Goal: Task Accomplishment & Management: Manage account settings

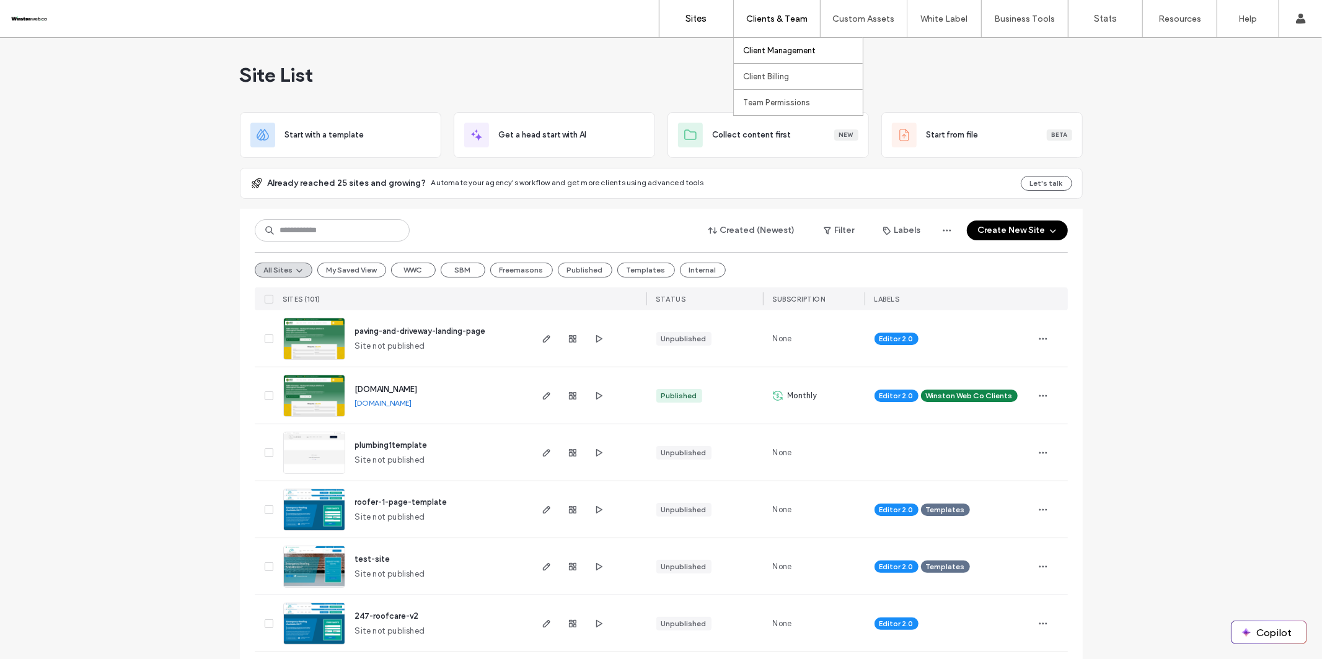
click at [773, 47] on label "Client Management" at bounding box center [779, 50] width 73 height 9
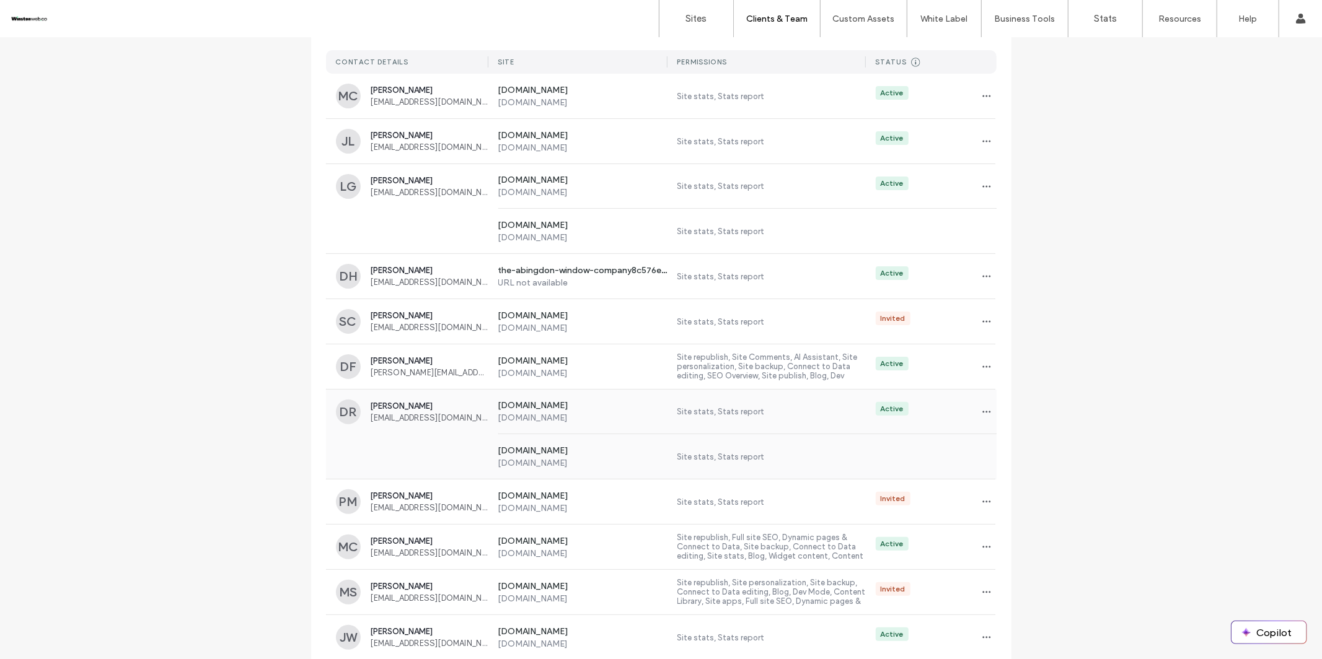
scroll to position [155, 0]
click at [567, 453] on label "[DOMAIN_NAME]" at bounding box center [583, 450] width 170 height 12
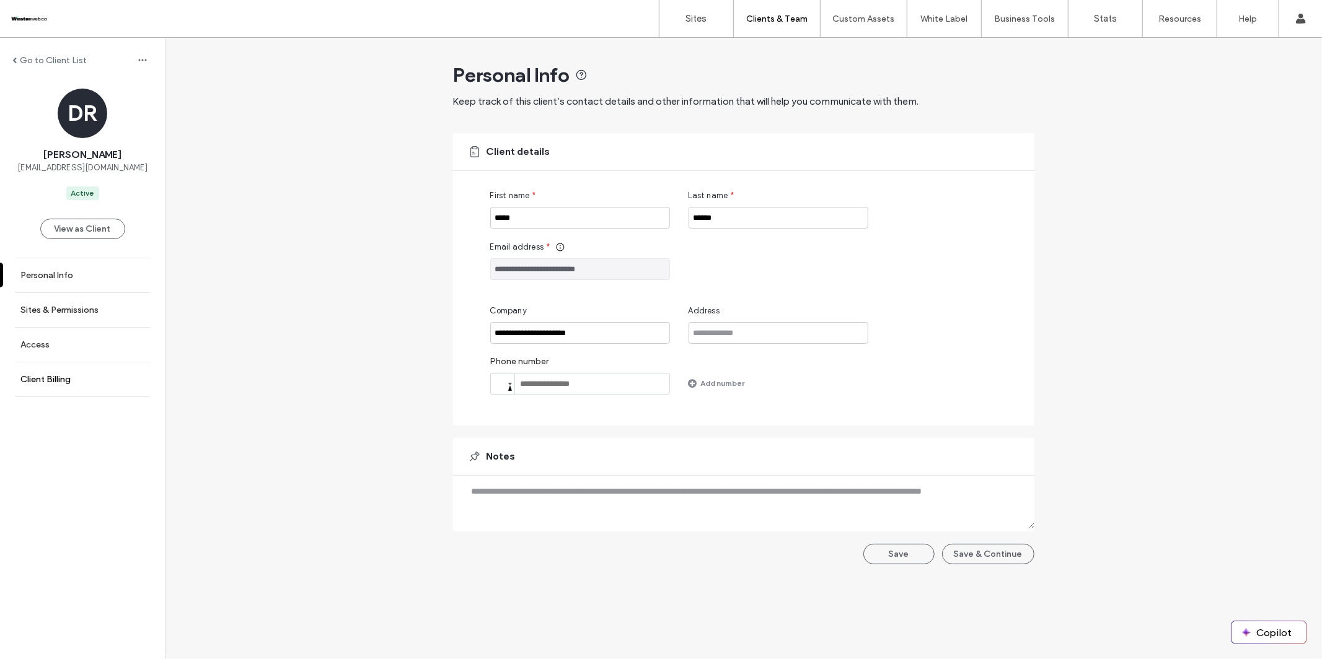
click at [49, 384] on link "Client Billing" at bounding box center [82, 380] width 165 height 34
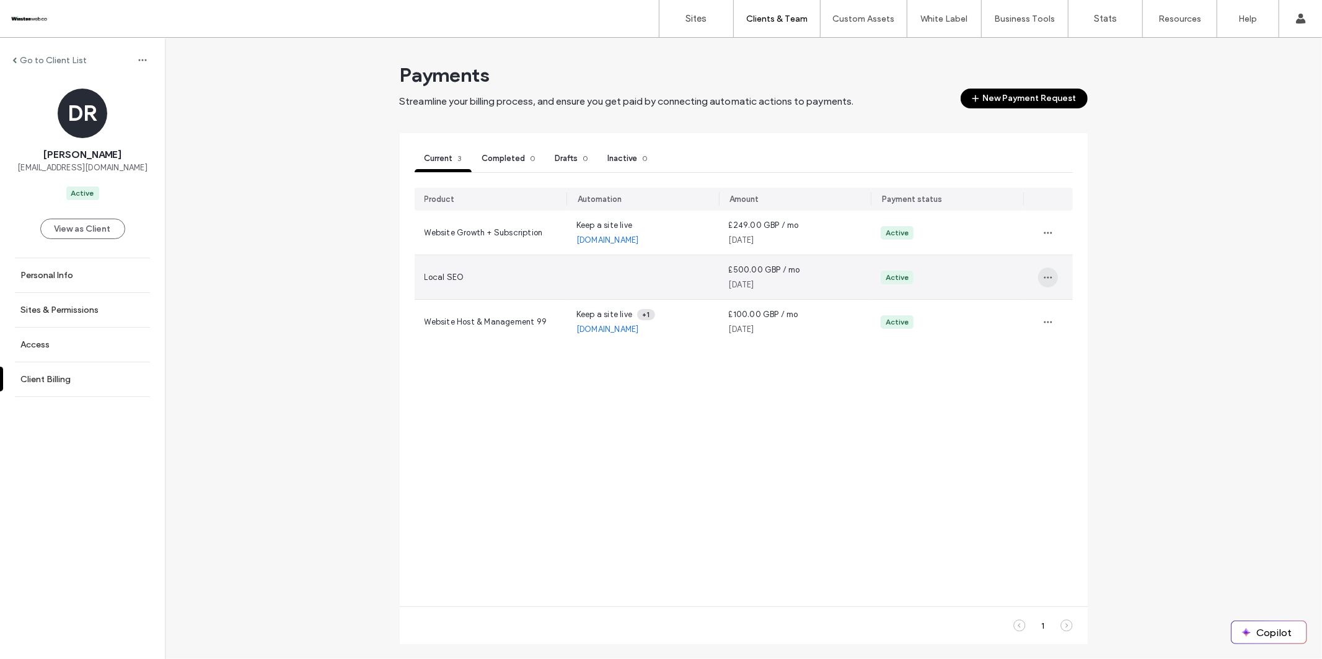
click at [991, 278] on icon "button" at bounding box center [1048, 278] width 10 height 10
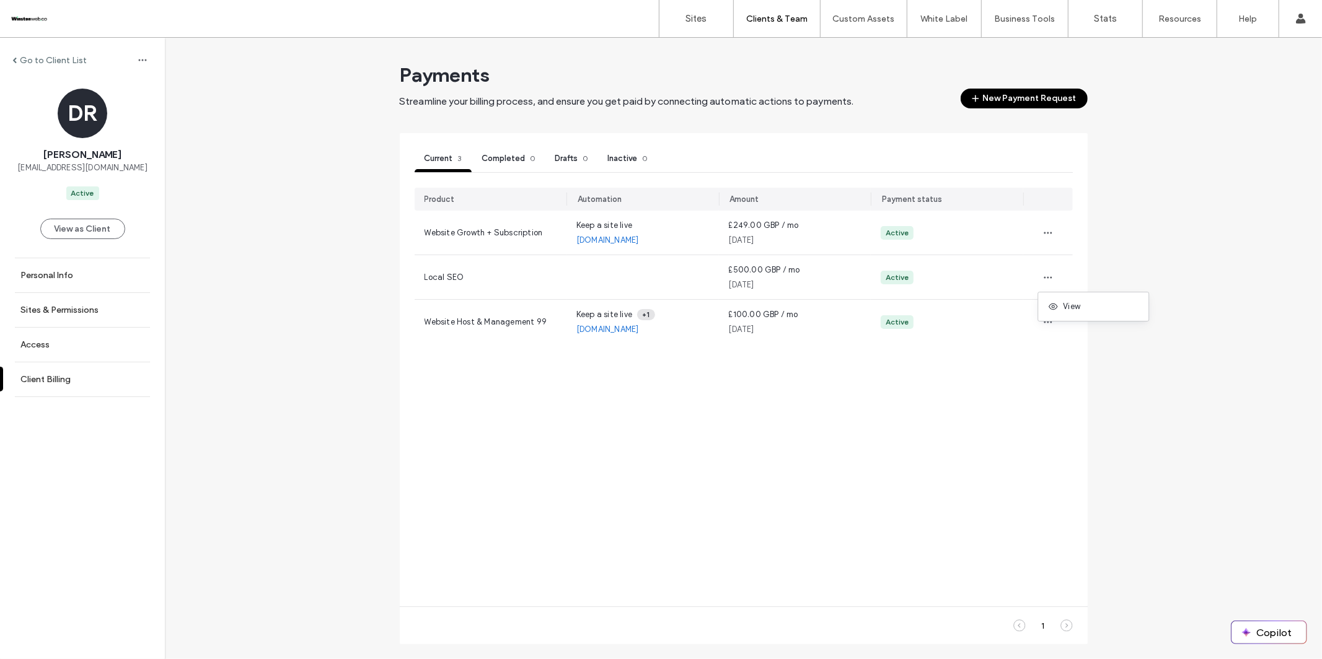
drag, startPoint x: 947, startPoint y: 386, endPoint x: 976, endPoint y: 237, distance: 150.9
click at [948, 384] on div "Product Automation Amount Payment status Website Growth + Subscription Keep a s…" at bounding box center [744, 390] width 658 height 404
click at [991, 94] on button "New Payment Request" at bounding box center [1024, 99] width 127 height 20
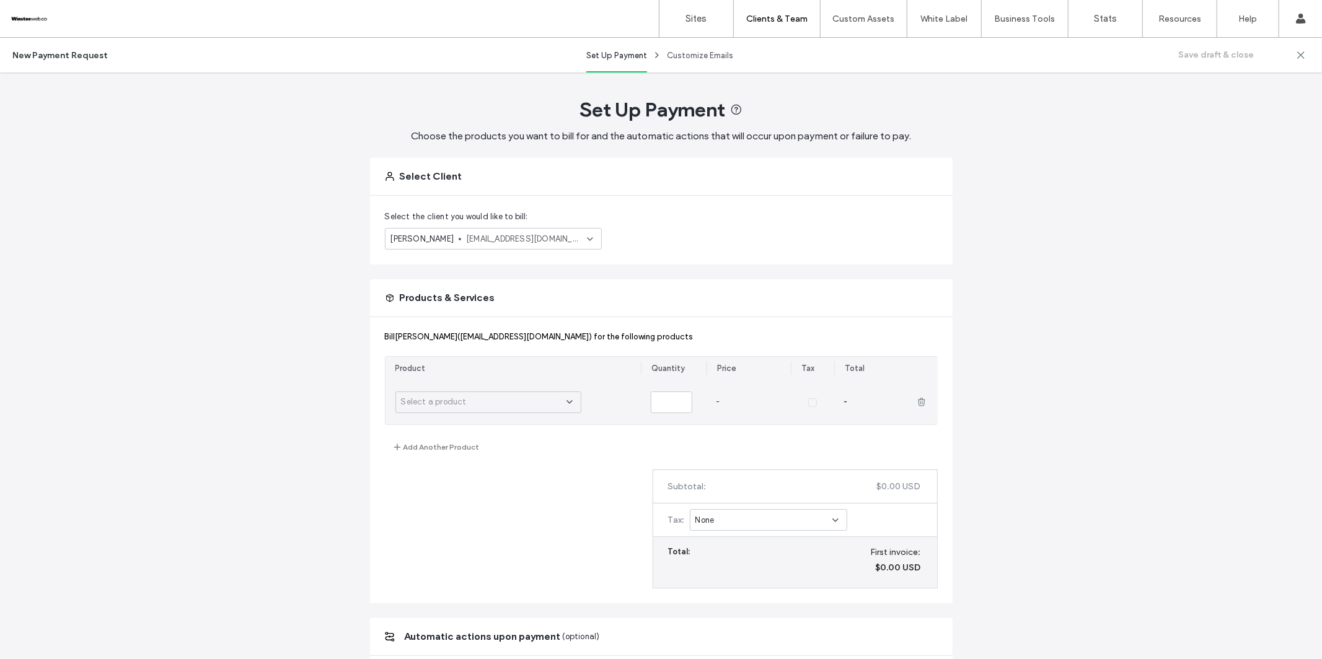
click at [559, 406] on div "Select a product" at bounding box center [483, 402] width 165 height 12
click at [455, 478] on span "£500.00 GBP / month" at bounding box center [454, 473] width 84 height 12
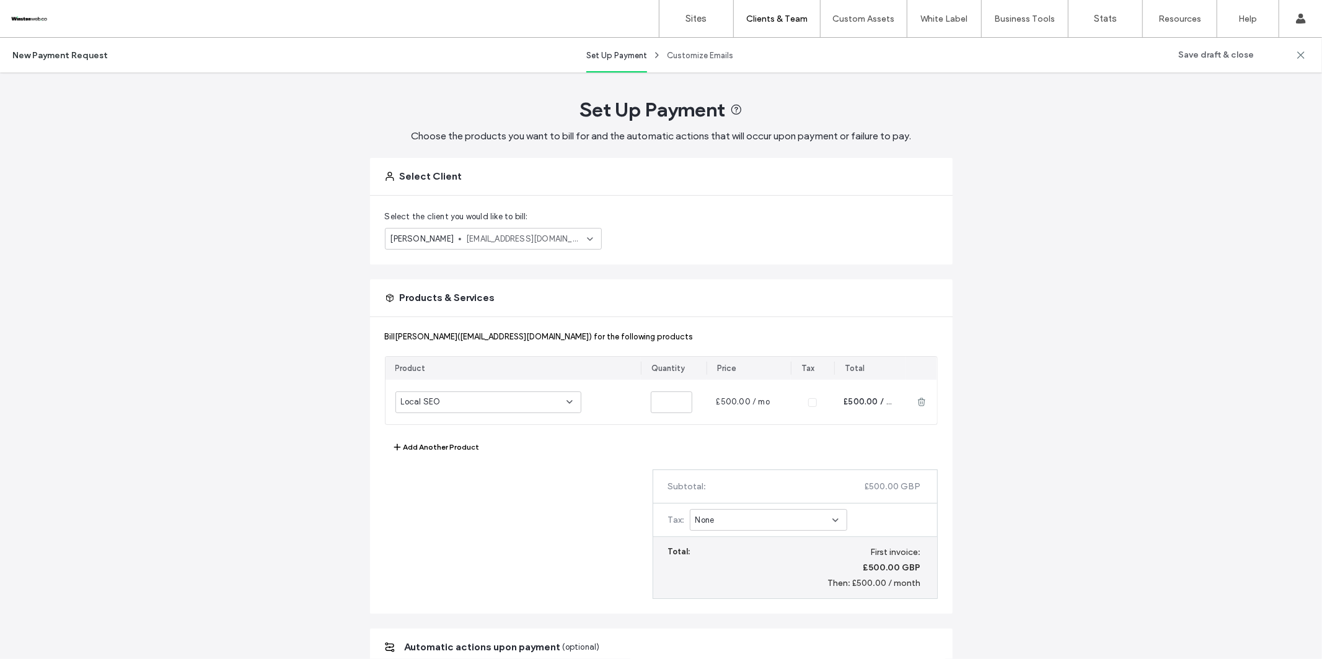
click at [720, 528] on div "None" at bounding box center [768, 520] width 157 height 22
click at [737, 535] on span "Sales tax - 20%" at bounding box center [722, 564] width 62 height 12
click at [521, 233] on span "drroofingexperts@gmail.com" at bounding box center [523, 239] width 115 height 12
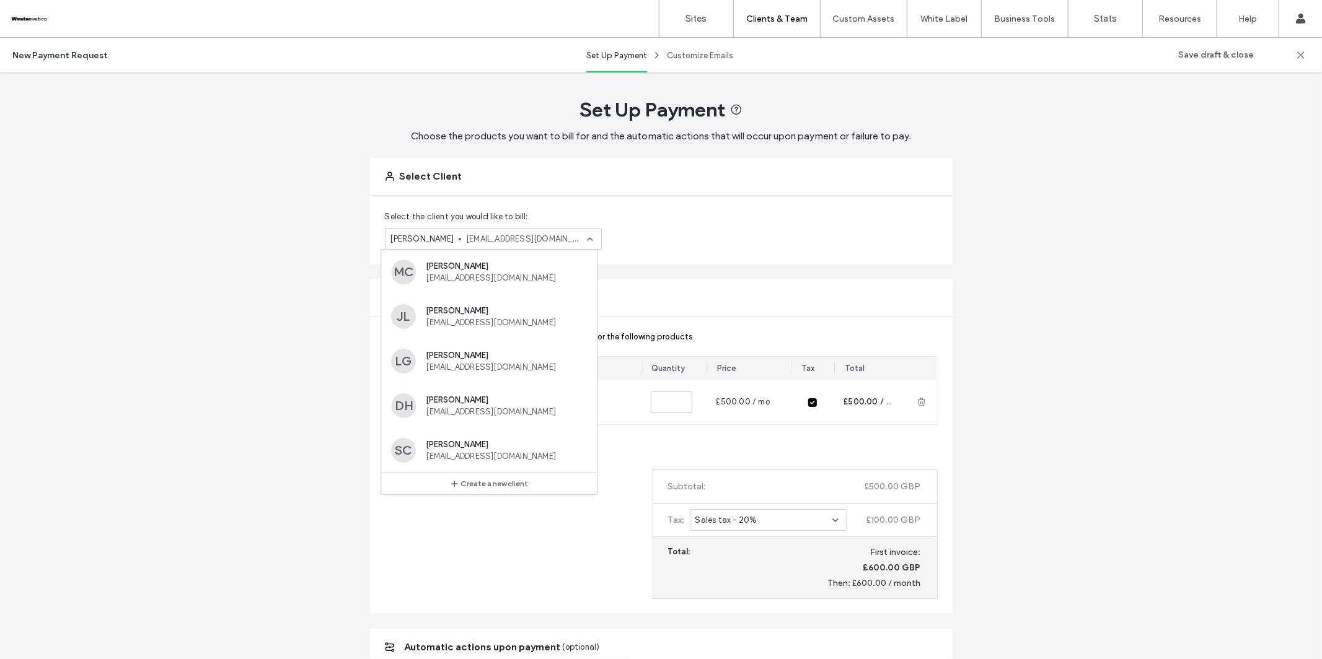
click at [681, 235] on div "Select the client you would like to bill: Danny Rooney drroofingexperts@gmail.c…" at bounding box center [661, 230] width 583 height 69
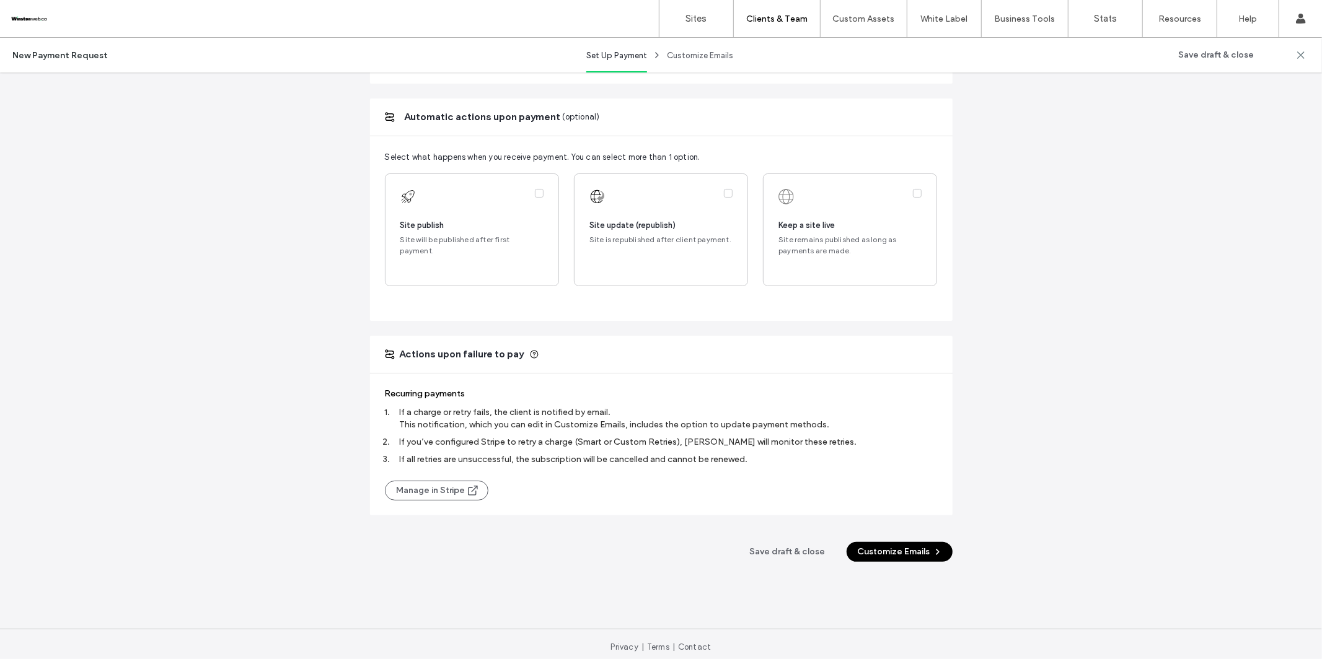
scroll to position [536, 0]
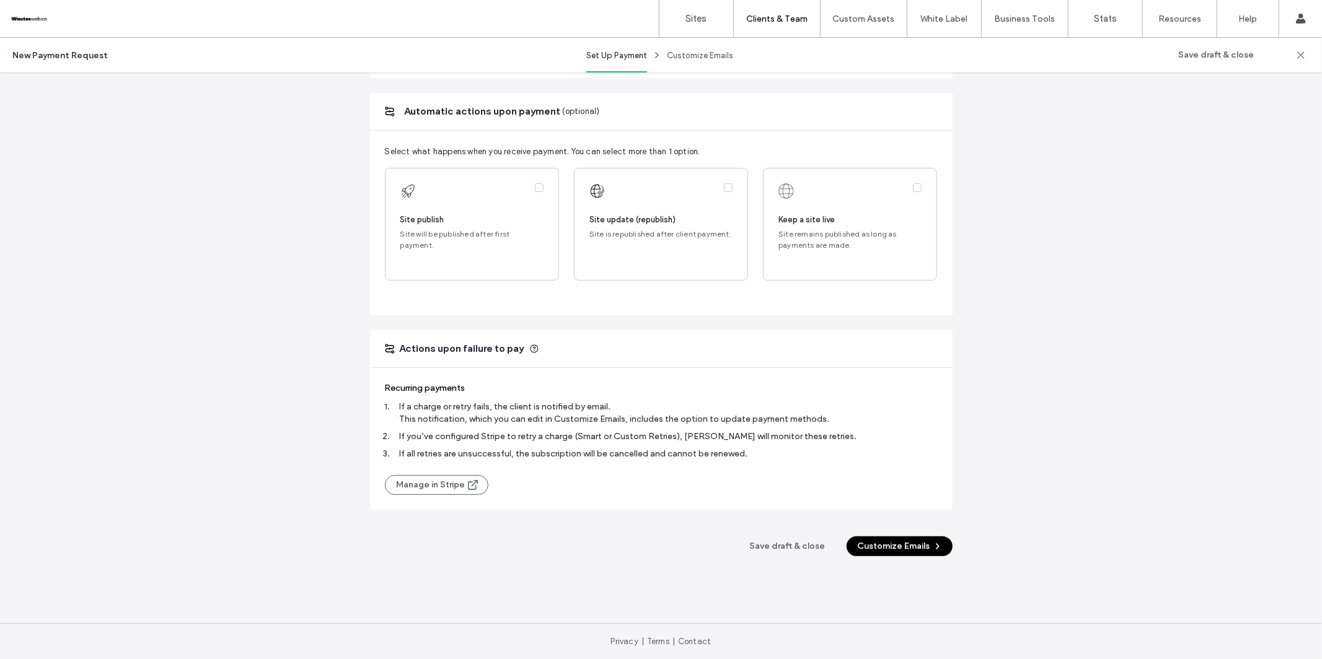
click at [911, 535] on button "Customize Emails" at bounding box center [900, 547] width 106 height 20
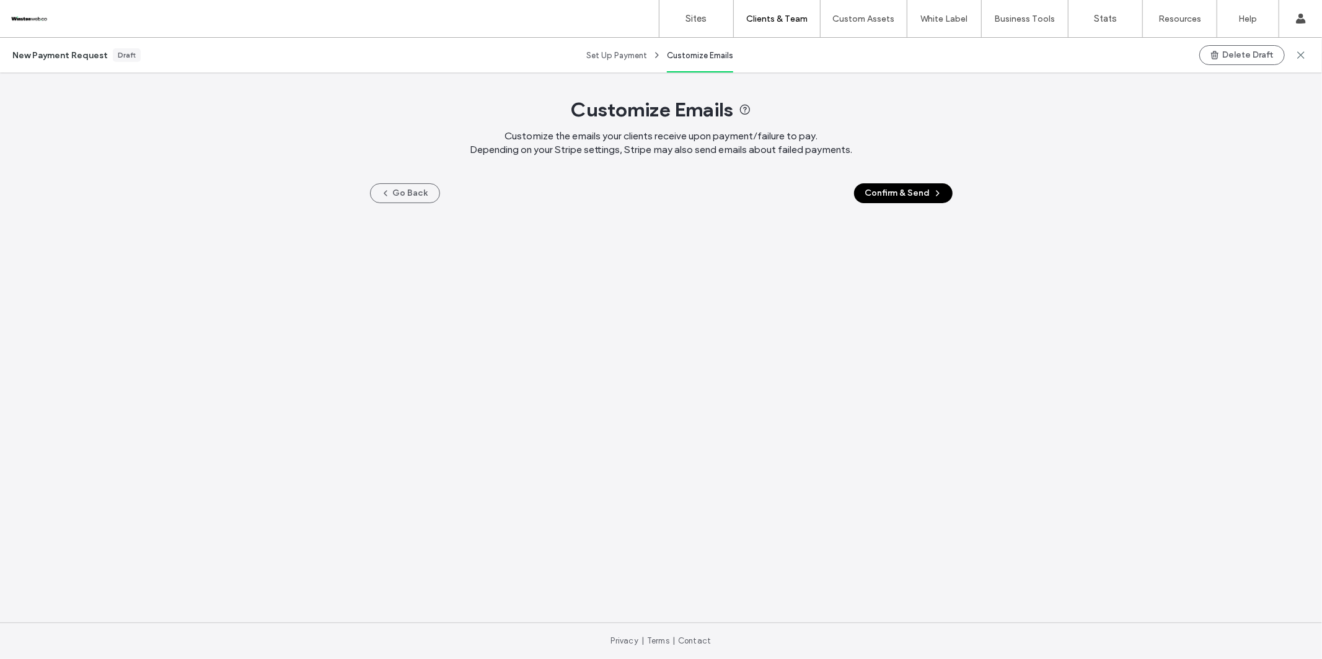
scroll to position [0, 0]
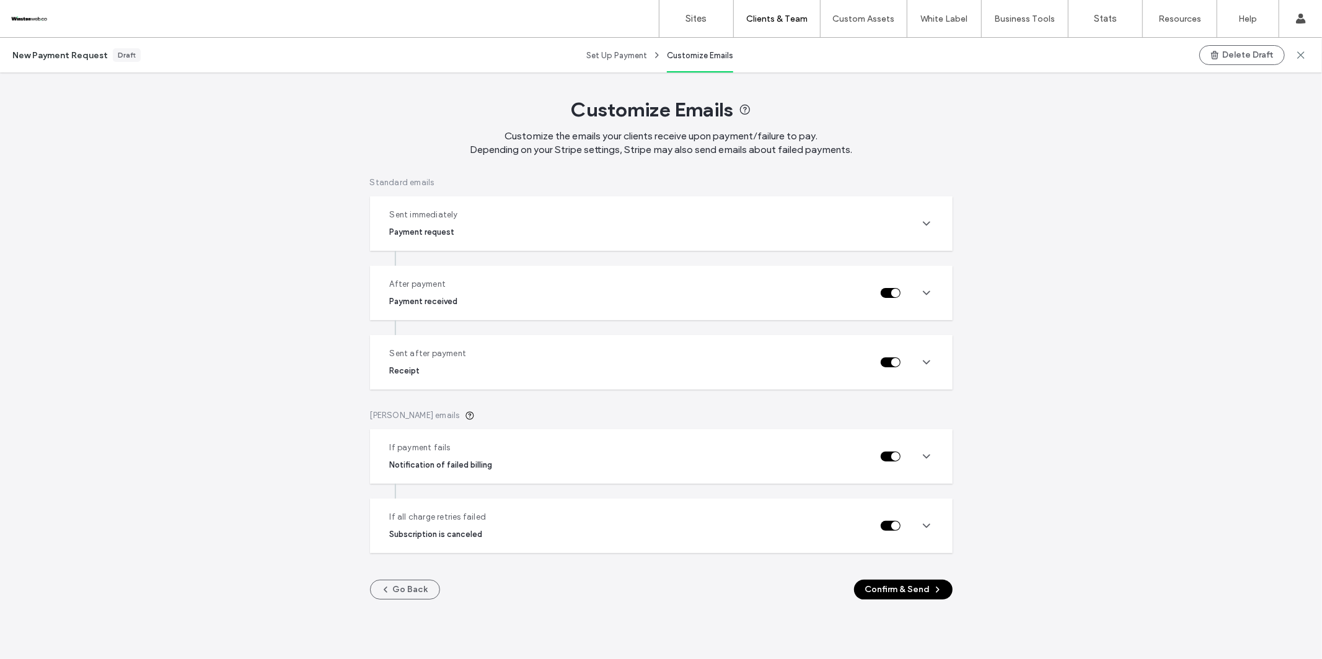
click at [498, 236] on div "Sent immediately Payment request" at bounding box center [645, 224] width 511 height 30
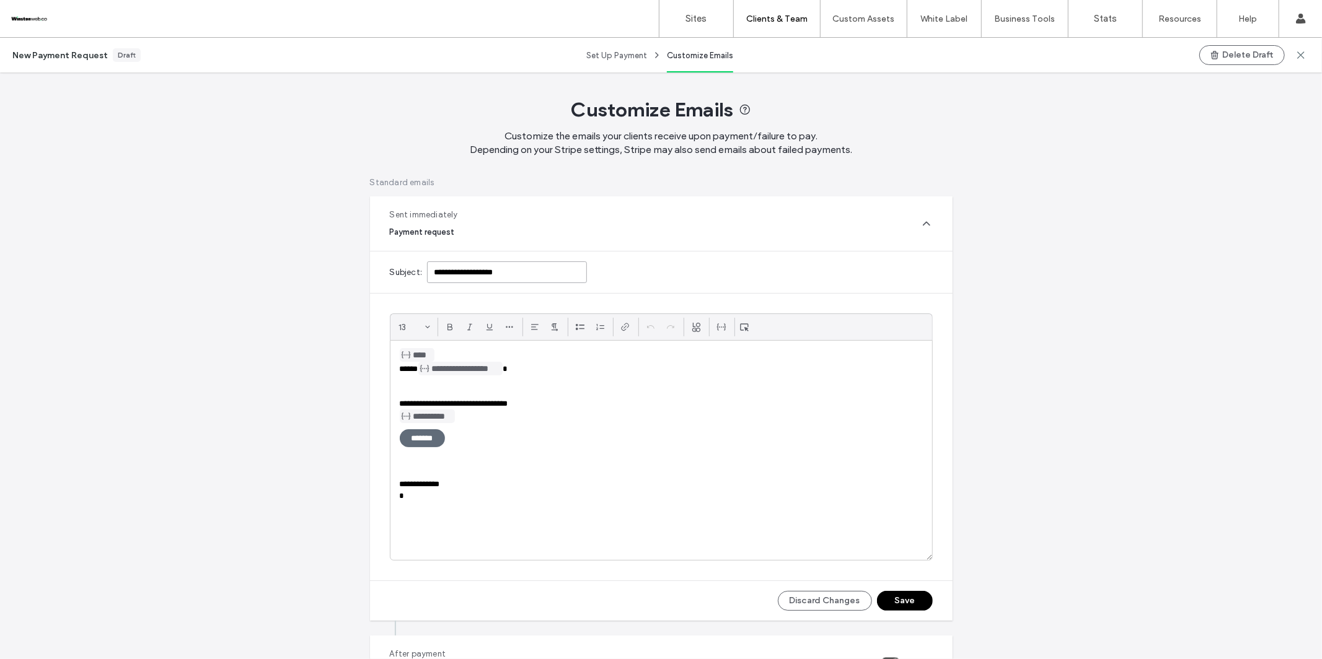
click at [514, 272] on input "**********" at bounding box center [507, 273] width 160 height 22
type input "**********"
click at [464, 389] on p at bounding box center [661, 392] width 523 height 11
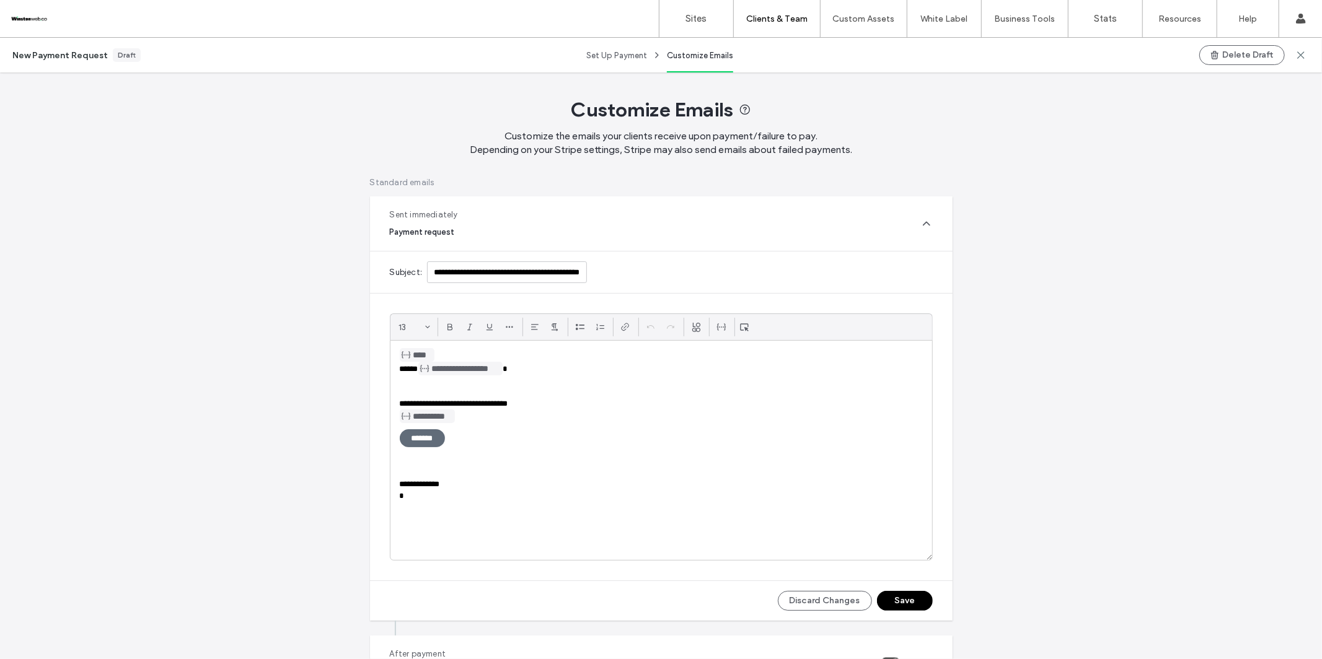
click at [425, 388] on p at bounding box center [661, 392] width 523 height 11
click at [403, 385] on p at bounding box center [661, 381] width 523 height 11
click at [485, 393] on p "**********" at bounding box center [661, 392] width 523 height 11
click at [468, 509] on p at bounding box center [661, 507] width 523 height 11
click at [912, 535] on button "Save" at bounding box center [905, 601] width 56 height 20
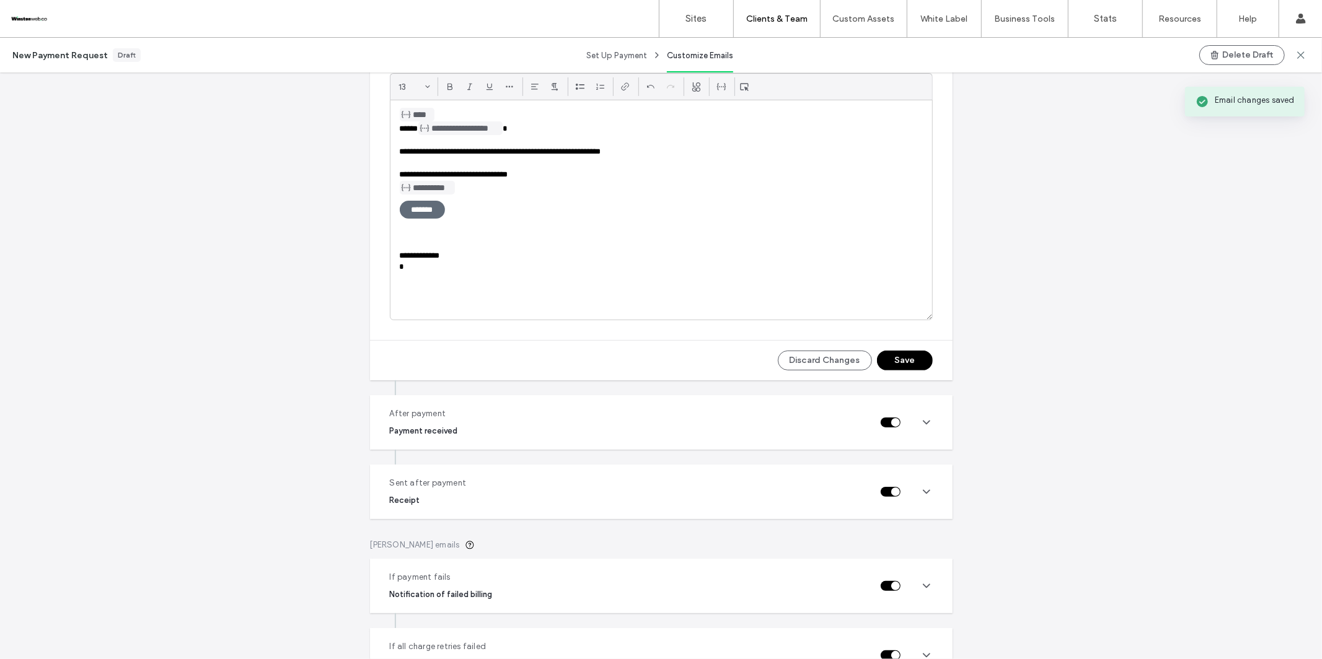
scroll to position [250, 0]
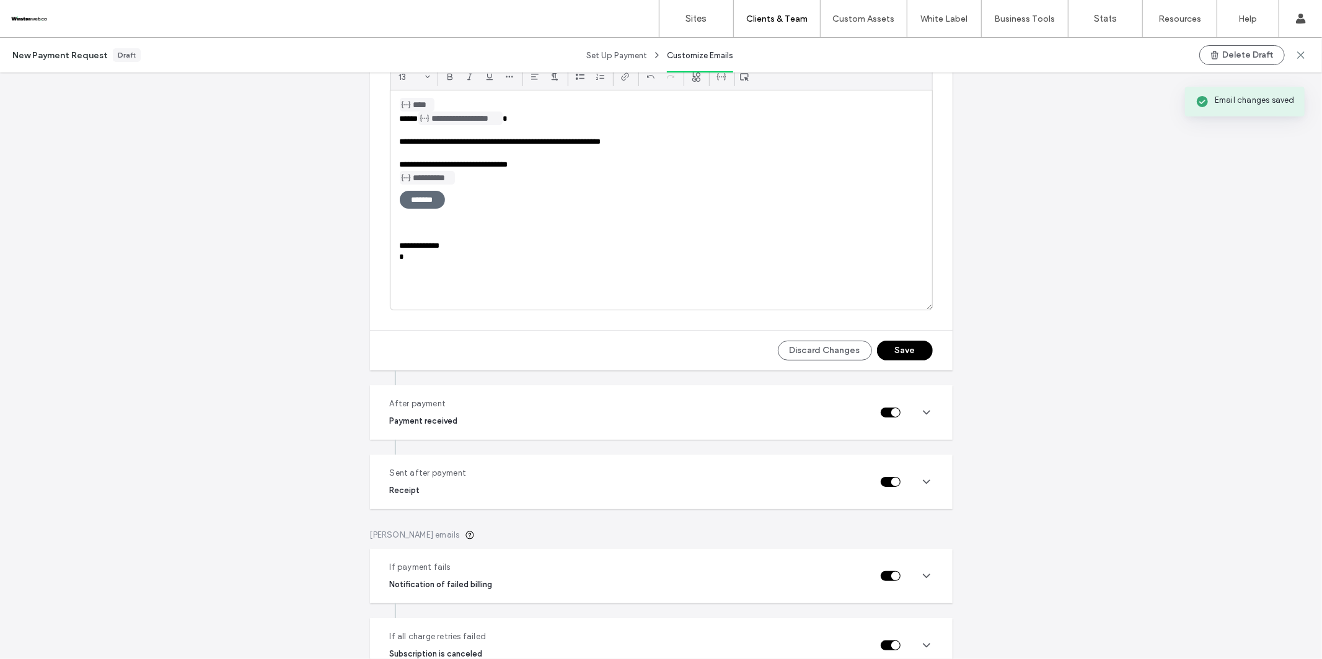
click at [920, 410] on icon at bounding box center [926, 413] width 12 height 12
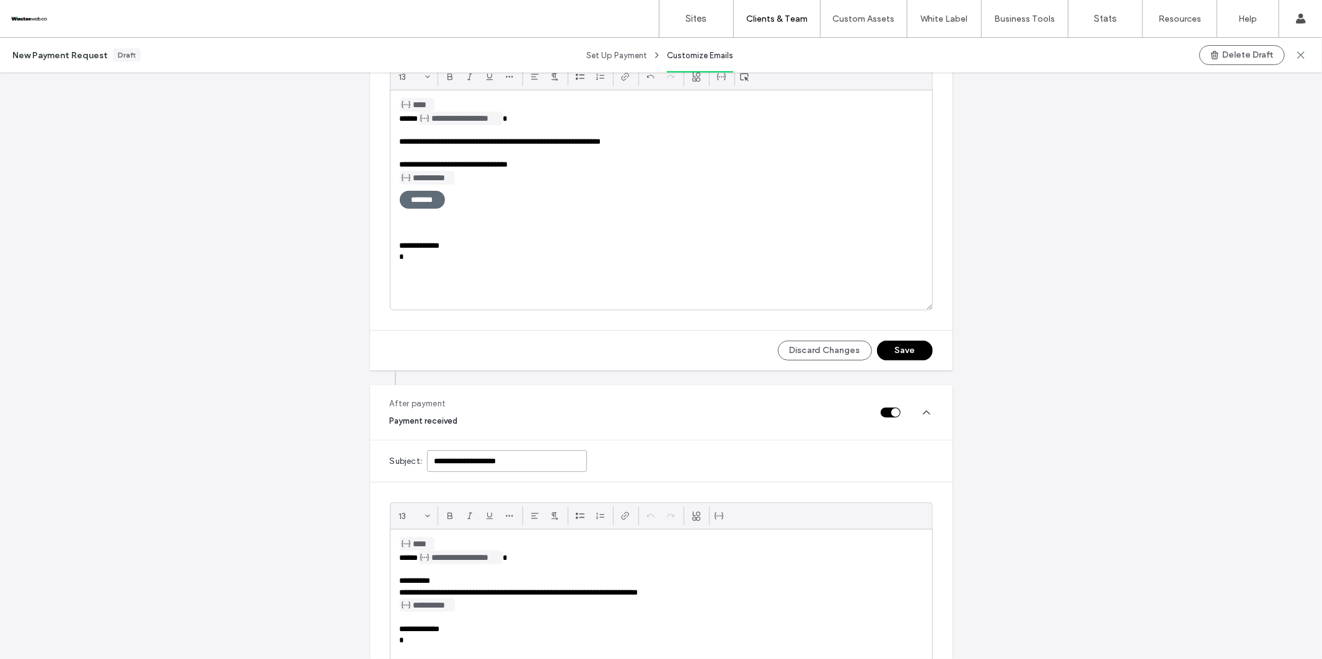
click at [544, 468] on input "**********" at bounding box center [507, 462] width 160 height 22
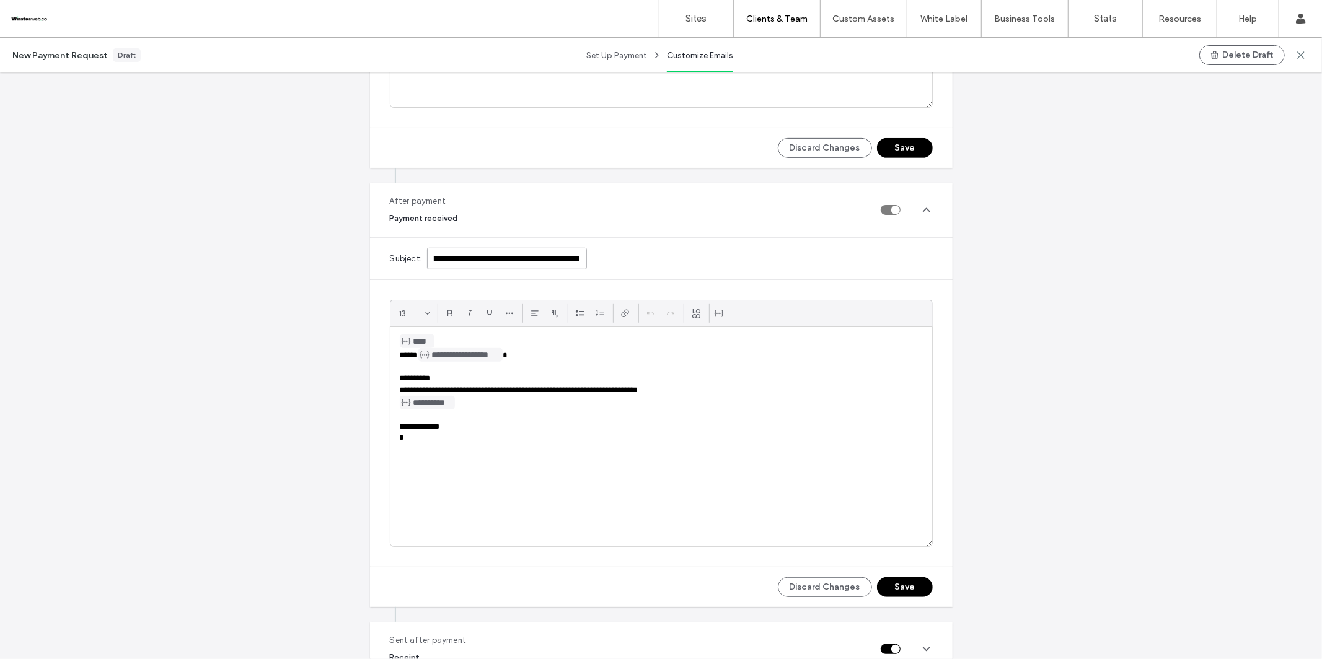
scroll to position [521, 0]
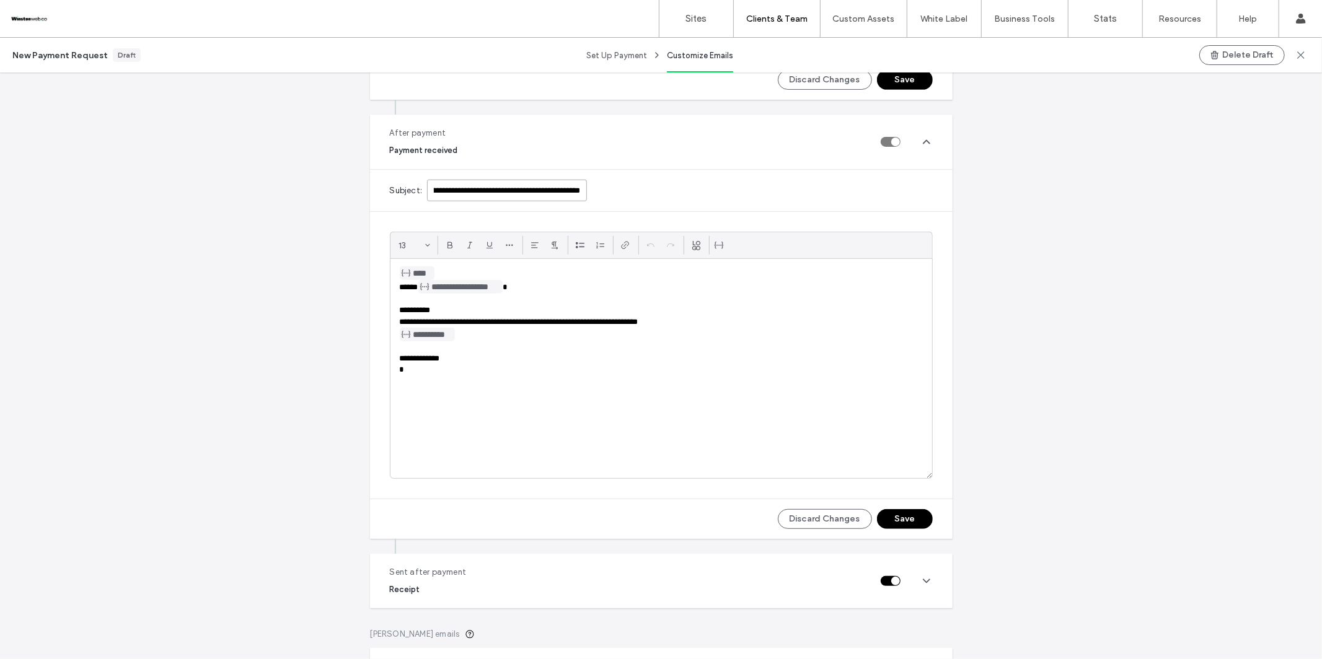
type input "**********"
click at [897, 515] on button "Save" at bounding box center [905, 519] width 56 height 20
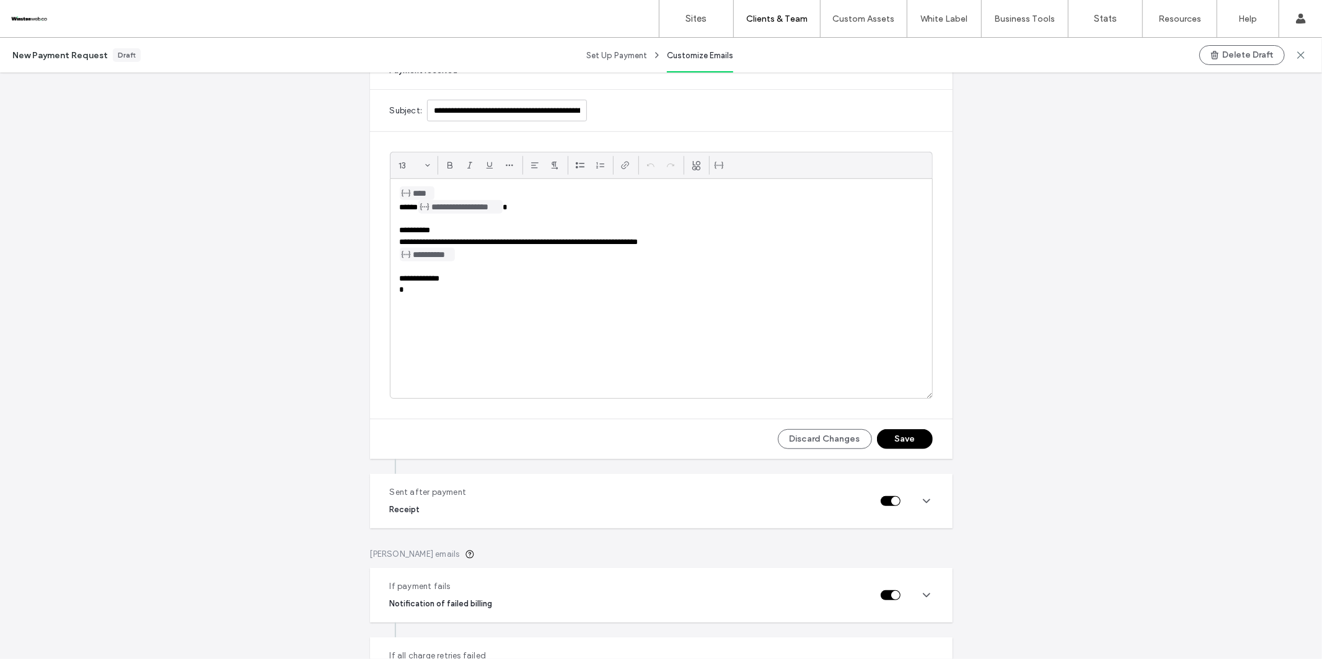
scroll to position [731, 0]
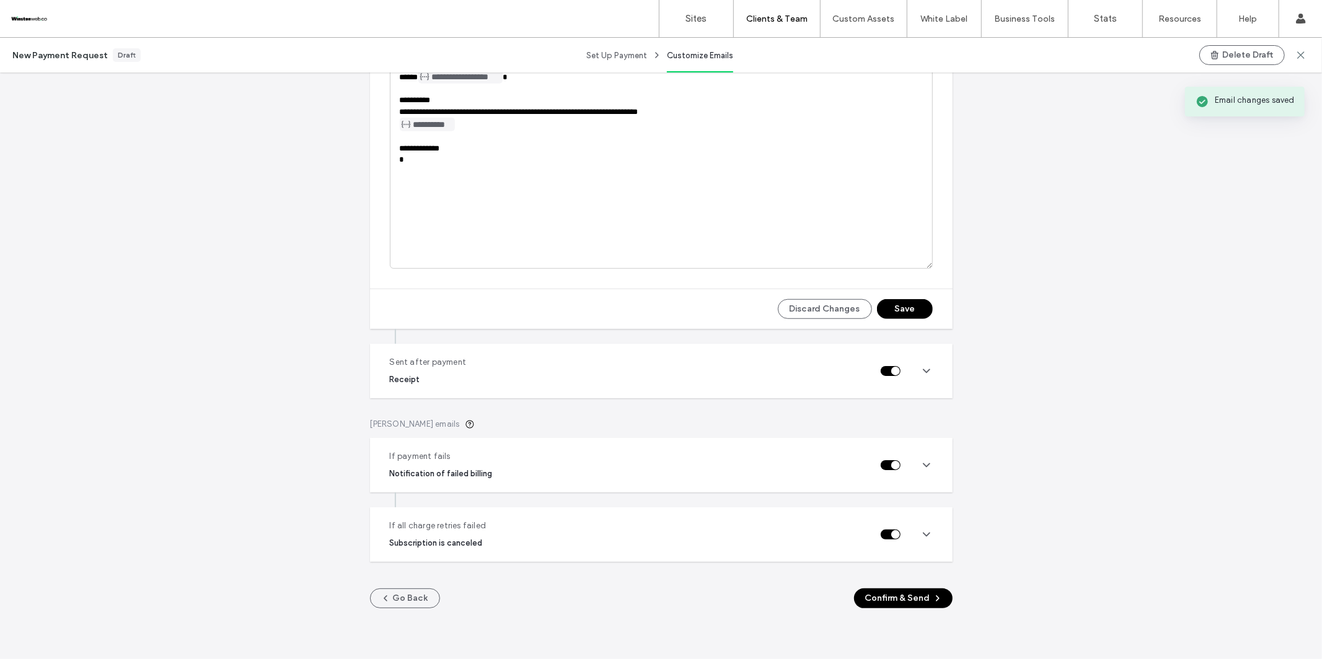
click at [922, 374] on icon at bounding box center [926, 371] width 12 height 12
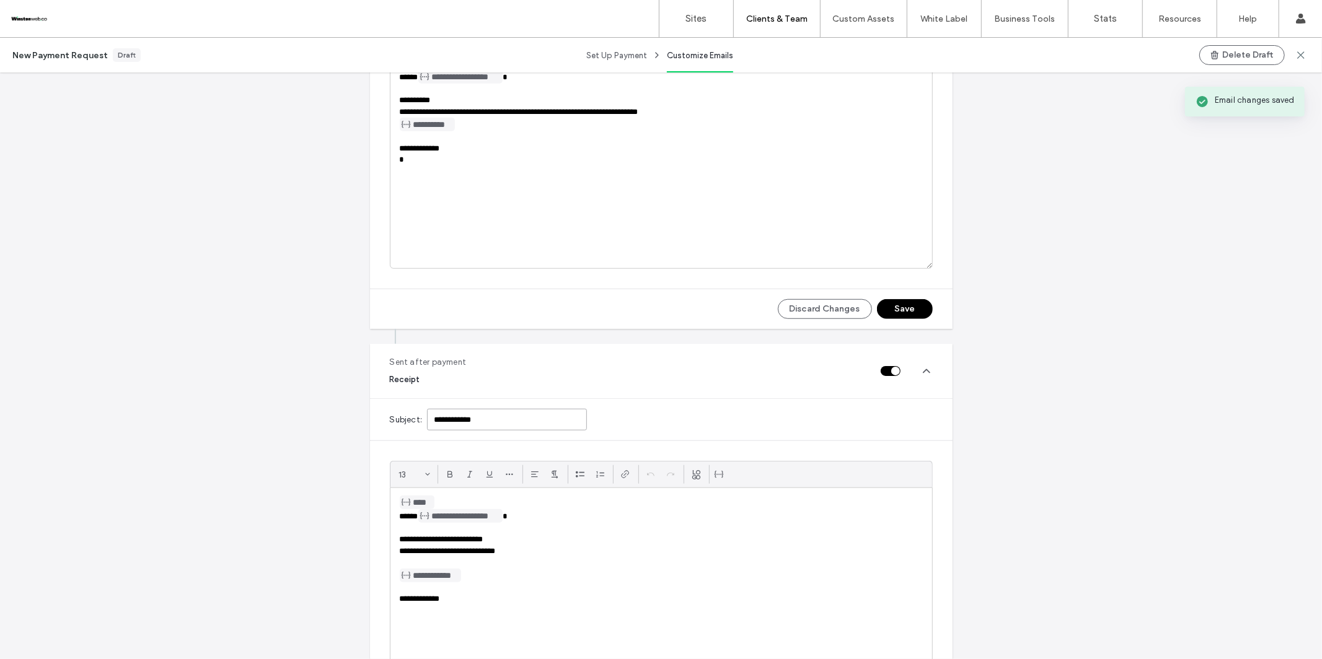
click at [555, 423] on input "**********" at bounding box center [507, 420] width 160 height 22
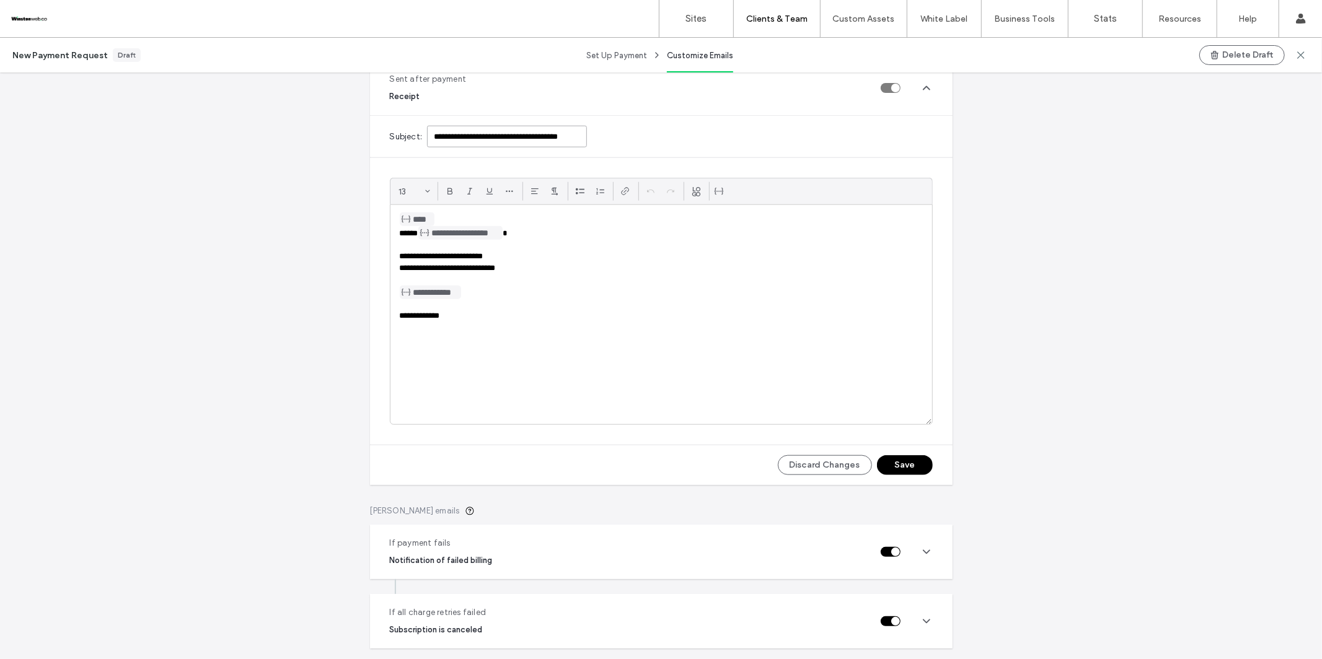
scroll to position [1154, 0]
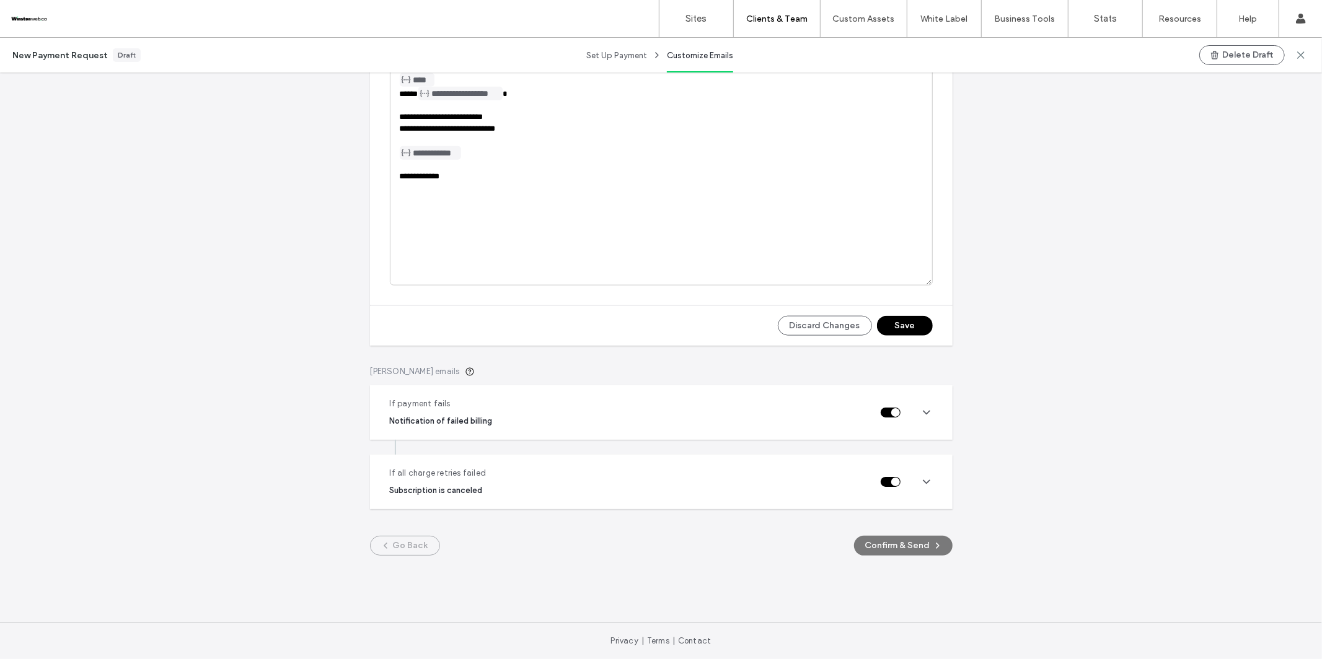
type input "**********"
click at [909, 328] on button "Save" at bounding box center [905, 326] width 56 height 20
click at [927, 411] on icon at bounding box center [926, 413] width 12 height 12
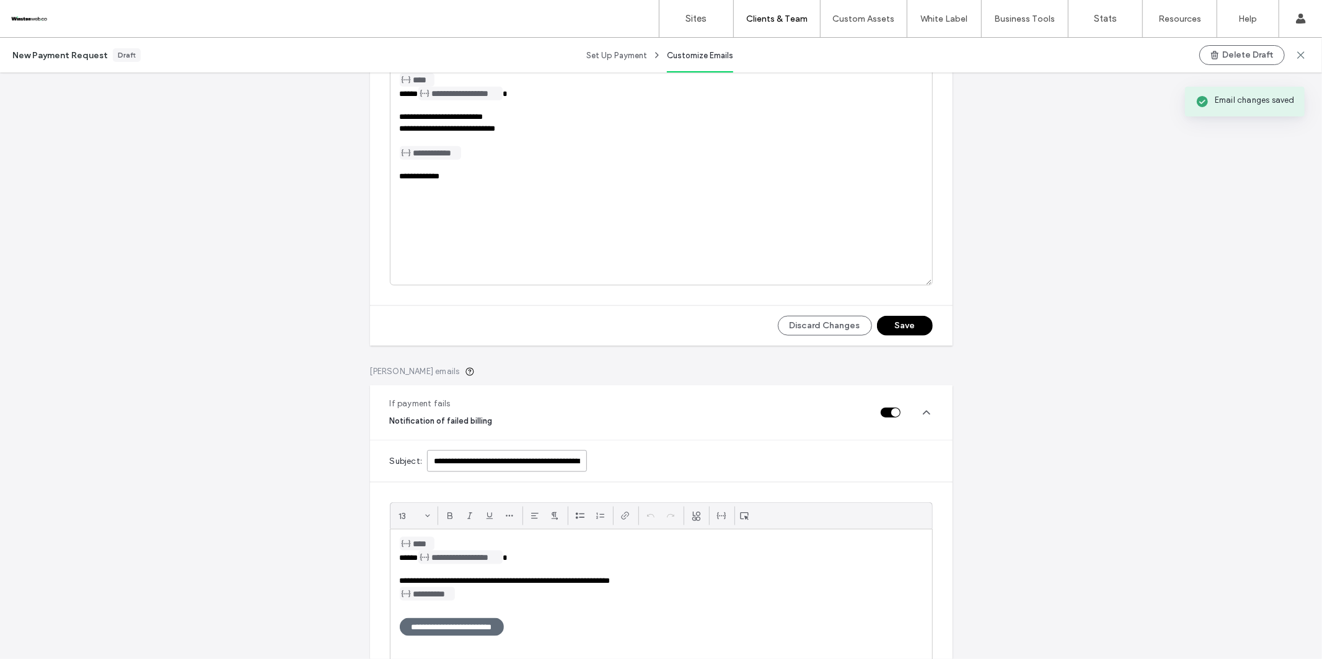
click at [559, 462] on input "**********" at bounding box center [507, 462] width 160 height 22
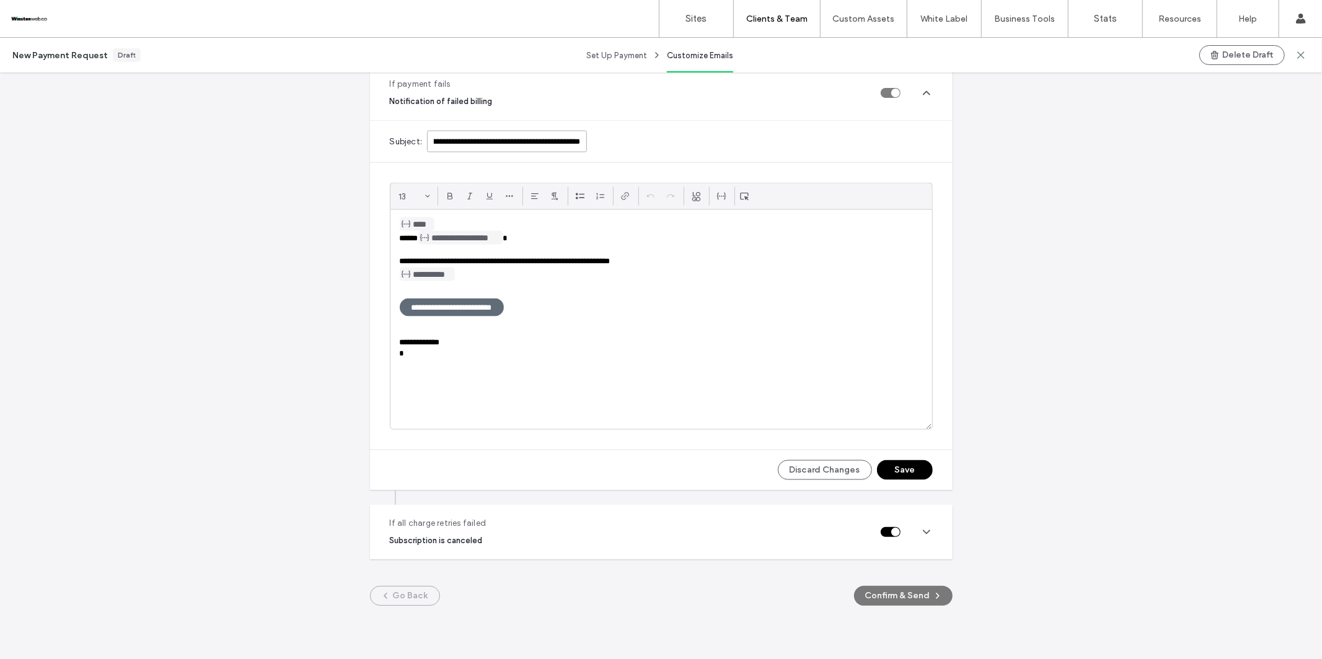
scroll to position [1525, 0]
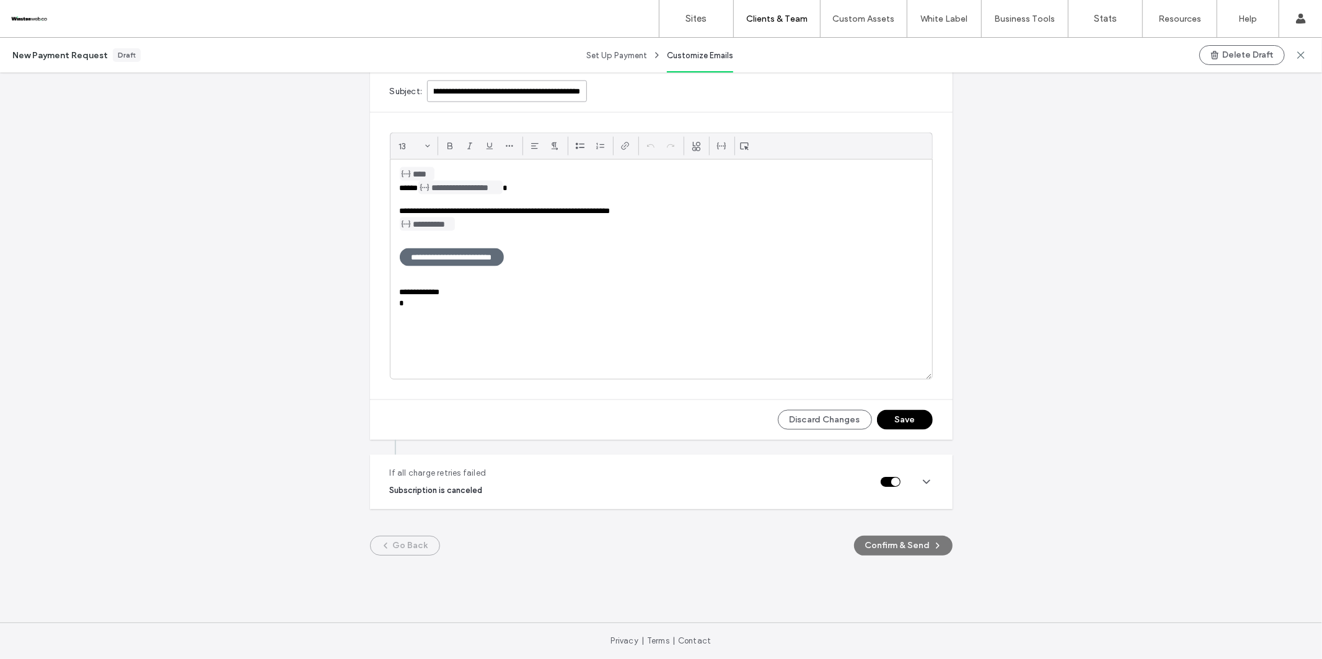
type input "**********"
click at [900, 423] on button "Save" at bounding box center [905, 420] width 56 height 20
click at [925, 483] on icon at bounding box center [926, 482] width 12 height 12
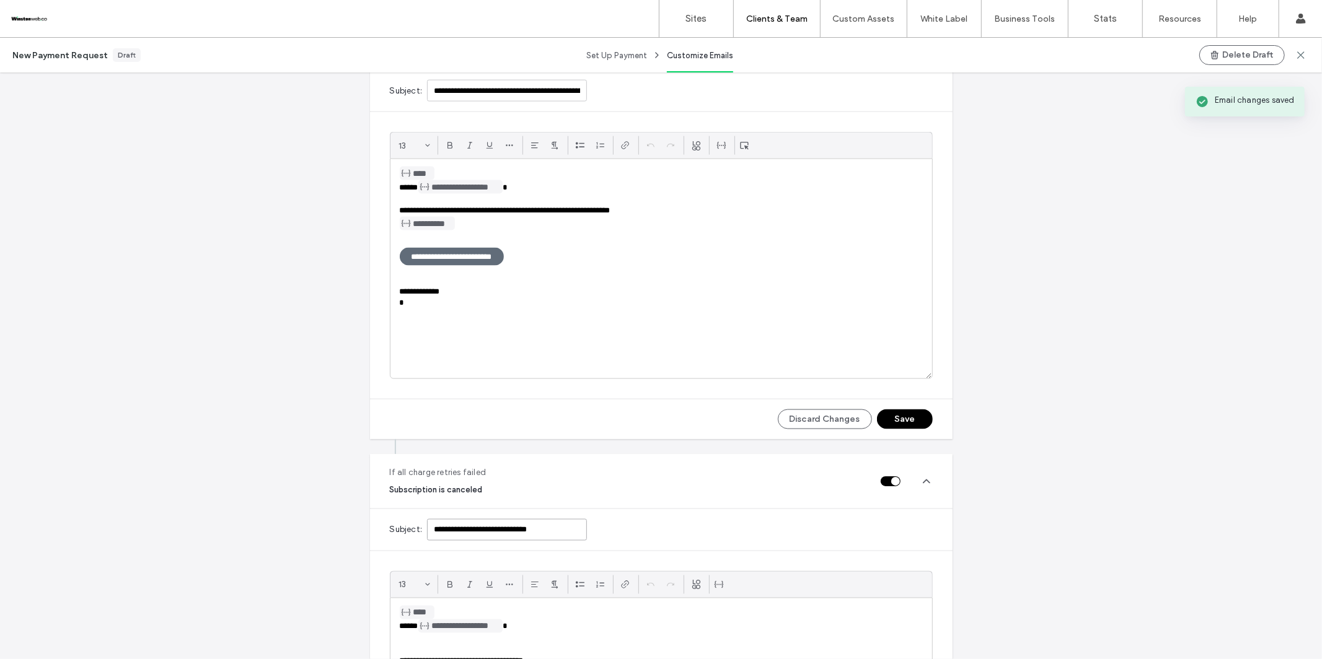
click at [446, 531] on input "**********" at bounding box center [507, 530] width 160 height 22
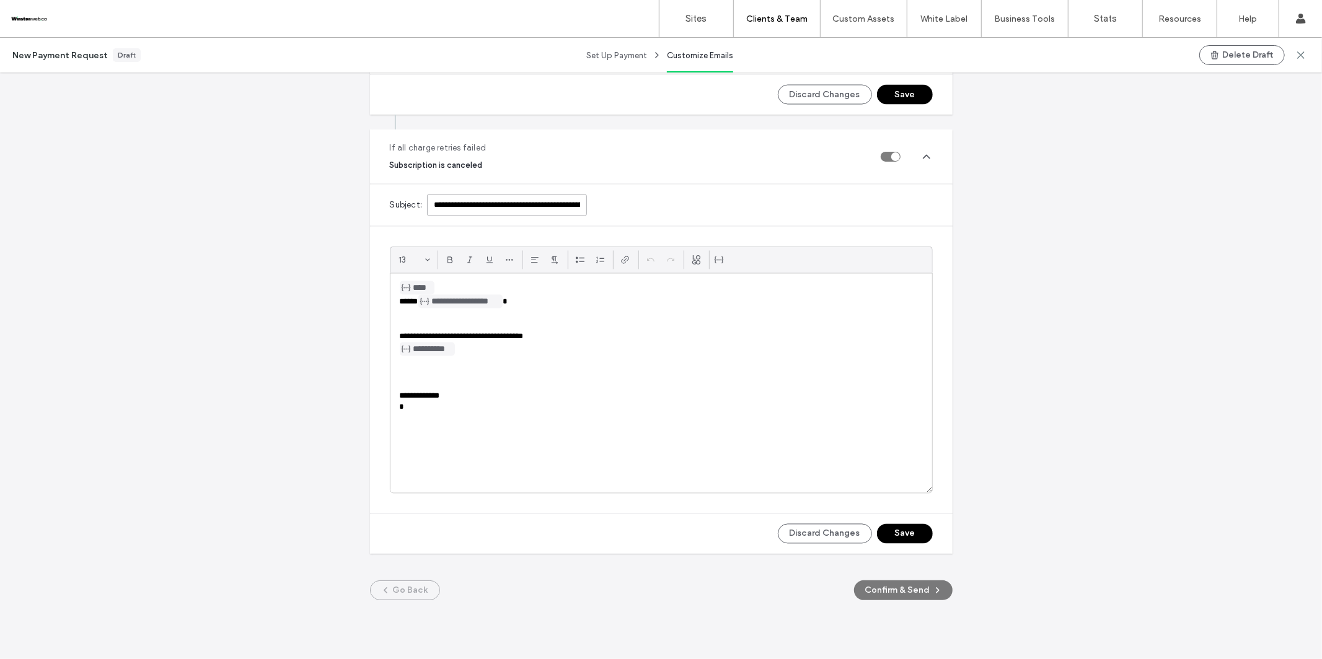
scroll to position [1858, 0]
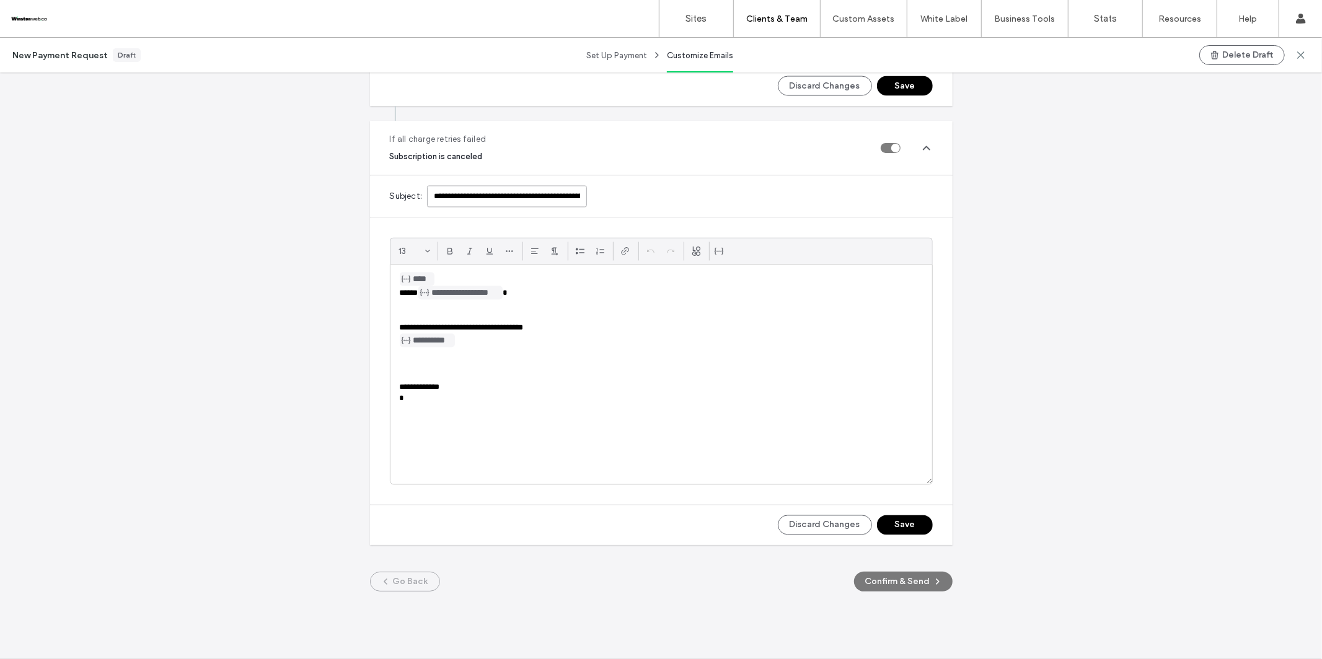
type input "**********"
click at [886, 526] on button "Save" at bounding box center [905, 526] width 56 height 20
click at [904, 535] on button "Confirm & Send" at bounding box center [903, 582] width 99 height 20
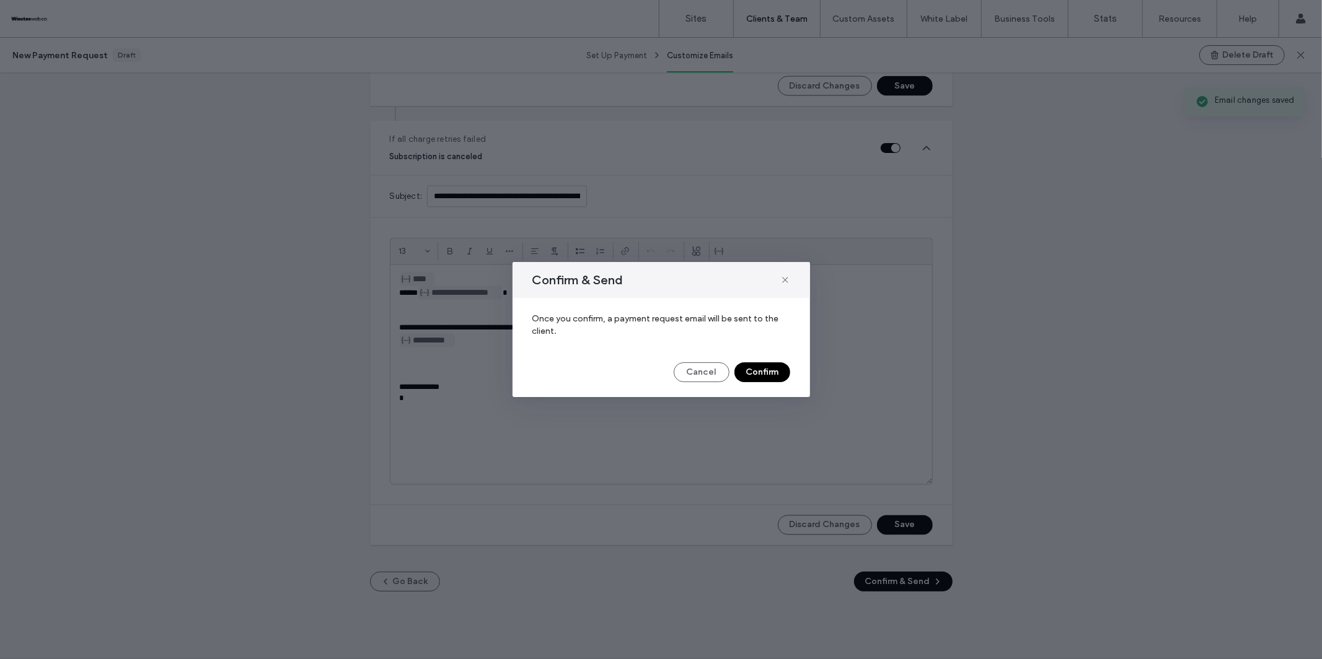
click at [762, 374] on button "Confirm" at bounding box center [762, 373] width 56 height 20
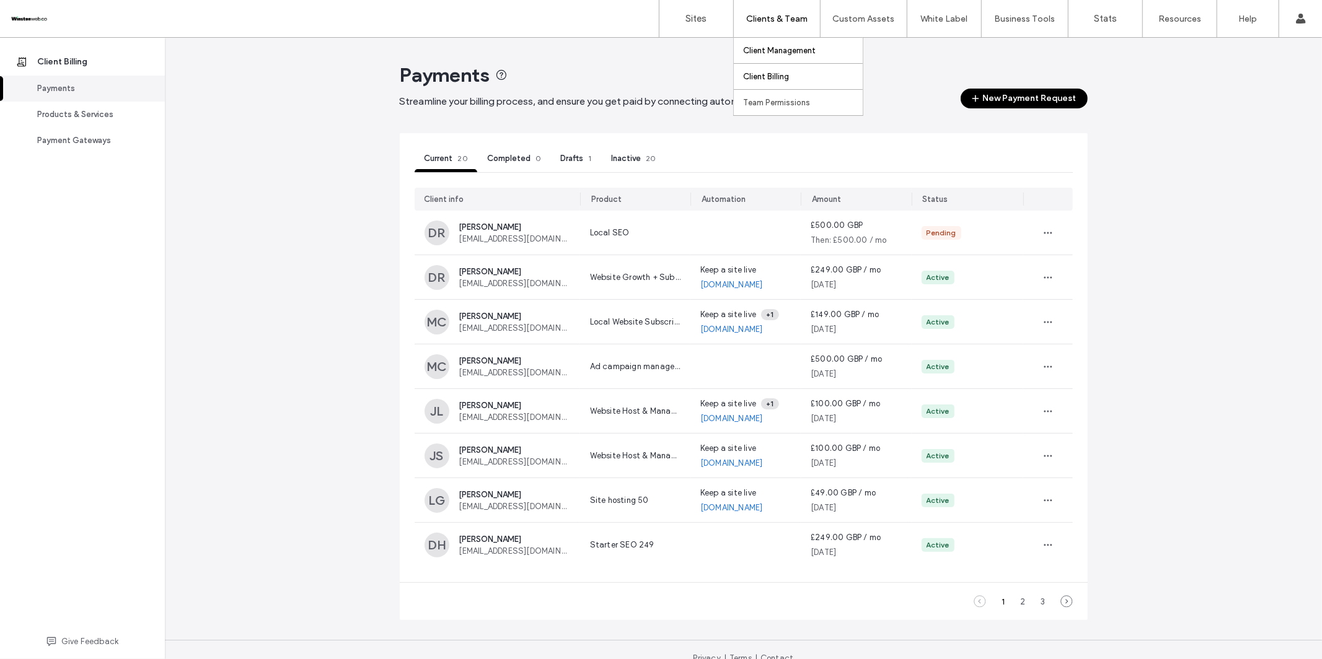
click at [780, 46] on label "Client Management" at bounding box center [779, 50] width 73 height 9
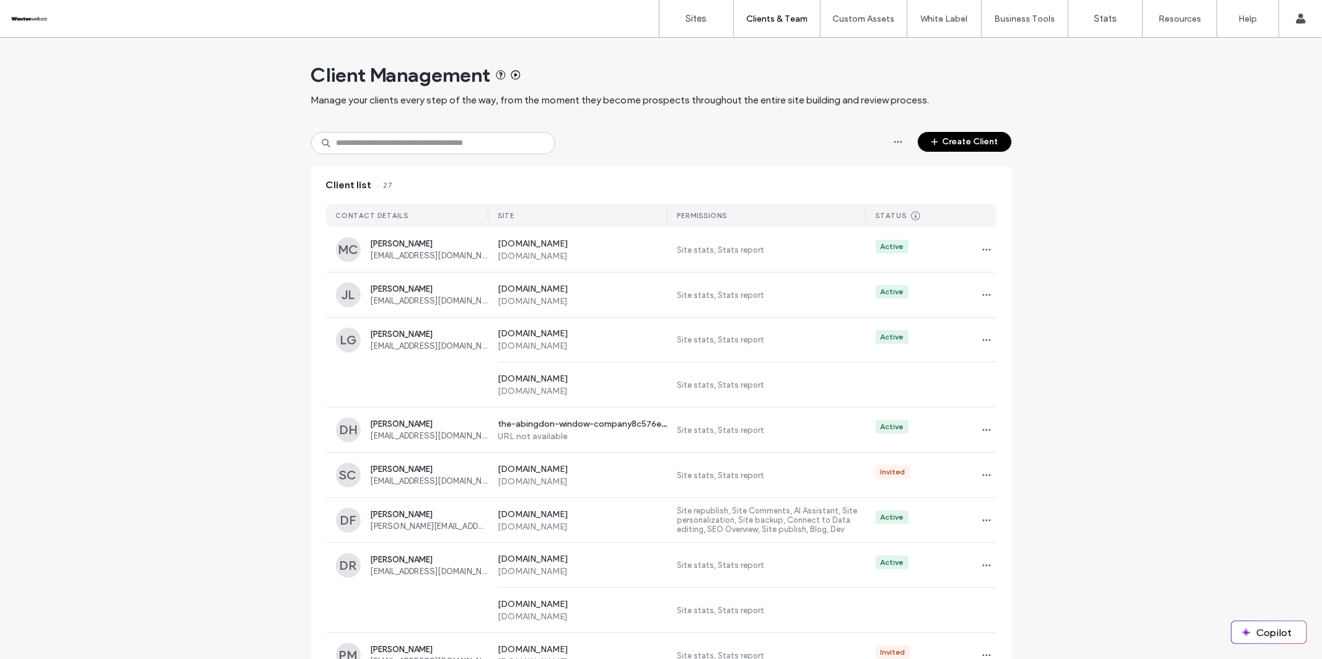
click at [956, 138] on button "Create Client" at bounding box center [965, 142] width 94 height 20
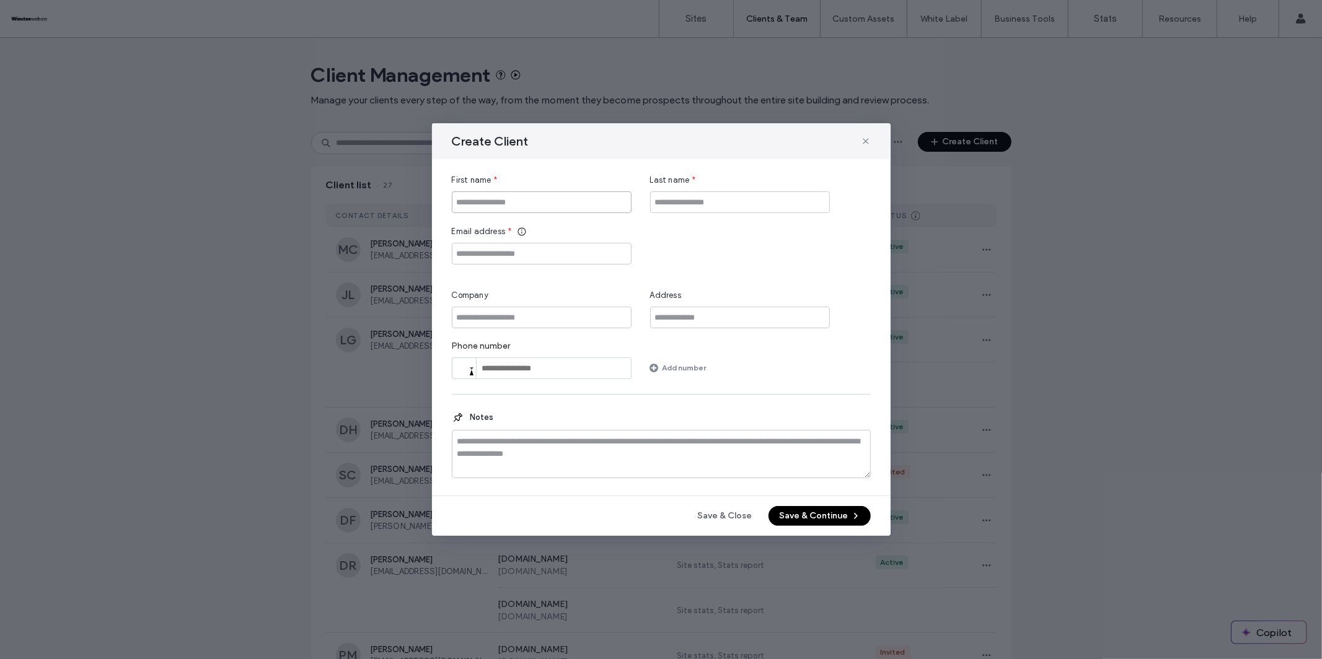
click at [495, 205] on input "First name" at bounding box center [542, 203] width 180 height 22
type input "******"
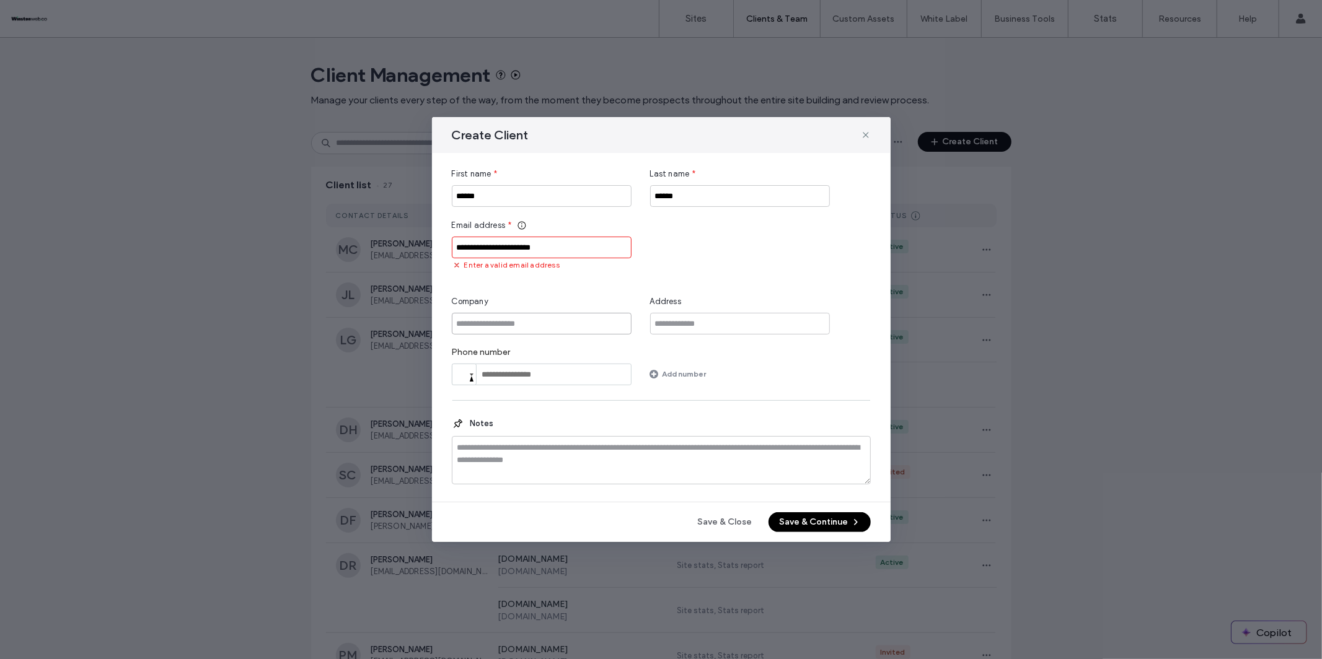
click at [496, 314] on input "Company" at bounding box center [542, 324] width 180 height 22
click at [555, 249] on input "**********" at bounding box center [542, 248] width 180 height 22
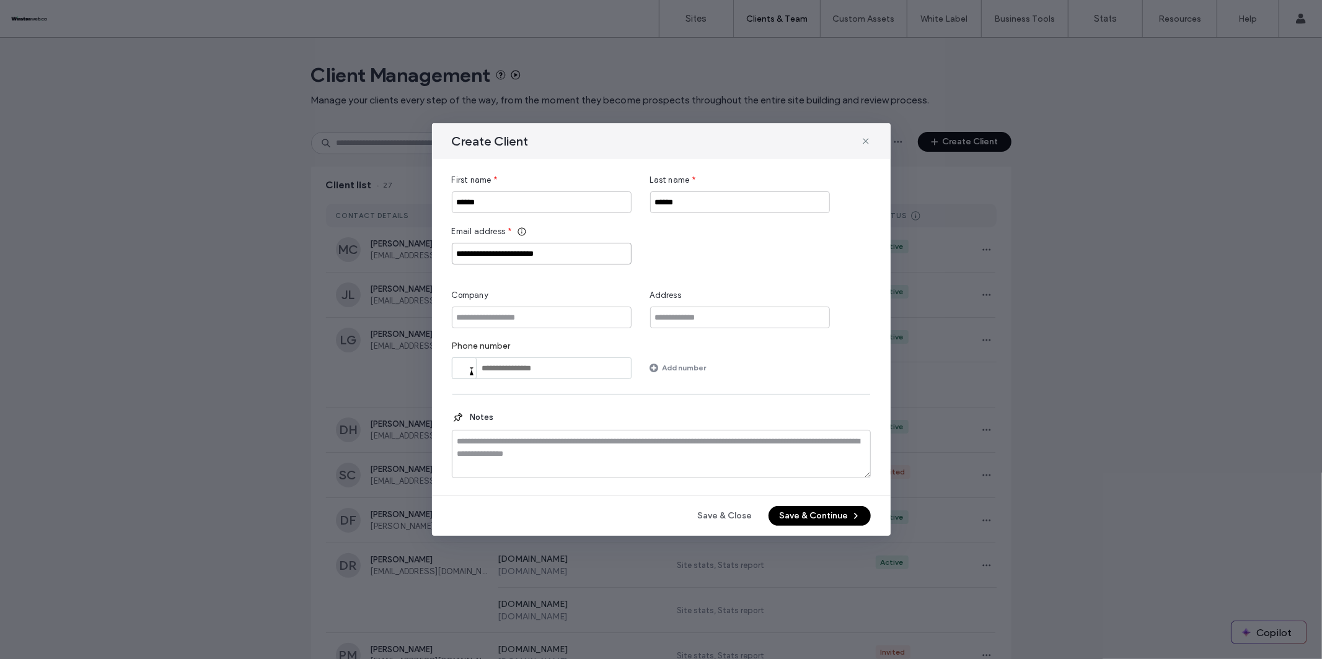
type input "**********"
click at [518, 315] on input "Company" at bounding box center [542, 318] width 180 height 22
type input "**********"
click at [803, 509] on button "Save & Continue" at bounding box center [820, 516] width 102 height 20
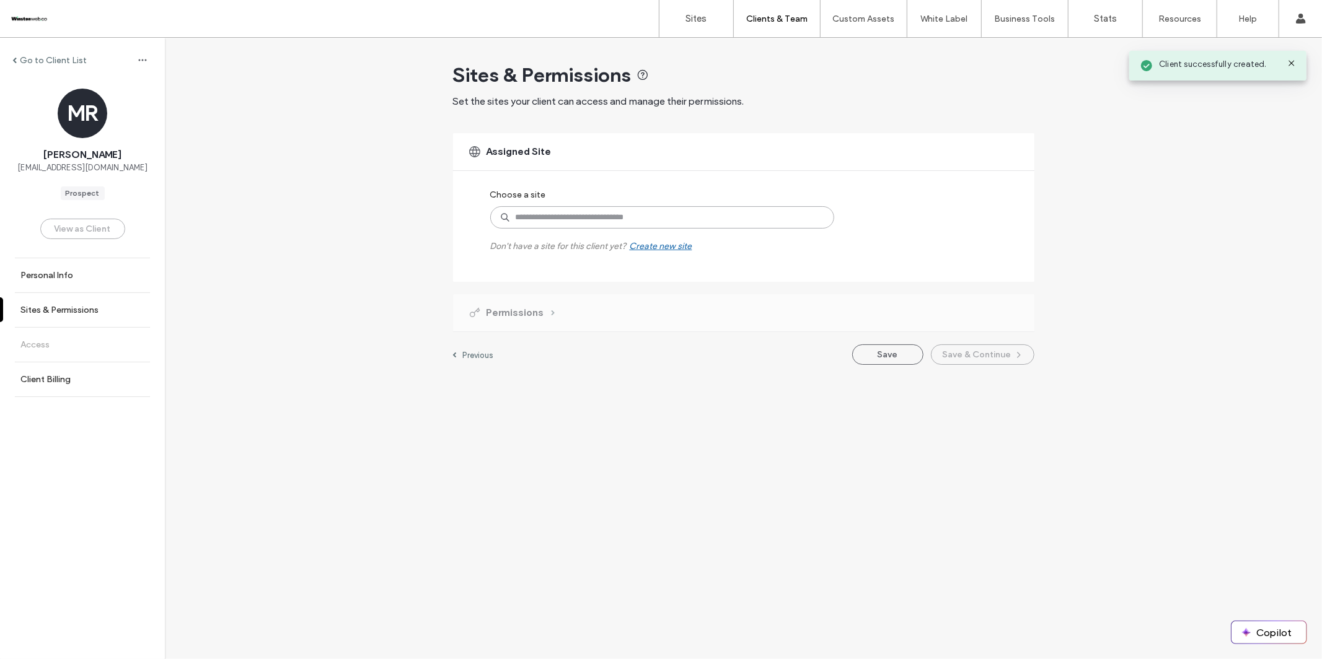
click at [583, 217] on input at bounding box center [662, 217] width 344 height 22
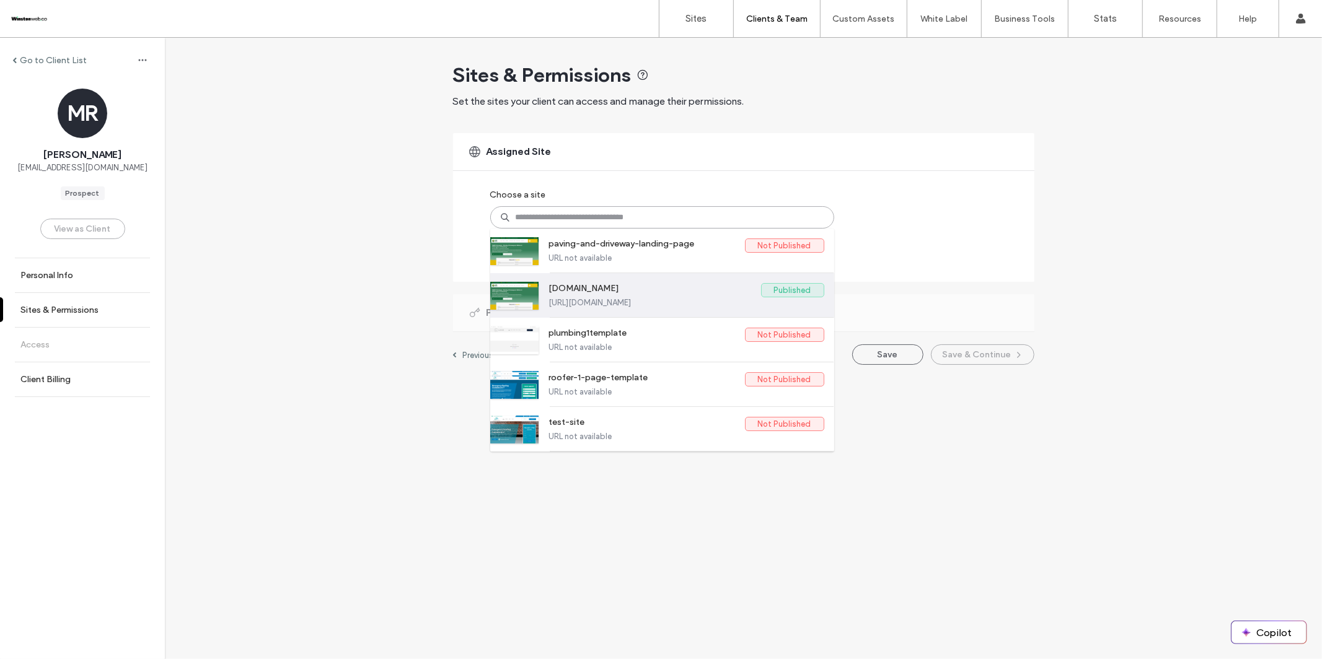
click at [617, 299] on label "https://www.mandrdriveways.co.uk" at bounding box center [686, 302] width 275 height 9
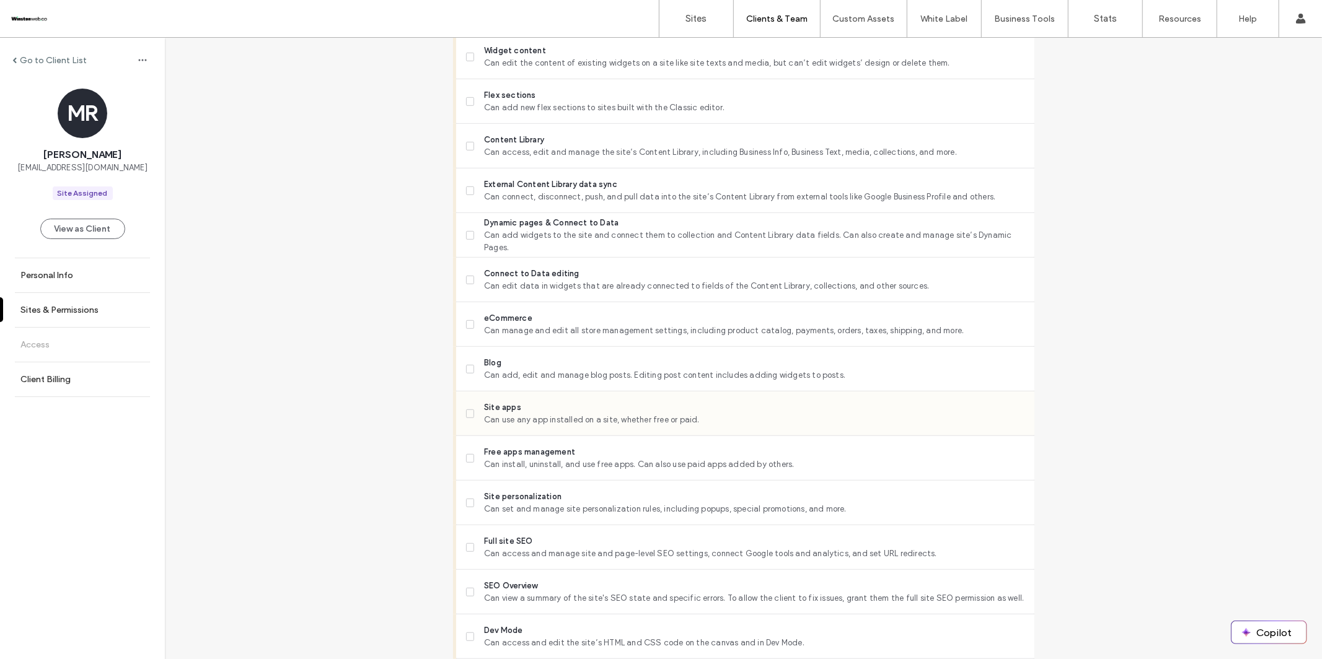
scroll to position [874, 0]
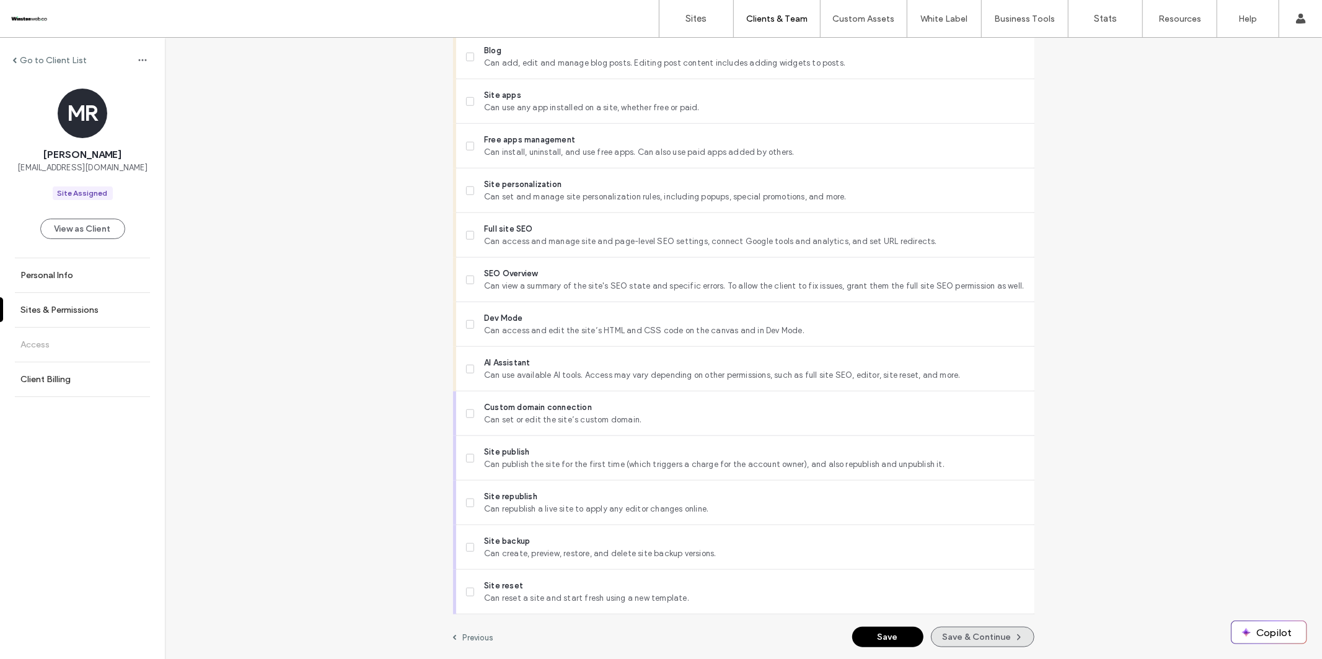
click at [973, 535] on button "Save & Continue" at bounding box center [983, 637] width 104 height 20
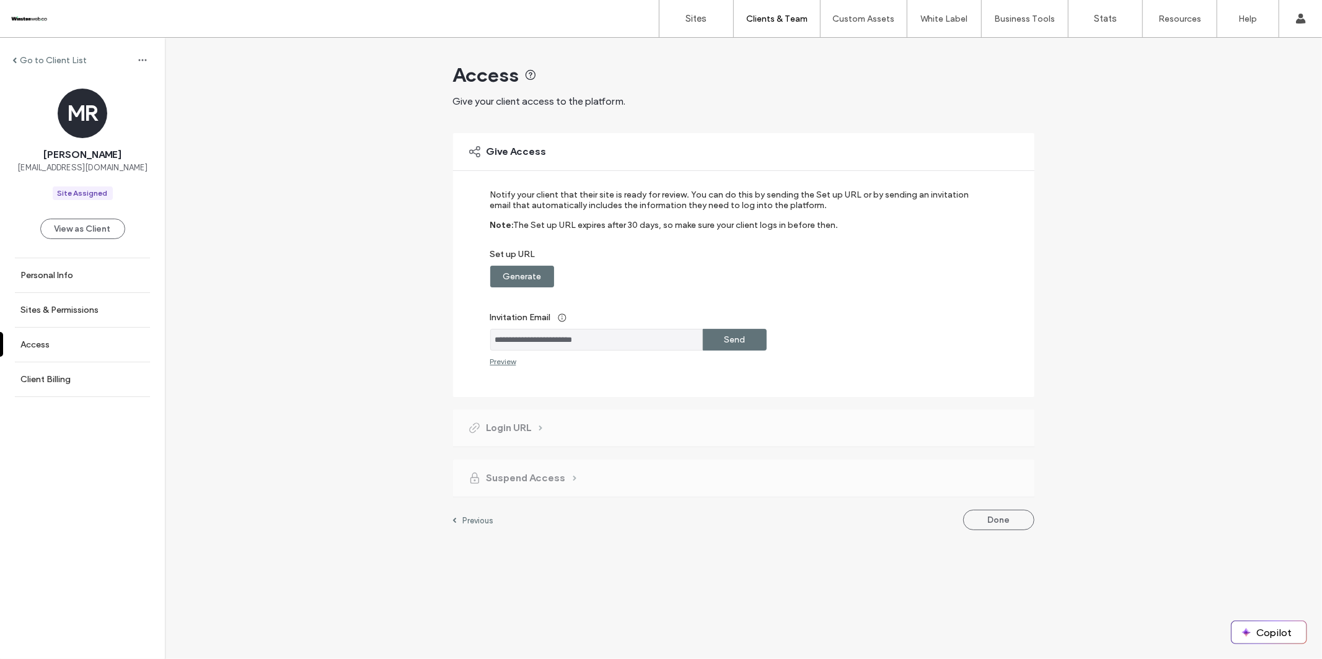
click at [509, 271] on label "Generate" at bounding box center [522, 276] width 38 height 23
click at [725, 338] on label "Send" at bounding box center [734, 339] width 21 height 23
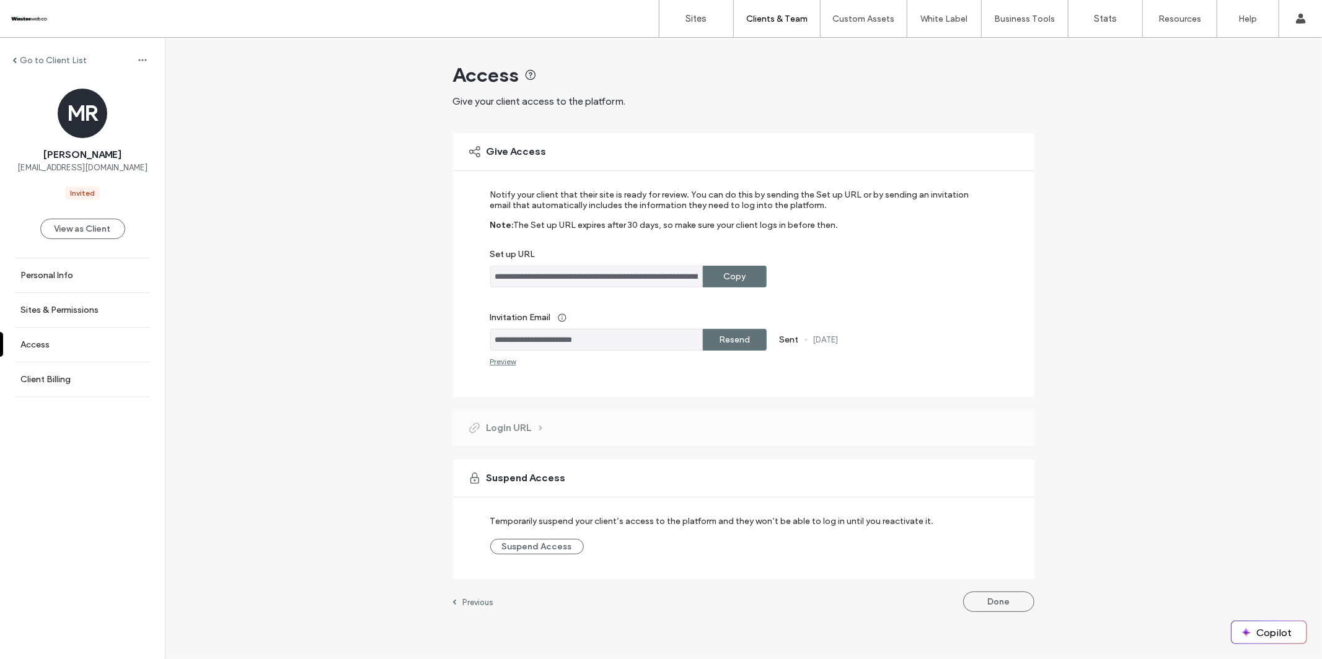
drag, startPoint x: 746, startPoint y: 285, endPoint x: 736, endPoint y: 274, distance: 14.9
click at [741, 278] on div "Copy" at bounding box center [735, 277] width 64 height 22
click at [986, 535] on button "Done" at bounding box center [998, 602] width 71 height 20
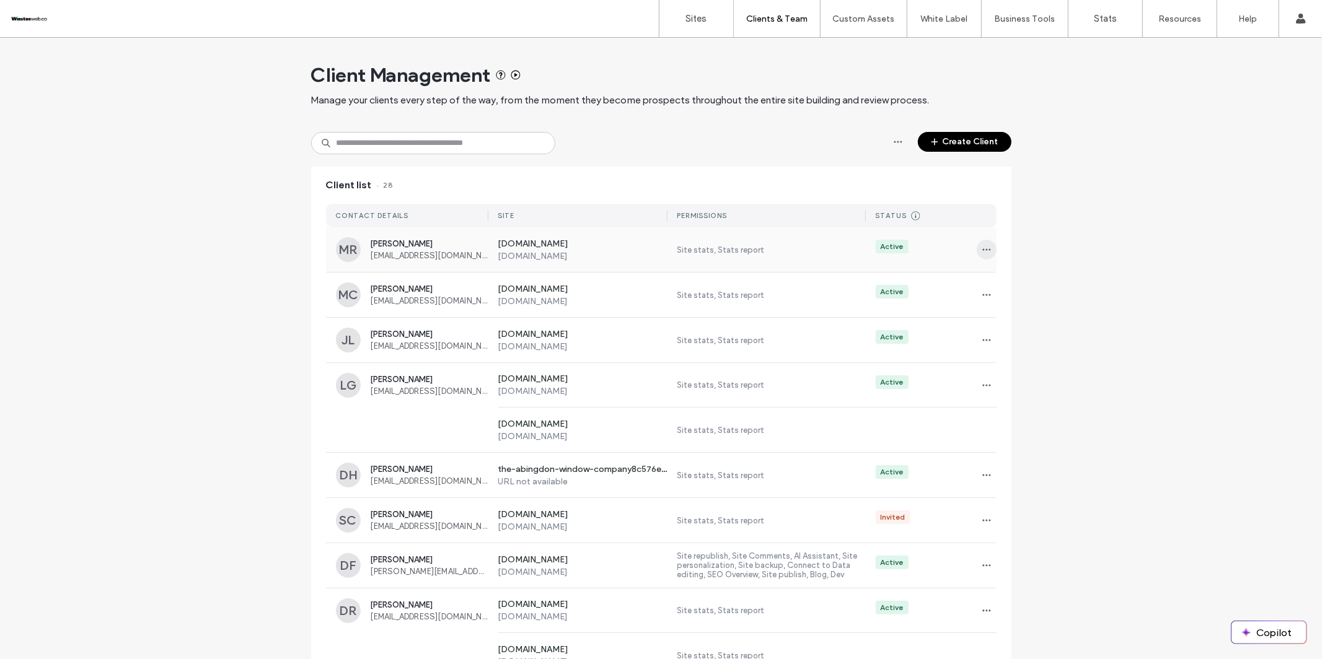
click at [983, 249] on icon "button" at bounding box center [987, 250] width 10 height 10
click at [991, 280] on span "Sites & Permissions" at bounding box center [1034, 282] width 73 height 12
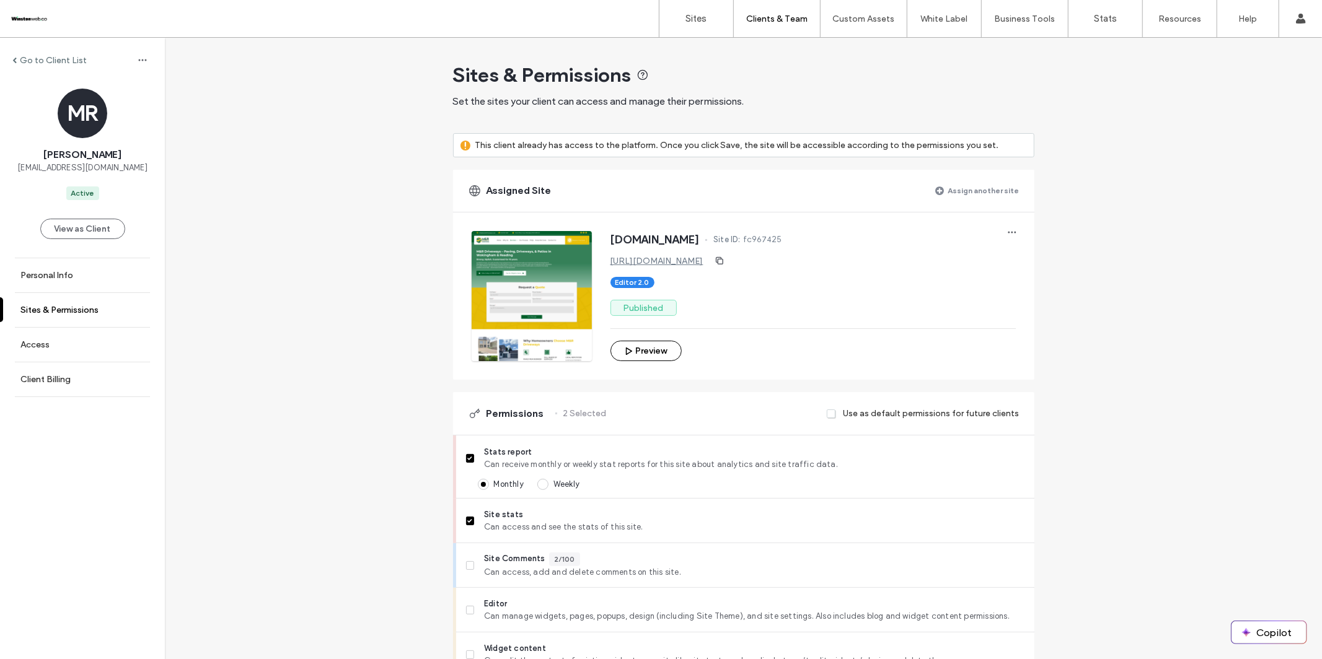
click at [68, 312] on label "Sites & Permissions" at bounding box center [59, 310] width 78 height 11
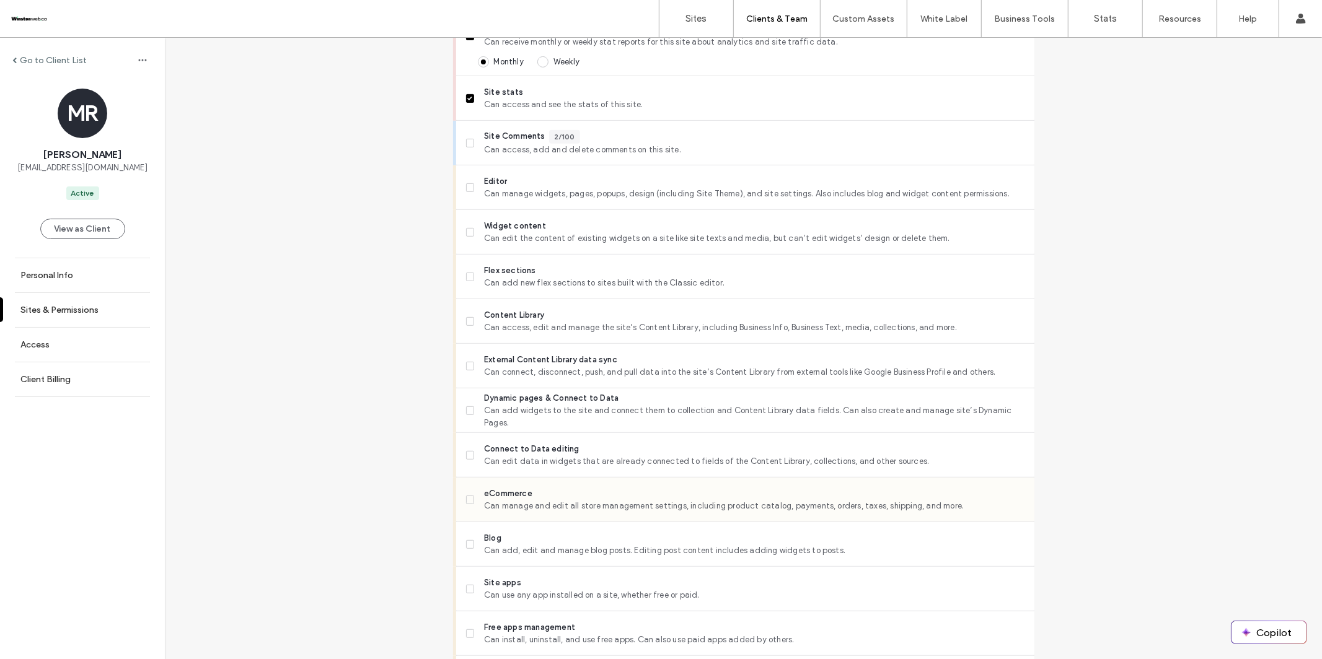
scroll to position [430, 0]
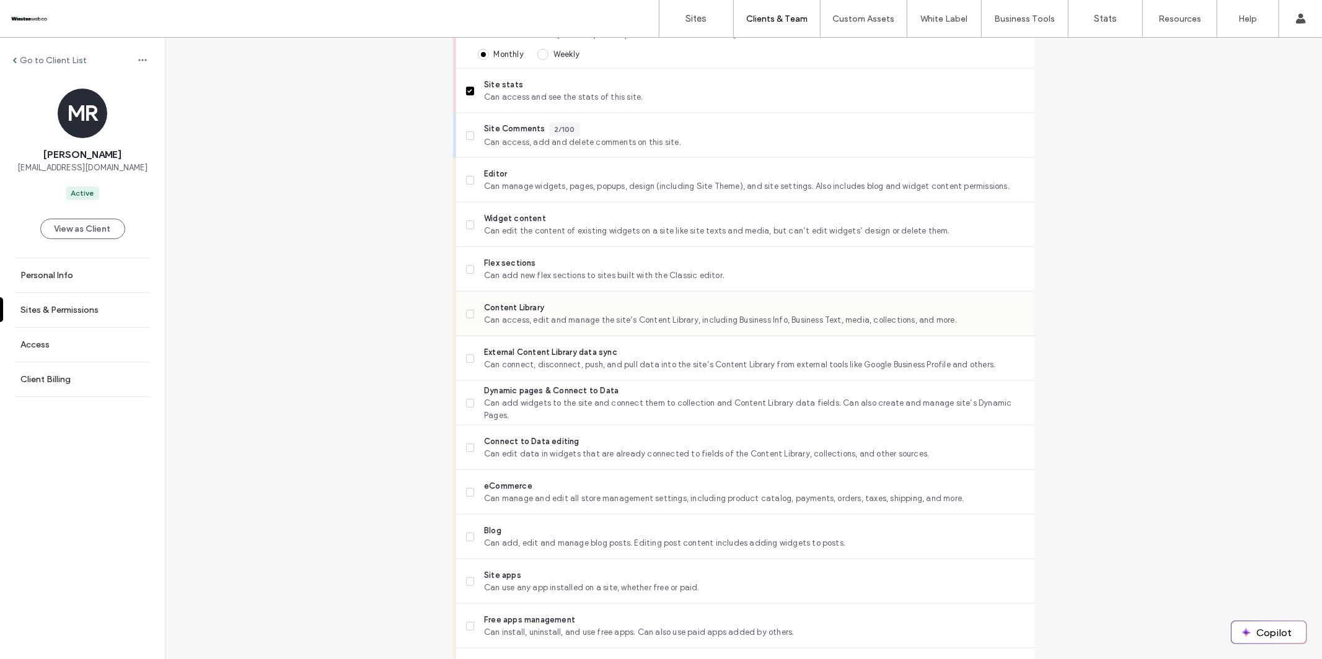
click at [467, 312] on icon at bounding box center [469, 314] width 5 height 4
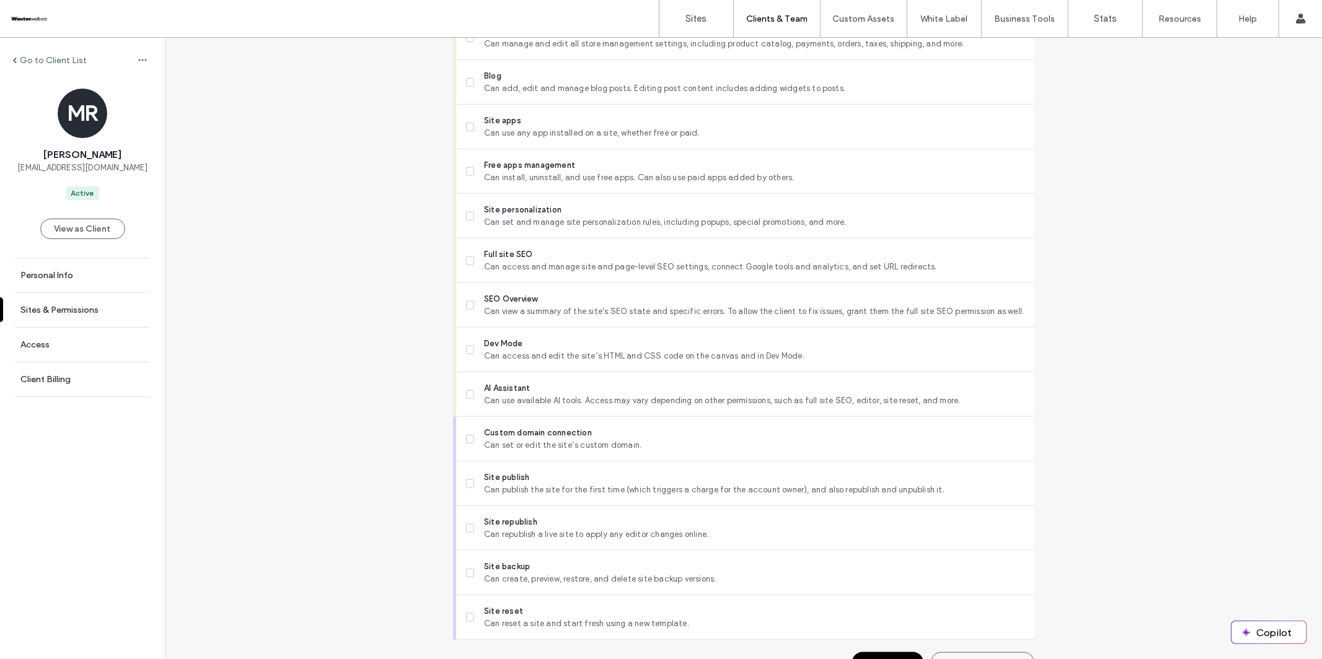
scroll to position [887, 0]
click at [469, 257] on span at bounding box center [470, 259] width 9 height 9
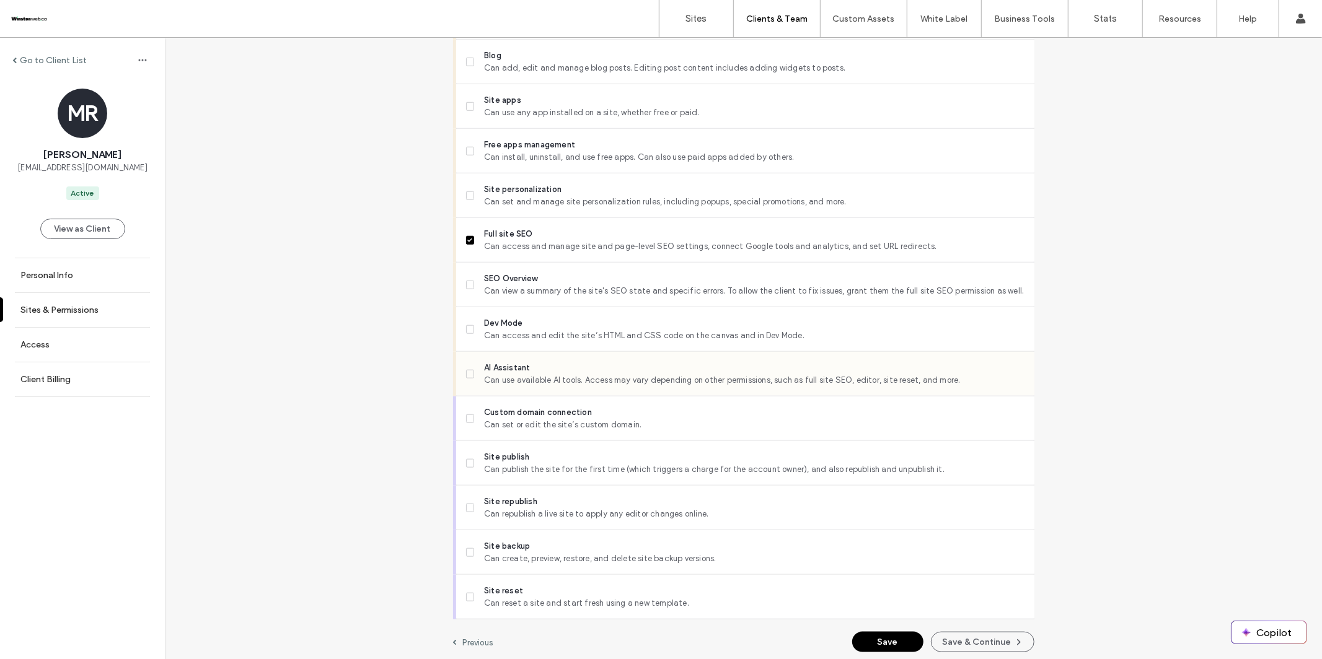
scroll to position [910, 0]
click at [989, 535] on button "Save & Continue" at bounding box center [983, 638] width 104 height 20
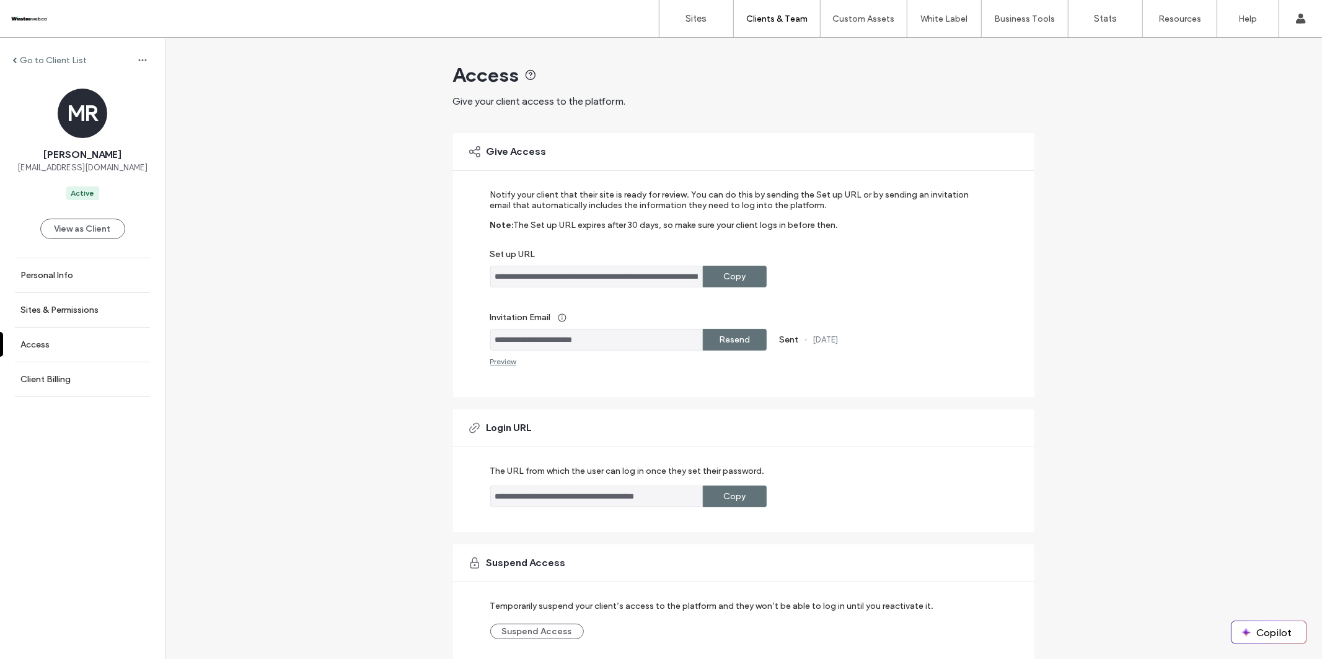
scroll to position [48, 0]
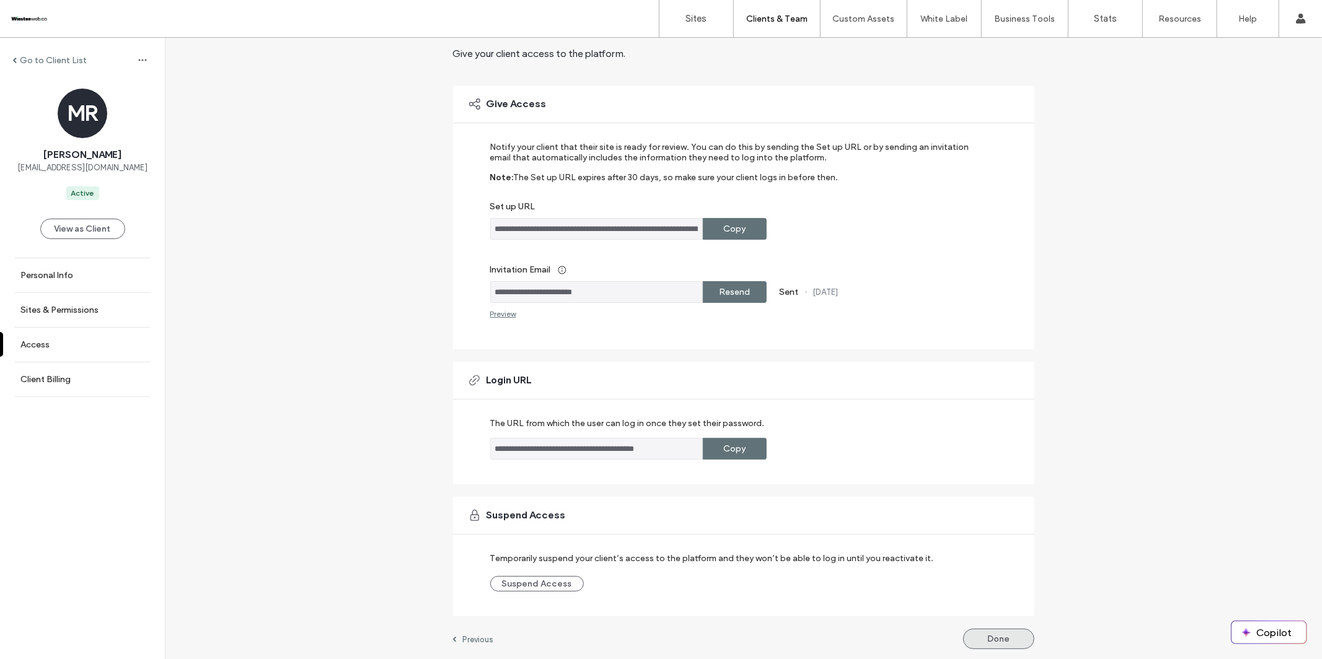
click at [981, 535] on button "Done" at bounding box center [998, 639] width 71 height 20
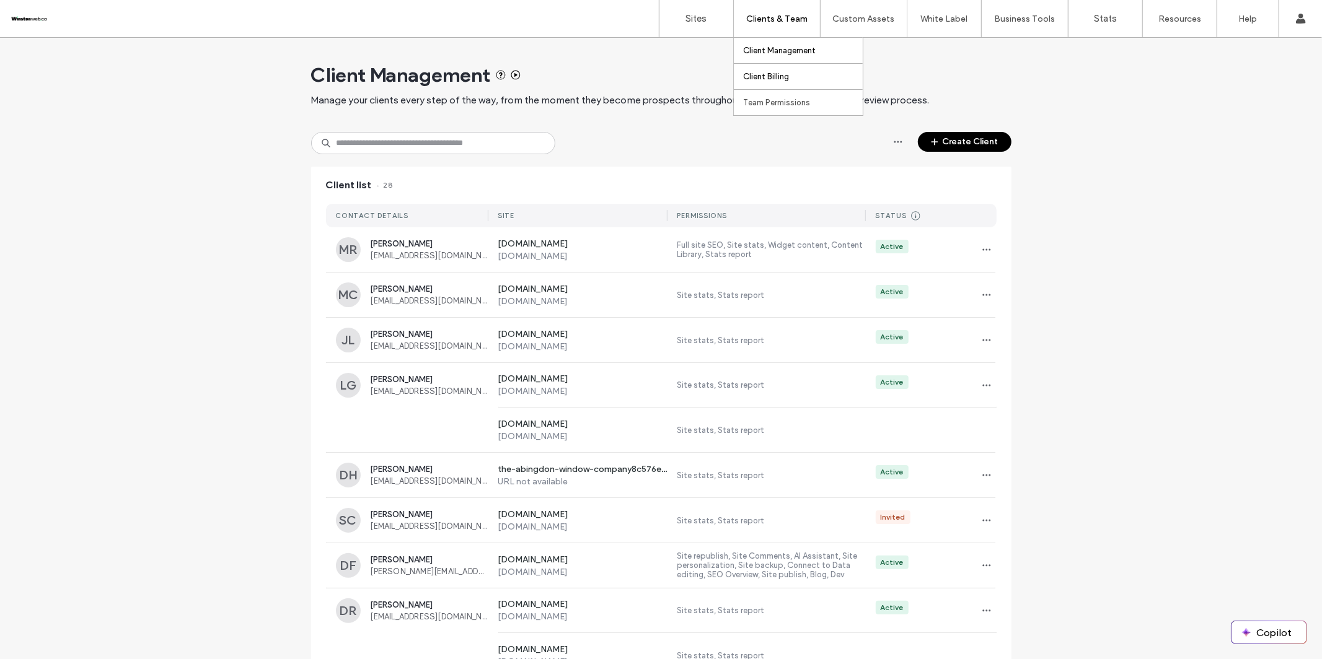
click at [787, 81] on label "Client Billing" at bounding box center [766, 76] width 46 height 9
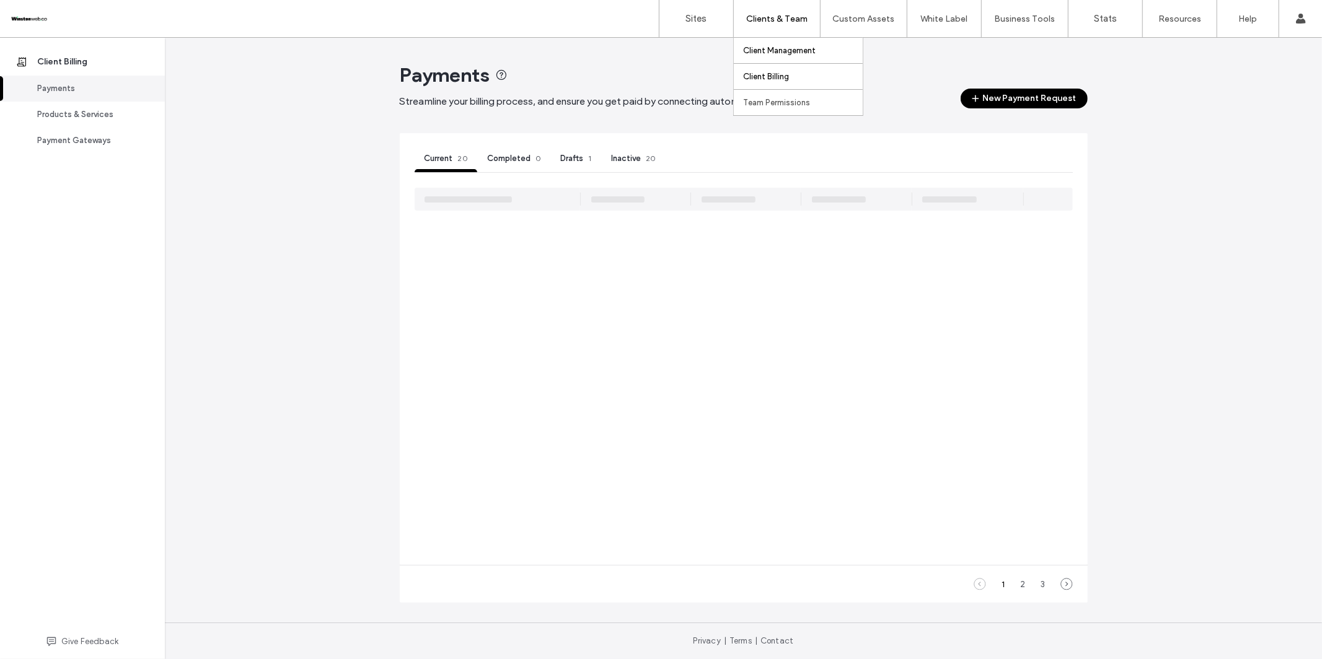
click at [769, 46] on label "Client Management" at bounding box center [779, 50] width 73 height 9
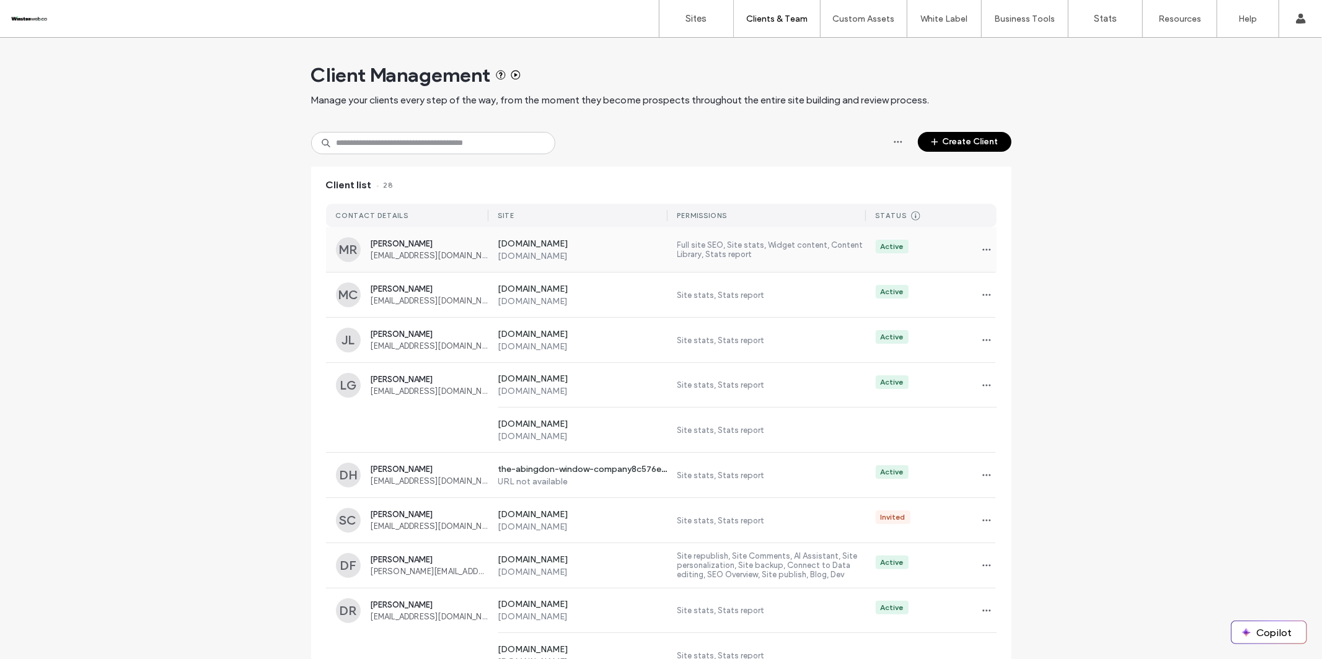
click at [558, 259] on label "[DOMAIN_NAME]" at bounding box center [583, 256] width 170 height 11
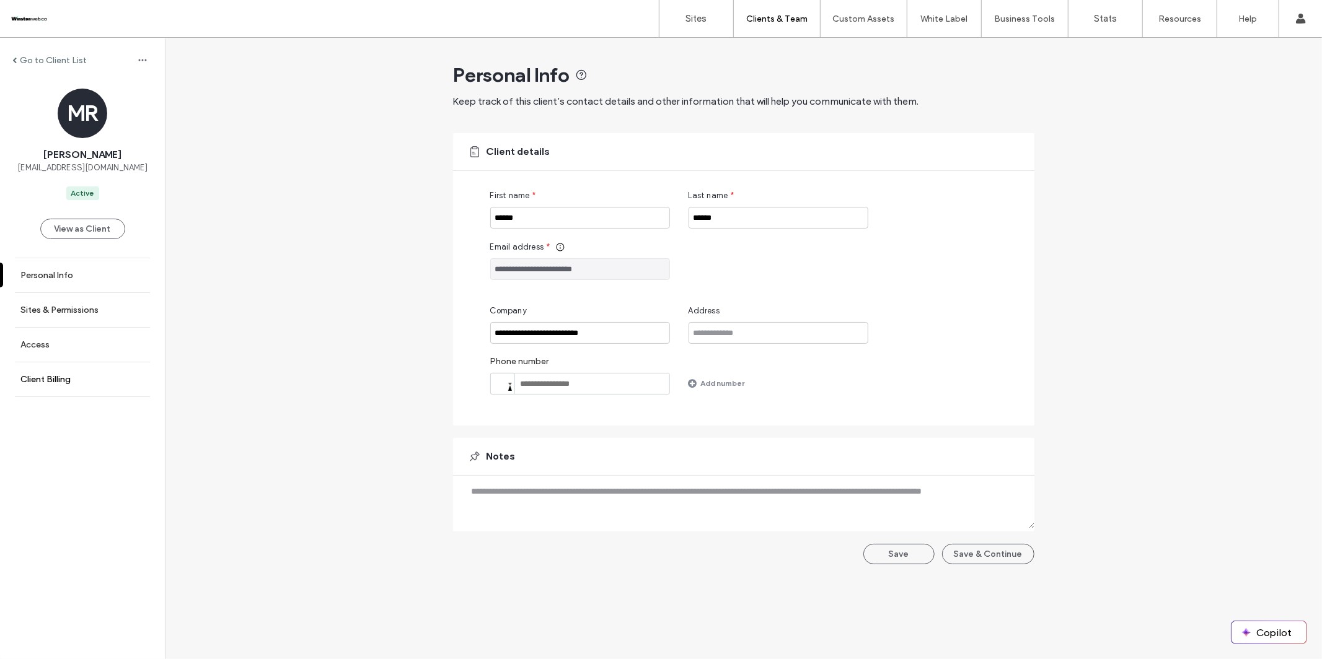
click at [40, 378] on label "Client Billing" at bounding box center [45, 379] width 50 height 11
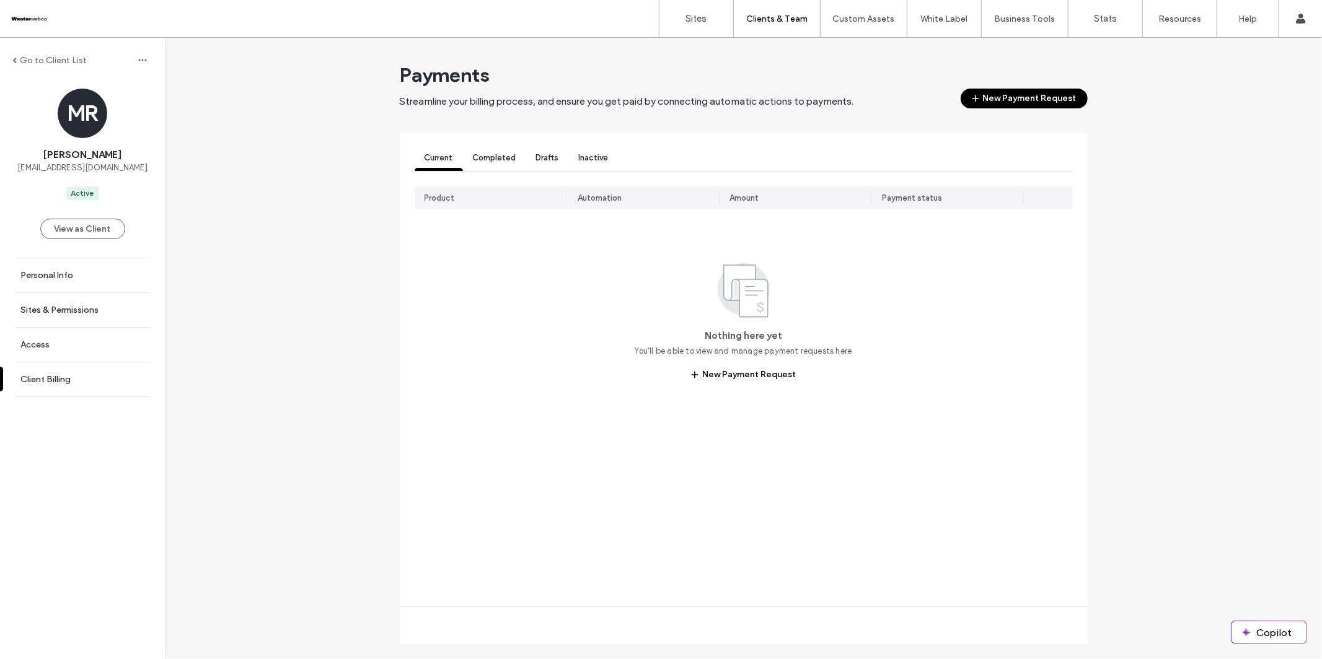
click at [974, 101] on icon "button" at bounding box center [976, 99] width 10 height 10
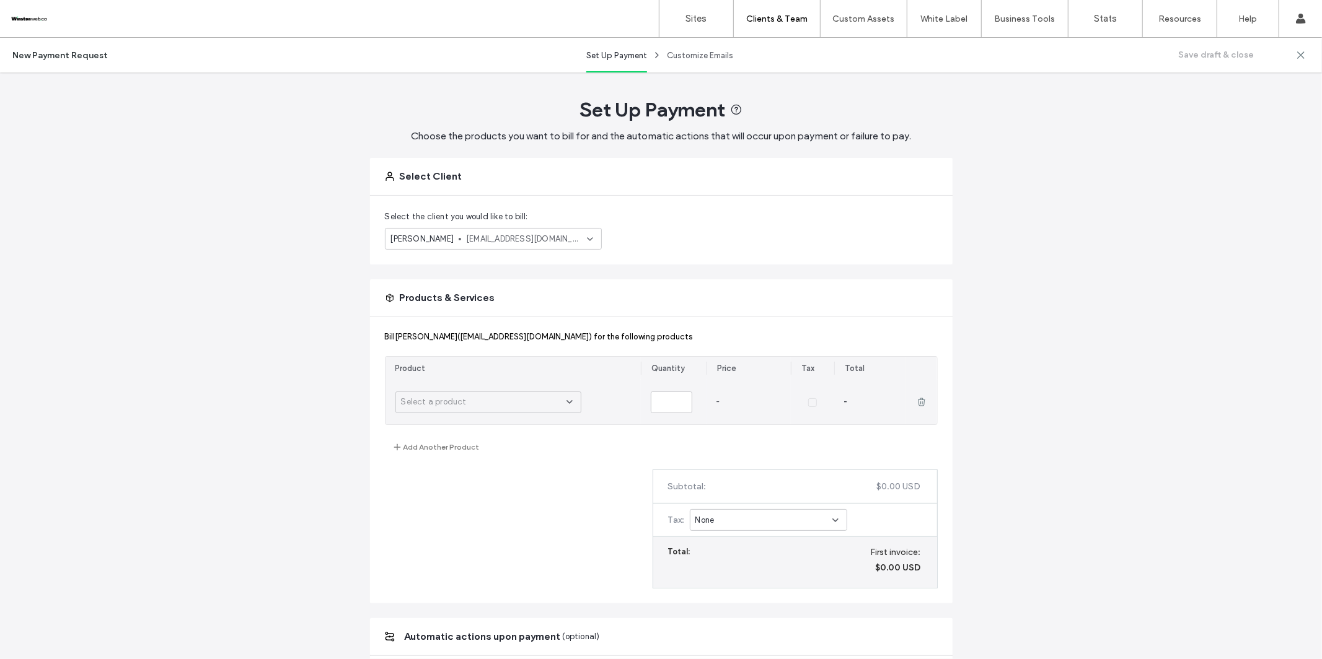
click at [540, 406] on div "Select a product" at bounding box center [483, 402] width 165 height 12
click at [459, 510] on span "£500.00 GBP / month" at bounding box center [454, 506] width 84 height 12
click at [751, 528] on div "None" at bounding box center [768, 520] width 157 height 22
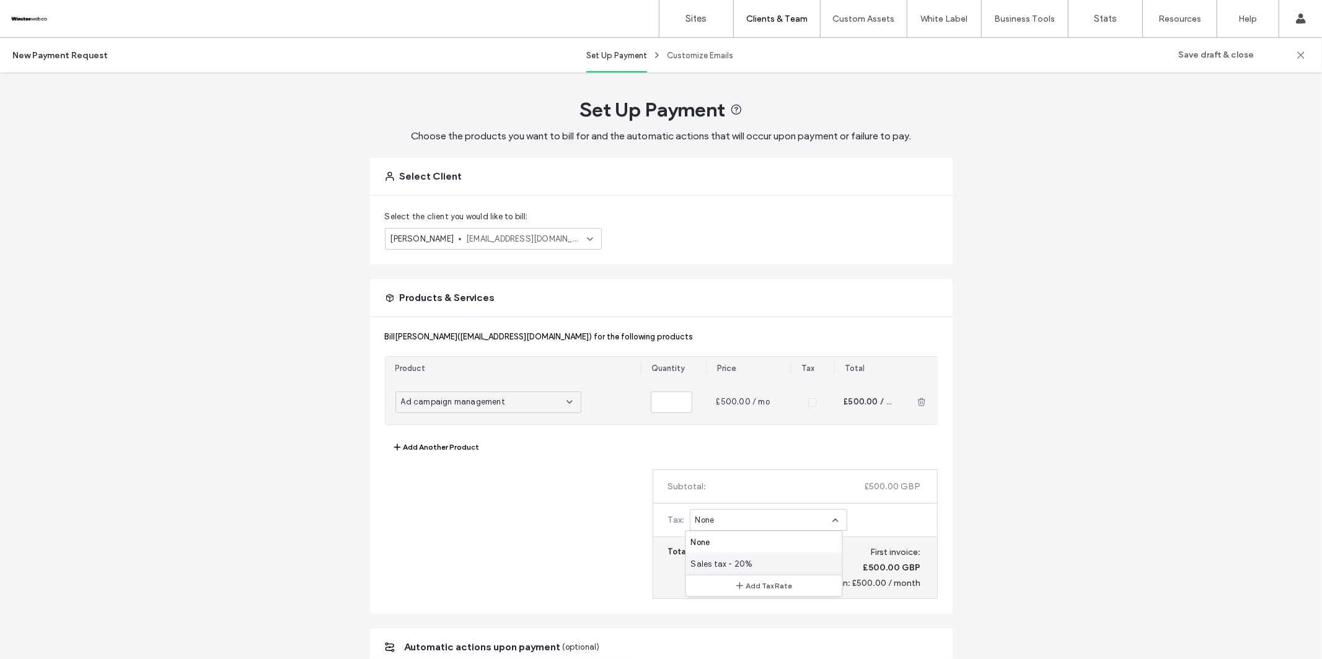
click at [731, 535] on span "Sales tax - 20%" at bounding box center [722, 564] width 62 height 12
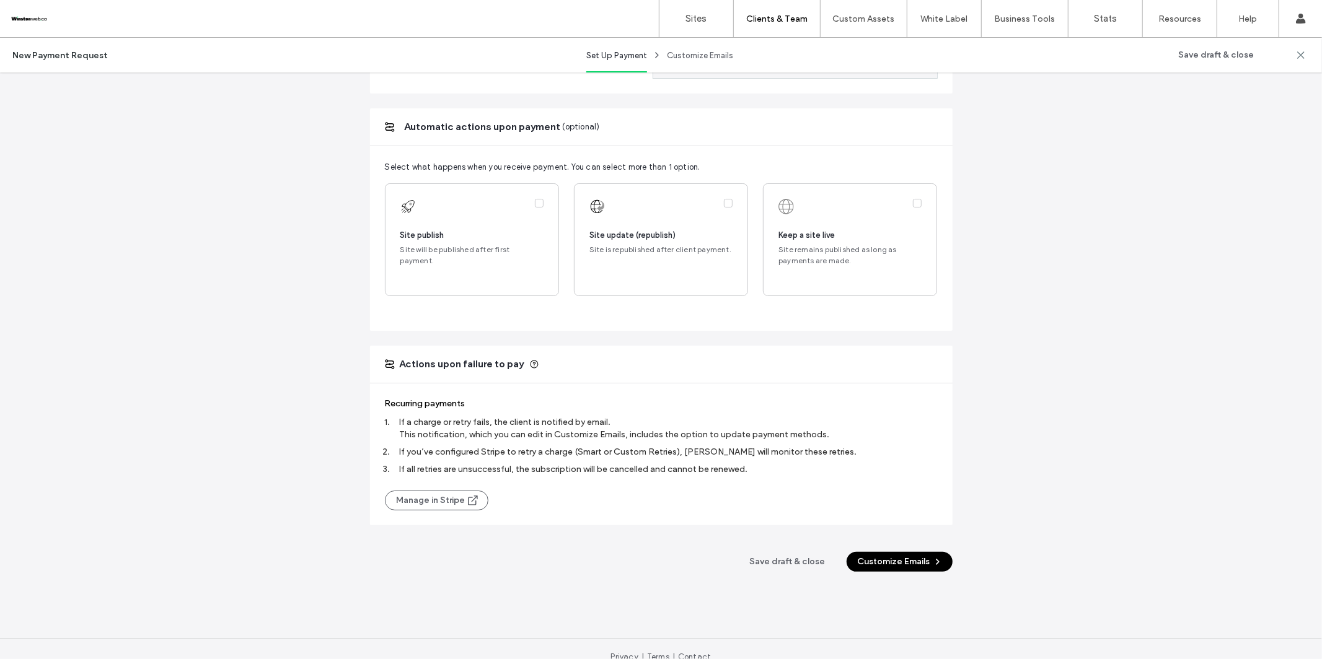
scroll to position [536, 0]
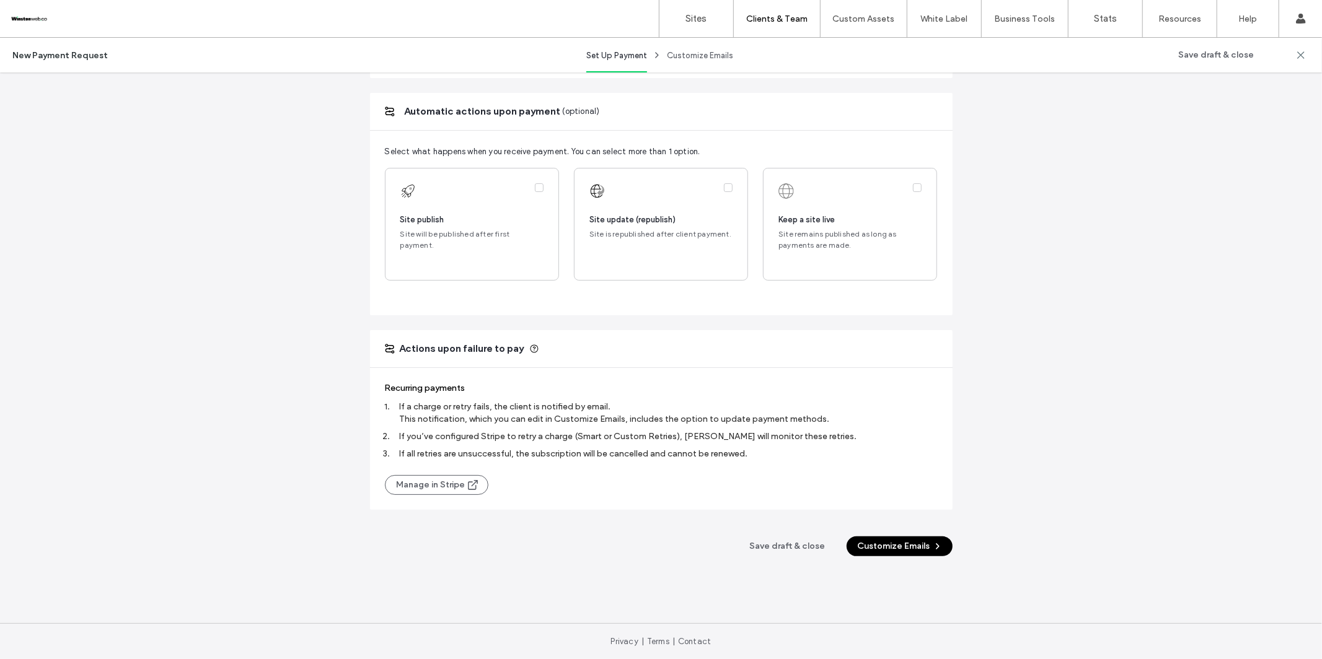
click at [884, 535] on button "Customize Emails" at bounding box center [900, 547] width 106 height 20
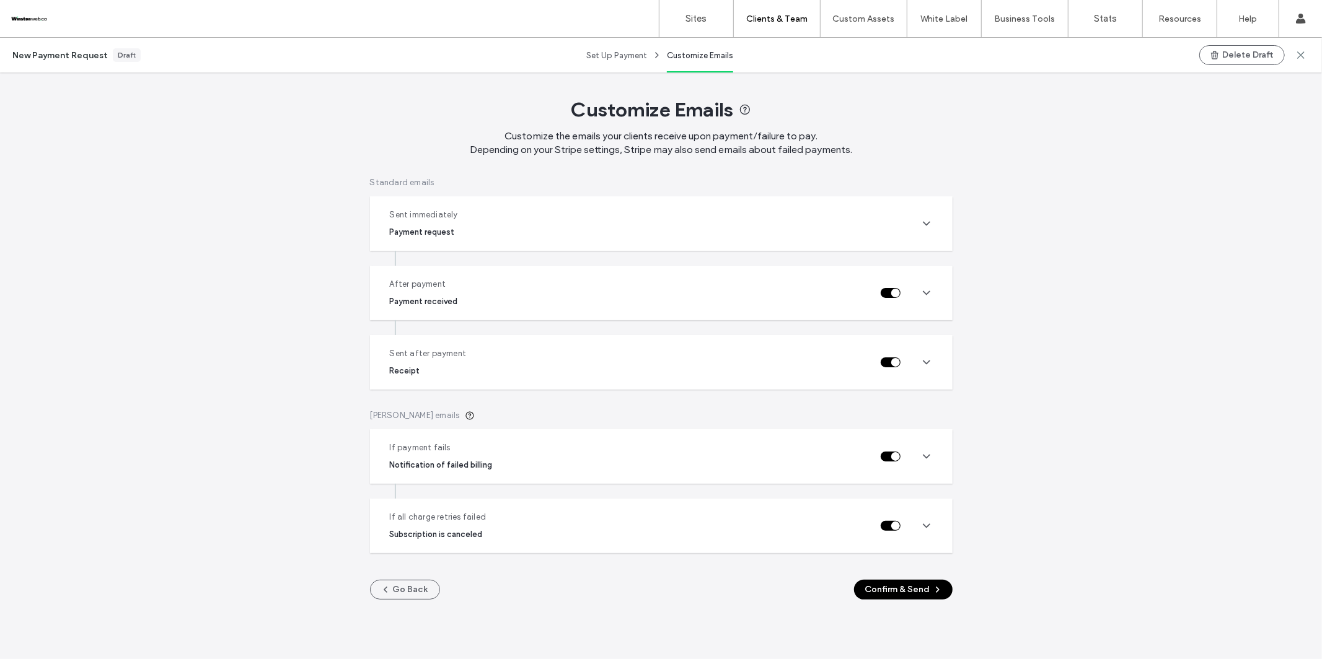
click at [648, 223] on div "Sent immediately Payment request" at bounding box center [645, 224] width 511 height 30
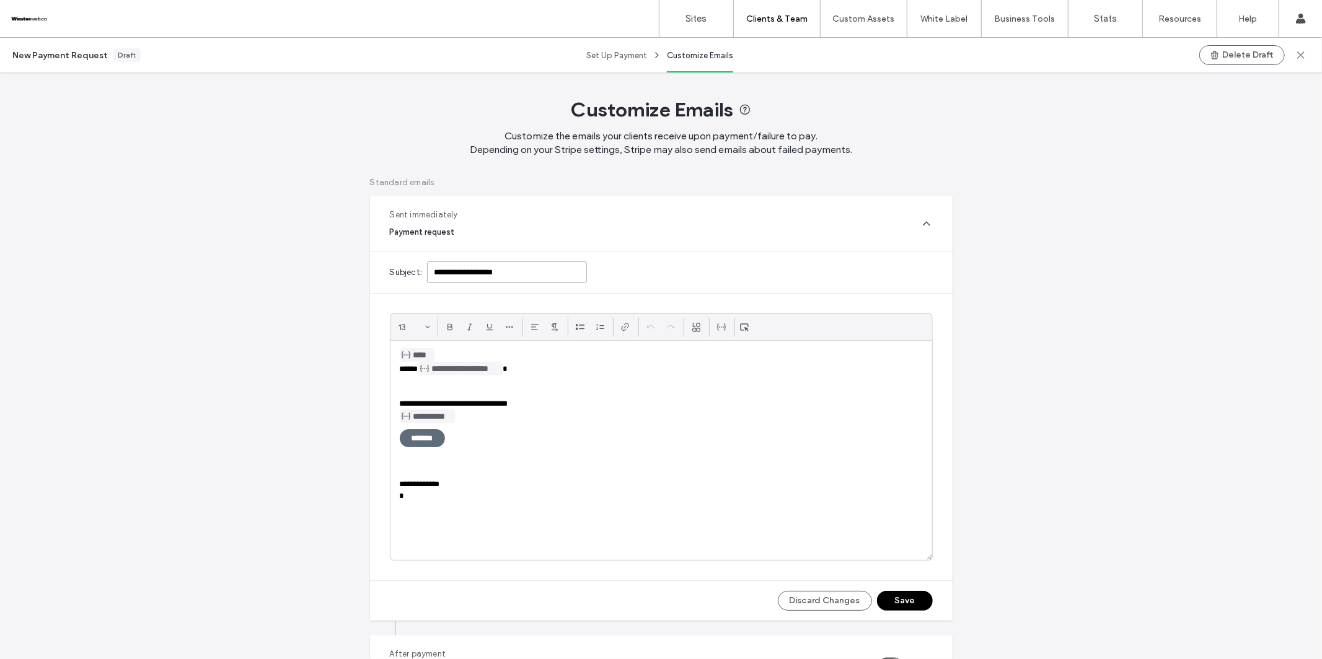
click at [531, 271] on input "**********" at bounding box center [507, 273] width 160 height 22
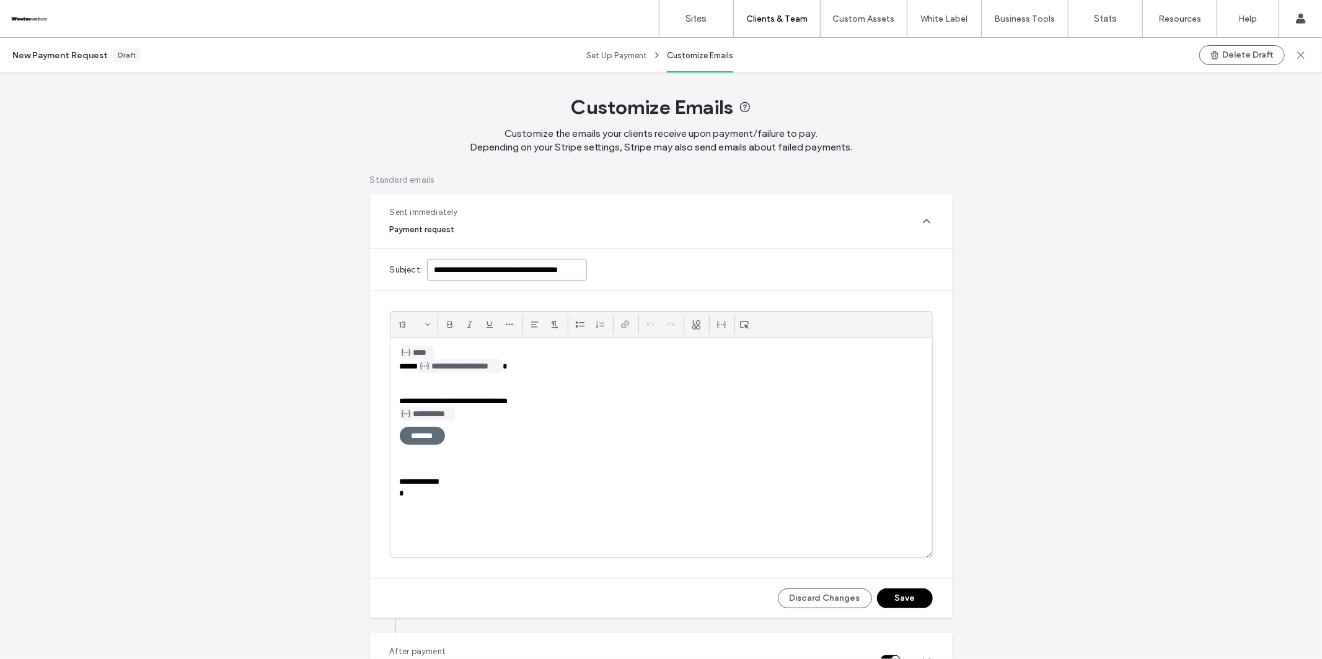
type input "**********"
click at [901, 535] on button "Save" at bounding box center [905, 599] width 56 height 20
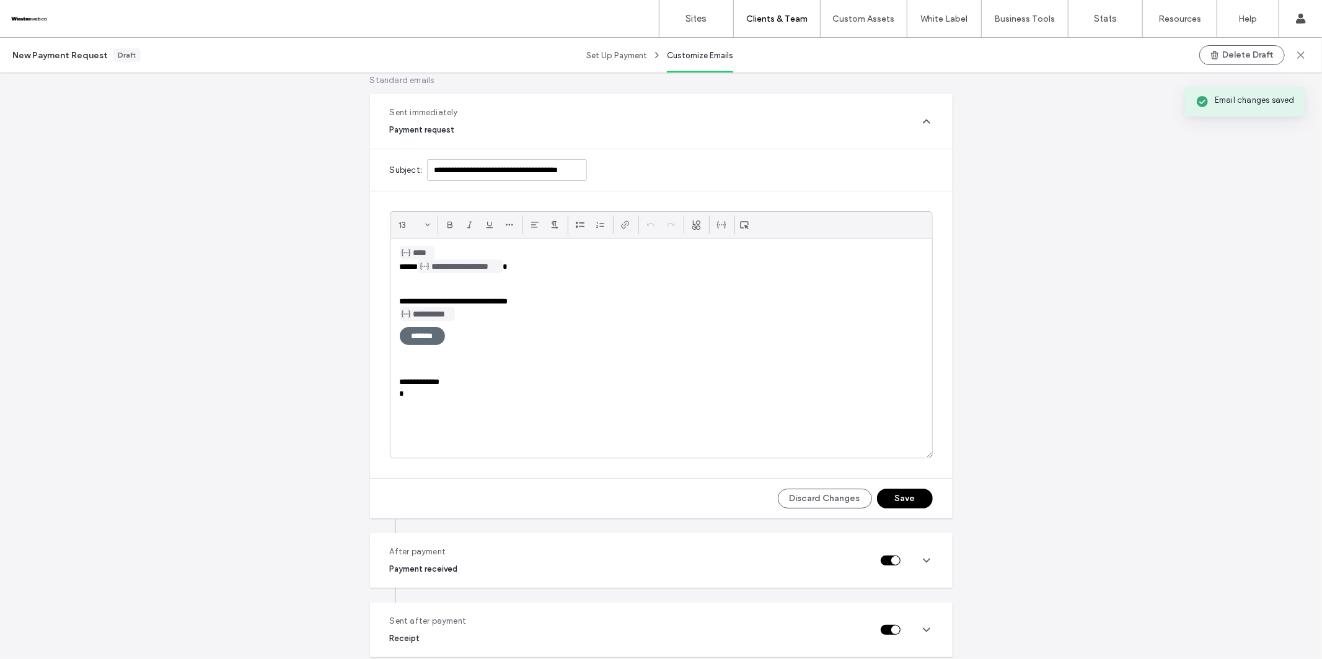
scroll to position [213, 0]
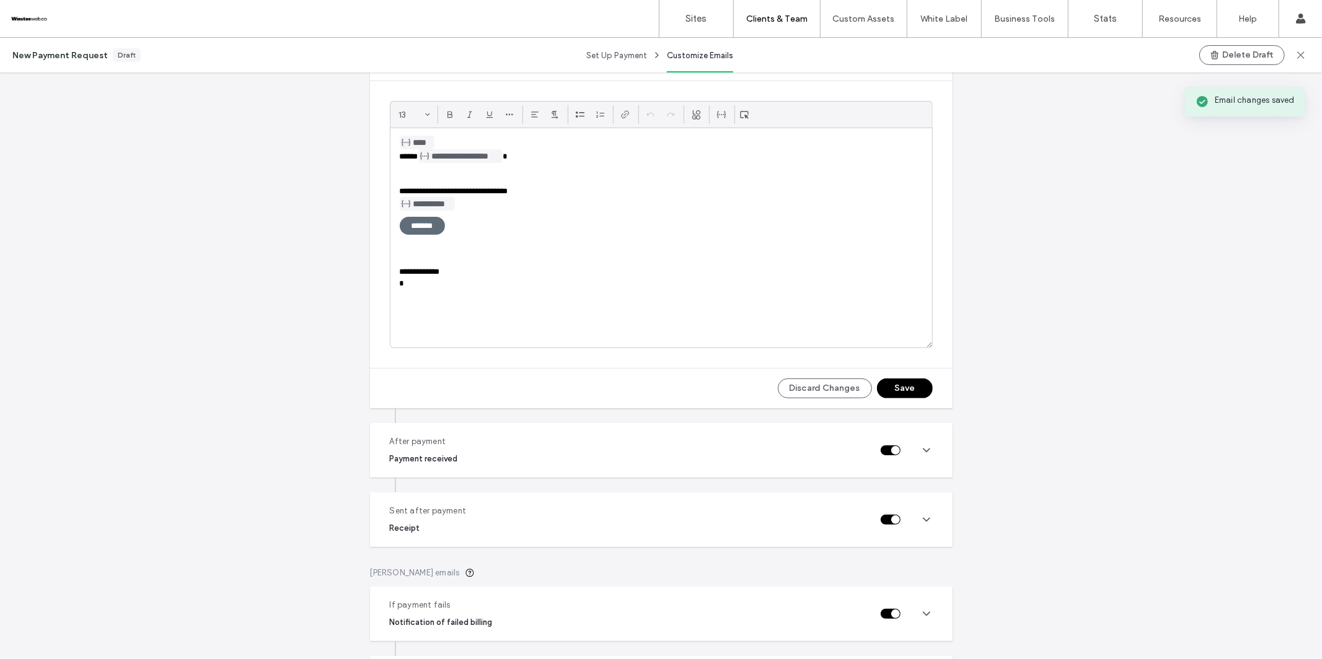
drag, startPoint x: 919, startPoint y: 449, endPoint x: 876, endPoint y: 456, distance: 43.3
click at [924, 449] on use at bounding box center [927, 450] width 6 height 3
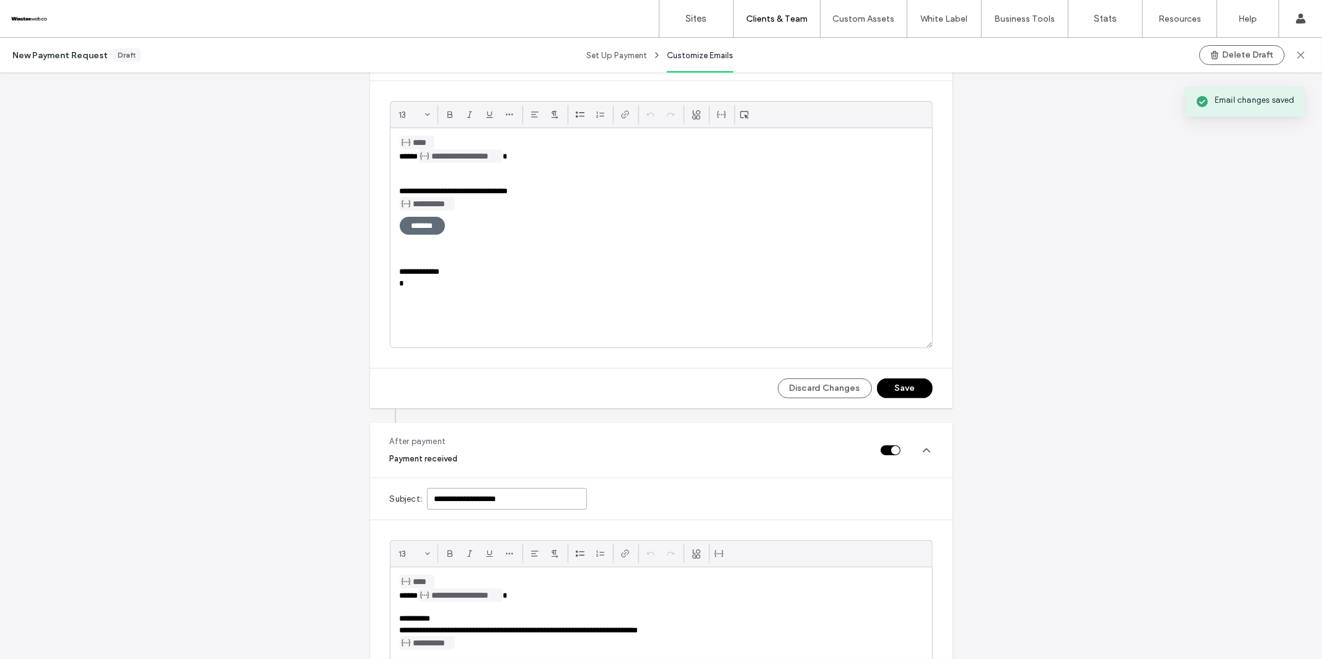
click at [536, 503] on input "**********" at bounding box center [507, 499] width 160 height 22
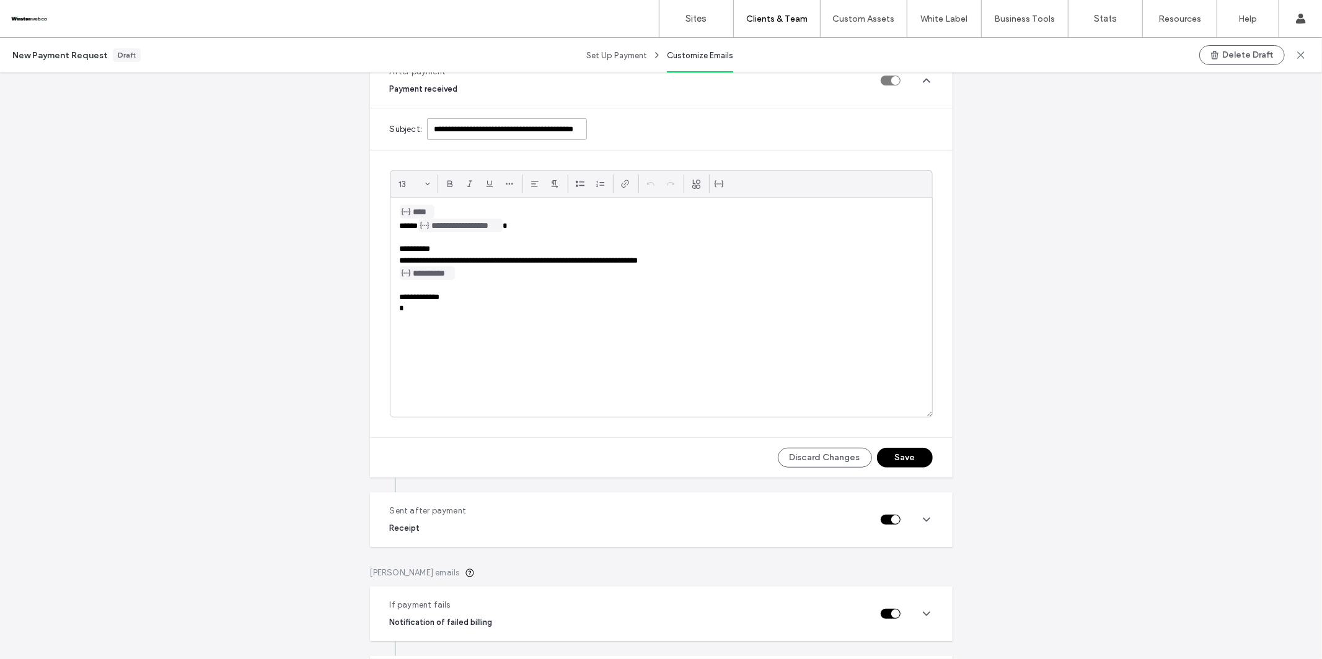
scroll to position [584, 0]
type input "**********"
click at [906, 454] on button "Save" at bounding box center [905, 456] width 56 height 20
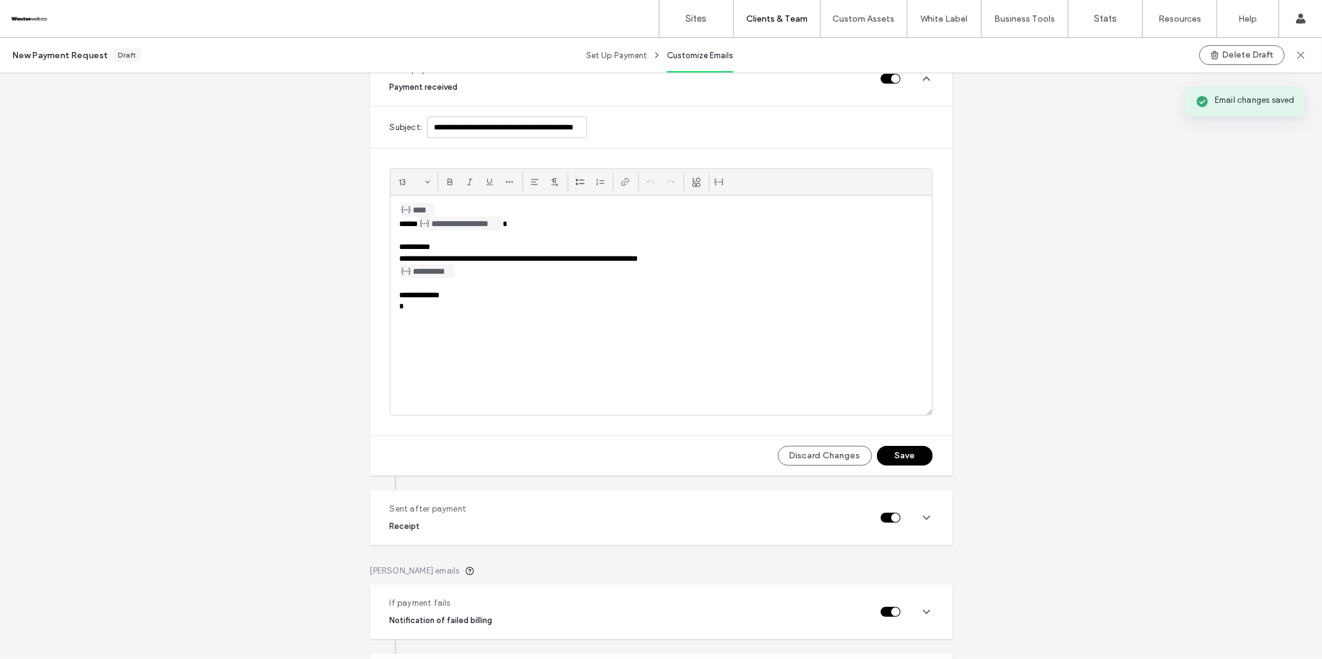
click at [924, 520] on use at bounding box center [927, 518] width 6 height 3
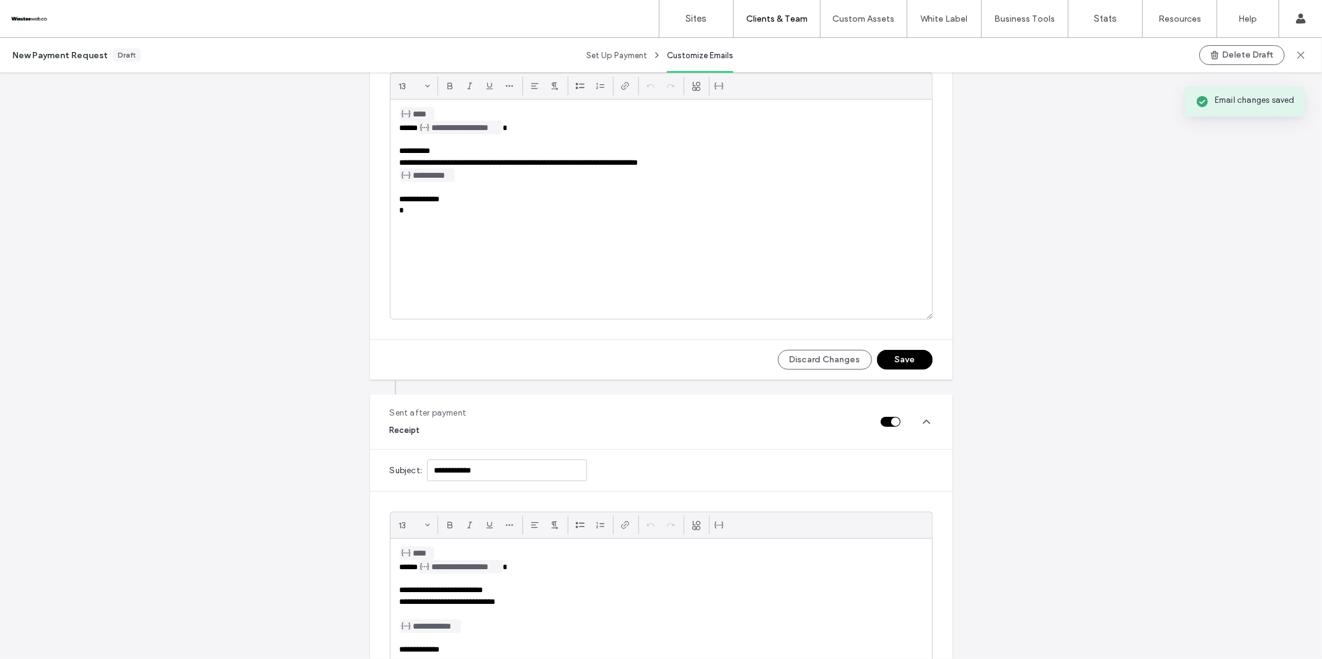
scroll to position [699, 0]
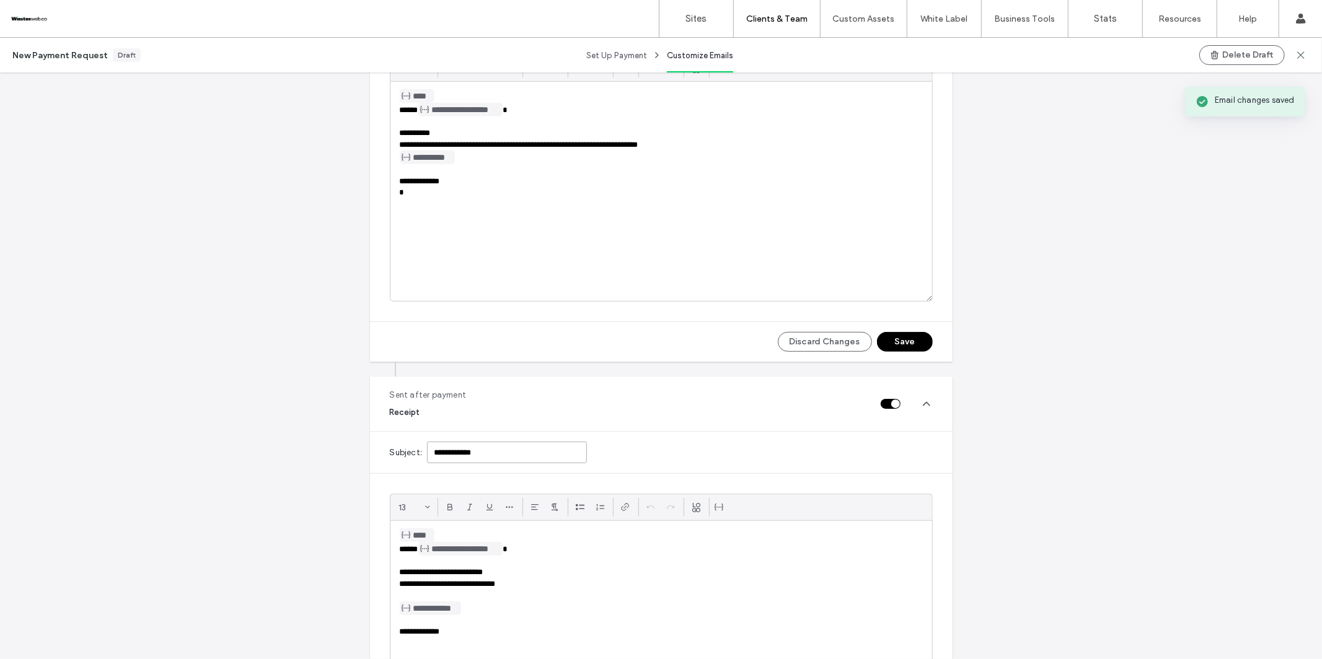
click at [514, 459] on input "**********" at bounding box center [507, 453] width 160 height 22
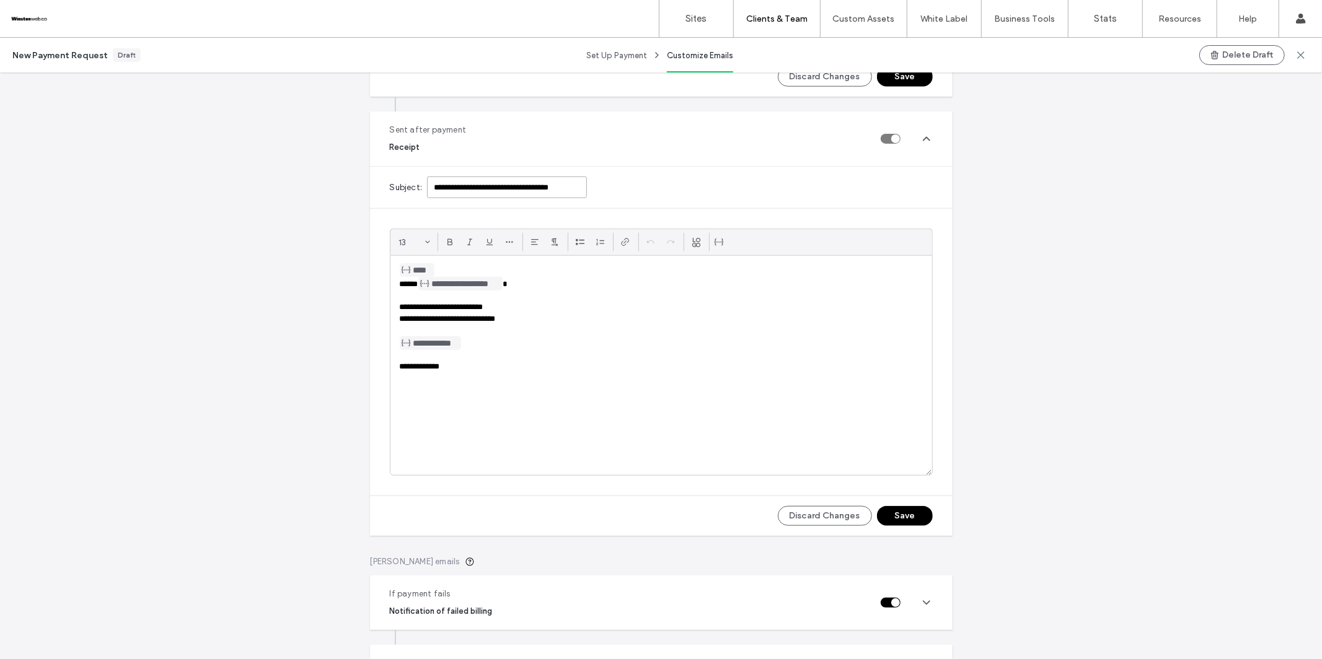
scroll to position [1052, 0]
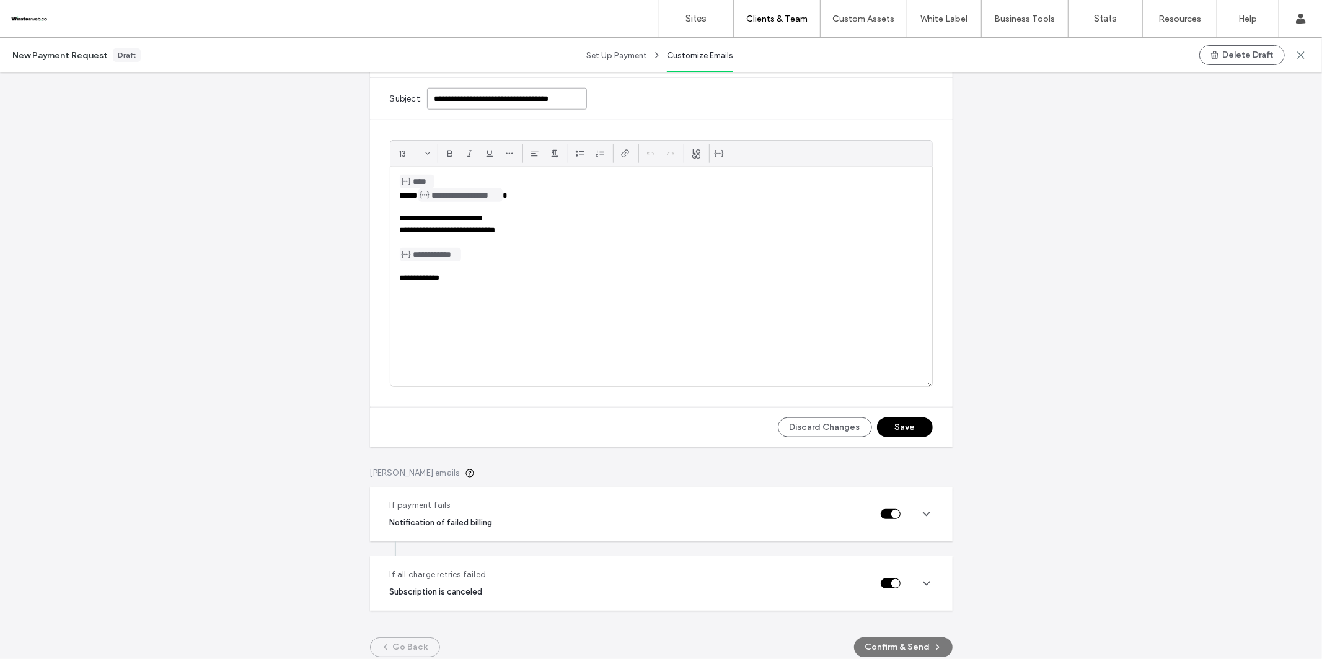
type input "**********"
click at [909, 426] on button "Save" at bounding box center [905, 428] width 56 height 20
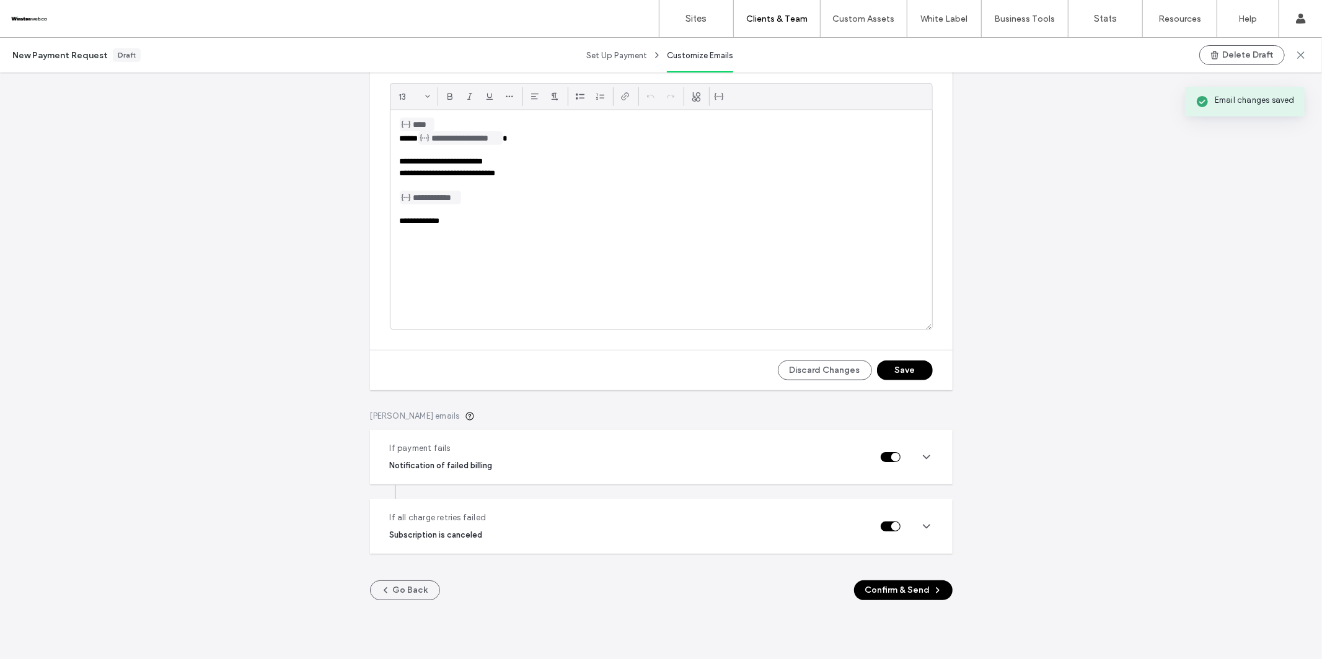
scroll to position [1150, 0]
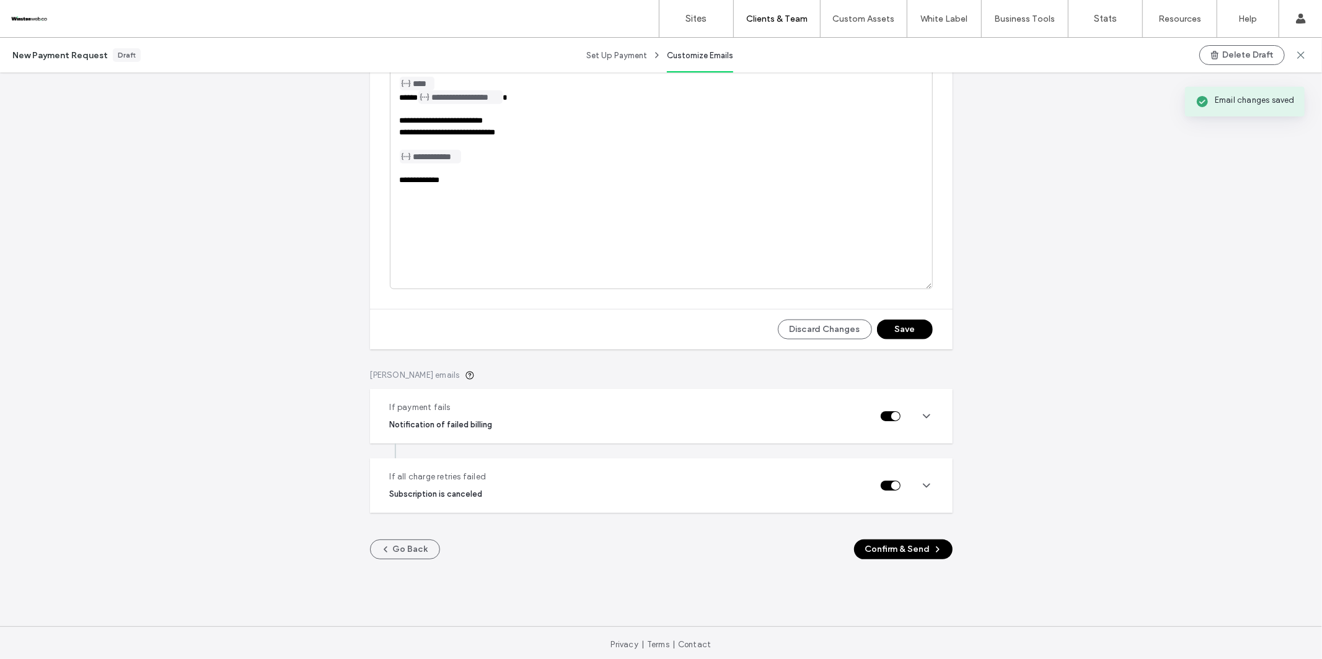
click at [922, 417] on icon at bounding box center [926, 416] width 12 height 12
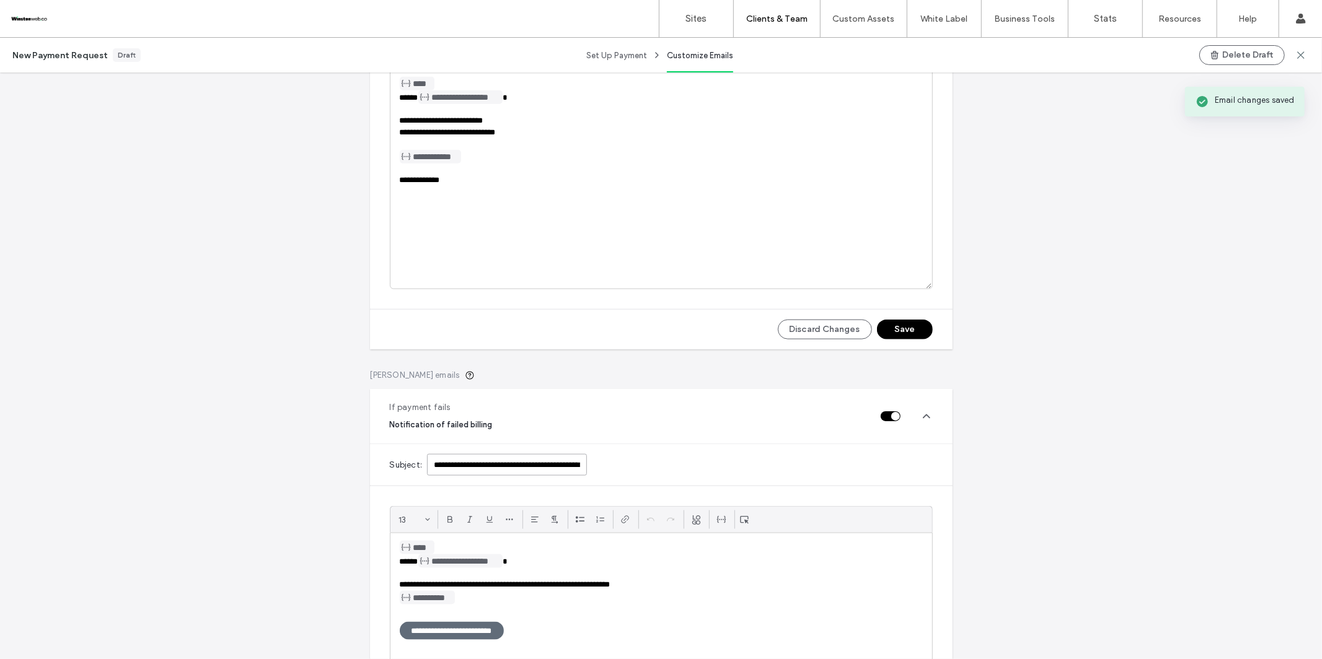
click at [560, 467] on input "**********" at bounding box center [507, 465] width 160 height 22
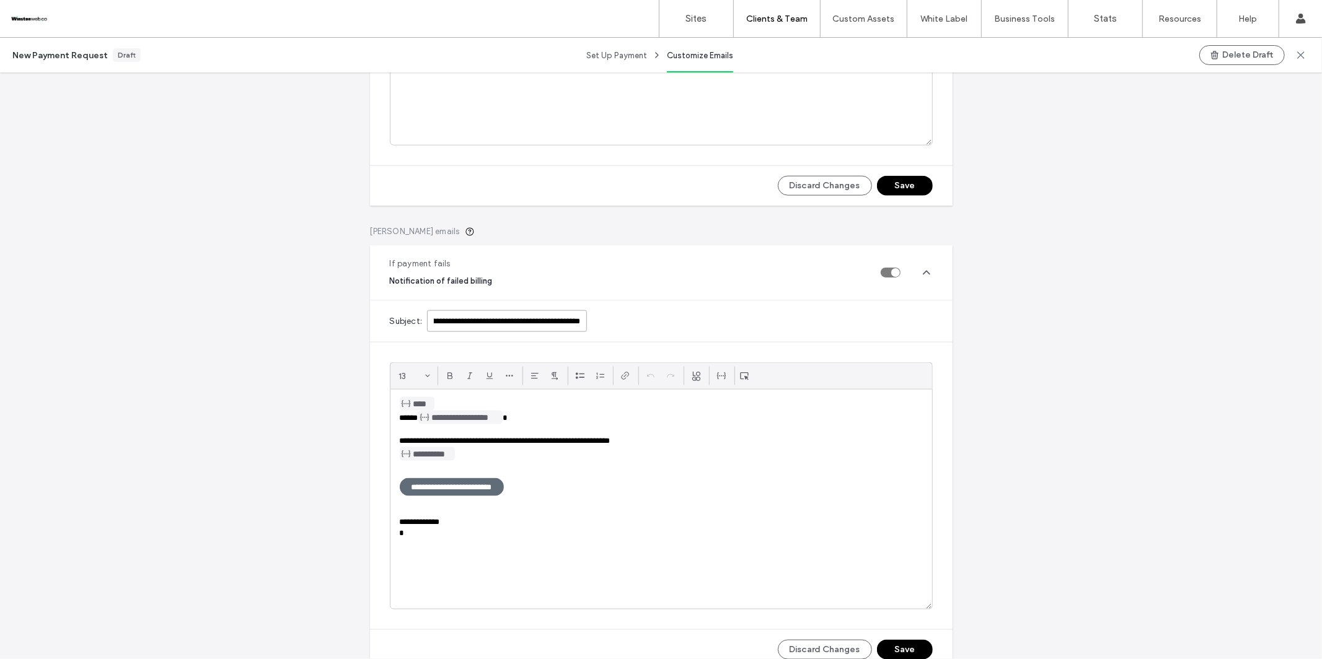
scroll to position [1298, 0]
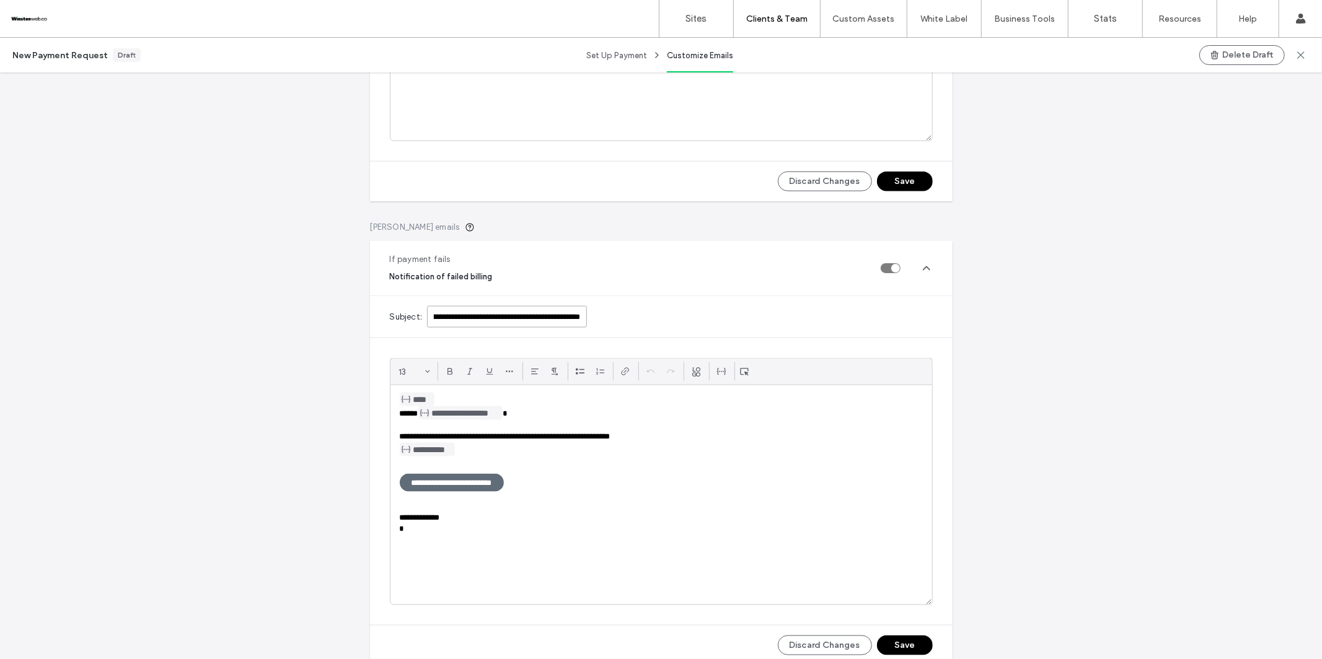
type input "**********"
click at [508, 508] on p at bounding box center [661, 506] width 523 height 11
click at [891, 535] on button "Save" at bounding box center [905, 646] width 56 height 20
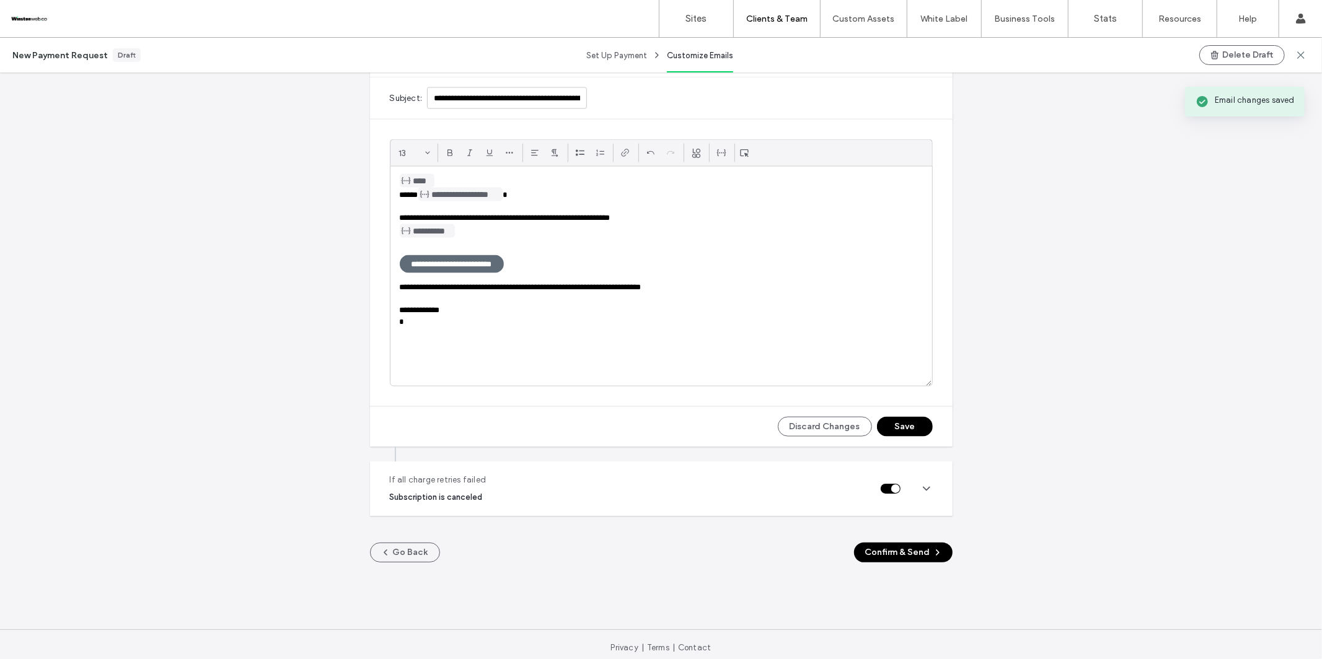
scroll to position [1525, 0]
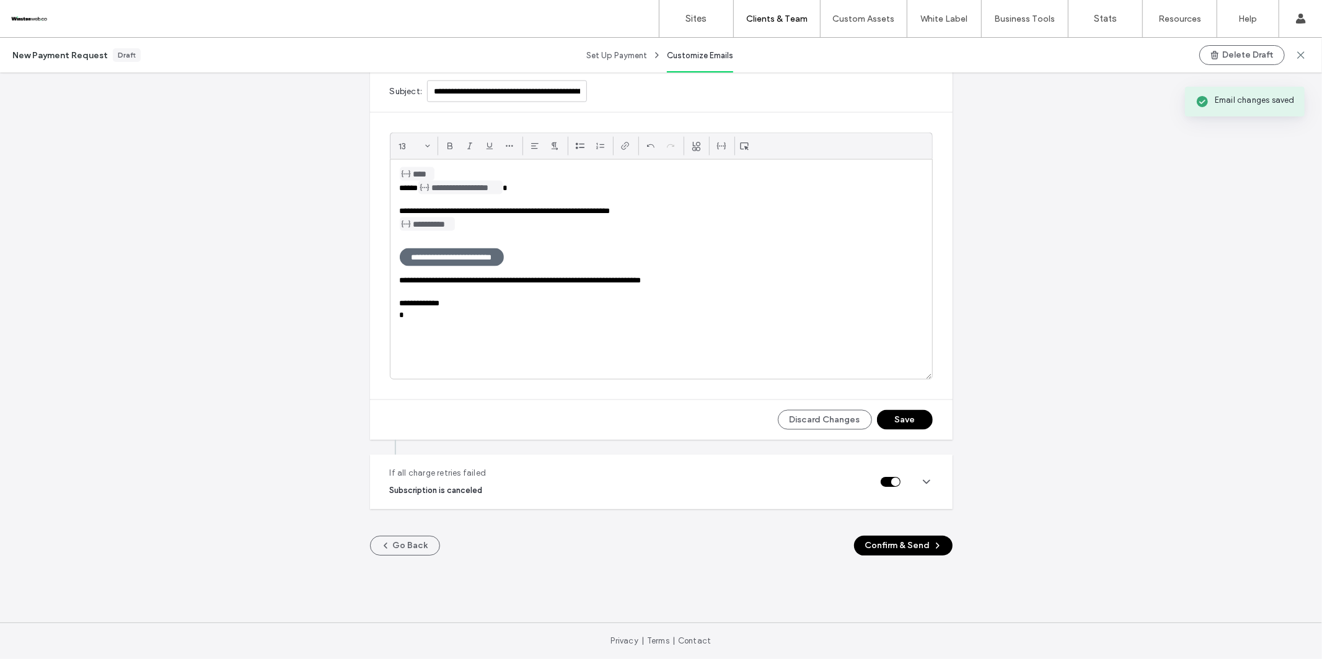
click at [924, 483] on use at bounding box center [927, 482] width 6 height 3
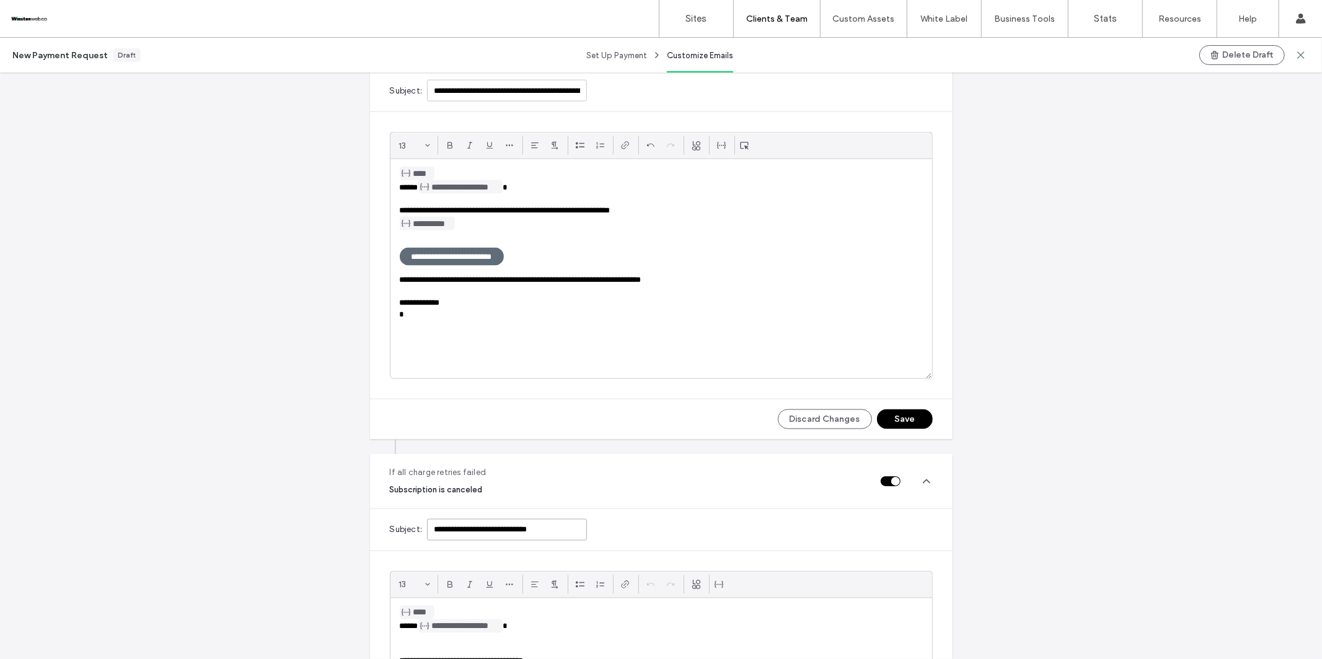
click at [447, 529] on input "**********" at bounding box center [507, 530] width 160 height 22
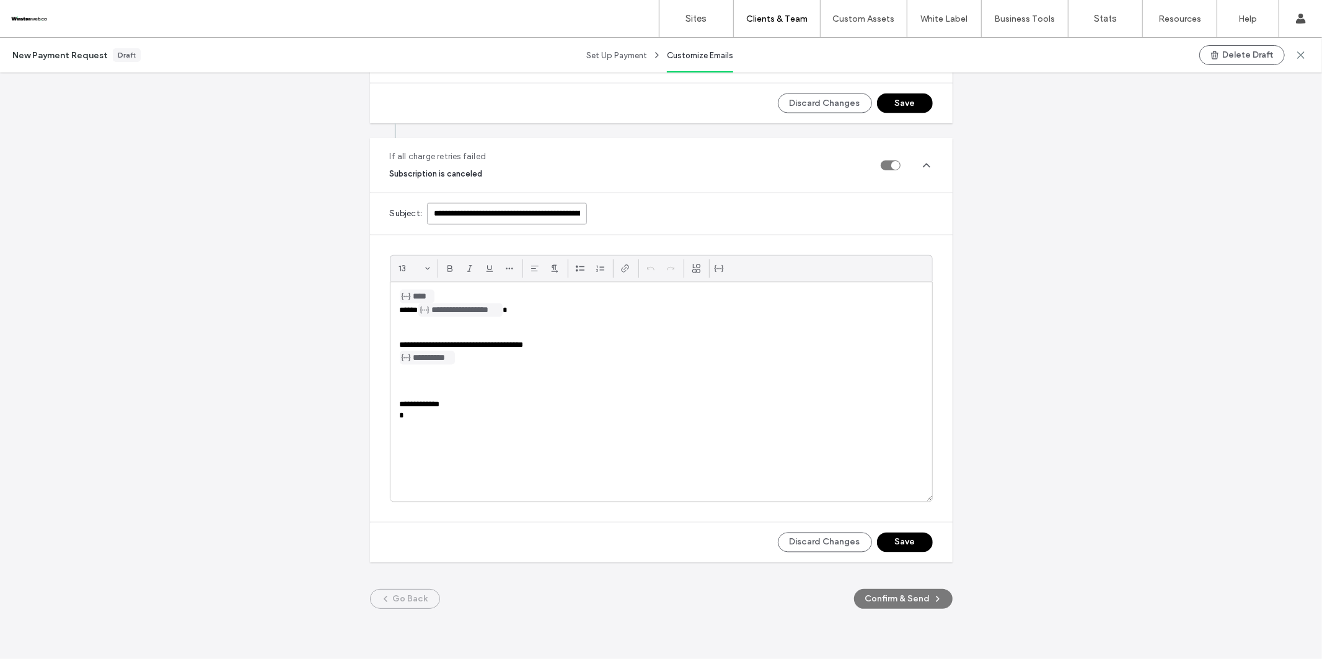
scroll to position [1887, 0]
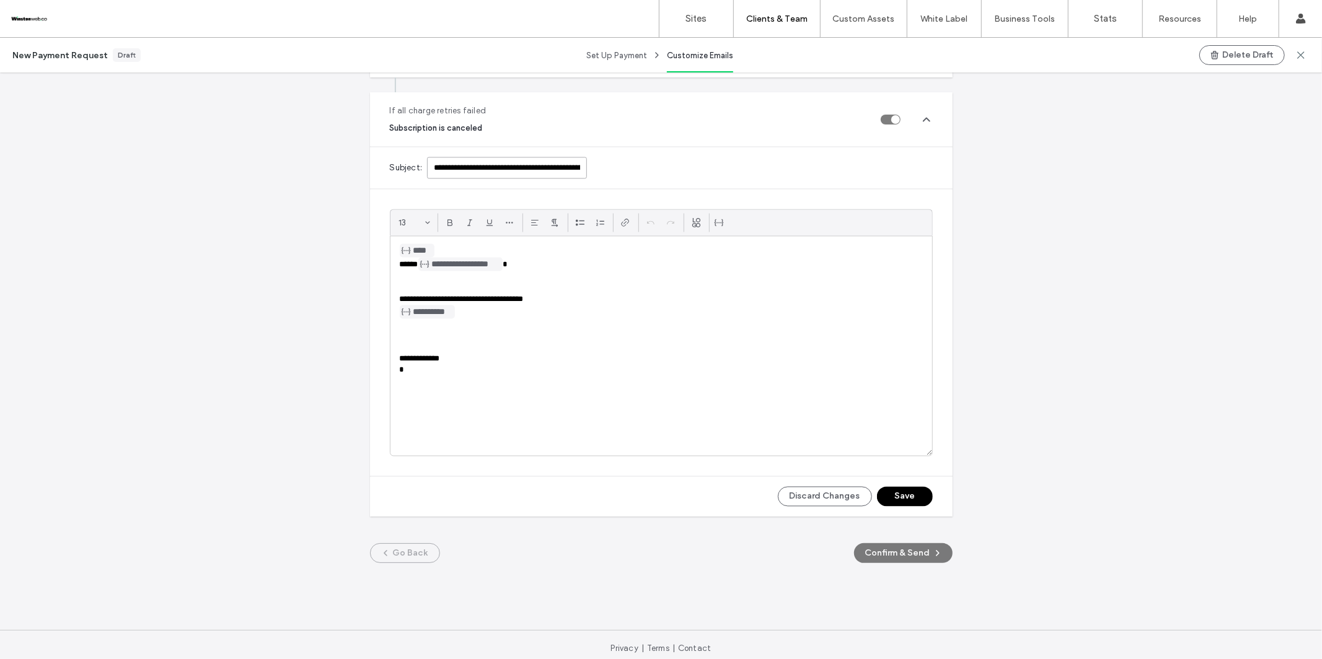
type input "**********"
click at [907, 500] on button "Save" at bounding box center [905, 497] width 56 height 20
click at [892, 535] on button "Confirm & Send" at bounding box center [903, 554] width 99 height 20
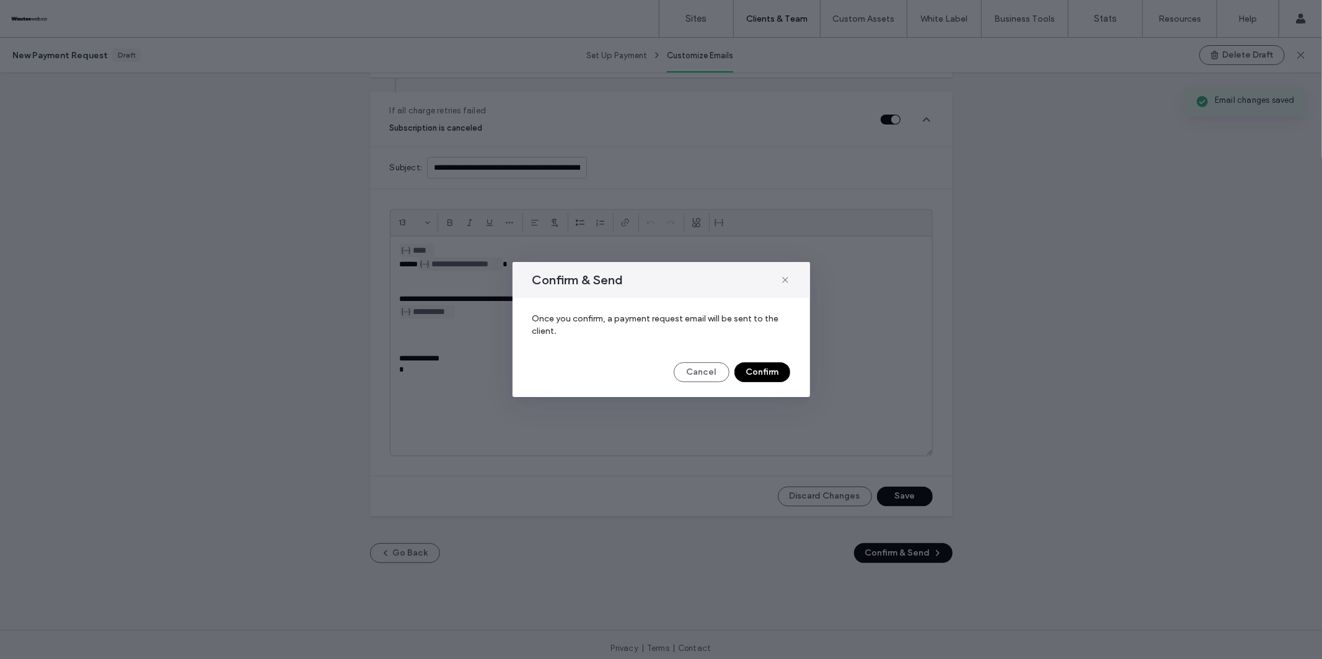
click at [756, 375] on button "Confirm" at bounding box center [762, 373] width 56 height 20
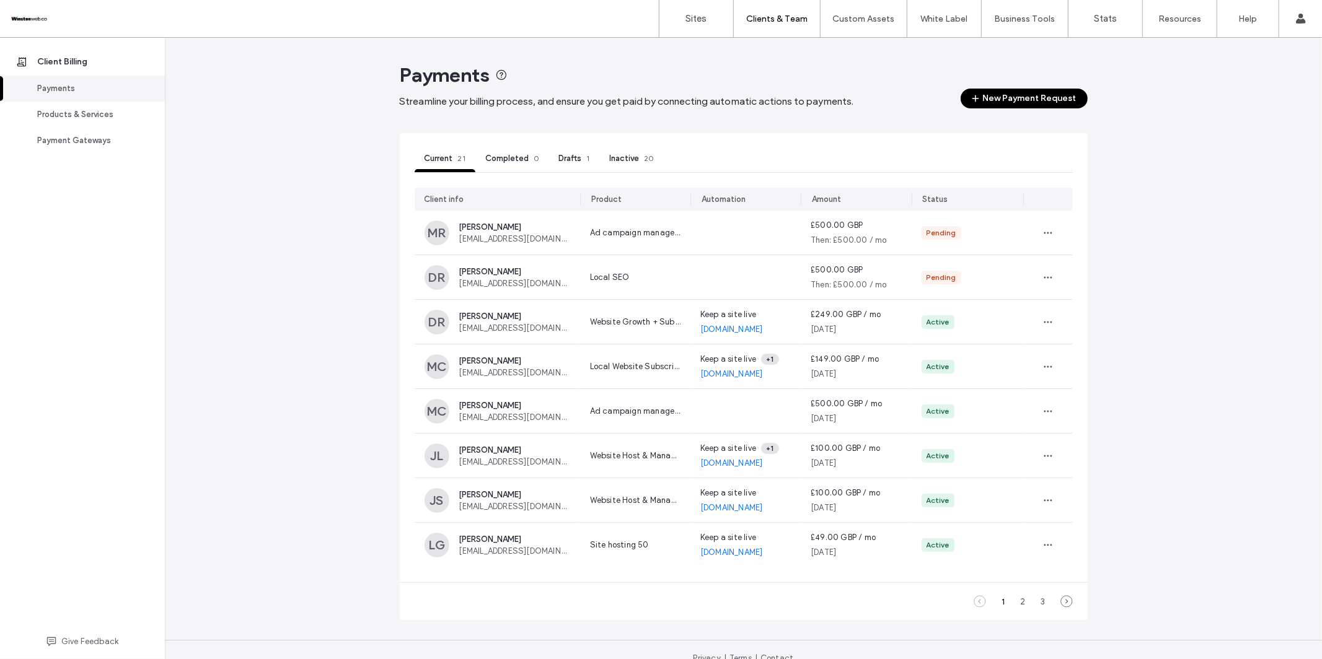
scroll to position [5, 0]
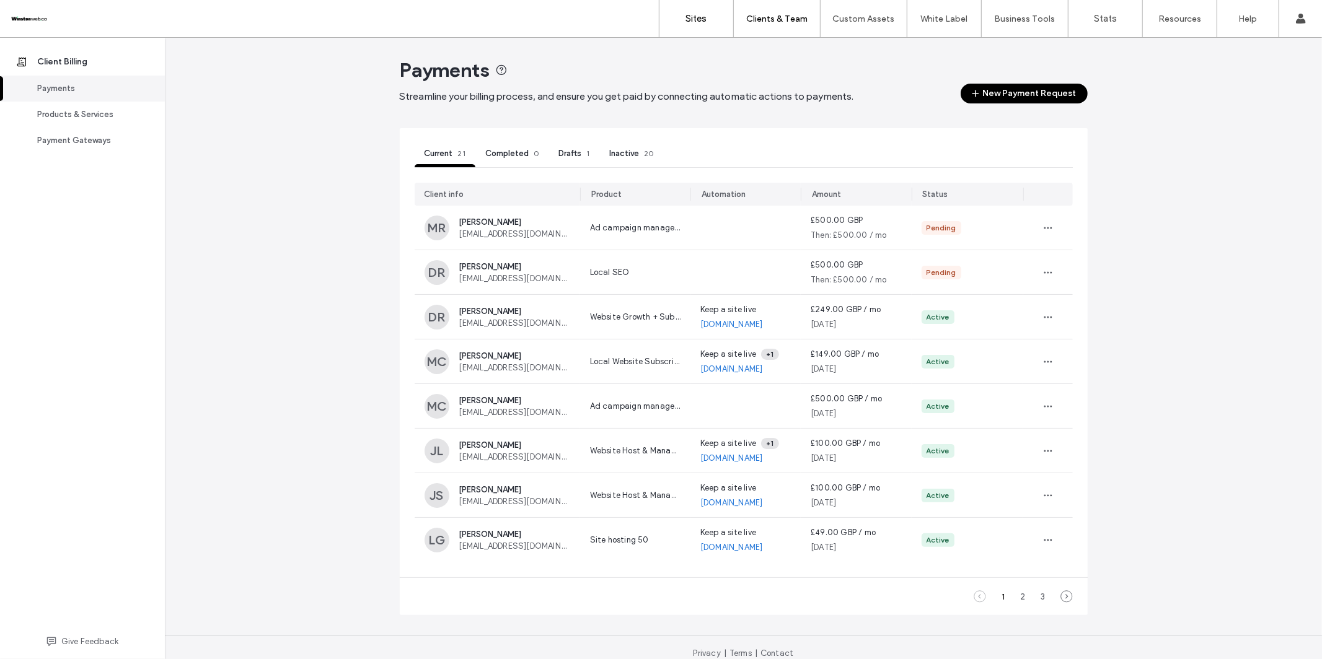
drag, startPoint x: 667, startPoint y: 16, endPoint x: 668, endPoint y: 30, distance: 13.6
click at [668, 16] on link "Sites" at bounding box center [696, 18] width 74 height 37
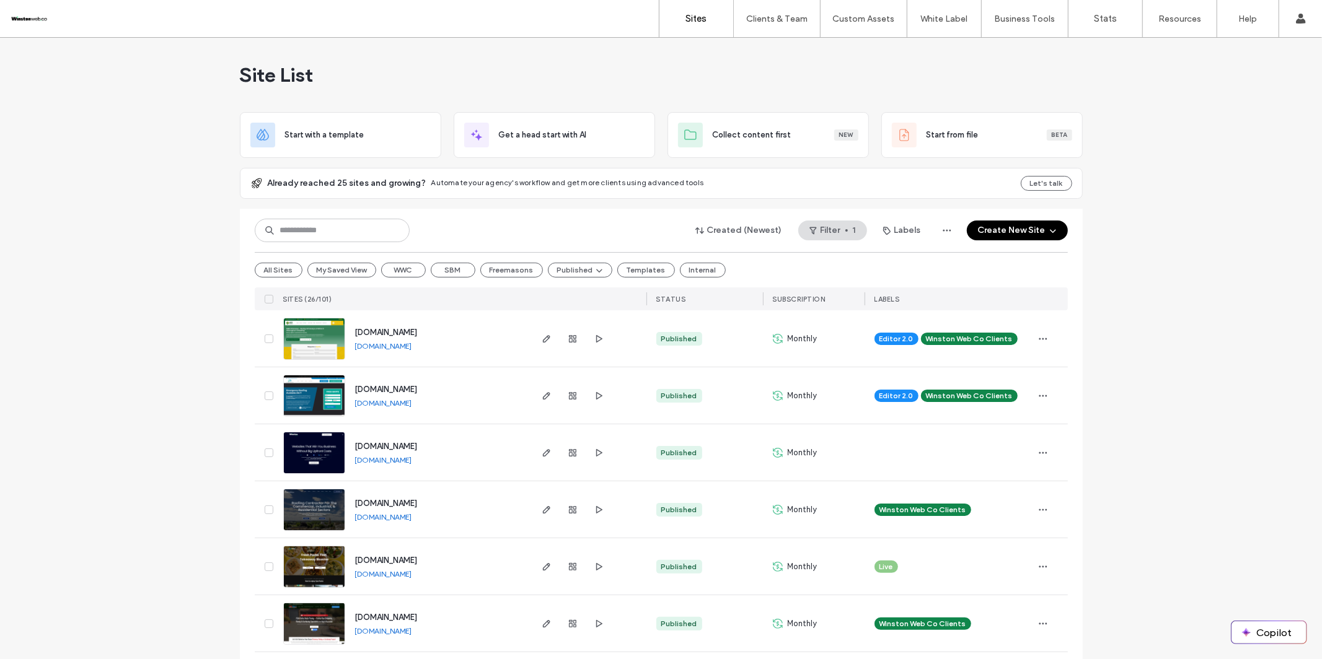
click at [319, 338] on img at bounding box center [314, 361] width 61 height 84
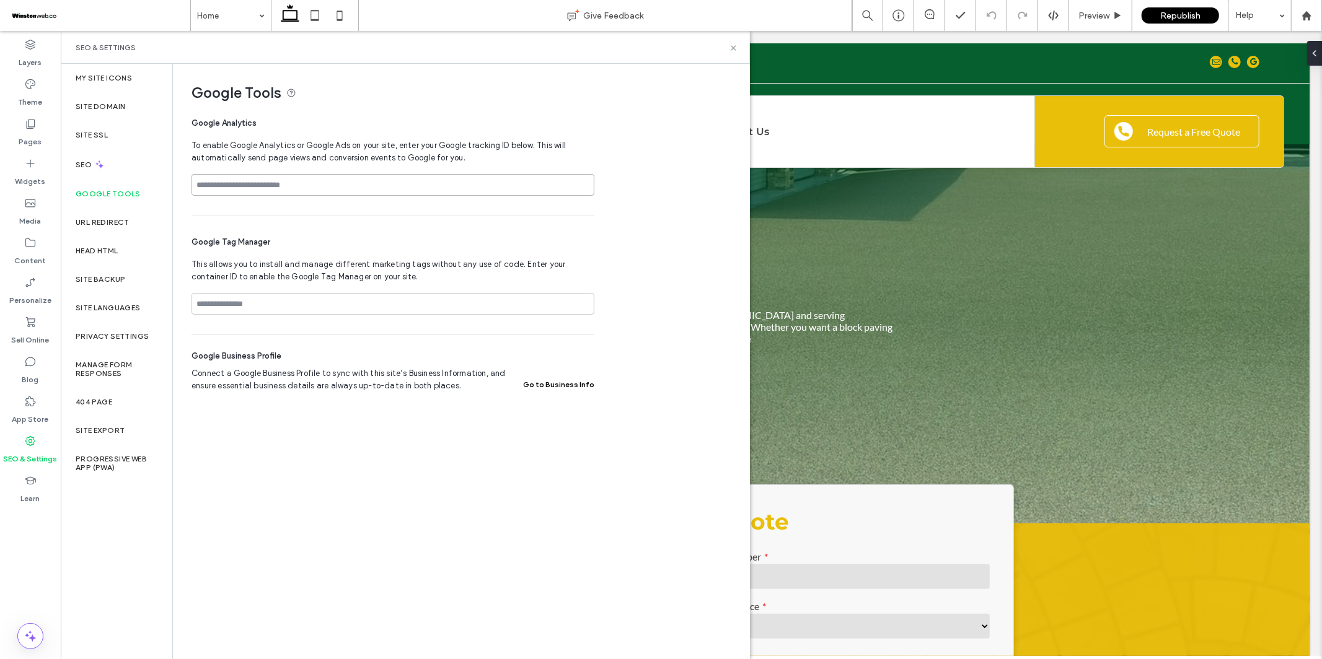
click at [274, 193] on input at bounding box center [393, 185] width 403 height 22
paste input "**********"
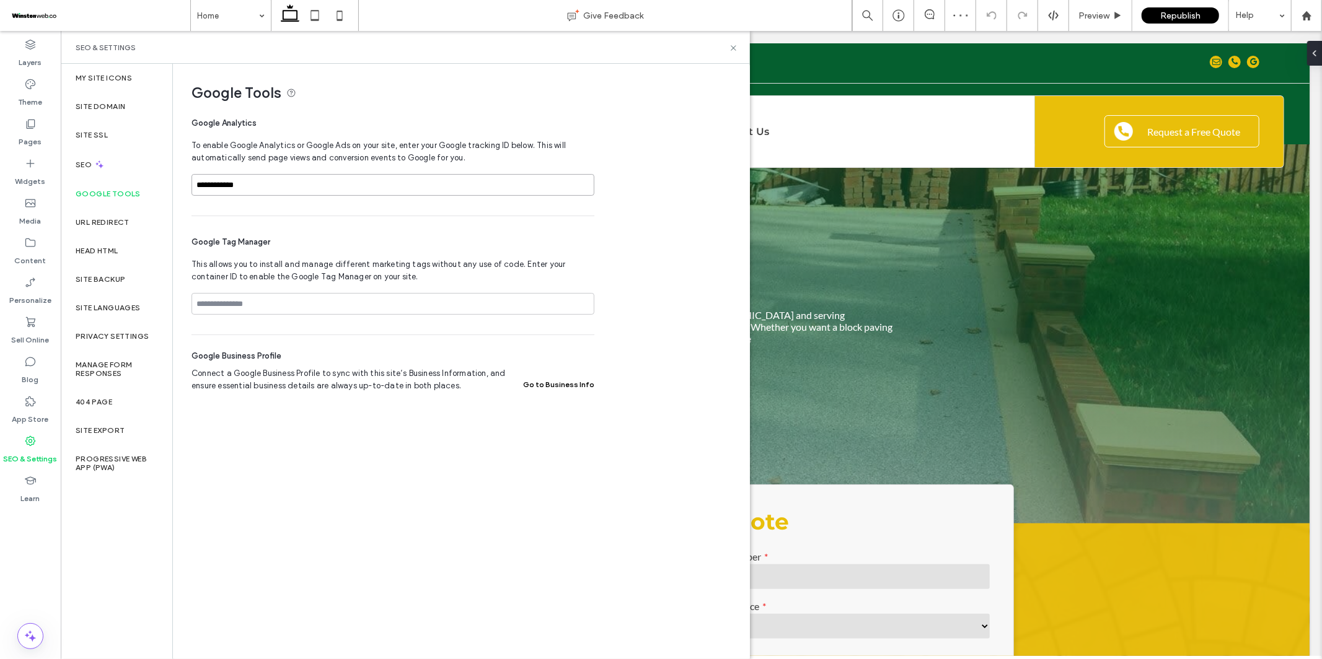
type input "**********"
click at [1173, 20] on span "Republish" at bounding box center [1180, 16] width 40 height 11
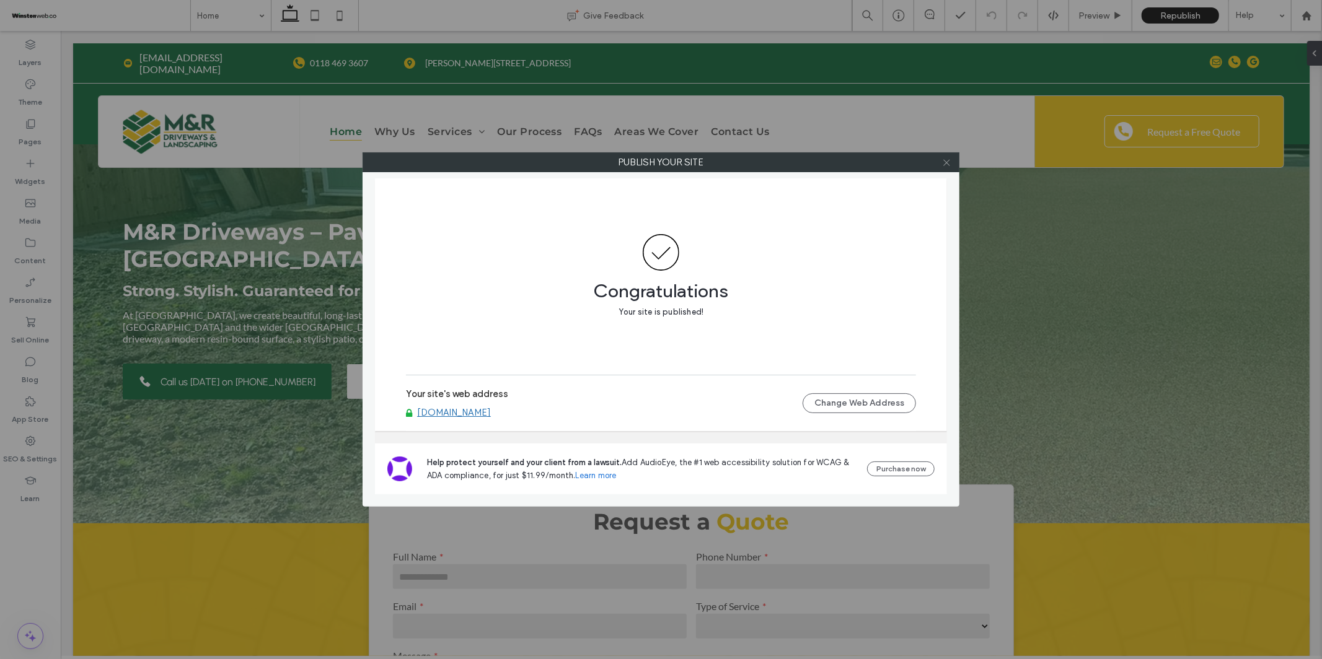
click at [944, 164] on icon at bounding box center [946, 162] width 9 height 9
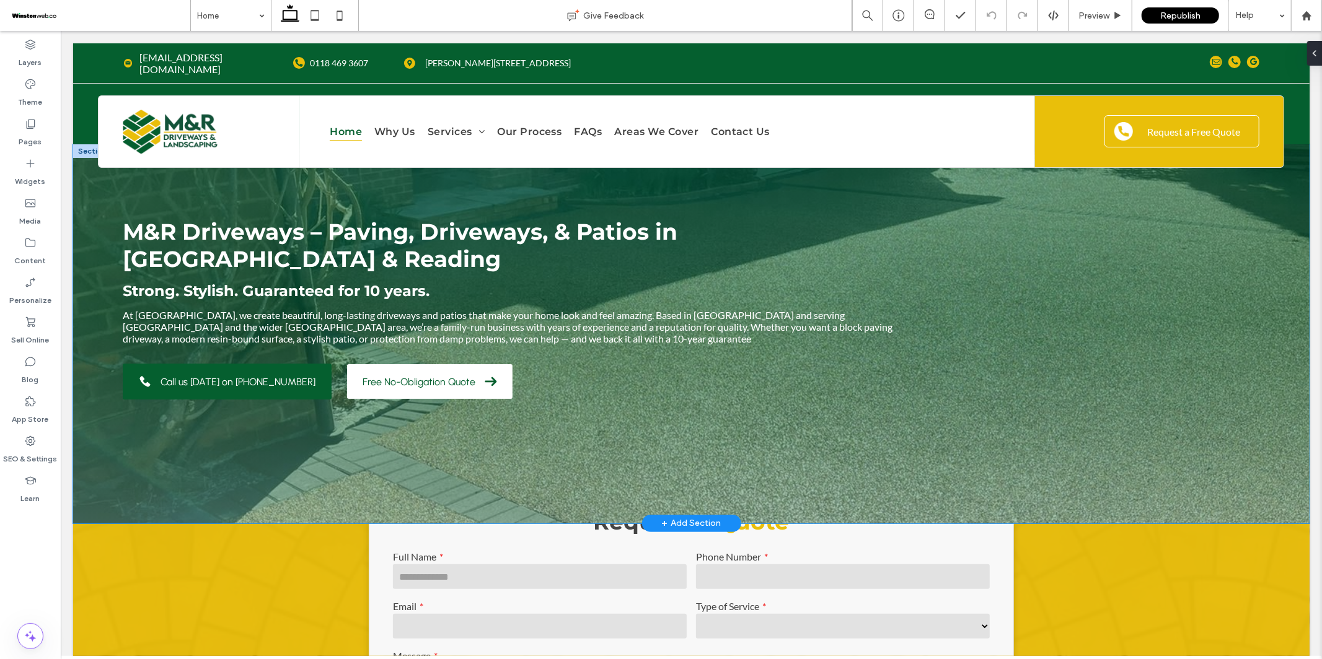
scroll to position [8, 0]
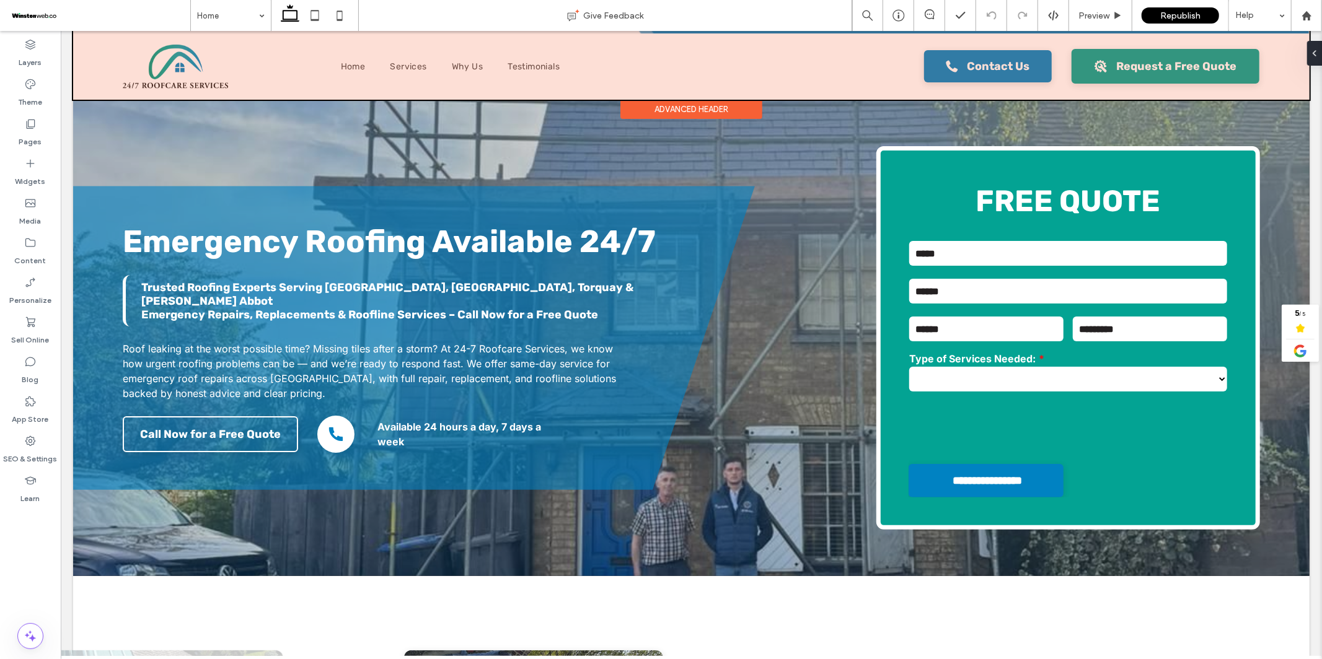
scroll to position [35, 0]
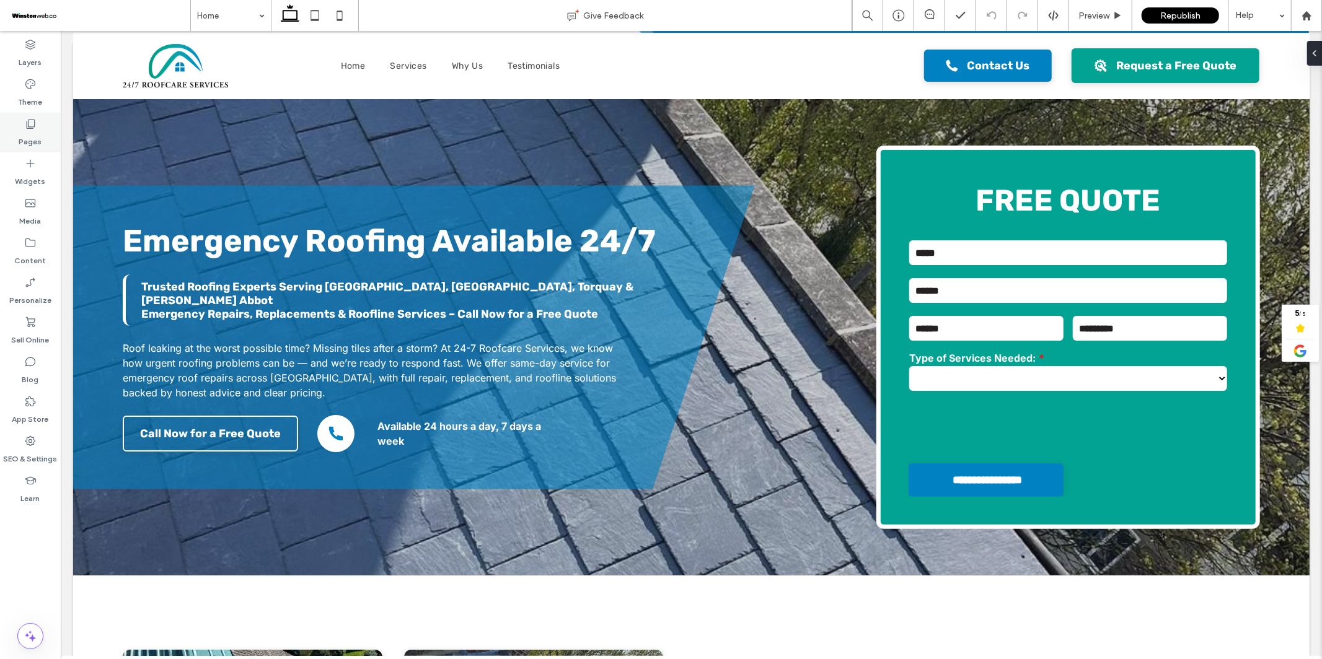
click at [29, 139] on label "Pages" at bounding box center [30, 138] width 23 height 17
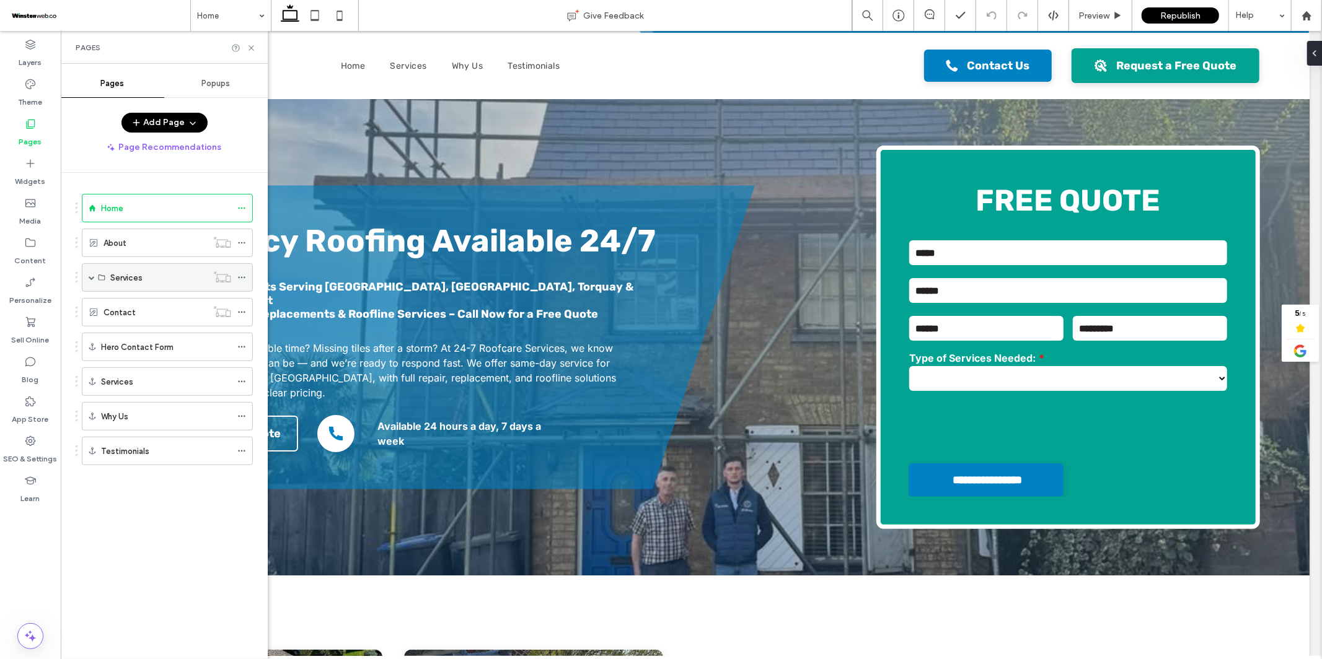
click at [90, 279] on span at bounding box center [92, 278] width 6 height 6
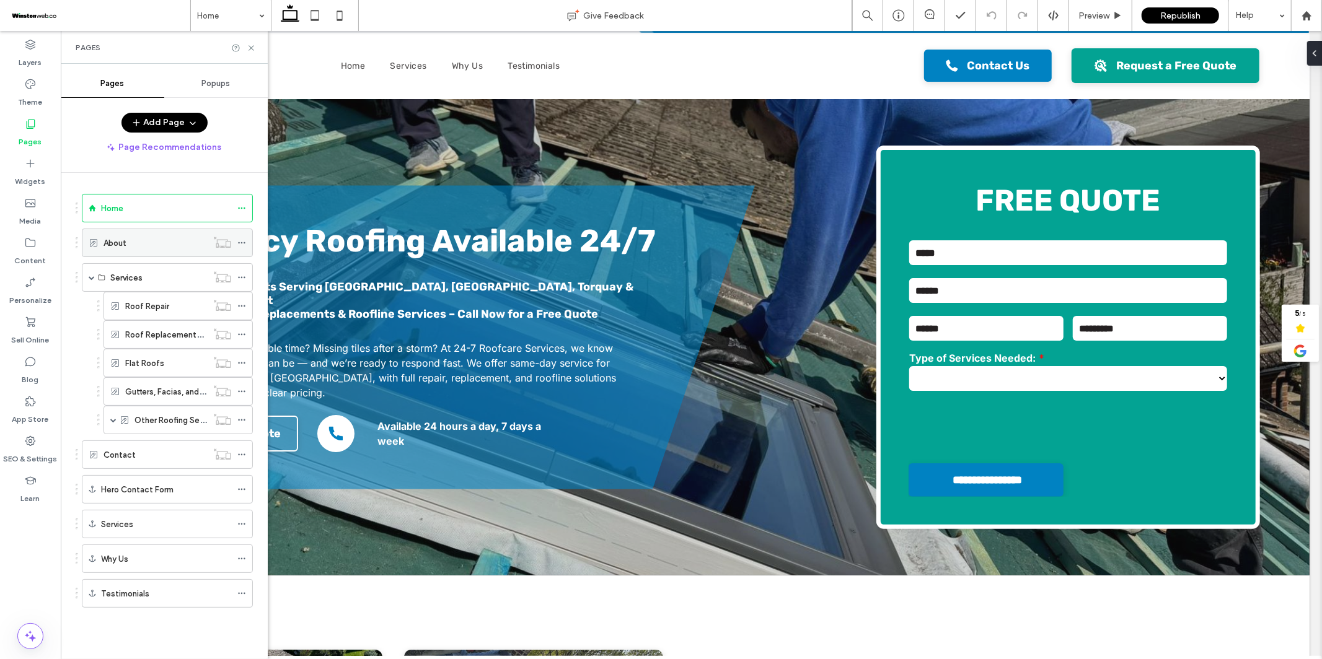
click at [148, 240] on div "About" at bounding box center [156, 243] width 104 height 13
click at [250, 48] on use at bounding box center [251, 47] width 5 height 5
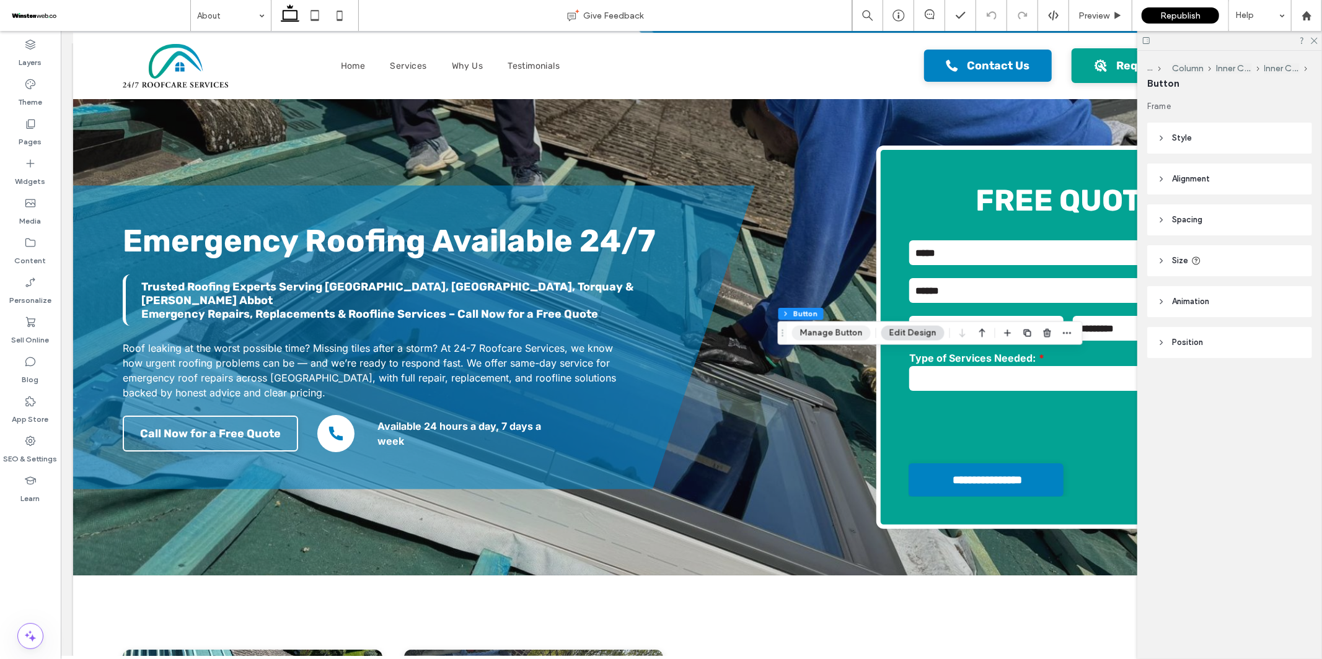
click at [809, 332] on button "Manage Button" at bounding box center [831, 333] width 79 height 15
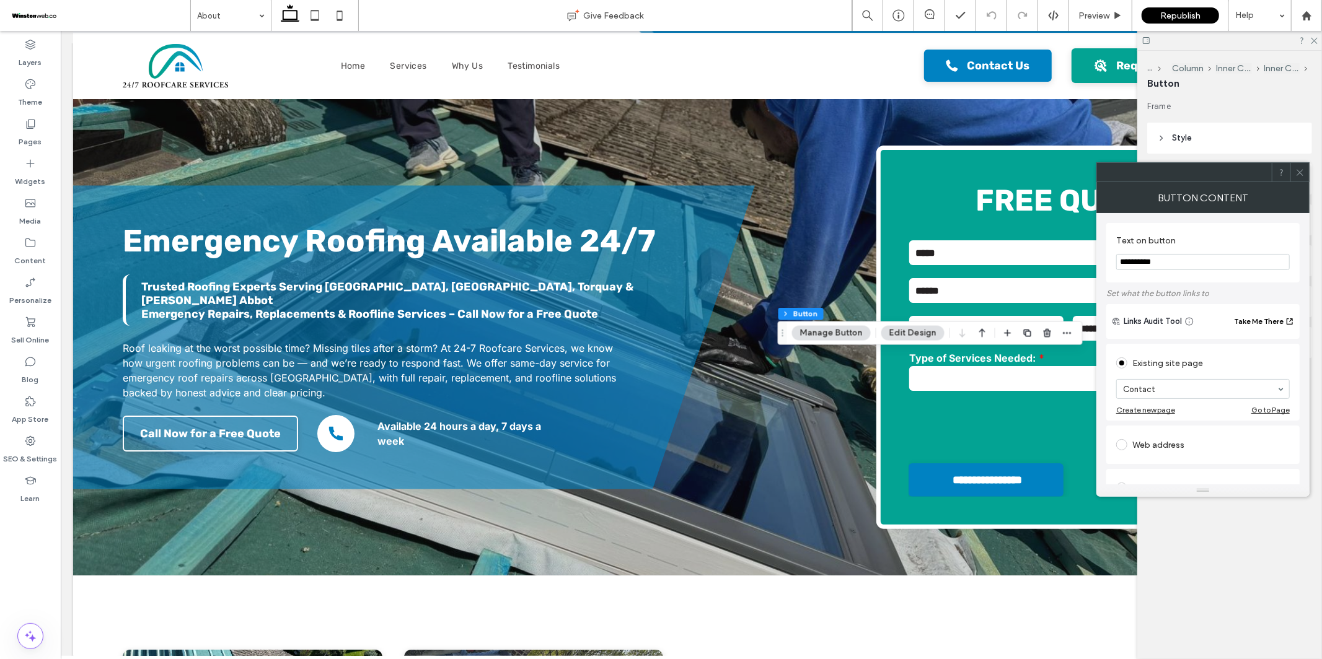
click at [1297, 165] on span at bounding box center [1299, 172] width 9 height 19
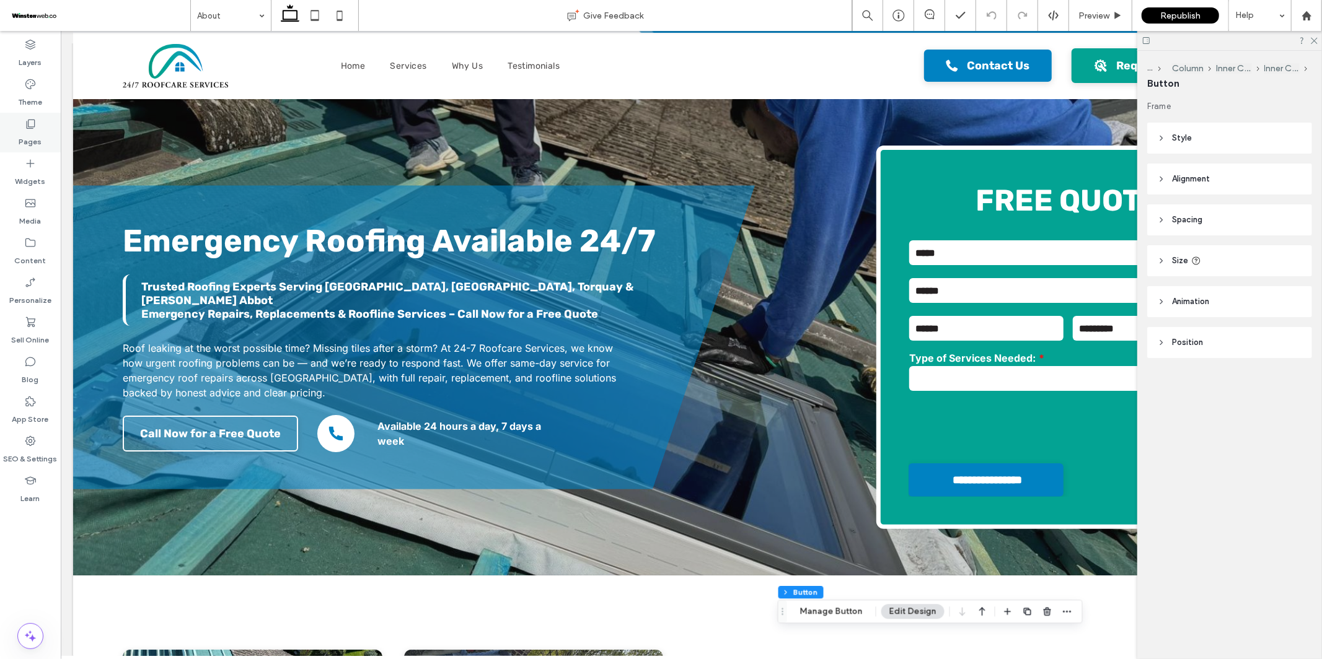
click at [27, 124] on icon at bounding box center [30, 124] width 12 height 12
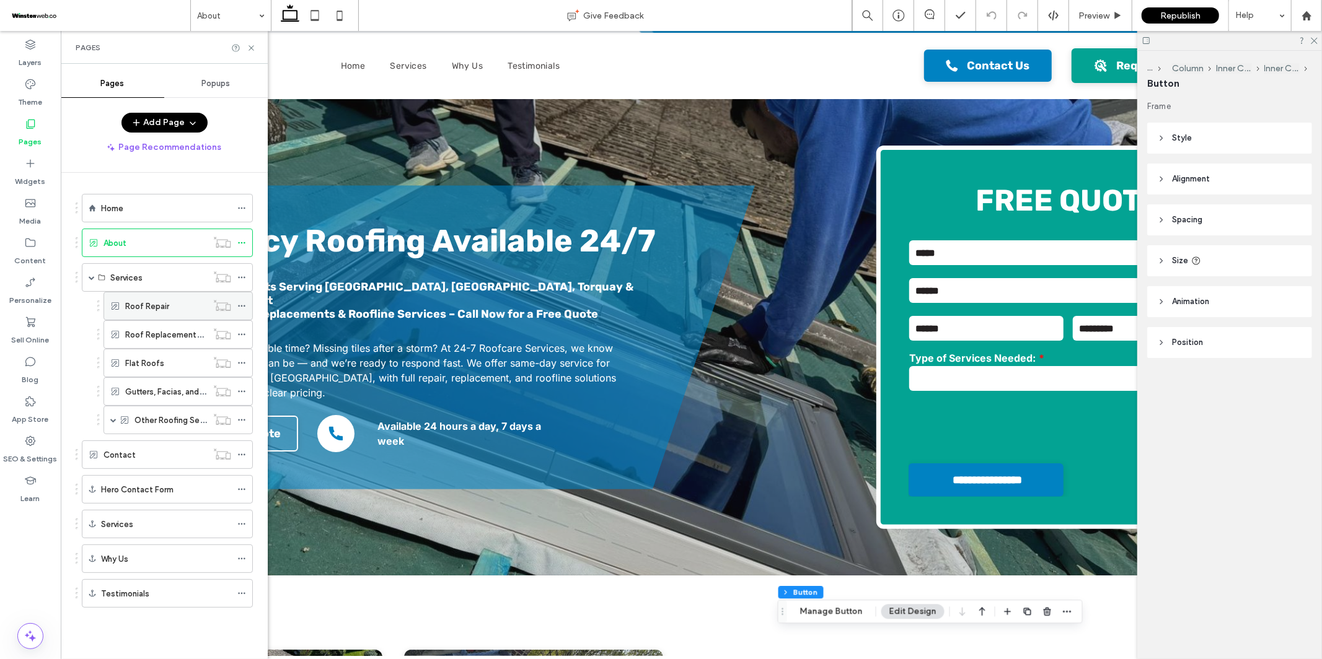
click at [135, 297] on div "Roof Repair" at bounding box center [166, 306] width 82 height 27
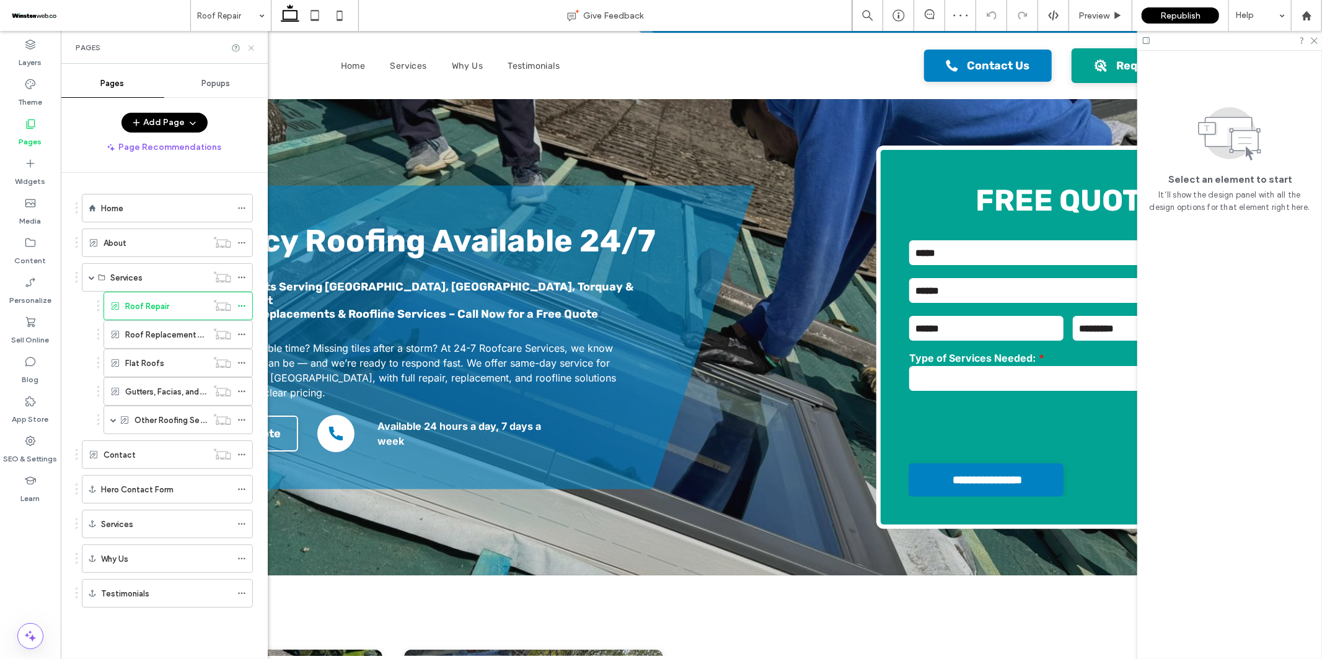
click at [250, 46] on use at bounding box center [251, 47] width 5 height 5
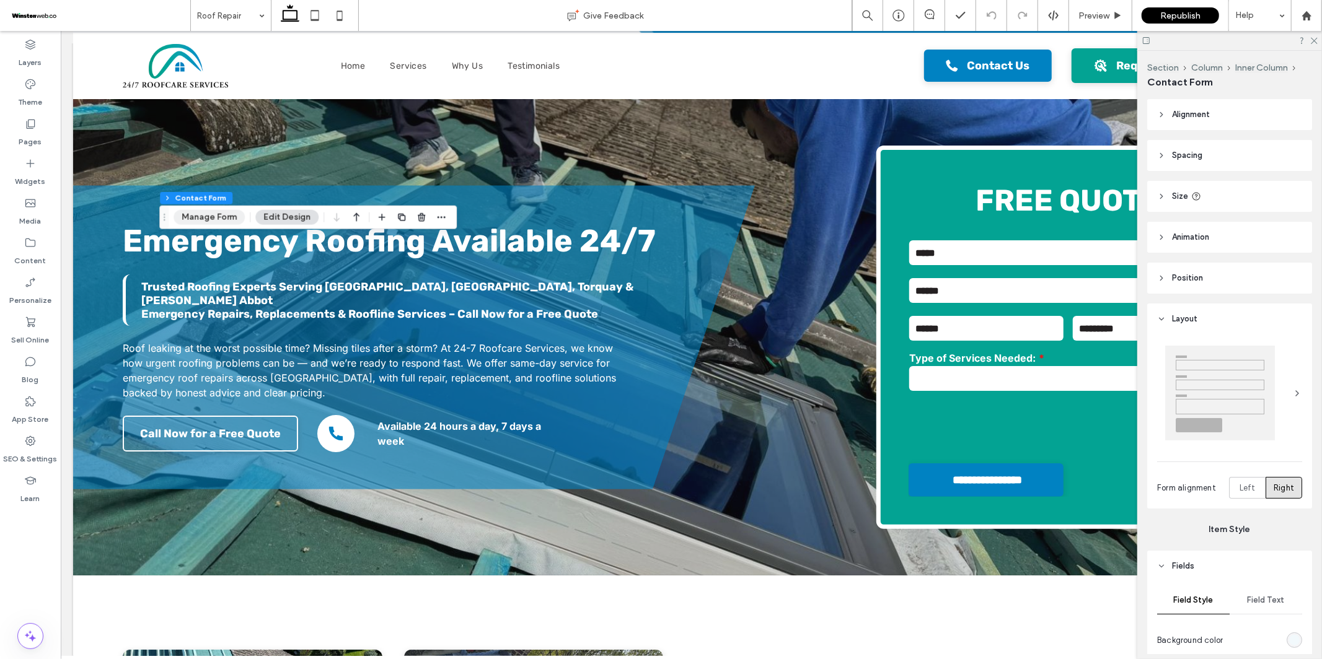
click at [211, 221] on button "Manage Form" at bounding box center [209, 217] width 71 height 15
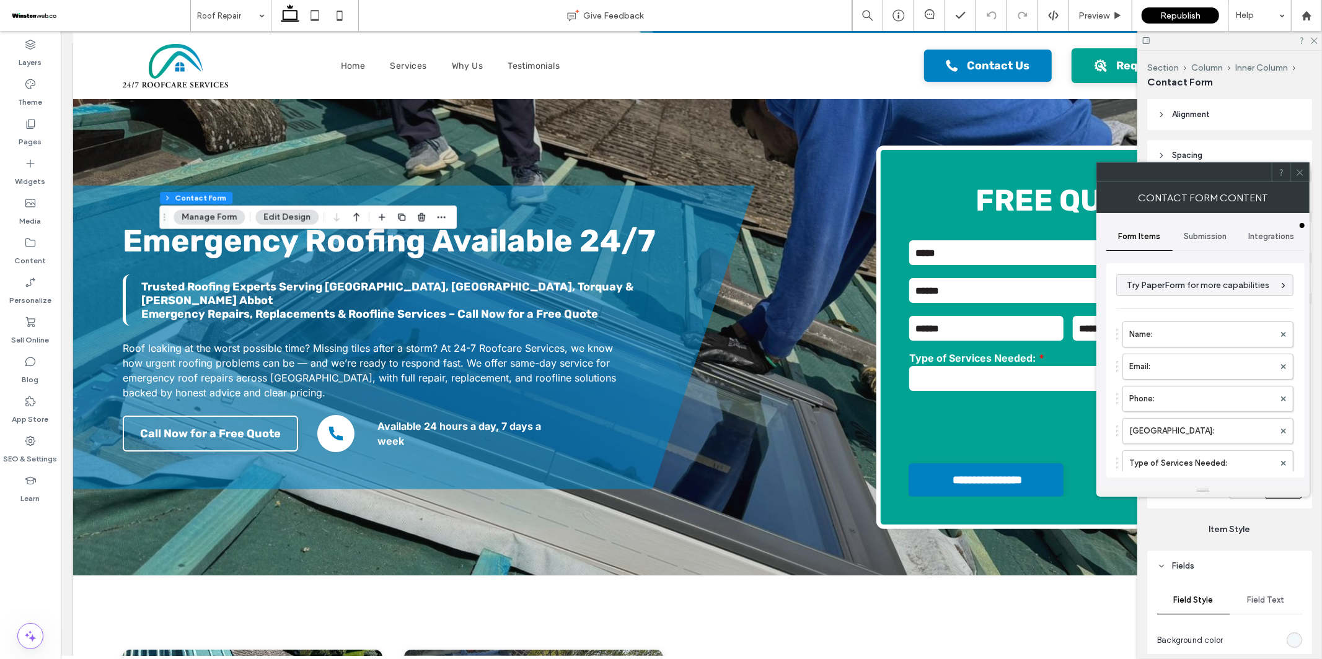
click at [1187, 234] on span "Submission" at bounding box center [1205, 237] width 43 height 10
click at [1192, 308] on div "New submission notification" at bounding box center [1206, 295] width 178 height 38
click at [1204, 294] on label "New submission notification" at bounding box center [1205, 295] width 165 height 25
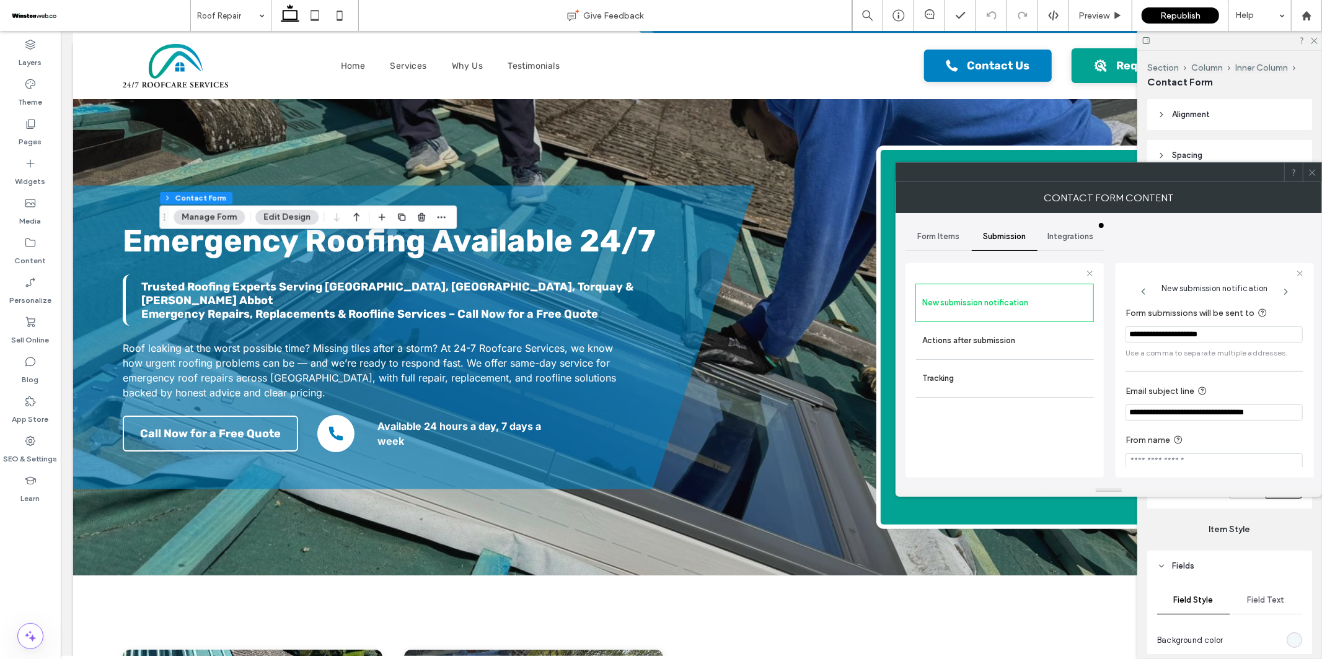
scroll to position [11, 0]
click at [1313, 177] on span at bounding box center [1312, 172] width 9 height 19
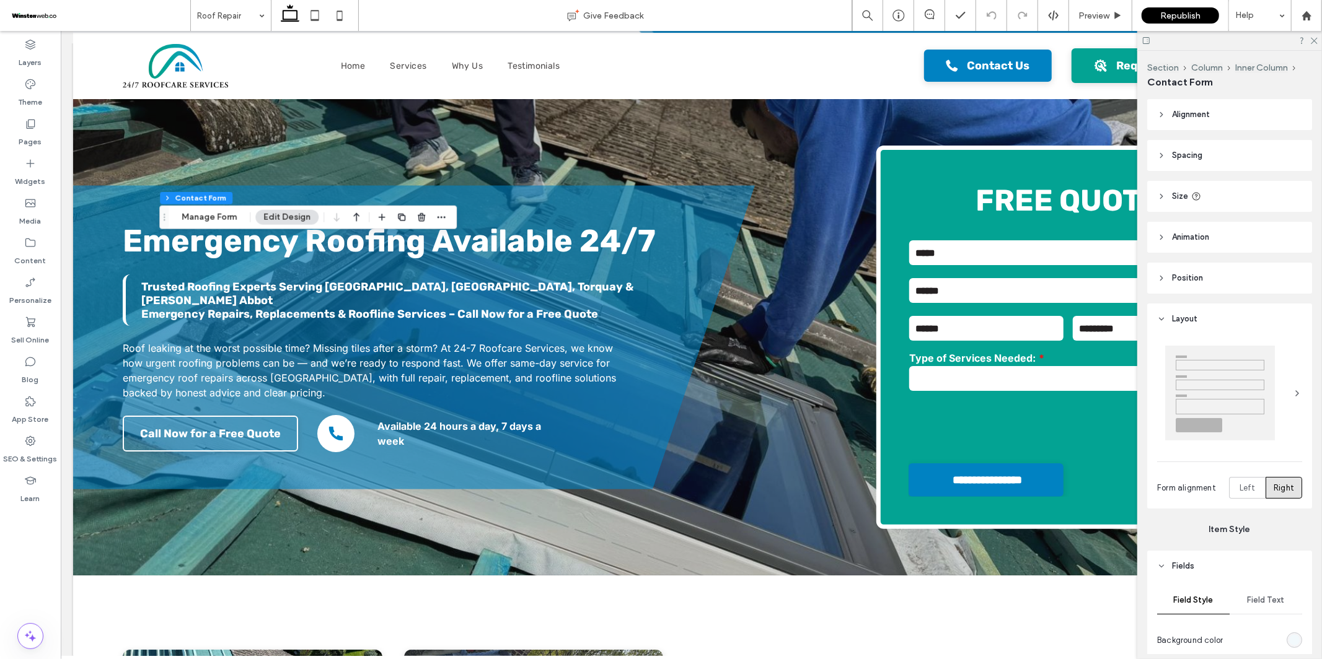
type input "**"
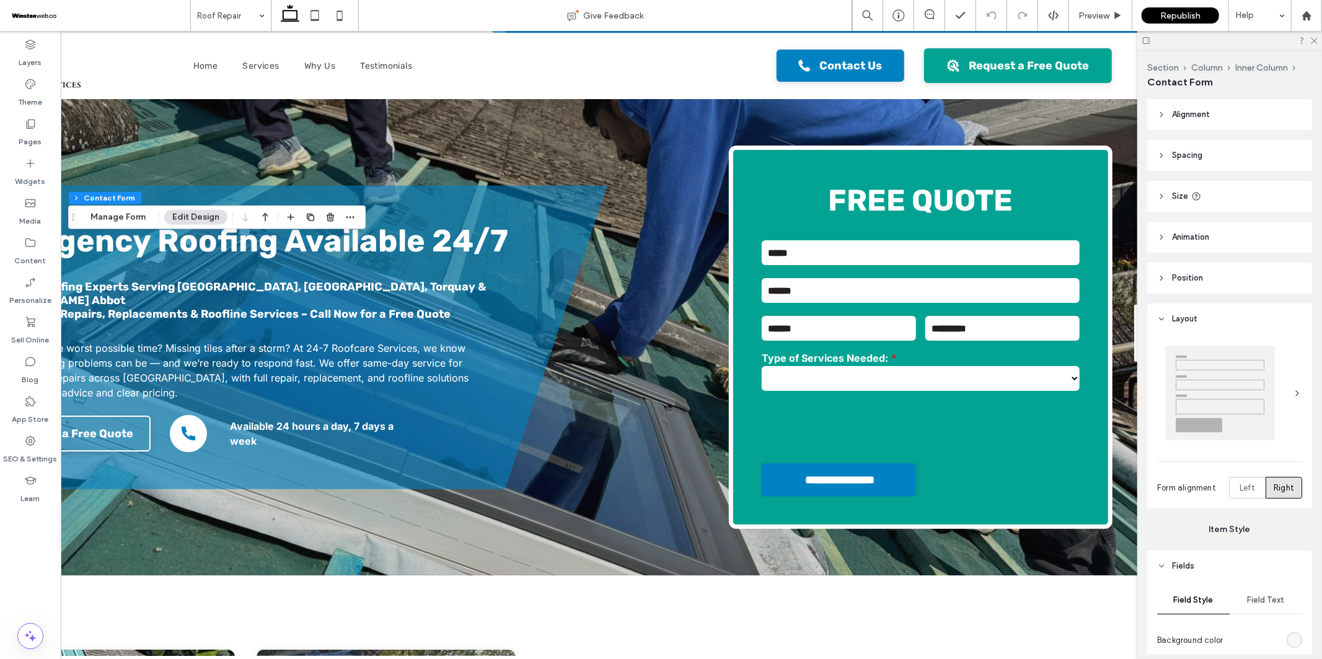
scroll to position [0, 184]
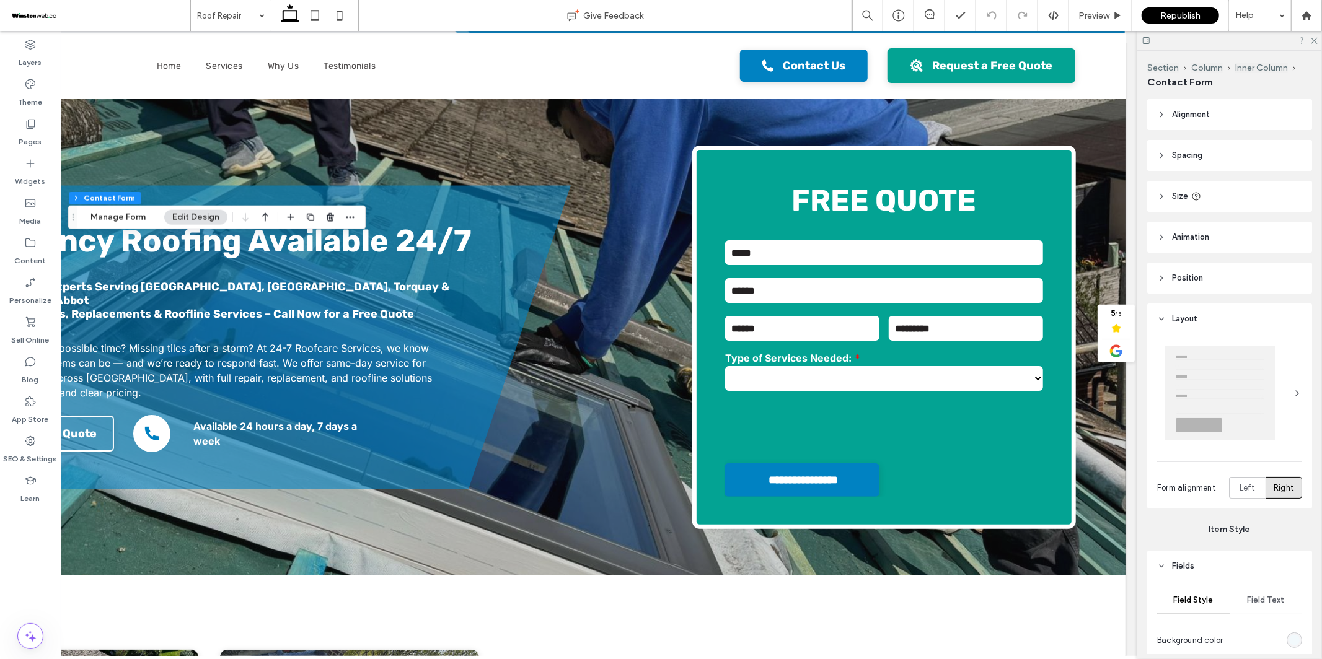
click at [1319, 36] on div at bounding box center [1229, 40] width 185 height 19
click at [1316, 38] on use at bounding box center [1314, 41] width 7 height 7
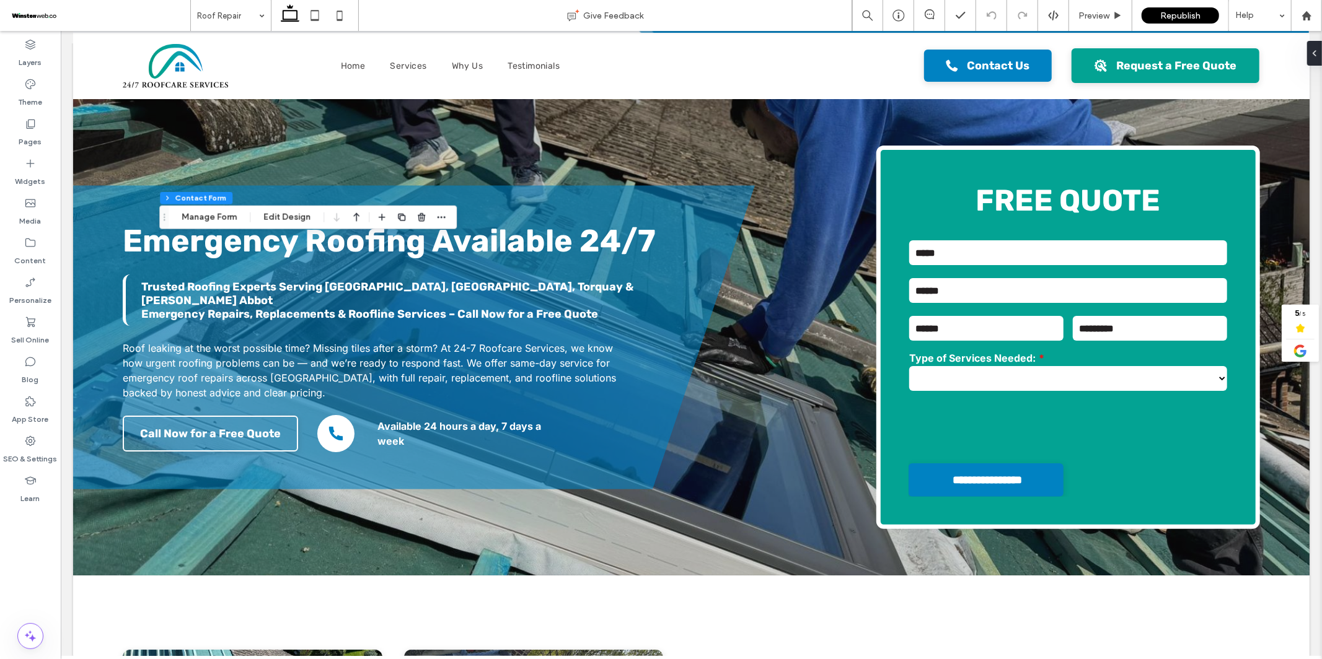
scroll to position [0, 0]
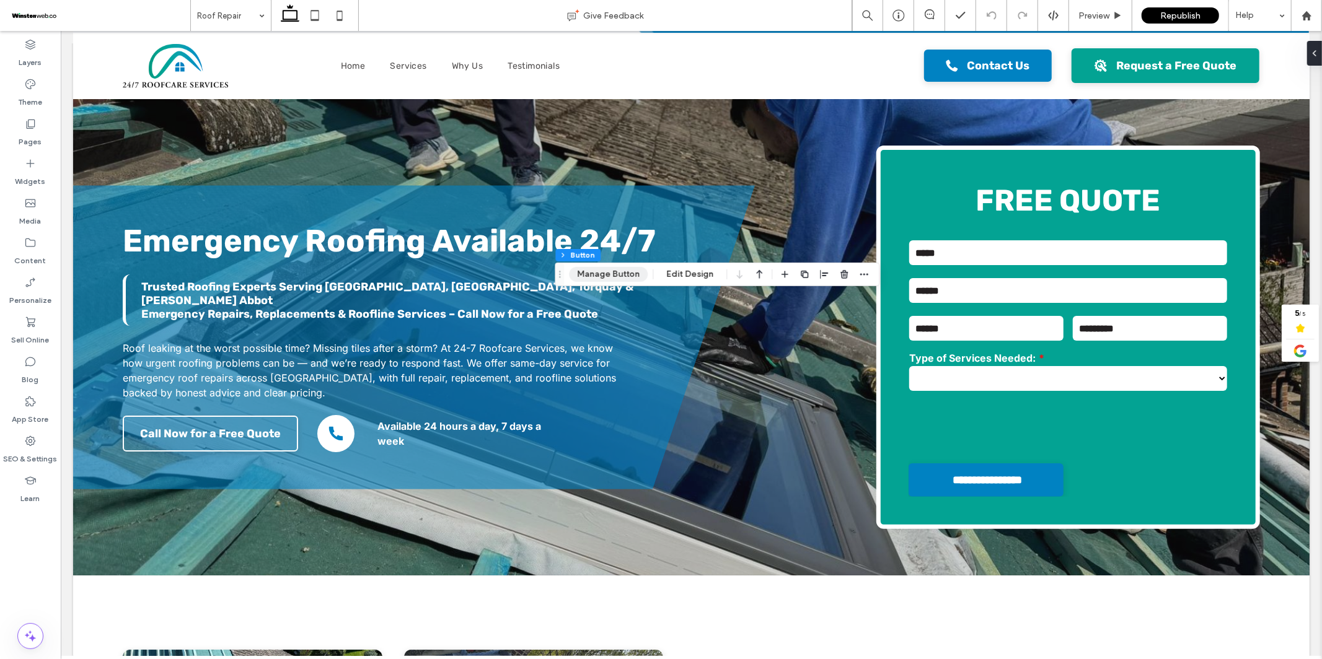
click at [627, 276] on button "Manage Button" at bounding box center [608, 274] width 79 height 15
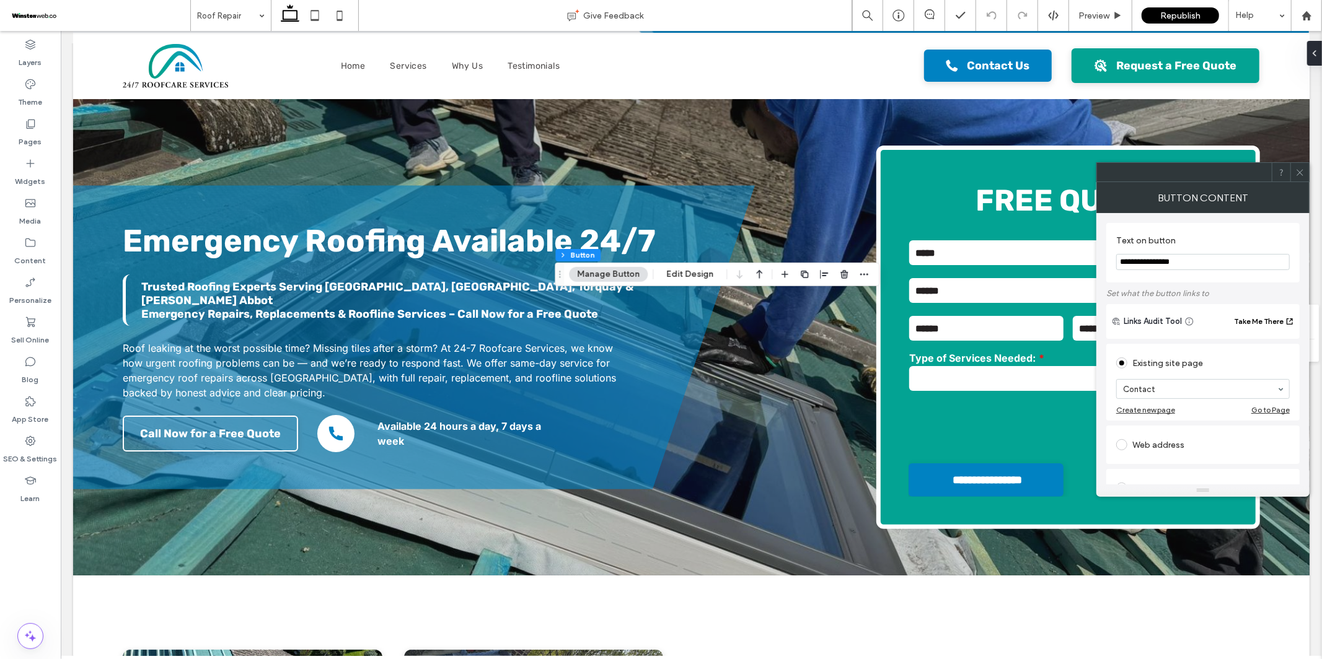
click at [1298, 172] on icon at bounding box center [1299, 172] width 9 height 9
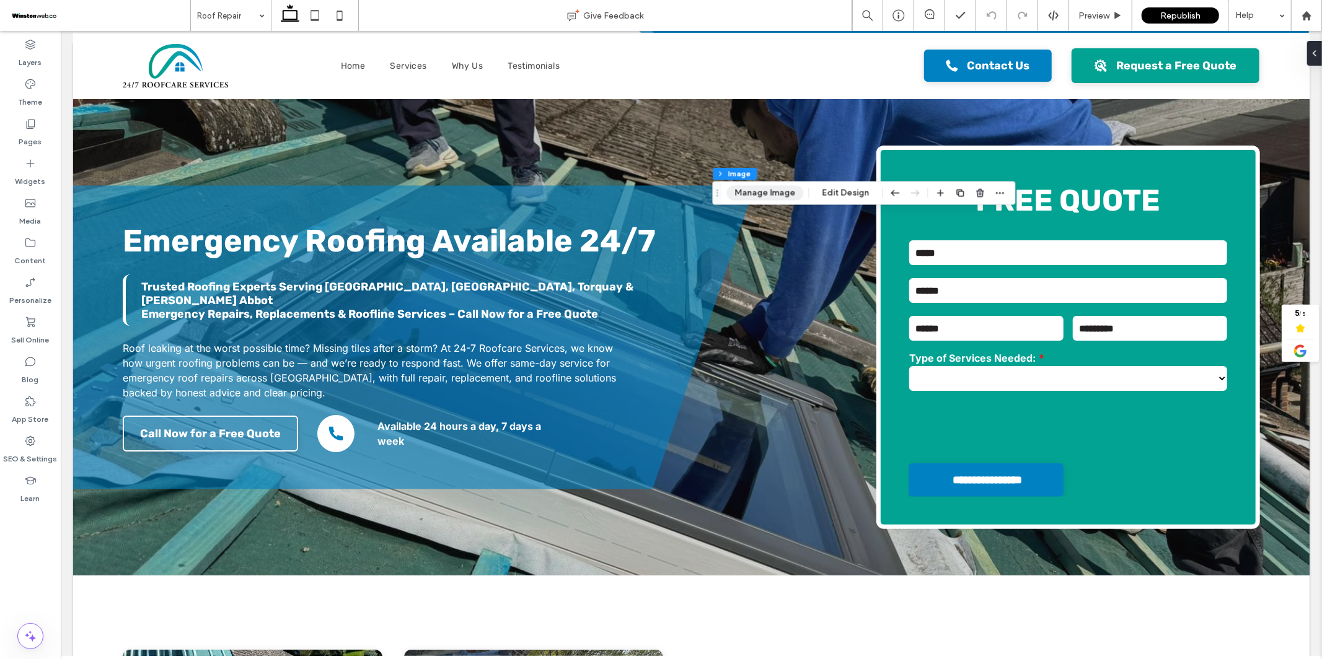
click at [767, 187] on button "Manage Image" at bounding box center [765, 193] width 77 height 15
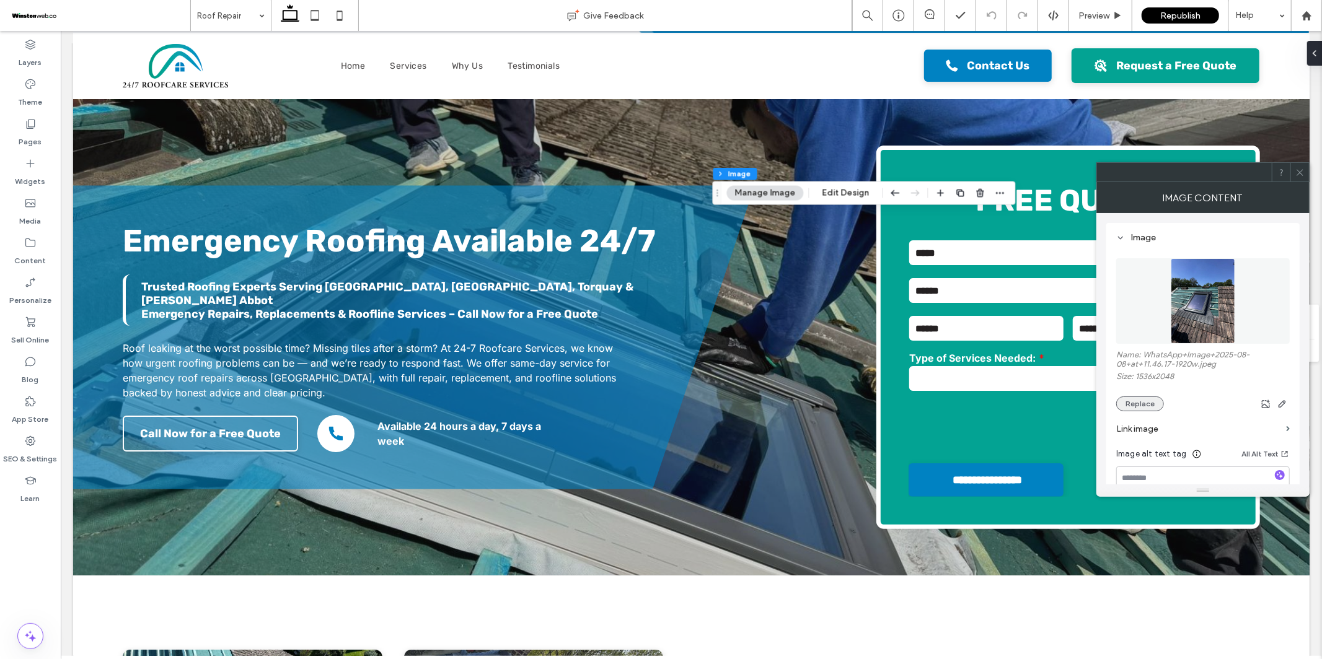
click at [1137, 407] on button "Replace" at bounding box center [1140, 404] width 48 height 15
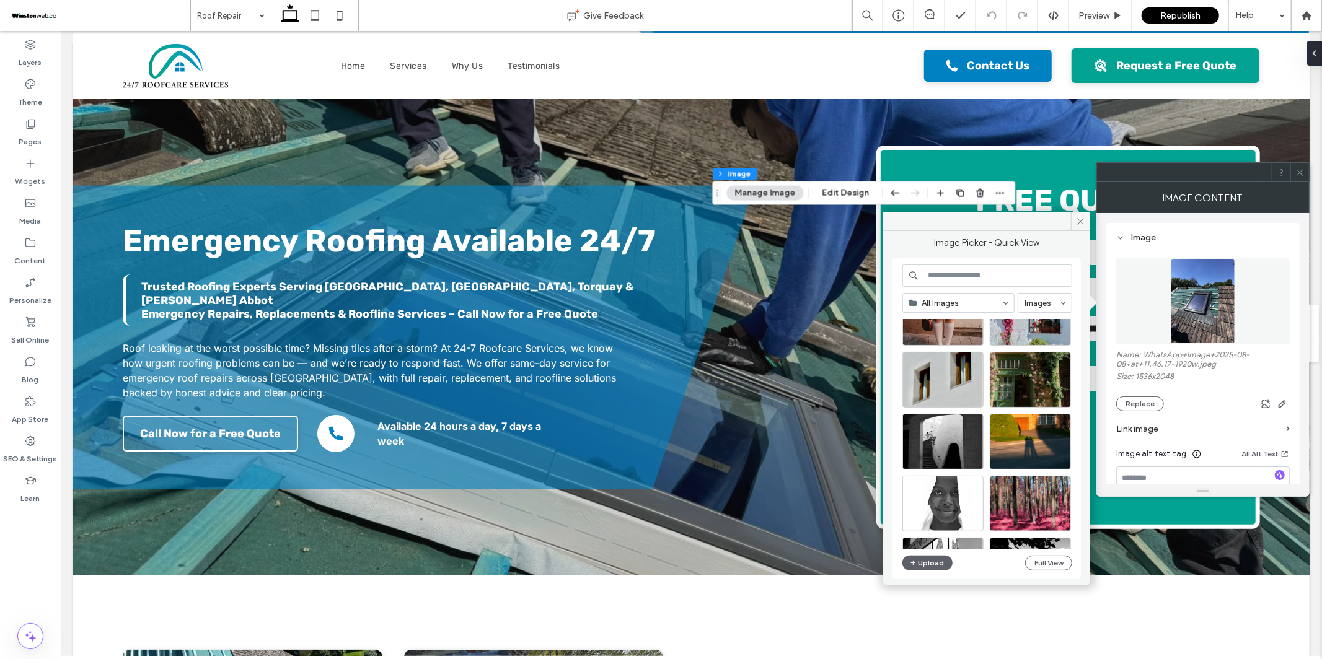
scroll to position [5031, 0]
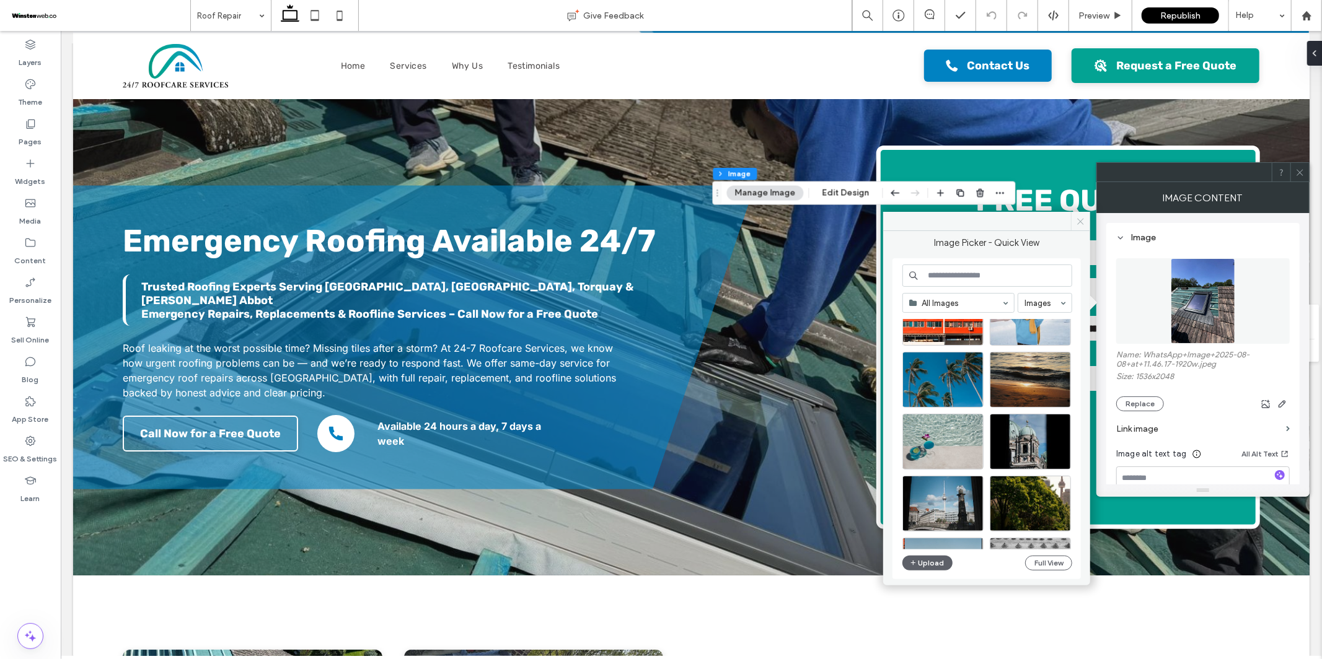
click at [1077, 226] on span at bounding box center [1080, 221] width 19 height 19
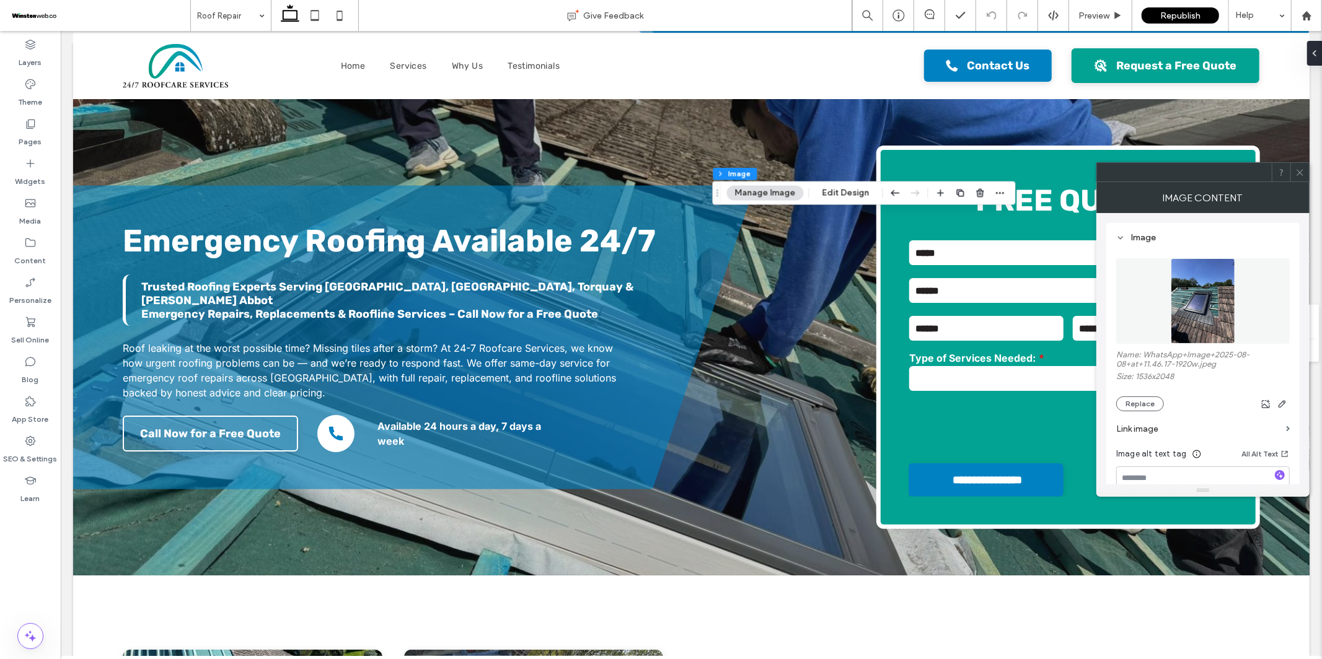
click at [1297, 177] on span at bounding box center [1299, 172] width 9 height 19
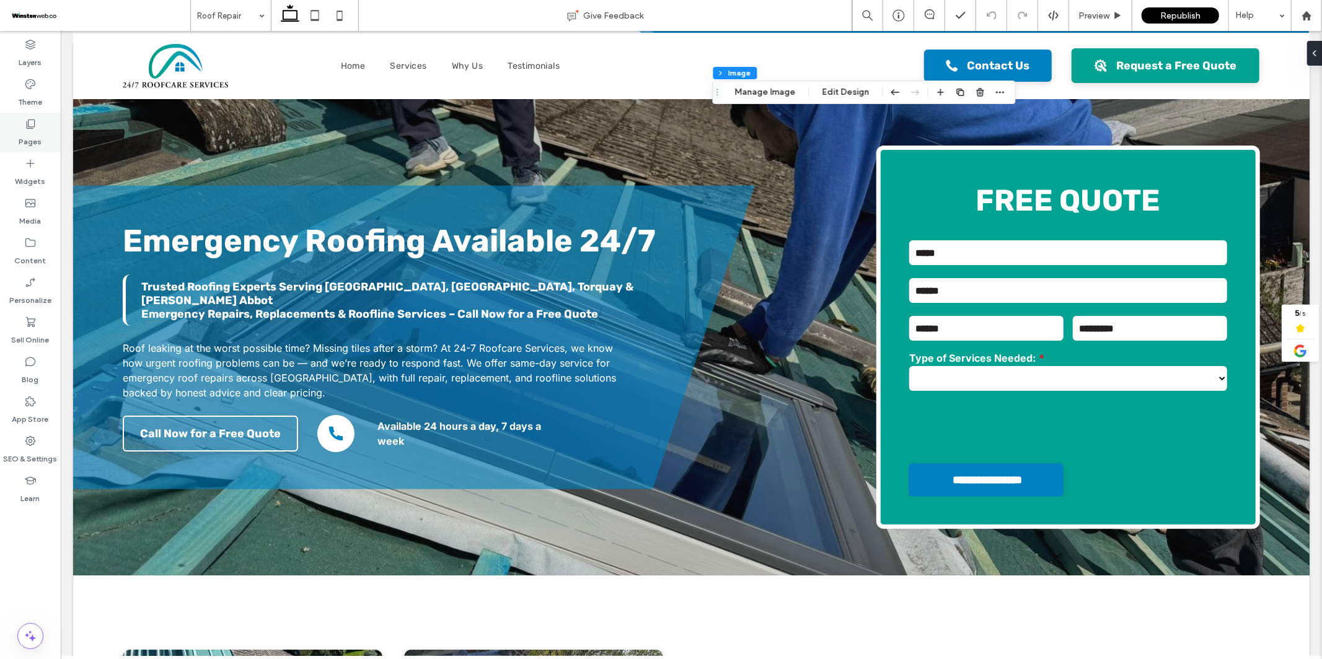
click at [31, 124] on icon at bounding box center [30, 124] width 12 height 12
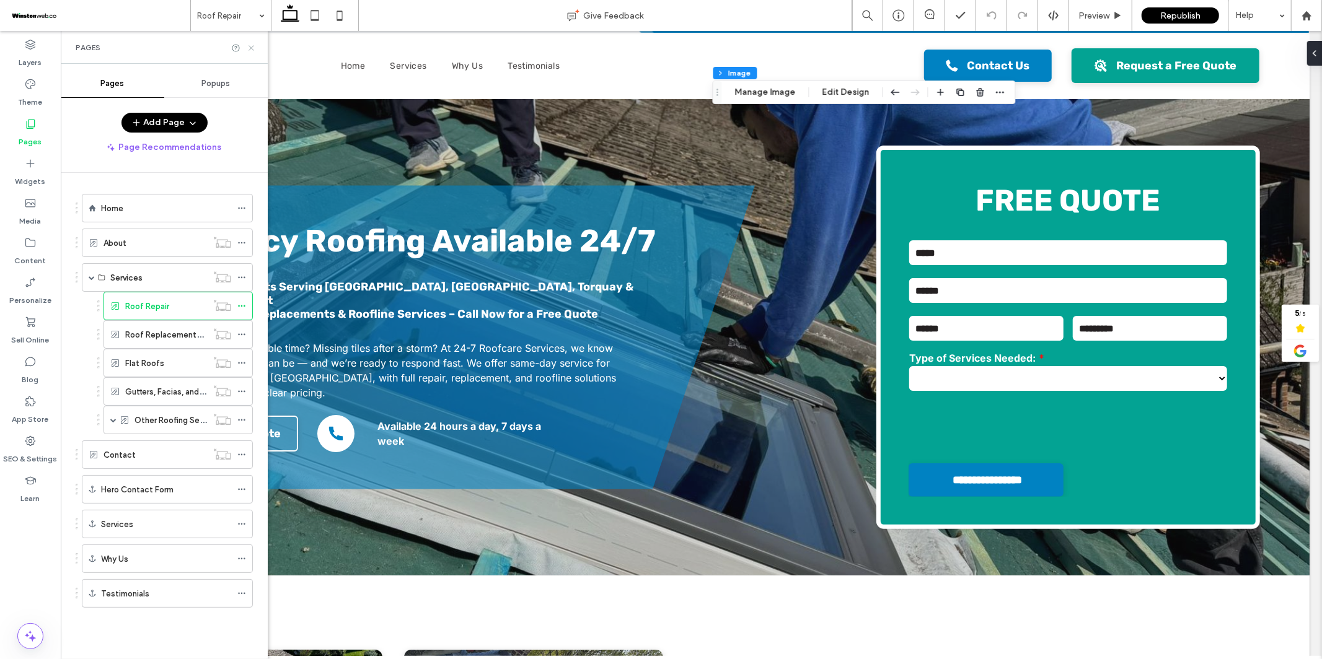
click at [249, 47] on icon at bounding box center [251, 47] width 9 height 9
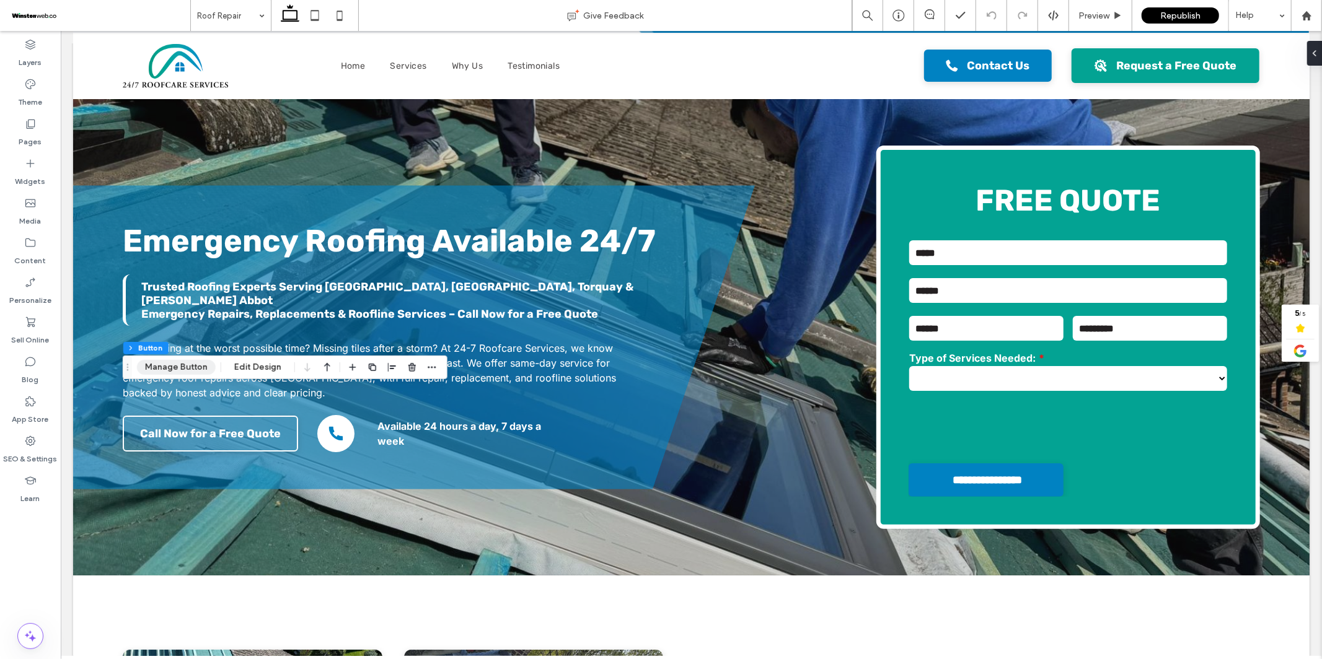
click at [167, 373] on button "Manage Button" at bounding box center [176, 367] width 79 height 15
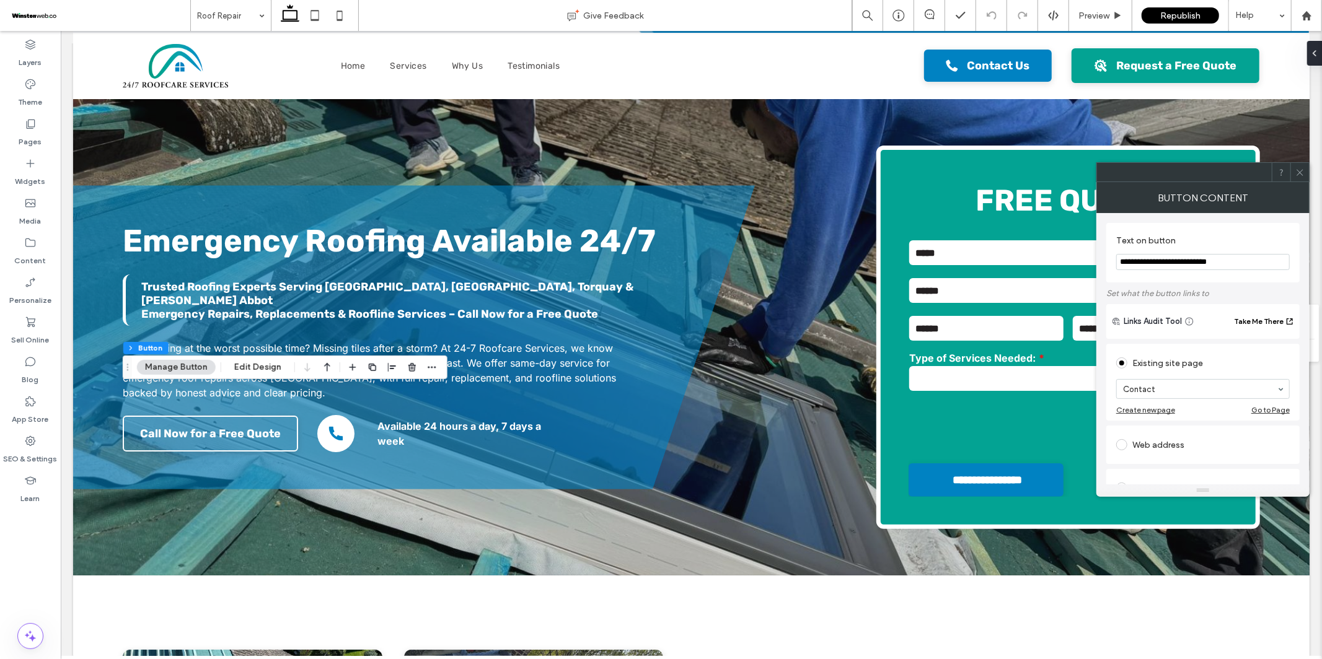
click at [1298, 178] on span at bounding box center [1299, 172] width 9 height 19
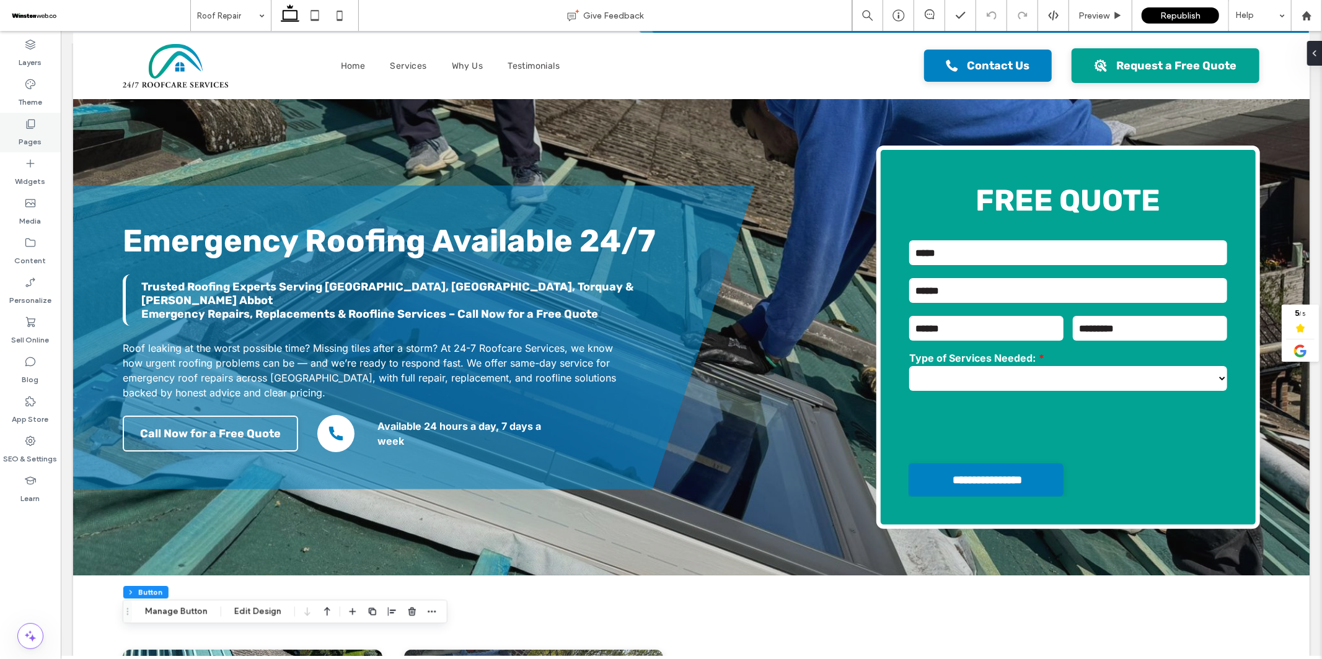
click at [25, 133] on label "Pages" at bounding box center [30, 138] width 23 height 17
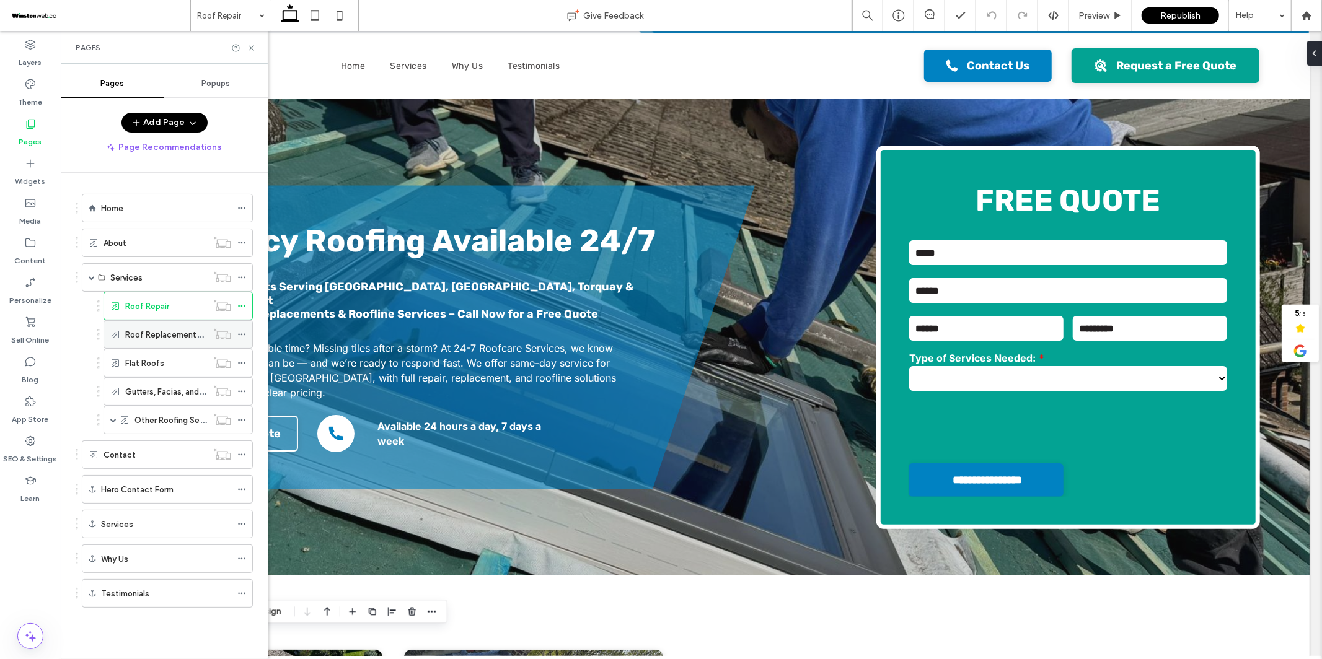
click at [167, 340] on label "Roof Replacements & New Roofs" at bounding box center [188, 335] width 126 height 22
click at [247, 46] on icon at bounding box center [251, 47] width 9 height 9
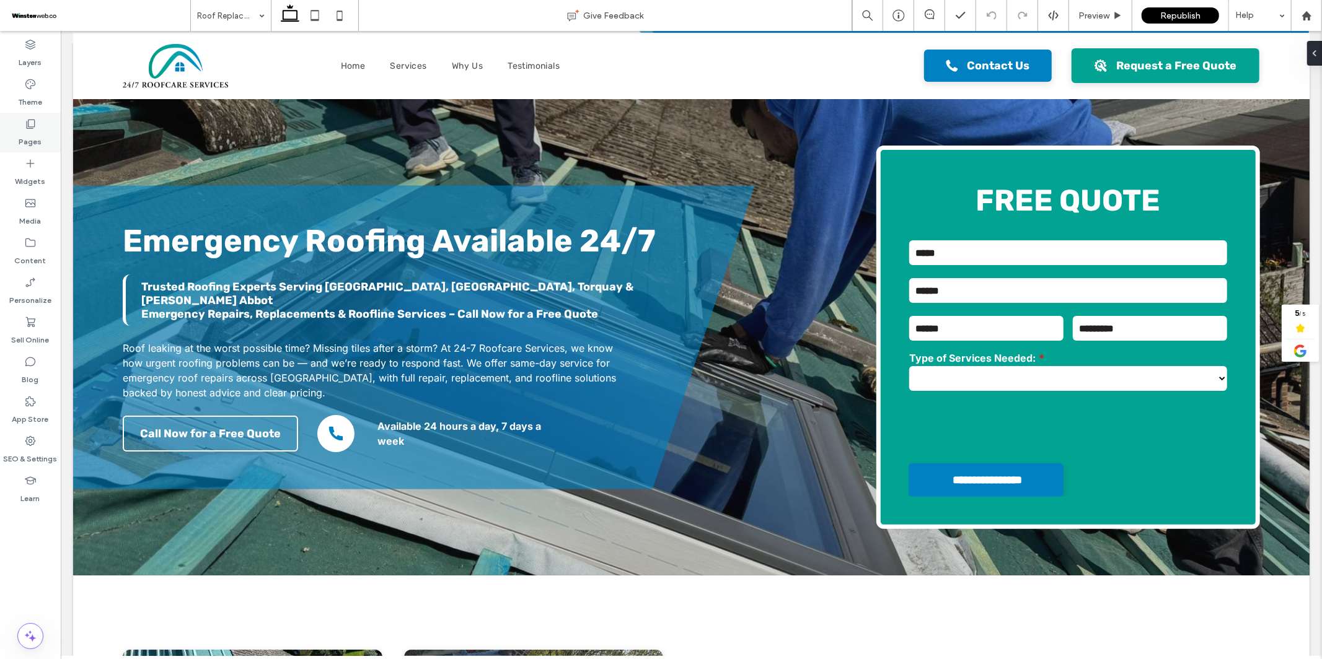
click at [45, 134] on div "Pages" at bounding box center [30, 133] width 61 height 40
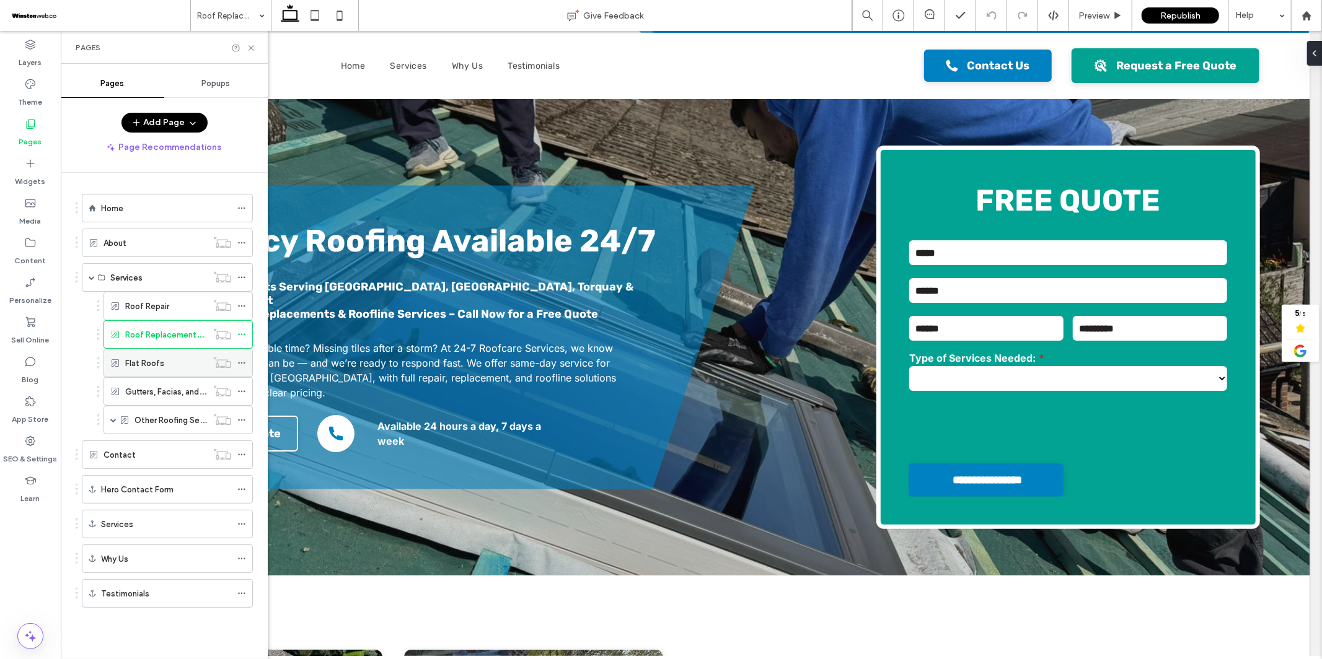
click at [154, 366] on label "Flat Roofs" at bounding box center [144, 364] width 39 height 22
click at [247, 49] on icon at bounding box center [251, 47] width 9 height 9
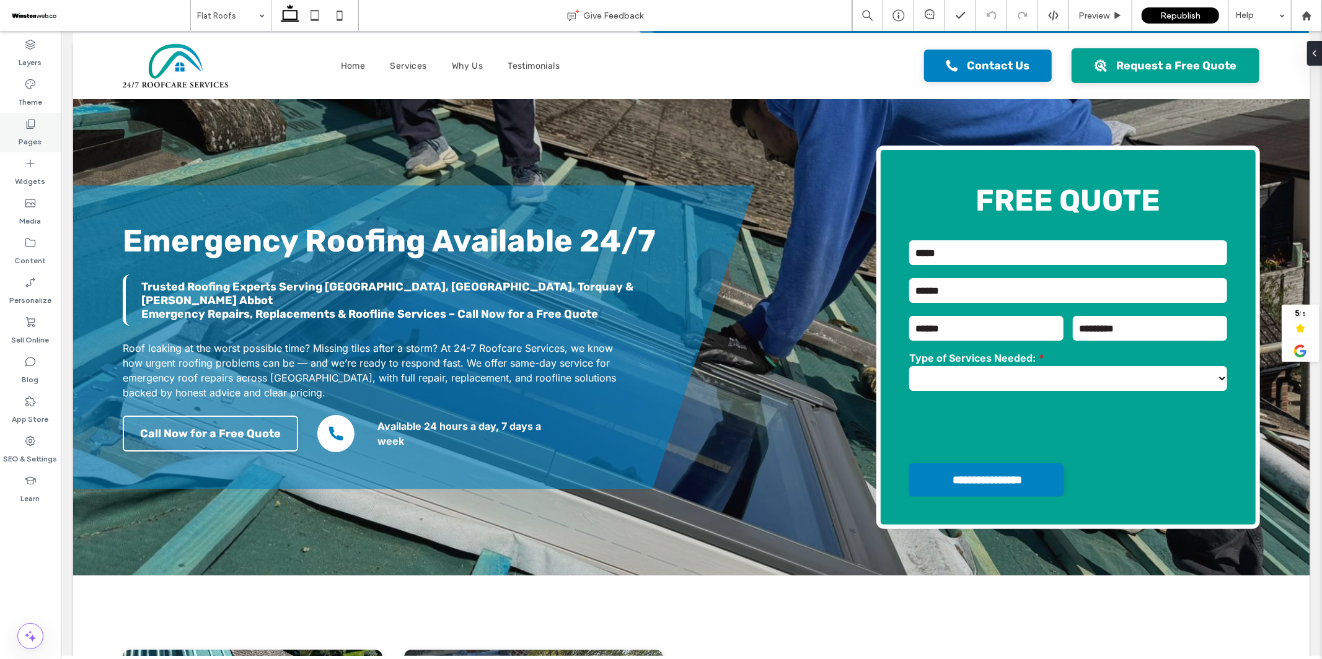
click at [31, 133] on label "Pages" at bounding box center [30, 138] width 23 height 17
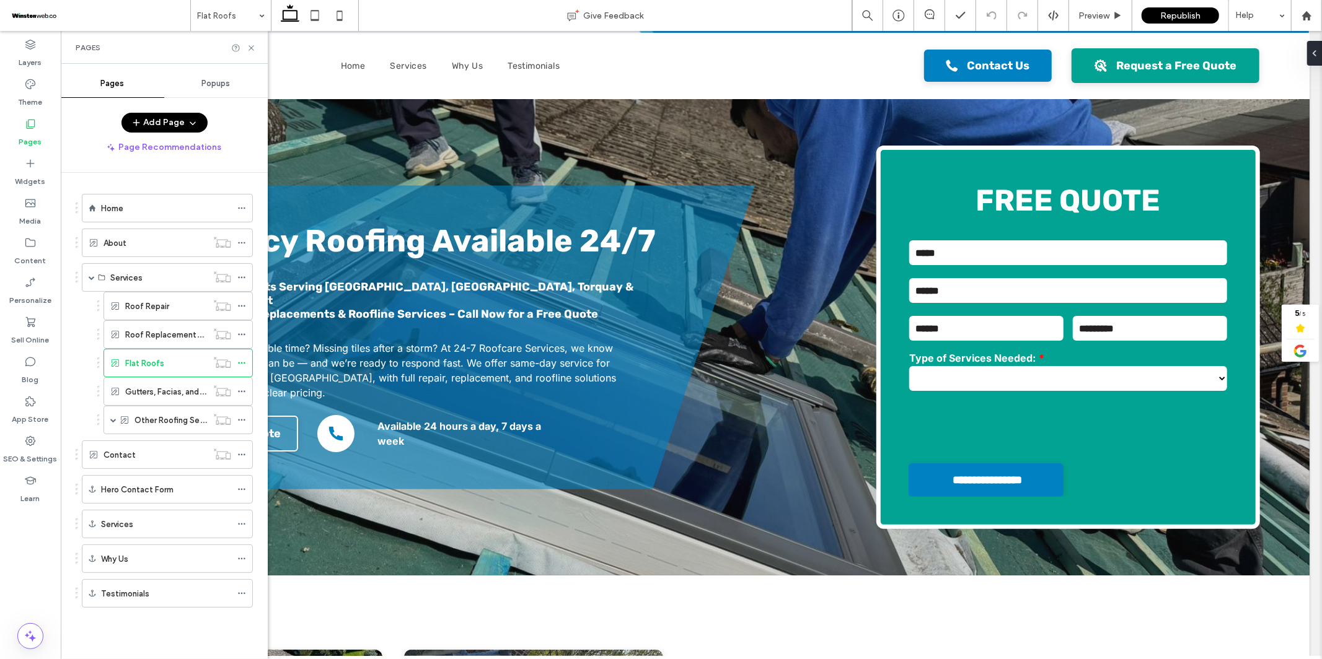
click at [159, 400] on div "Gutters, Facias, and Soffits" at bounding box center [166, 391] width 82 height 27
click at [251, 51] on icon at bounding box center [251, 47] width 9 height 9
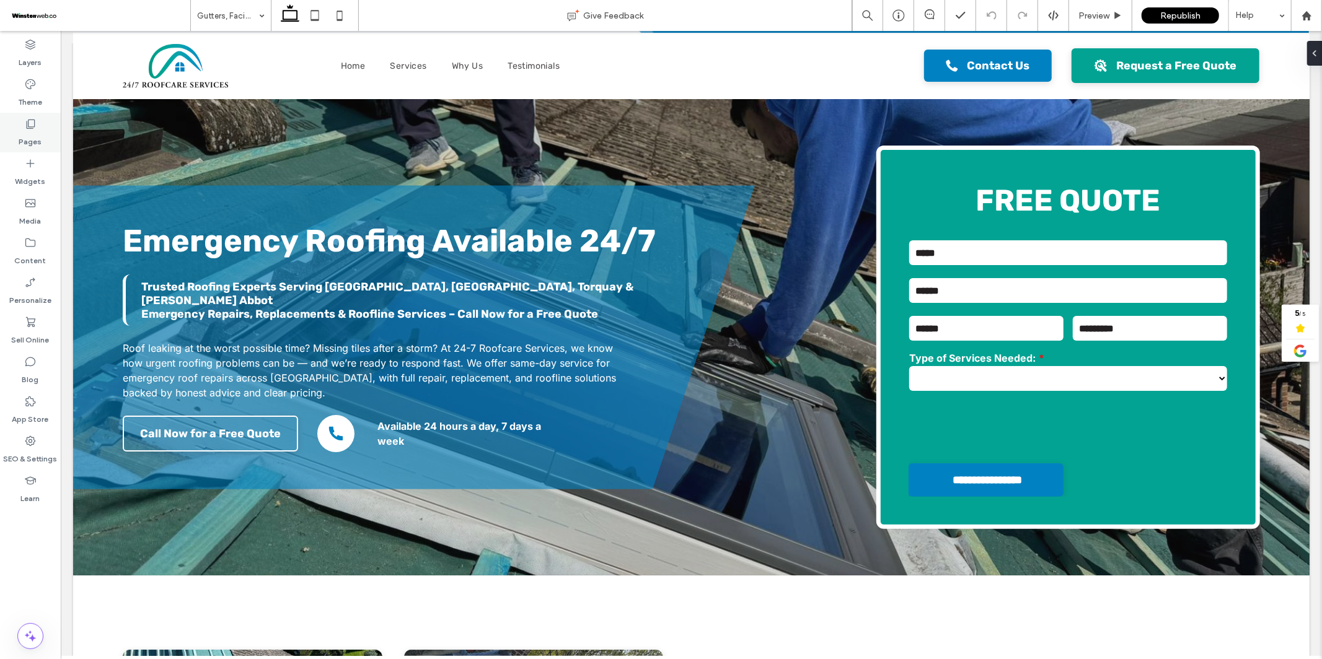
click at [40, 134] on label "Pages" at bounding box center [30, 138] width 23 height 17
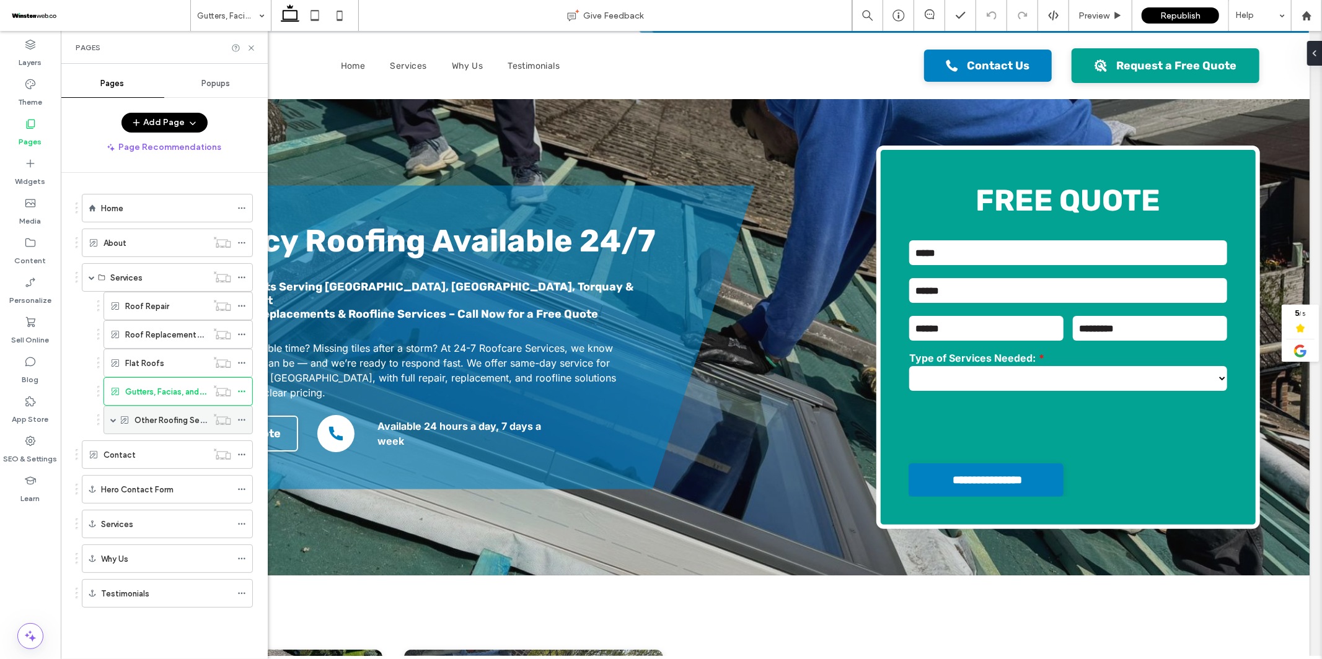
click at [165, 426] on label "Other Roofing Services" at bounding box center [177, 421] width 87 height 22
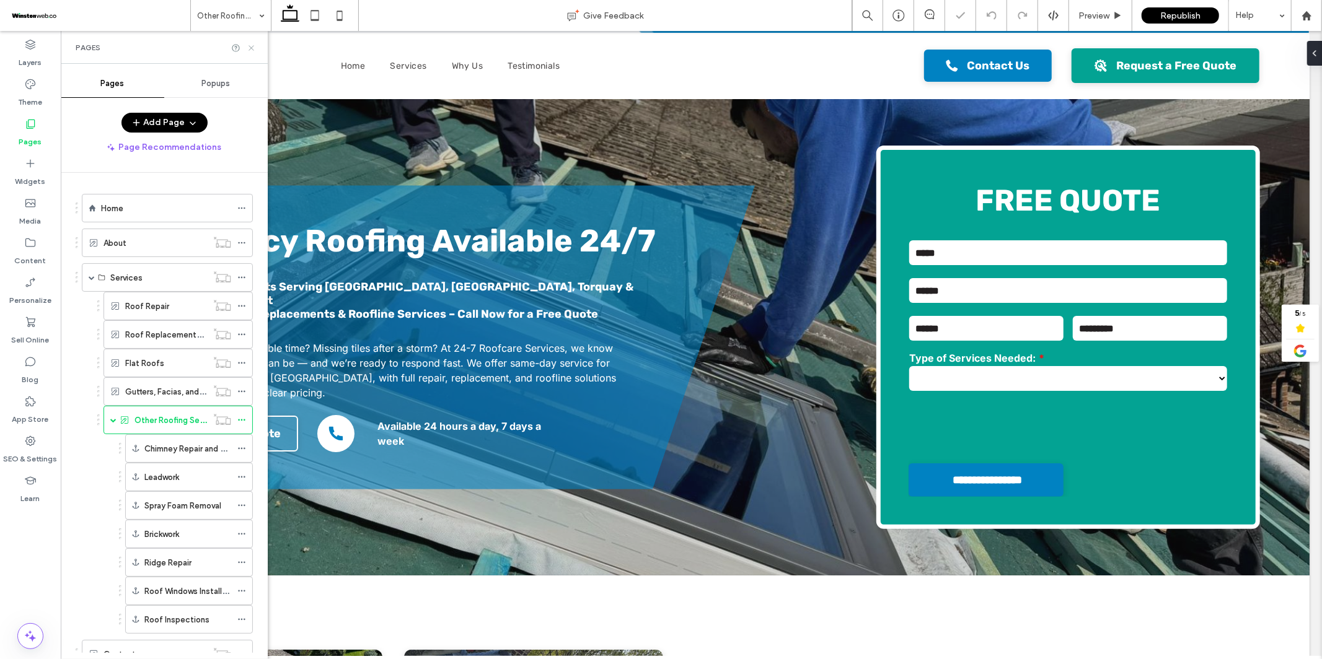
click at [253, 48] on icon at bounding box center [251, 47] width 9 height 9
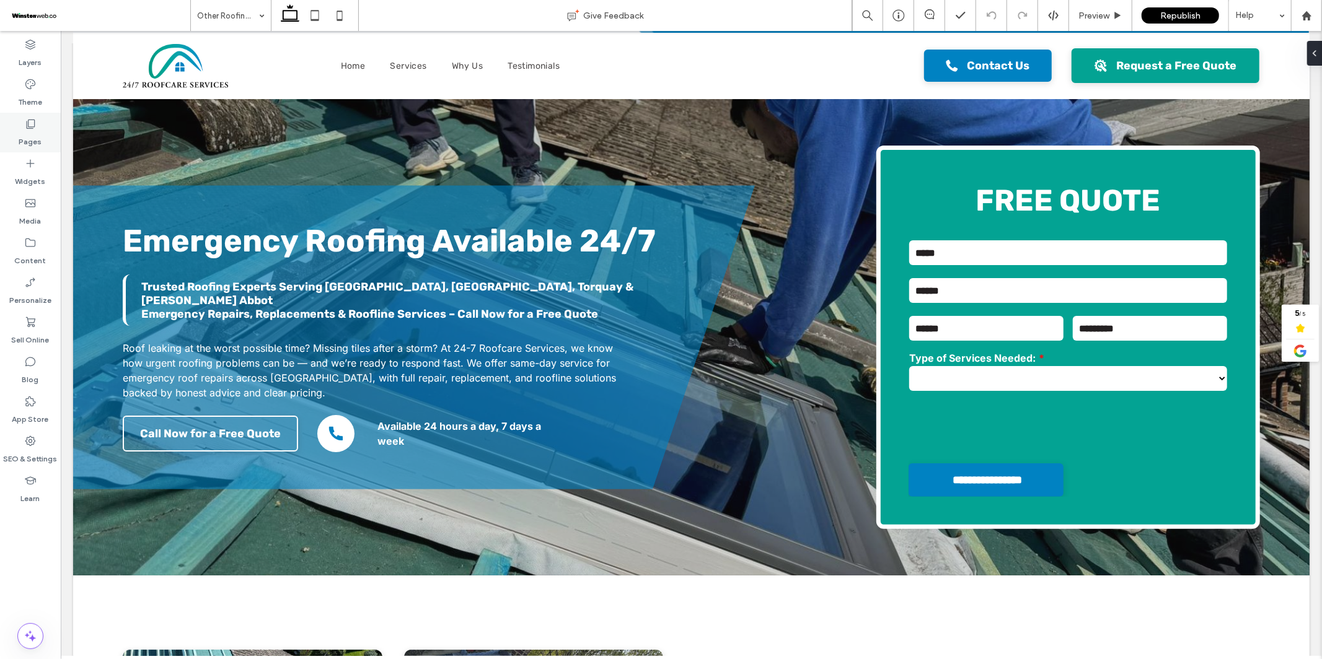
click at [24, 140] on label "Pages" at bounding box center [30, 138] width 23 height 17
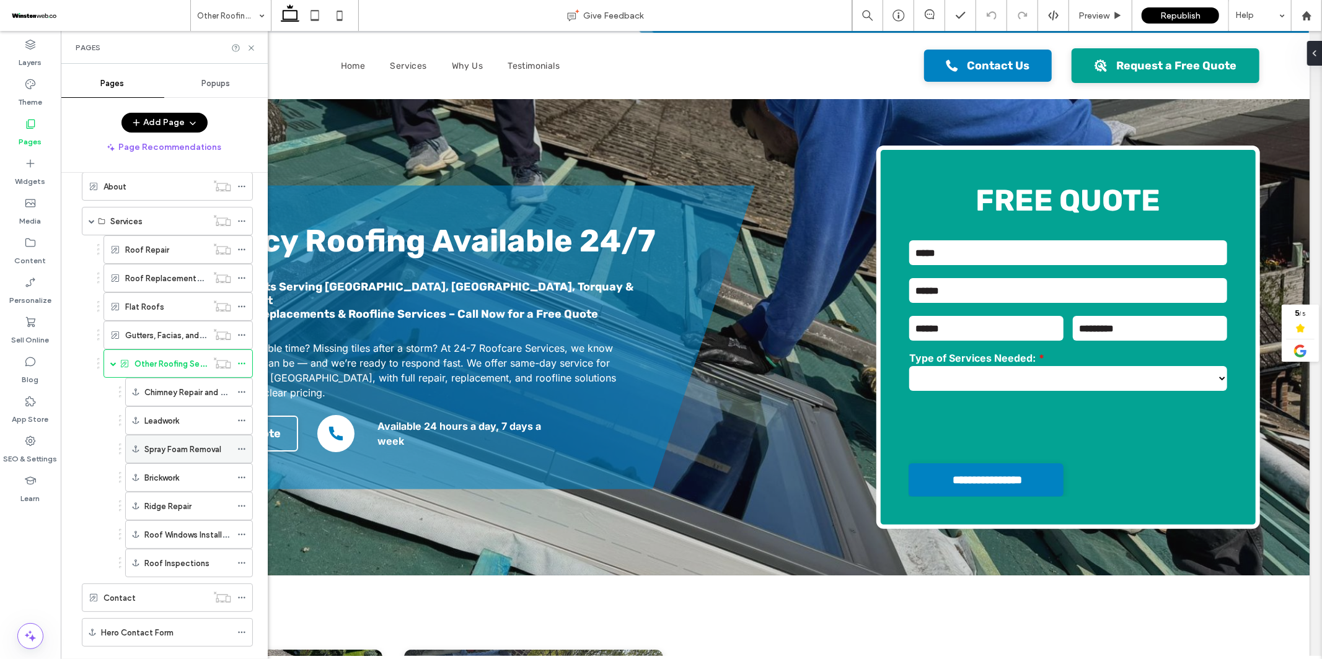
scroll to position [70, 0]
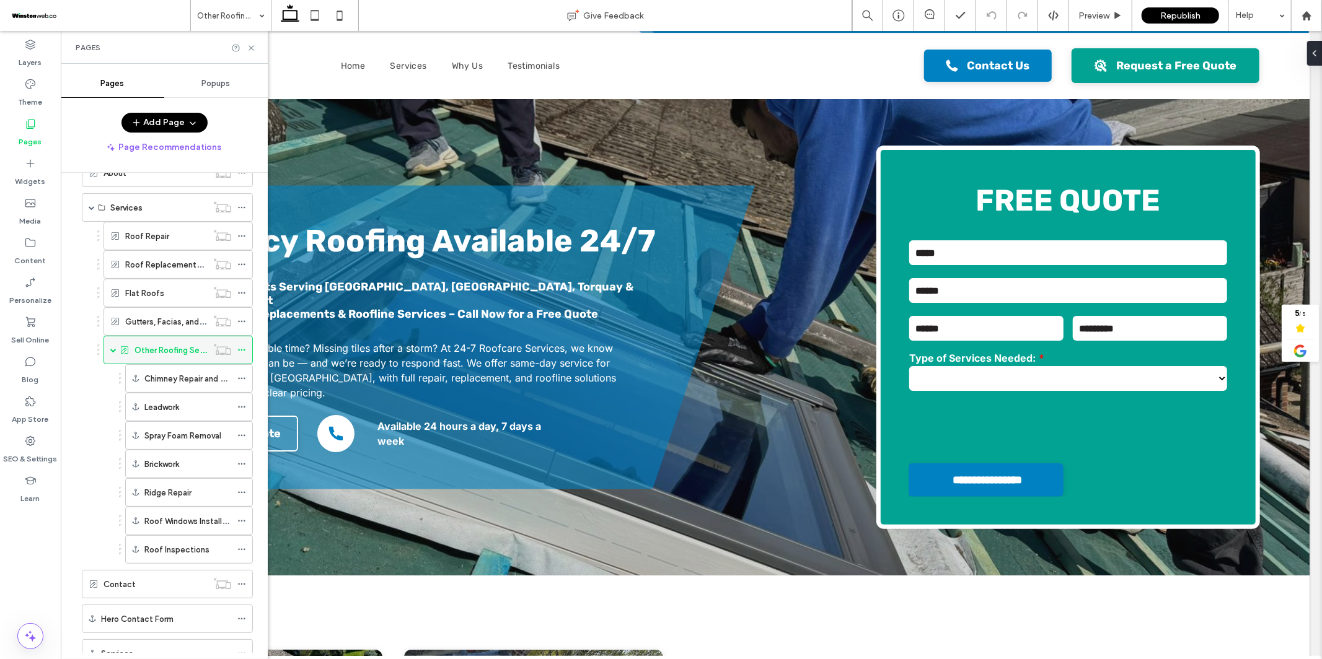
click at [113, 351] on span at bounding box center [113, 350] width 6 height 6
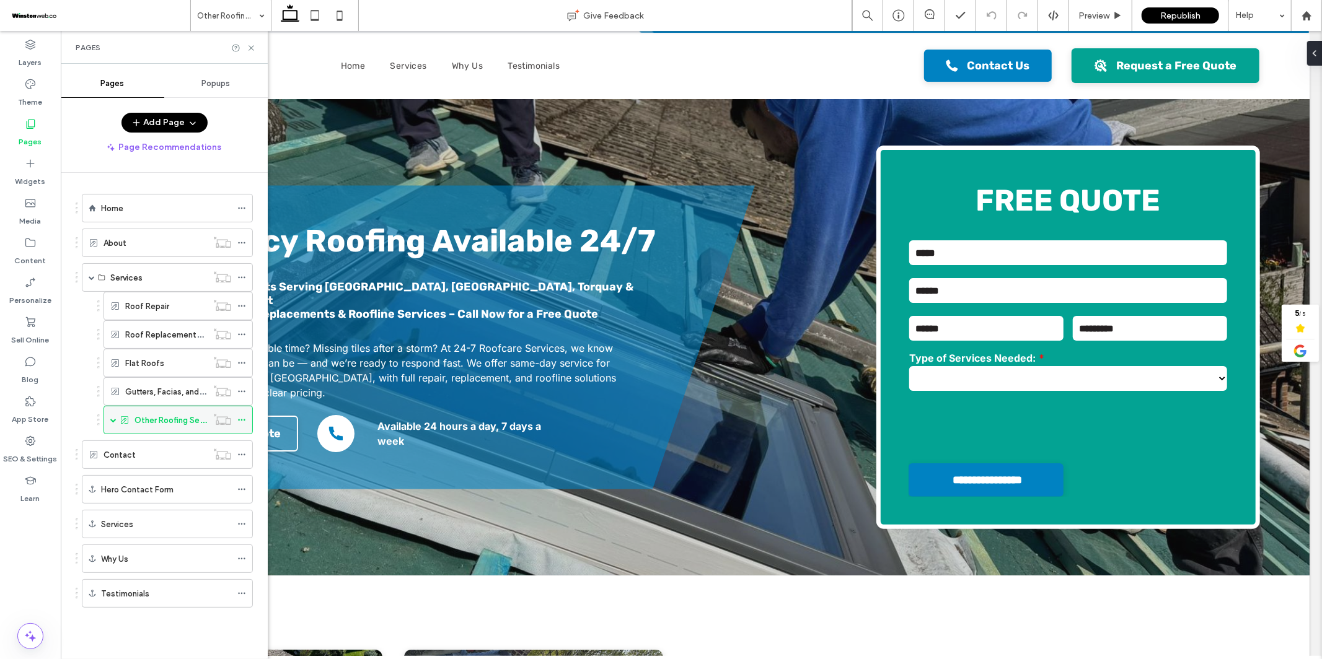
scroll to position [0, 0]
click at [136, 456] on div "Contact" at bounding box center [156, 455] width 104 height 13
click at [252, 48] on use at bounding box center [251, 47] width 5 height 5
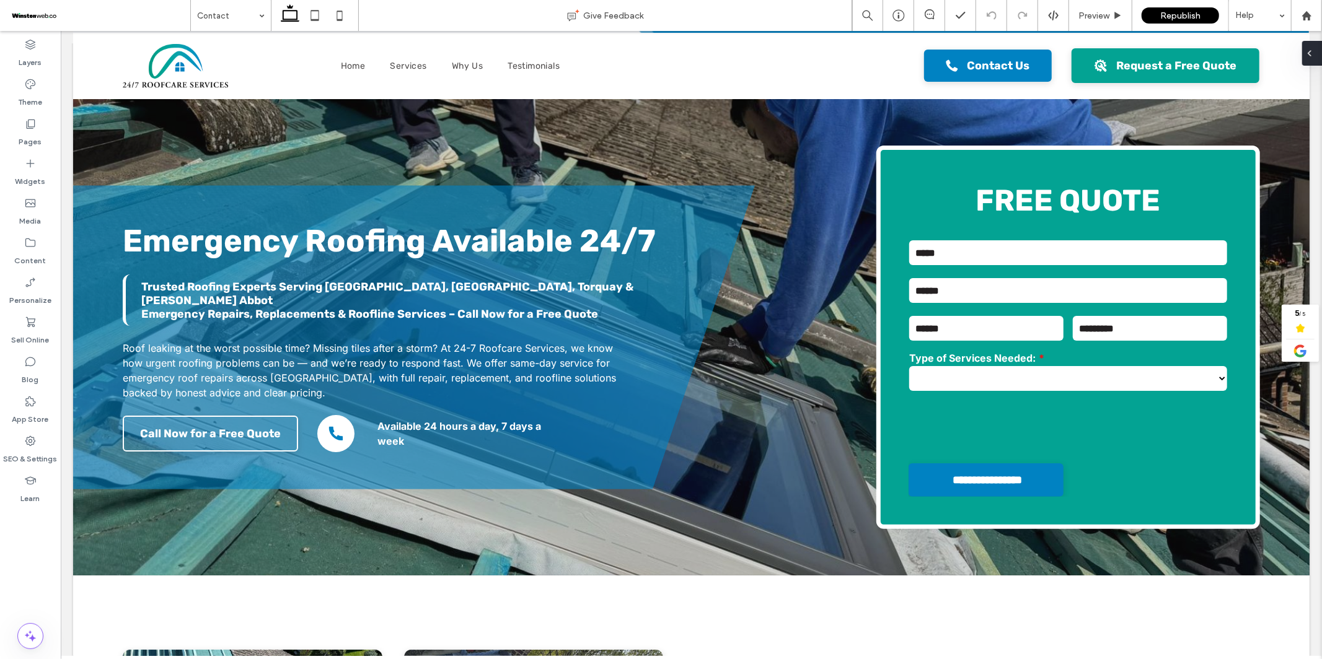
click at [1312, 53] on icon at bounding box center [1310, 53] width 10 height 10
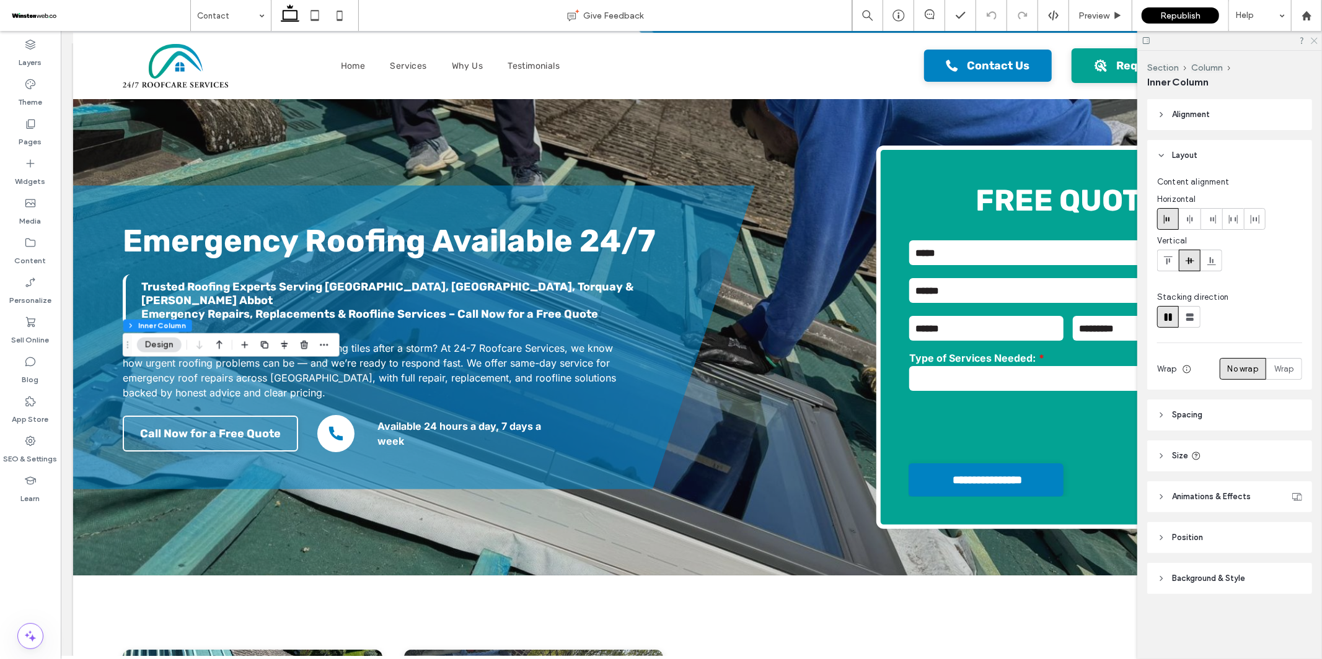
click at [1313, 39] on icon at bounding box center [1314, 40] width 8 height 8
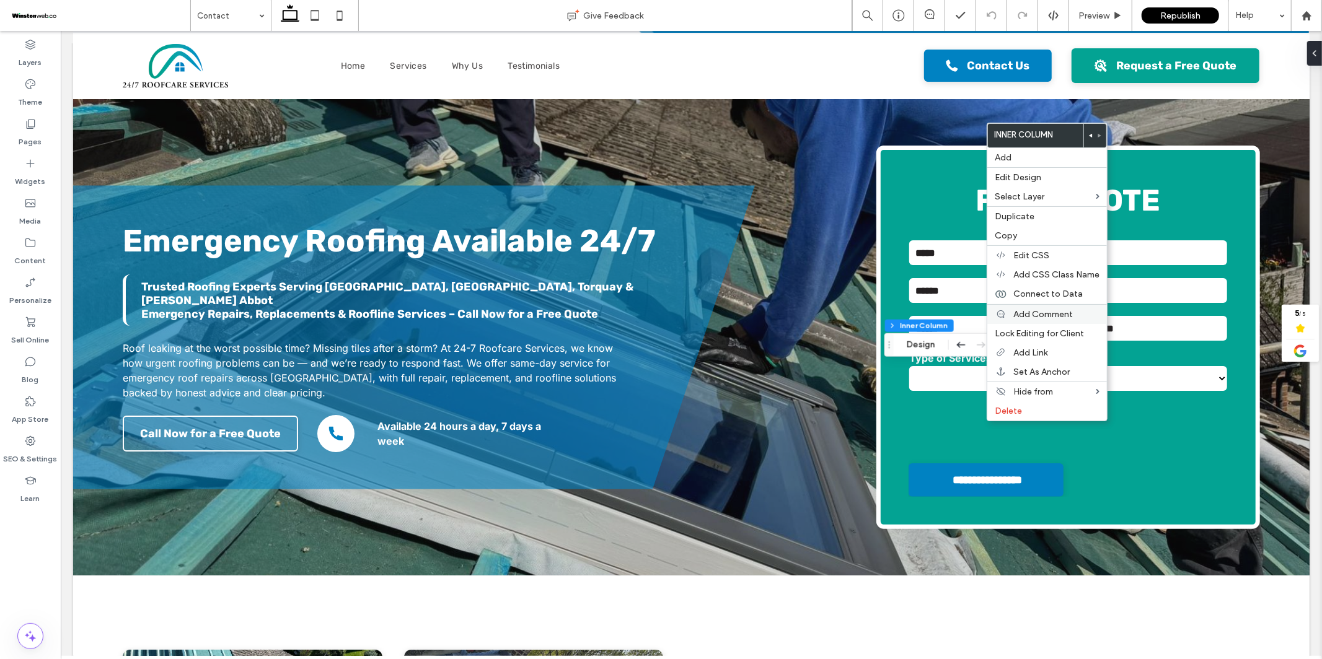
click at [1028, 314] on span "Add Comment" at bounding box center [1043, 314] width 60 height 11
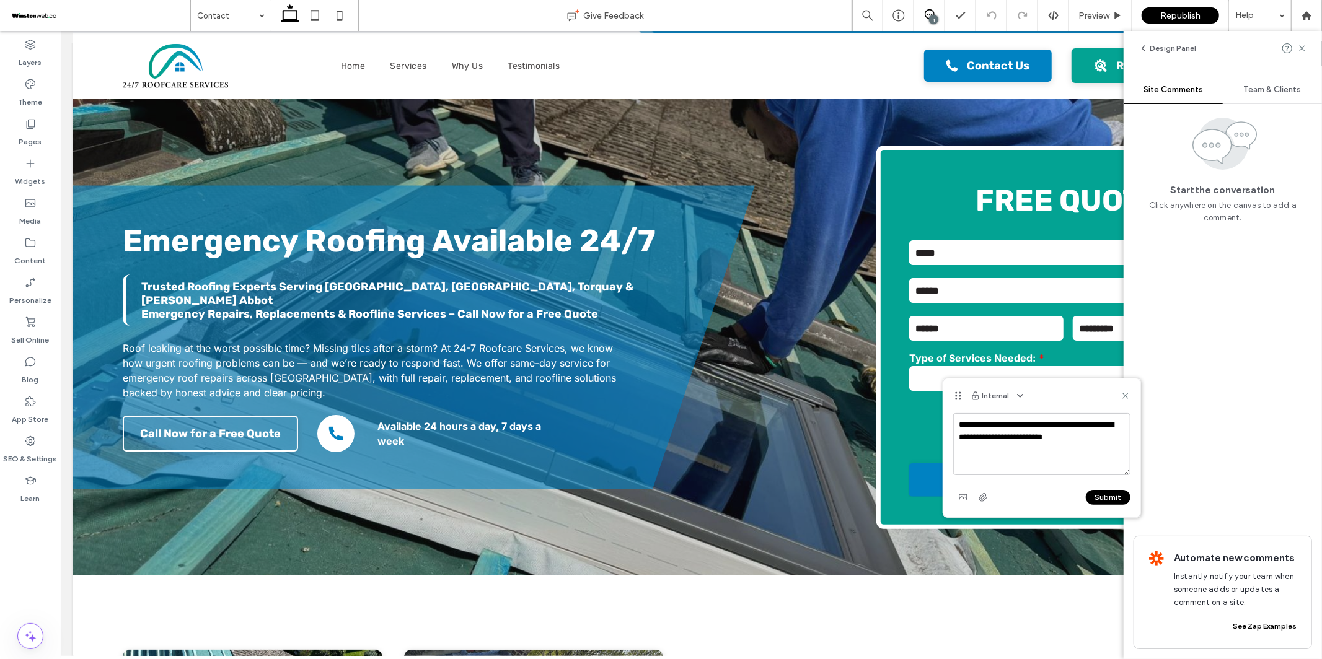
type textarea "**********"
click at [1121, 495] on button "Submit" at bounding box center [1108, 497] width 45 height 15
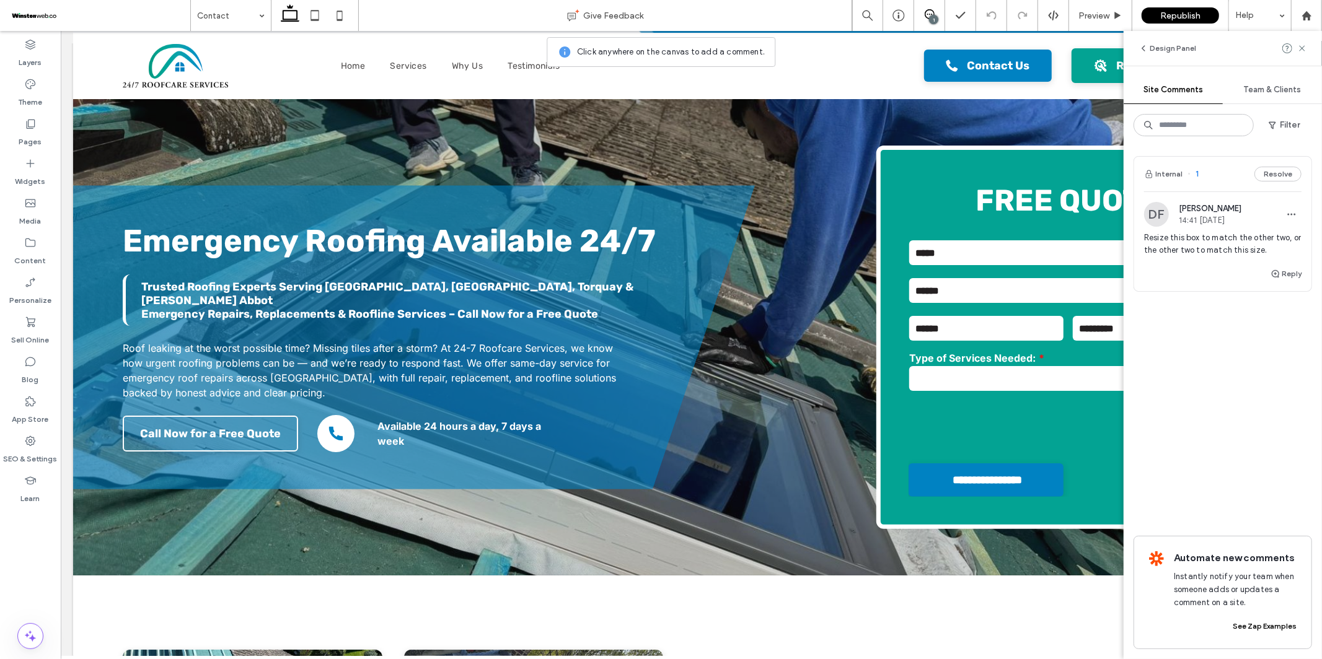
click at [1256, 87] on span "Team & Clients" at bounding box center [1273, 90] width 58 height 10
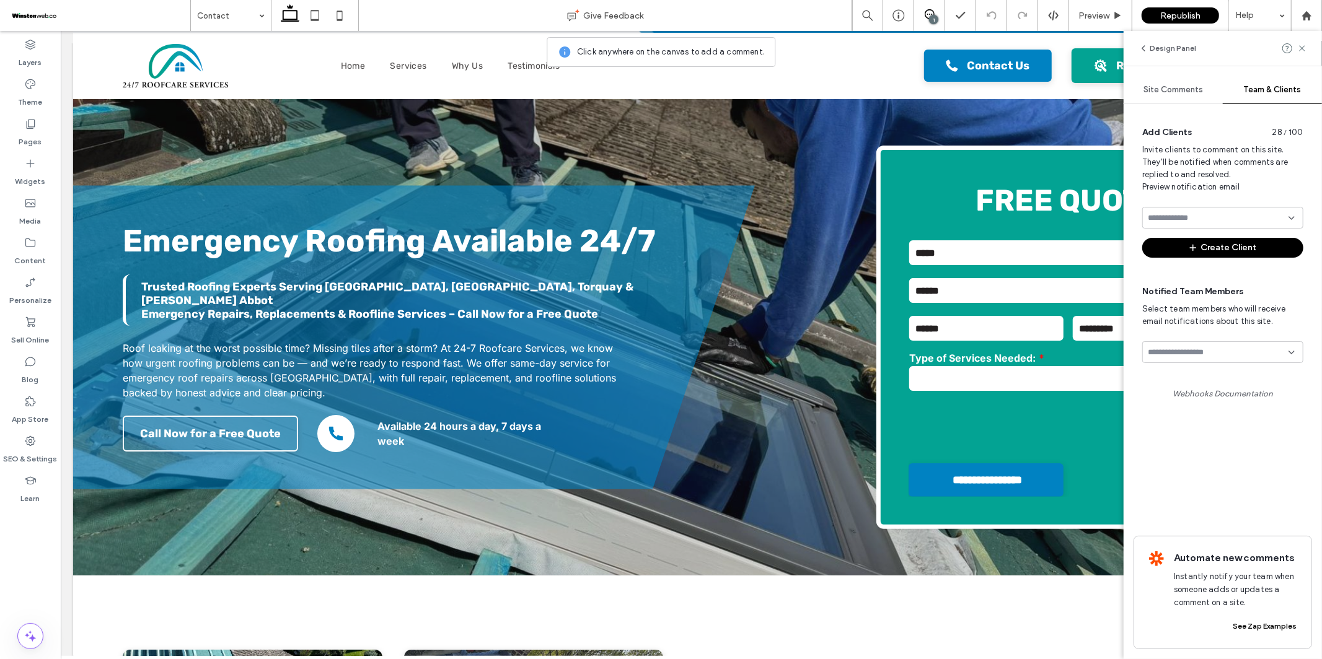
click at [1203, 352] on input at bounding box center [1218, 353] width 141 height 10
click at [1191, 448] on span "Gabriell Arida" at bounding box center [1180, 452] width 64 height 12
click at [1303, 49] on use at bounding box center [1302, 48] width 6 height 6
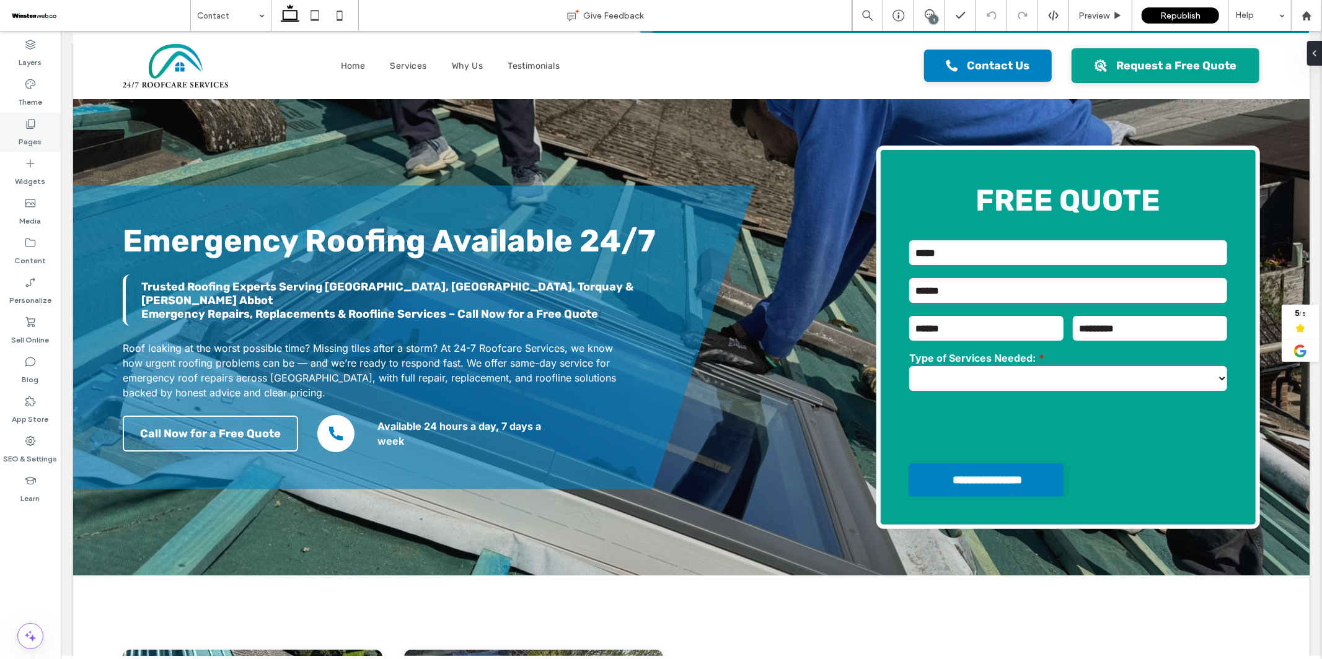
click at [29, 131] on label "Pages" at bounding box center [30, 138] width 23 height 17
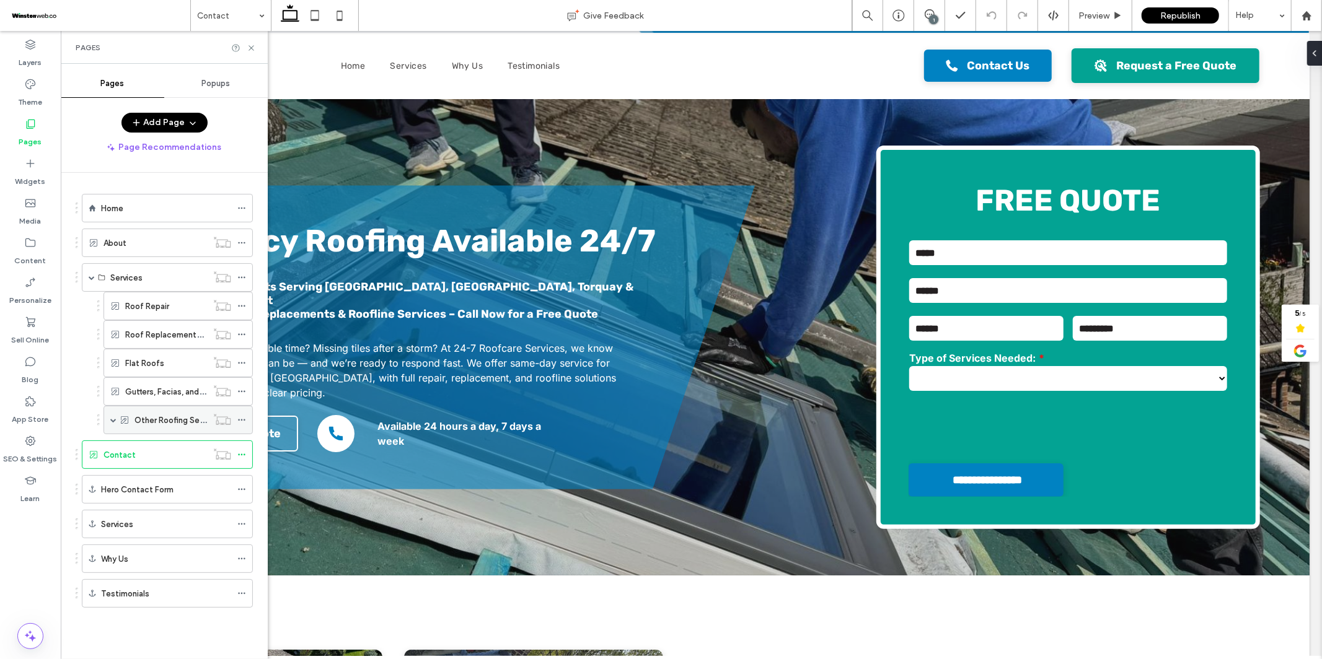
click at [154, 421] on label "Other Roofing Services" at bounding box center [177, 421] width 87 height 22
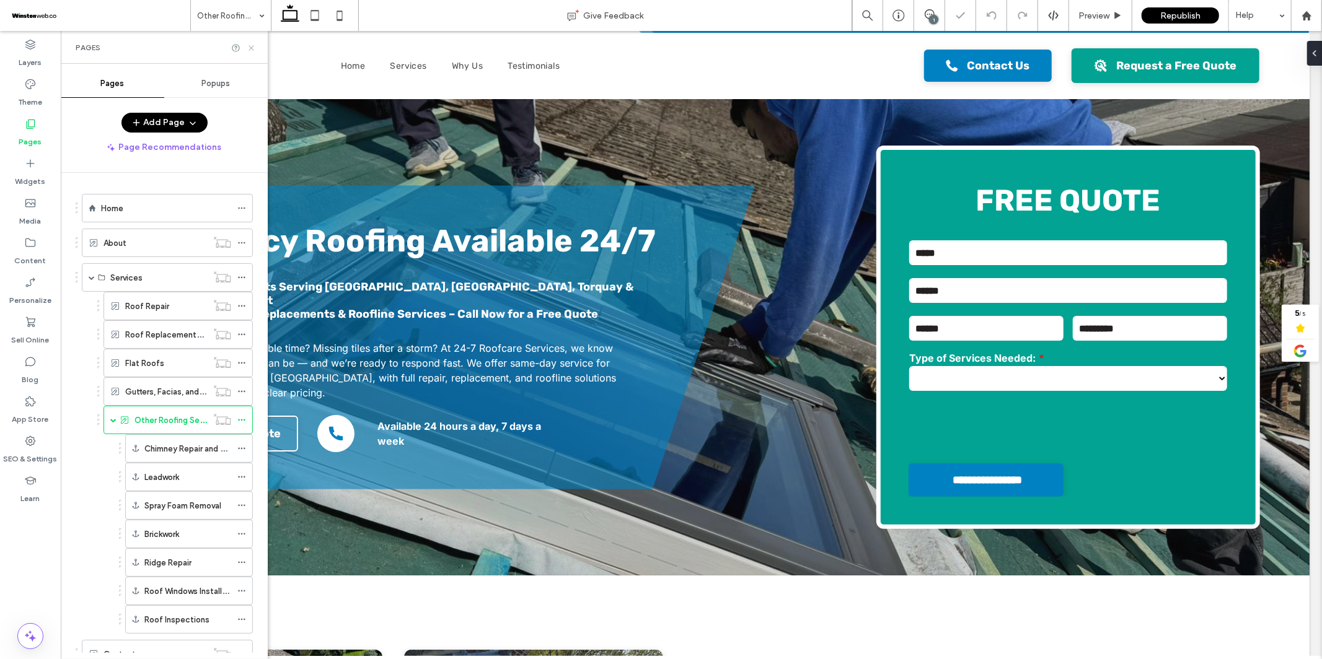
click at [254, 43] on icon at bounding box center [251, 47] width 9 height 9
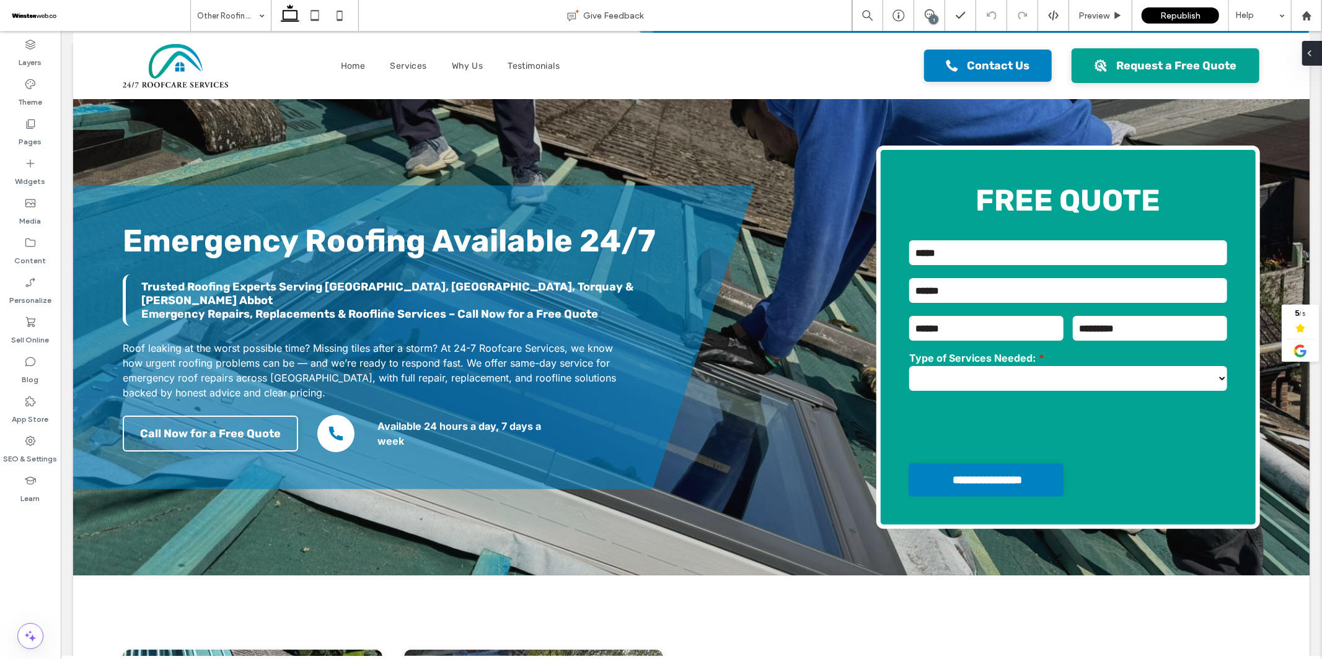
click at [1313, 51] on icon at bounding box center [1310, 53] width 10 height 10
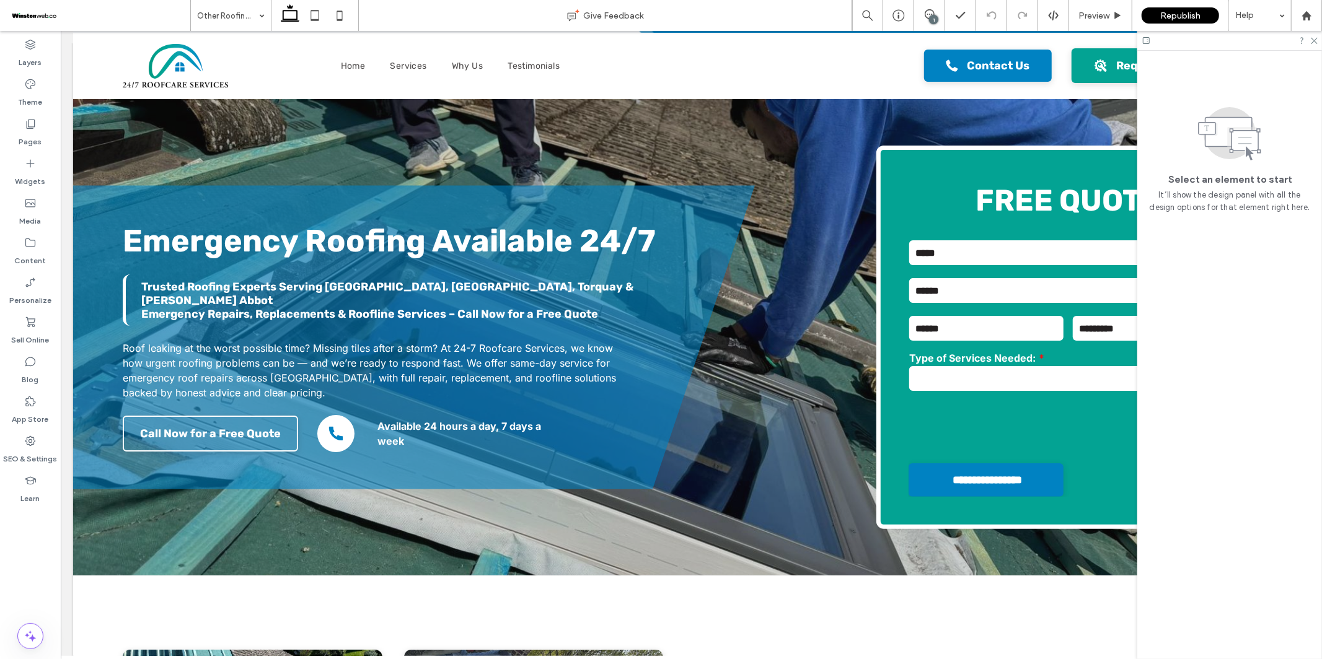
click at [1312, 42] on icon at bounding box center [1314, 40] width 8 height 8
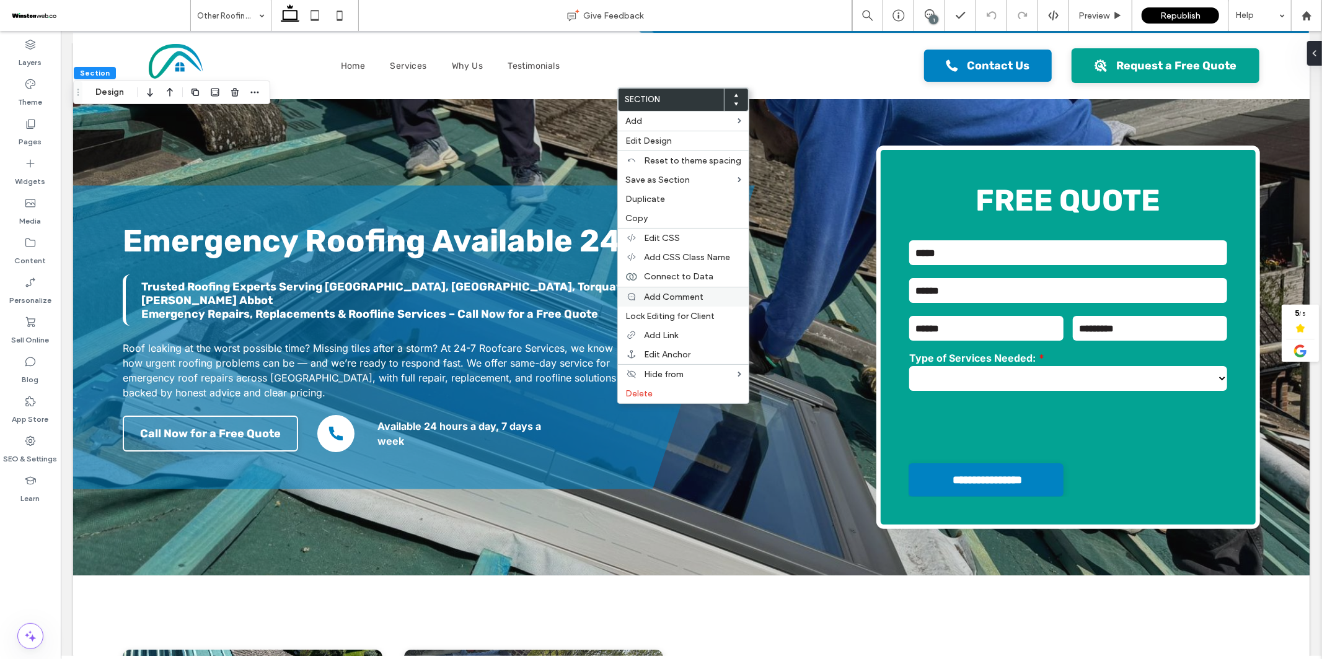
click at [666, 295] on span "Add Comment" at bounding box center [674, 297] width 60 height 11
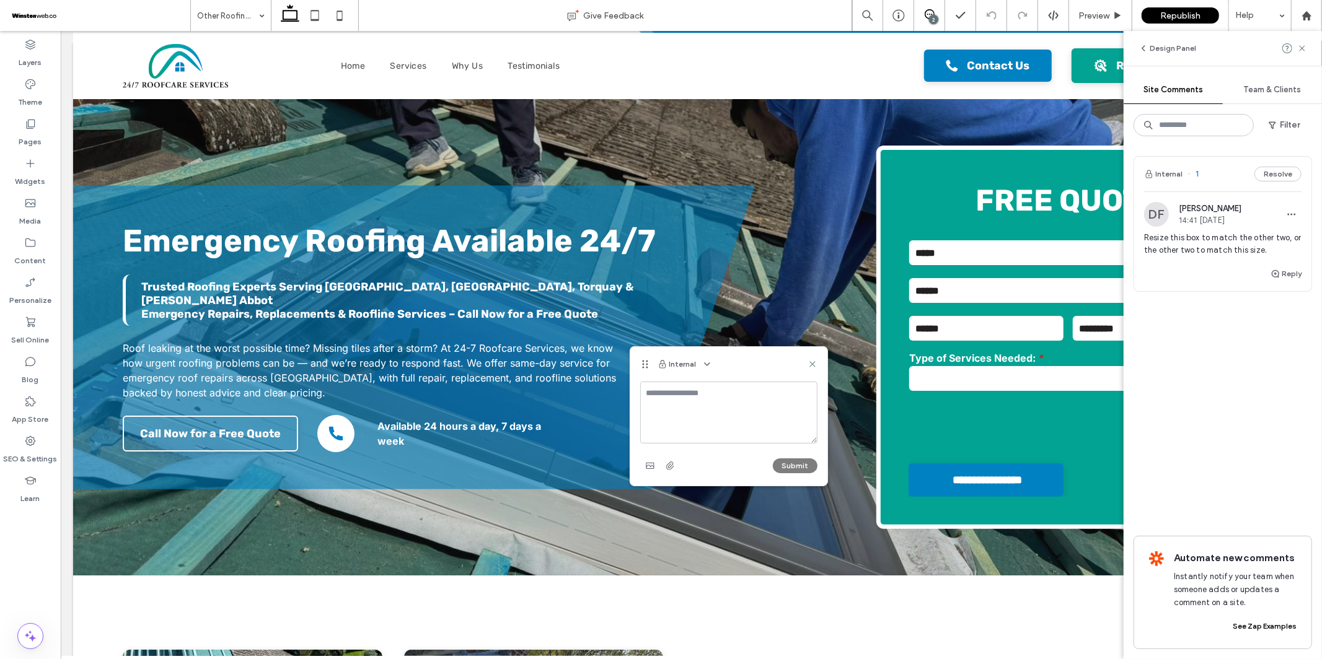
type textarea "*"
type textarea "**********"
click at [787, 469] on button "Submit" at bounding box center [795, 466] width 45 height 15
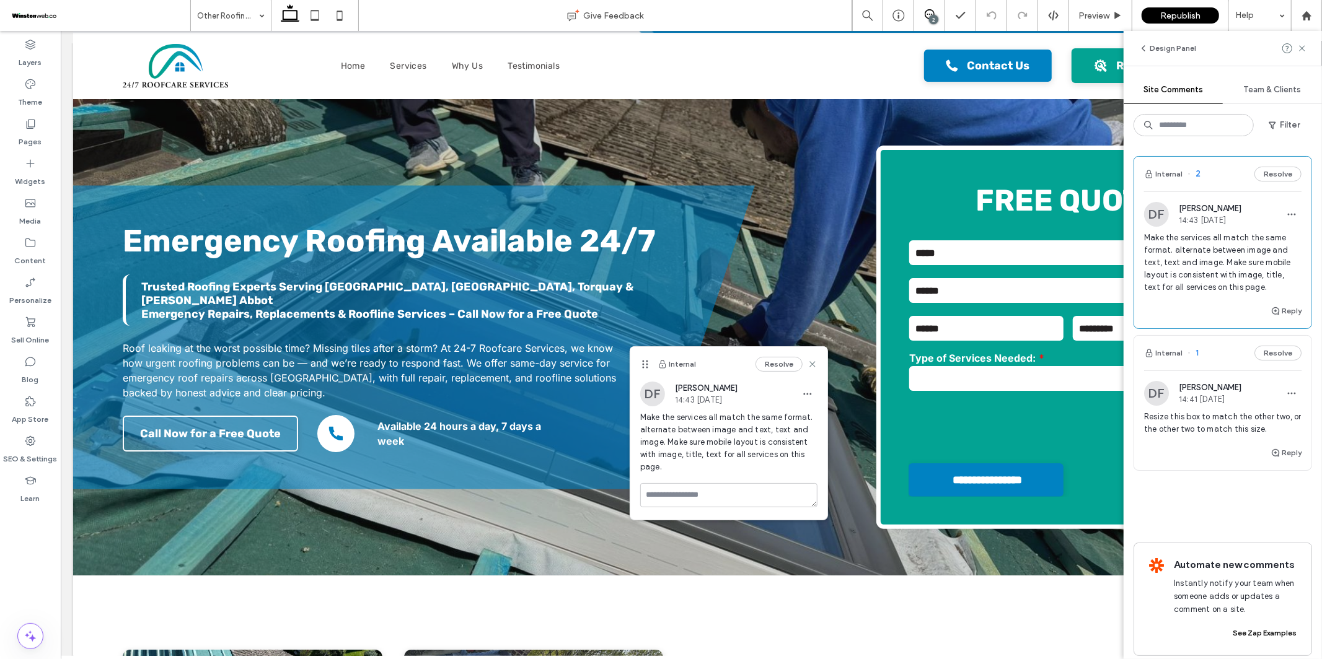
scroll to position [0, 0]
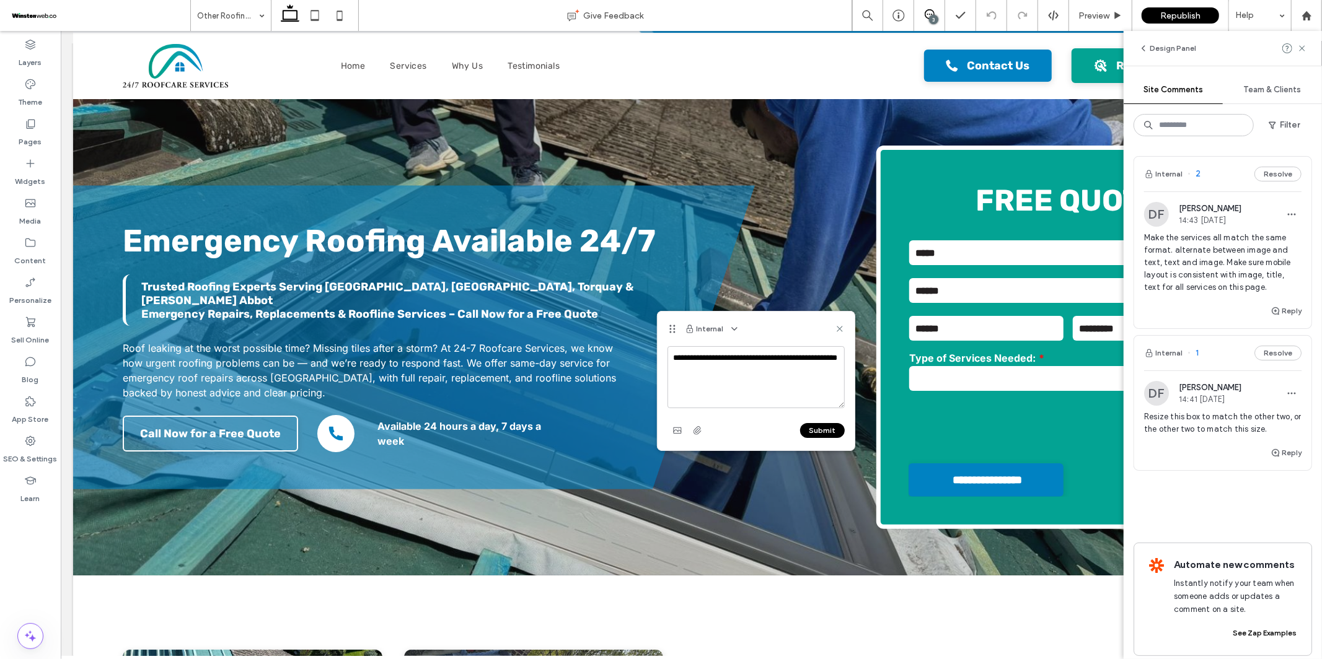
click at [757, 362] on textarea "**********" at bounding box center [756, 377] width 177 height 62
type textarea "**********"
click at [825, 428] on button "Submit" at bounding box center [822, 430] width 45 height 15
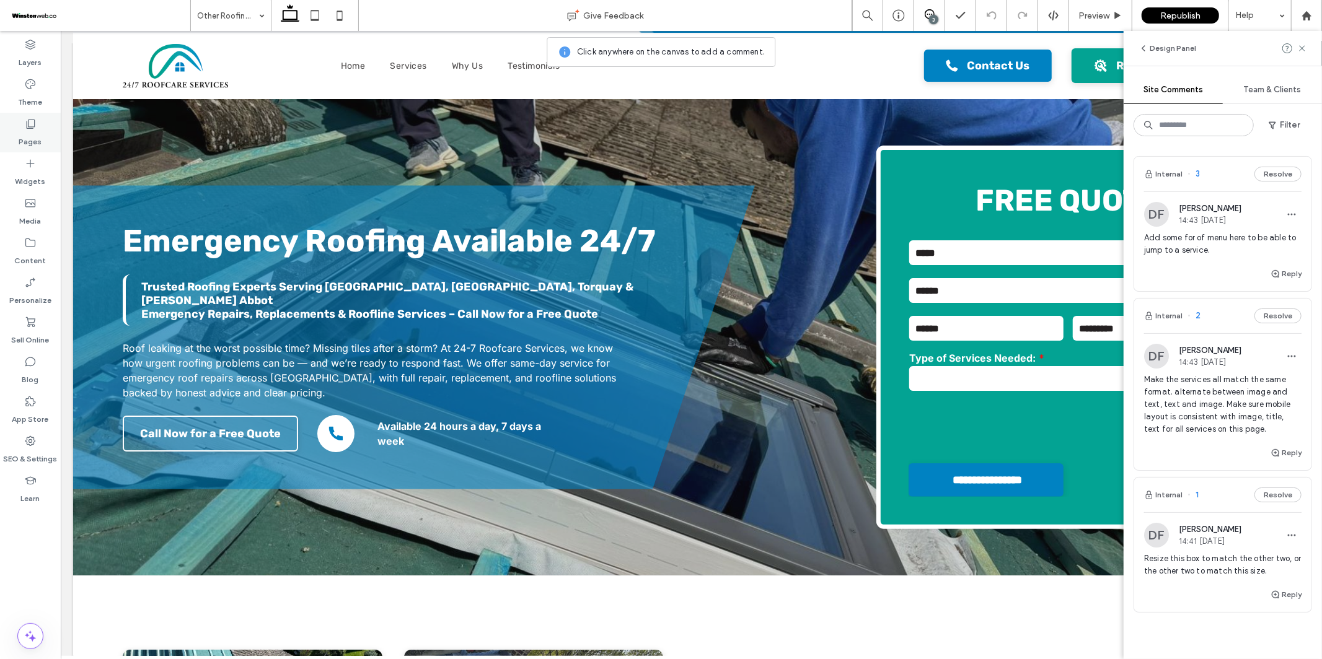
click at [30, 131] on label "Pages" at bounding box center [30, 138] width 23 height 17
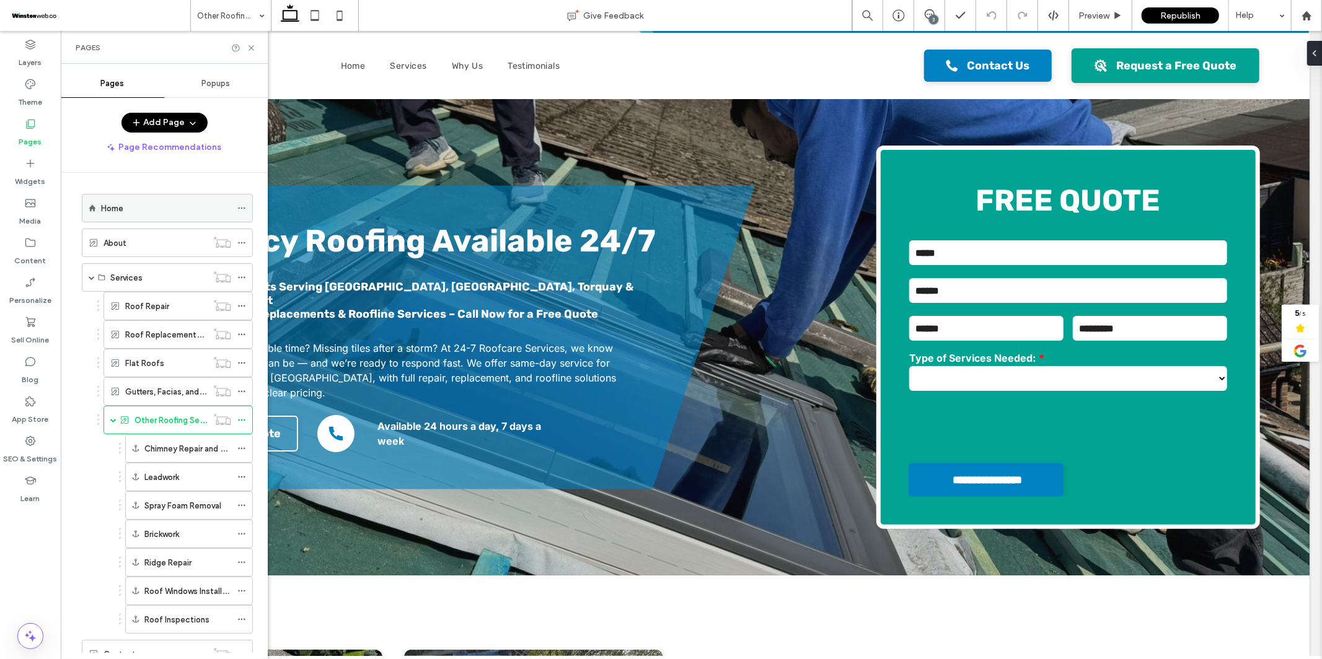
click at [129, 206] on div "Home" at bounding box center [166, 208] width 130 height 13
click at [146, 309] on label "Roof Repair" at bounding box center [147, 307] width 44 height 22
click at [252, 46] on icon at bounding box center [251, 47] width 9 height 9
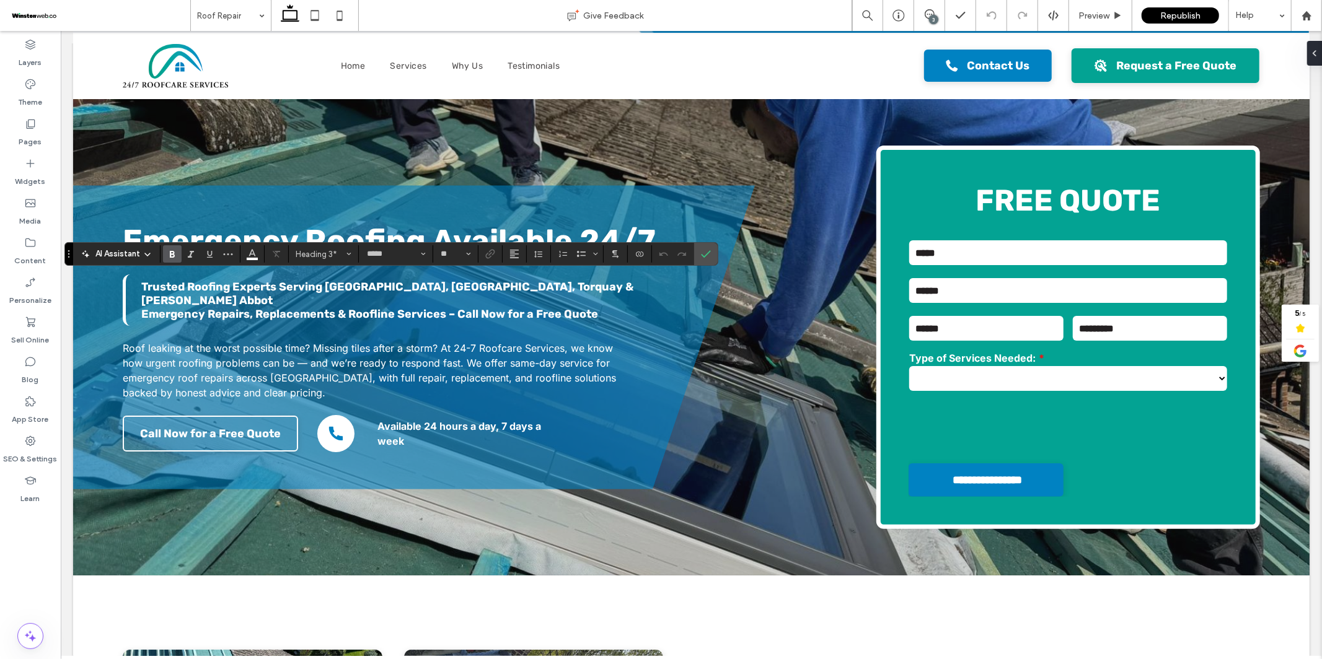
type input "**"
click at [707, 258] on icon "Confirm" at bounding box center [706, 254] width 10 height 10
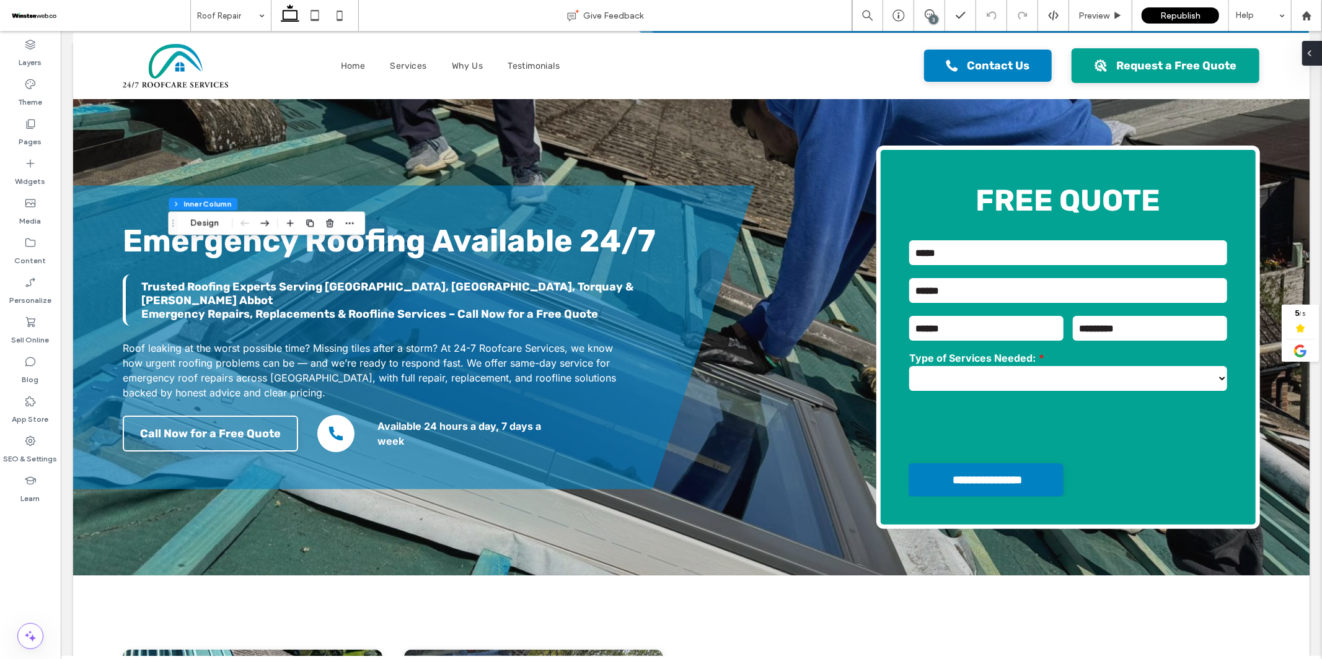
click at [1311, 51] on icon at bounding box center [1310, 53] width 10 height 10
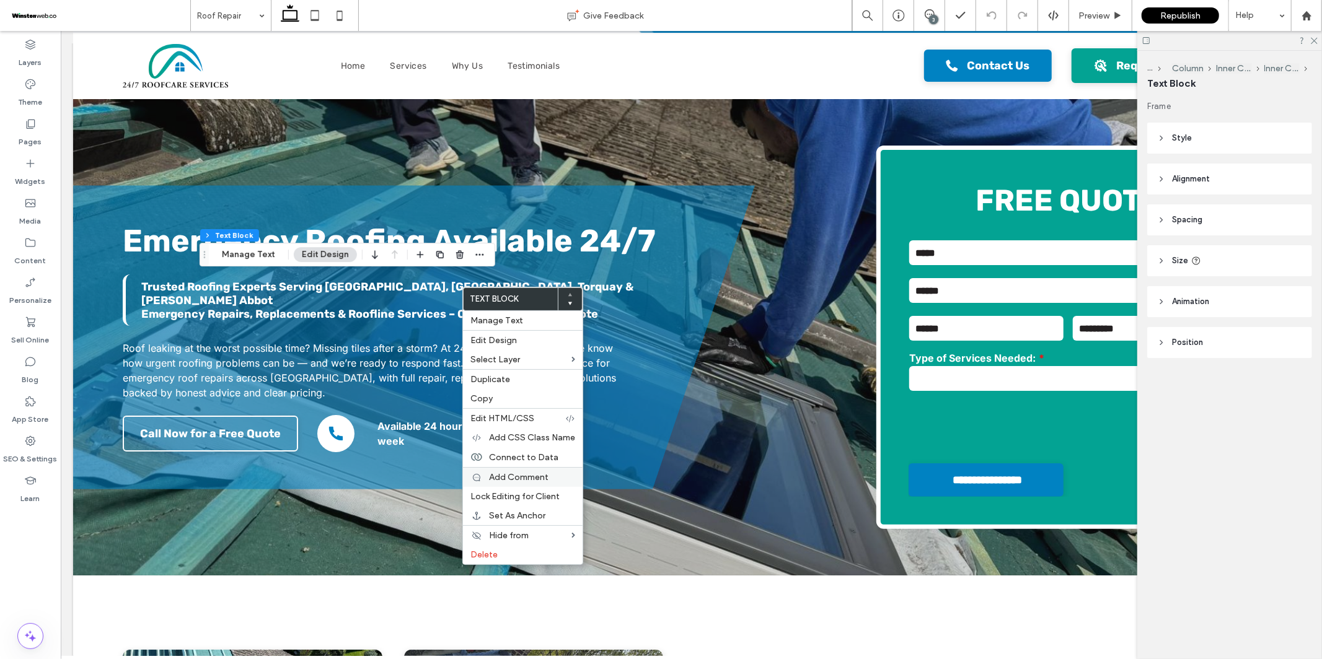
click at [506, 478] on span "Add Comment" at bounding box center [519, 477] width 60 height 11
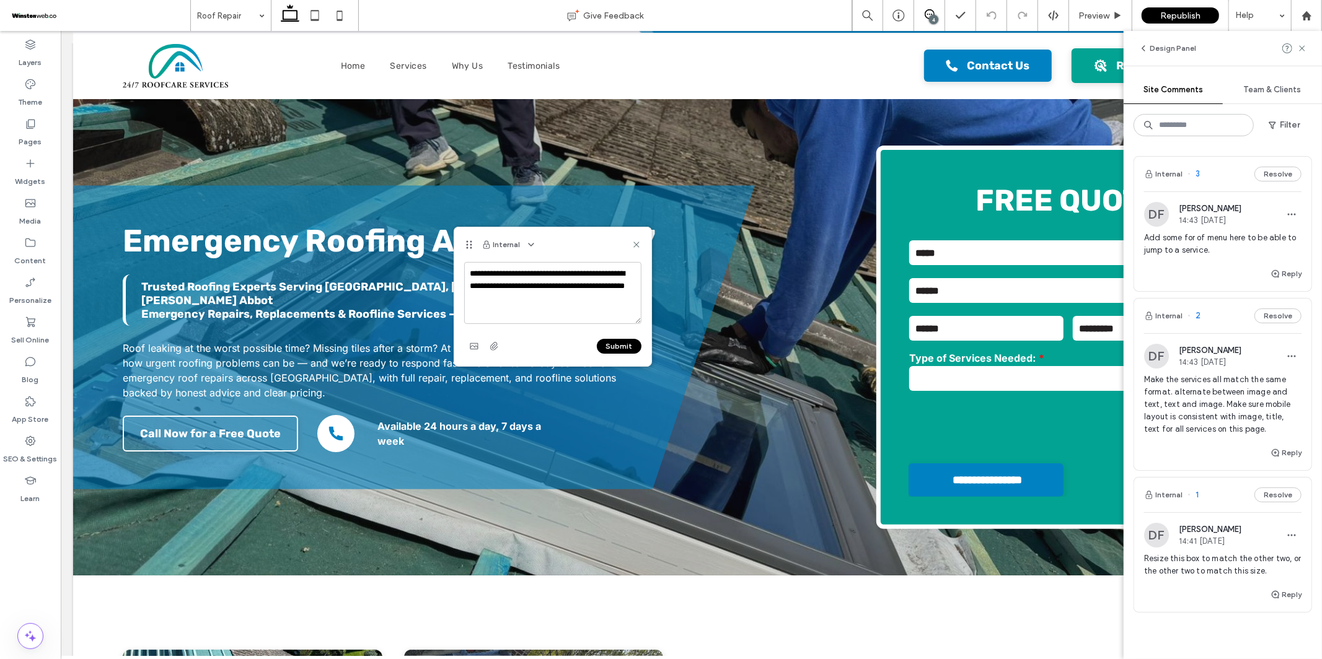
type textarea "**********"
click at [611, 347] on button "Submit" at bounding box center [619, 346] width 45 height 15
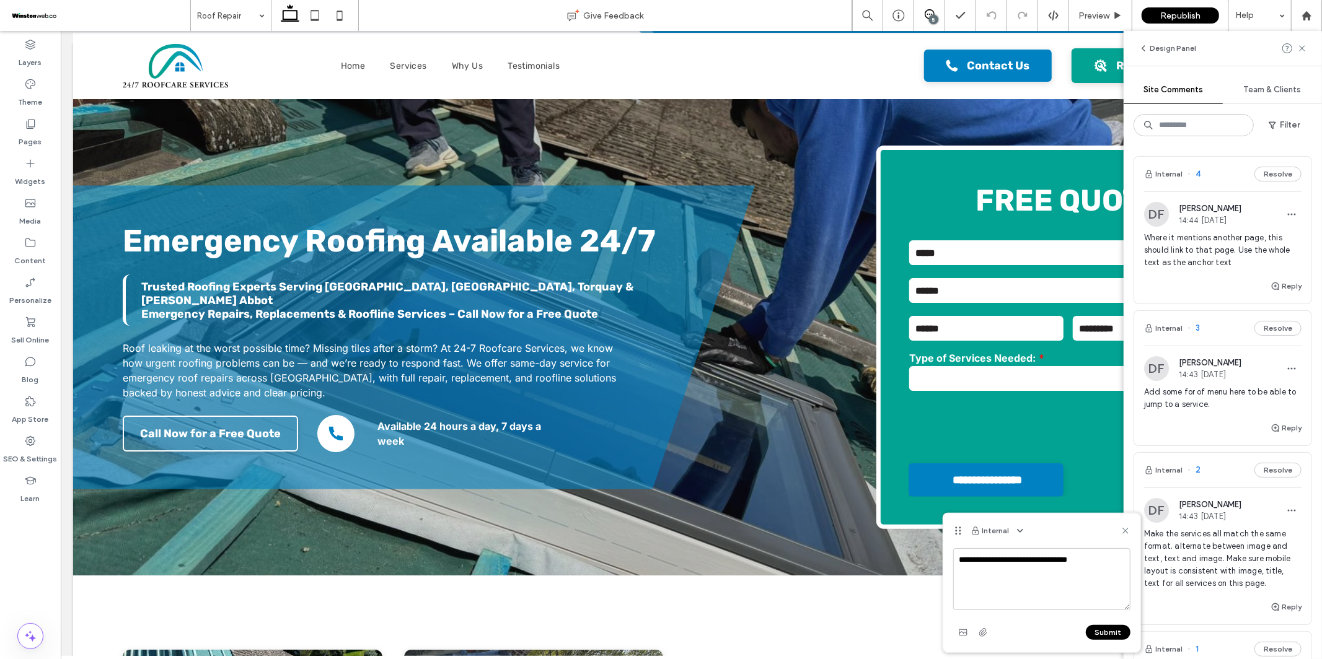
type textarea "**********"
click at [1112, 632] on button "Submit" at bounding box center [1108, 632] width 45 height 15
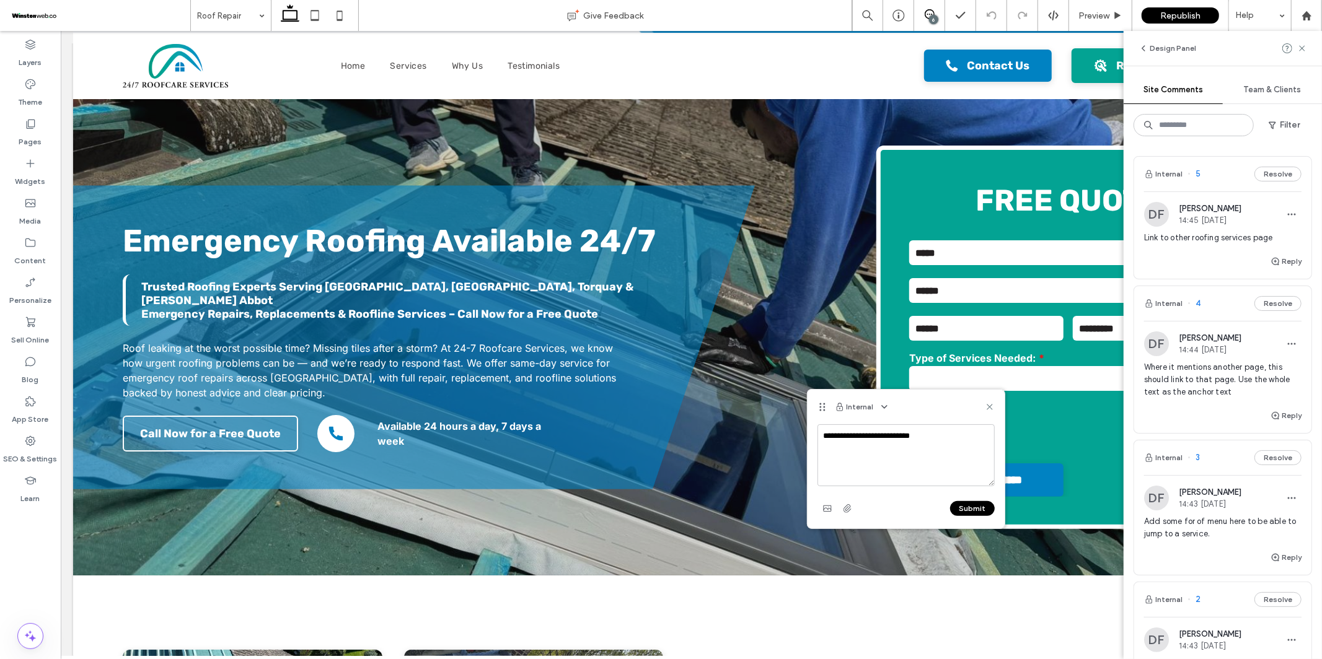
type textarea "**********"
click at [966, 509] on button "Submit" at bounding box center [972, 508] width 45 height 15
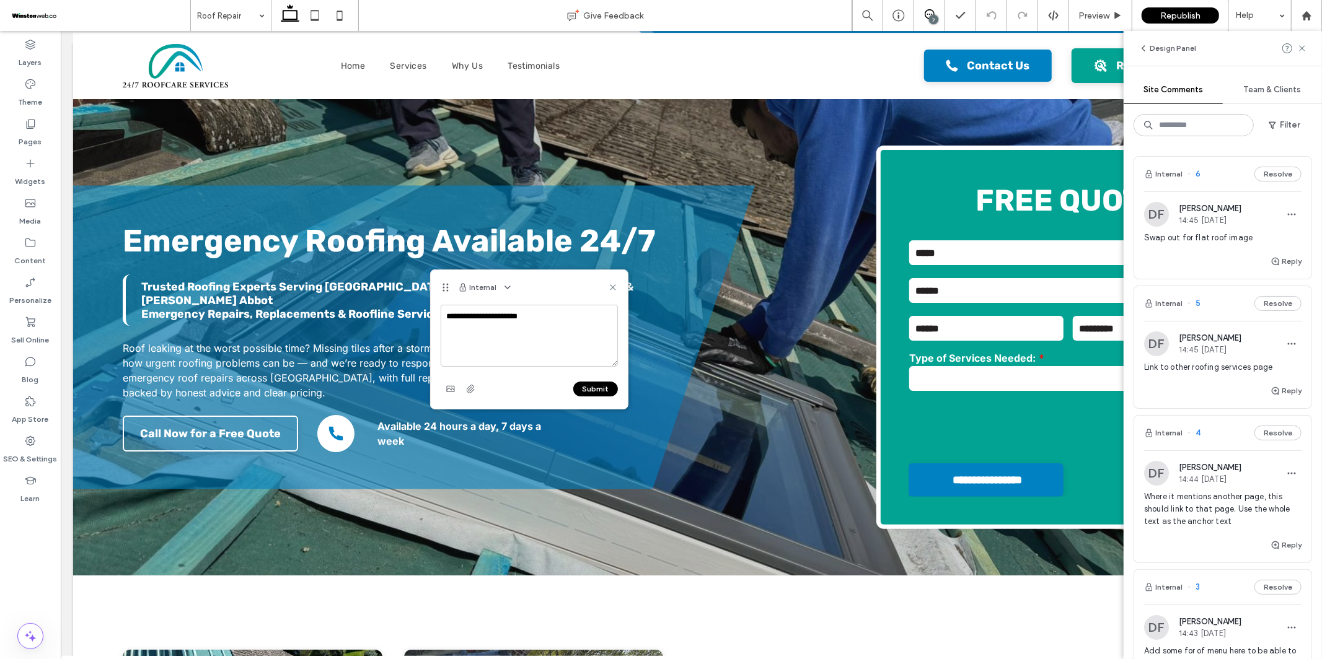
click at [501, 320] on textarea "**********" at bounding box center [529, 336] width 177 height 62
click at [493, 316] on textarea "**********" at bounding box center [529, 336] width 177 height 62
type textarea "**********"
click at [594, 391] on button "Submit" at bounding box center [595, 389] width 45 height 15
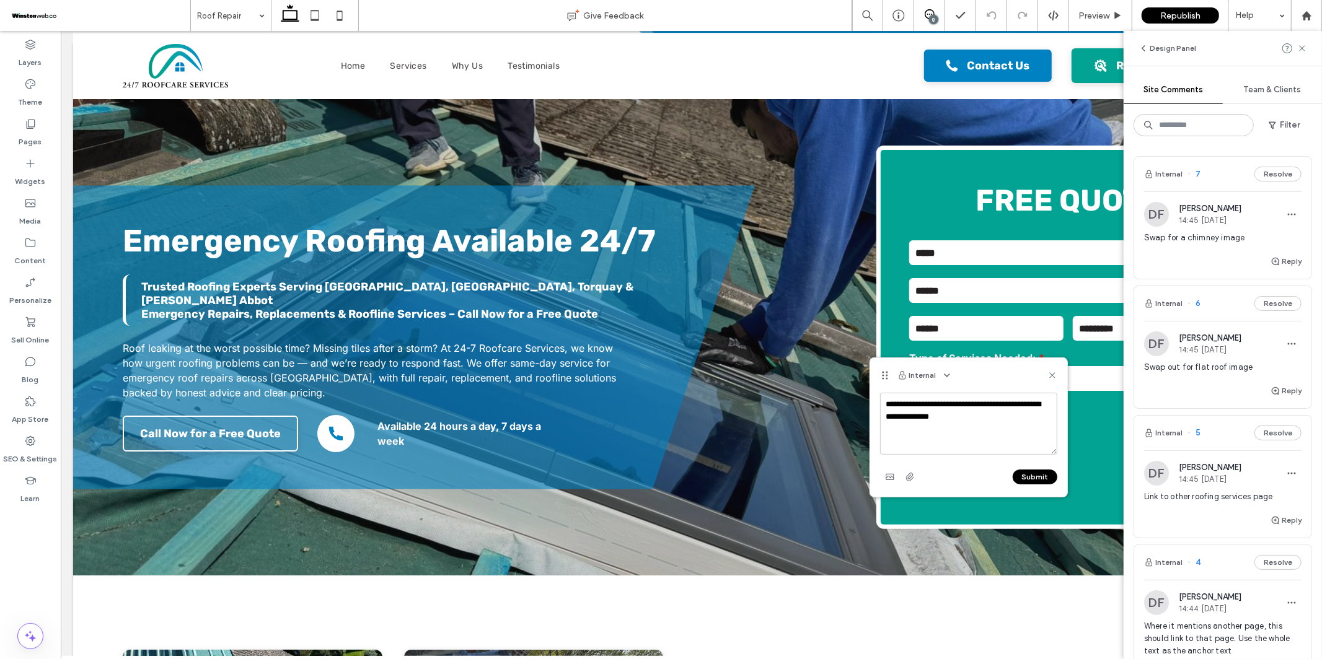
type textarea "**********"
click at [1039, 474] on button "Submit" at bounding box center [1035, 477] width 45 height 15
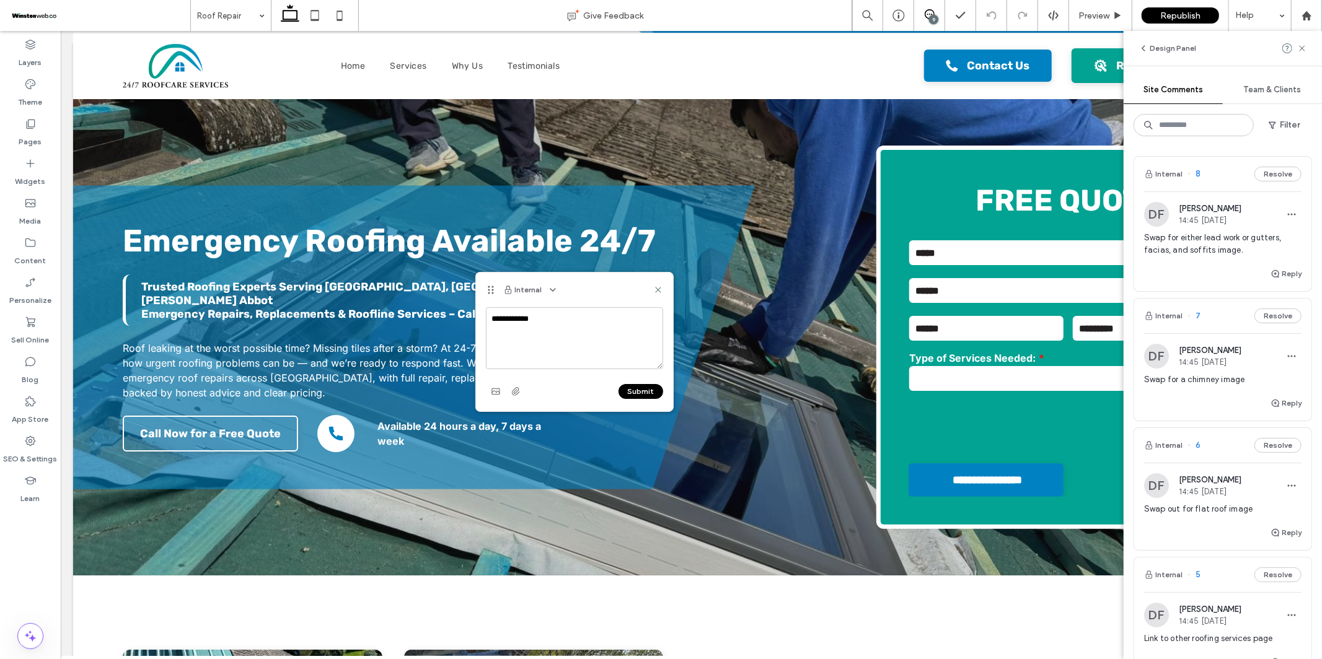
type textarea "**********"
click at [651, 394] on button "Submit" at bounding box center [641, 391] width 45 height 15
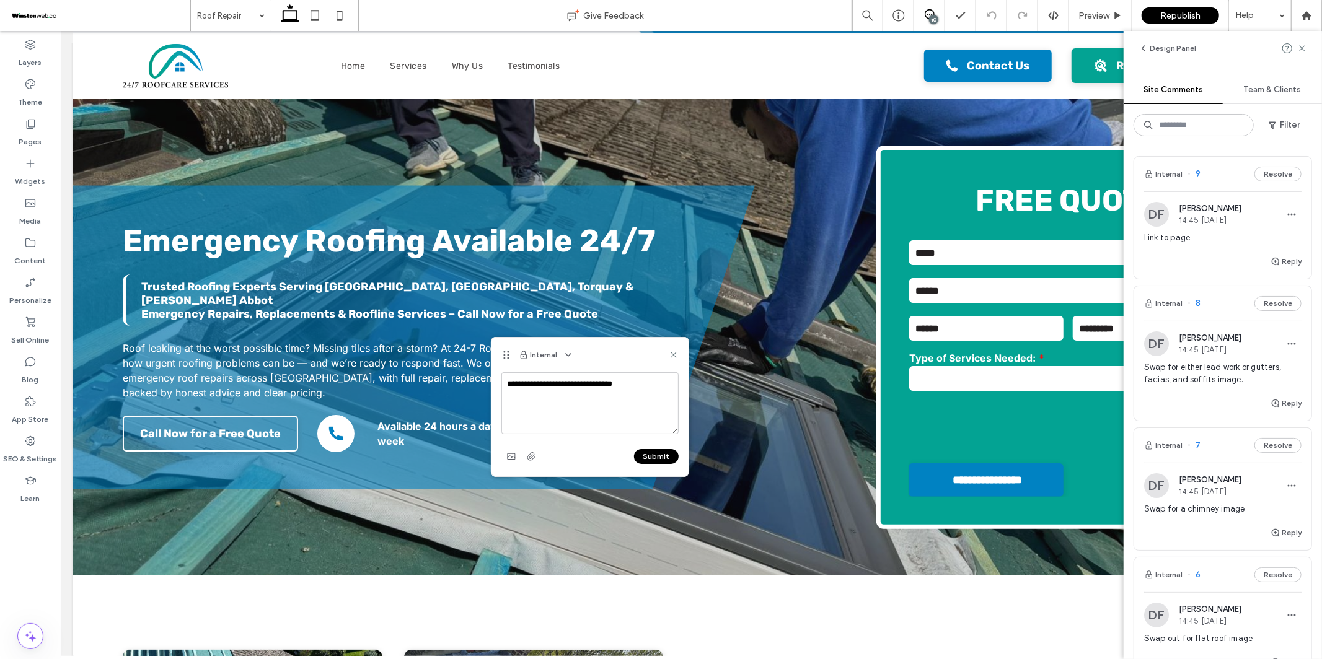
type textarea "**********"
click at [658, 456] on button "Submit" at bounding box center [656, 456] width 45 height 15
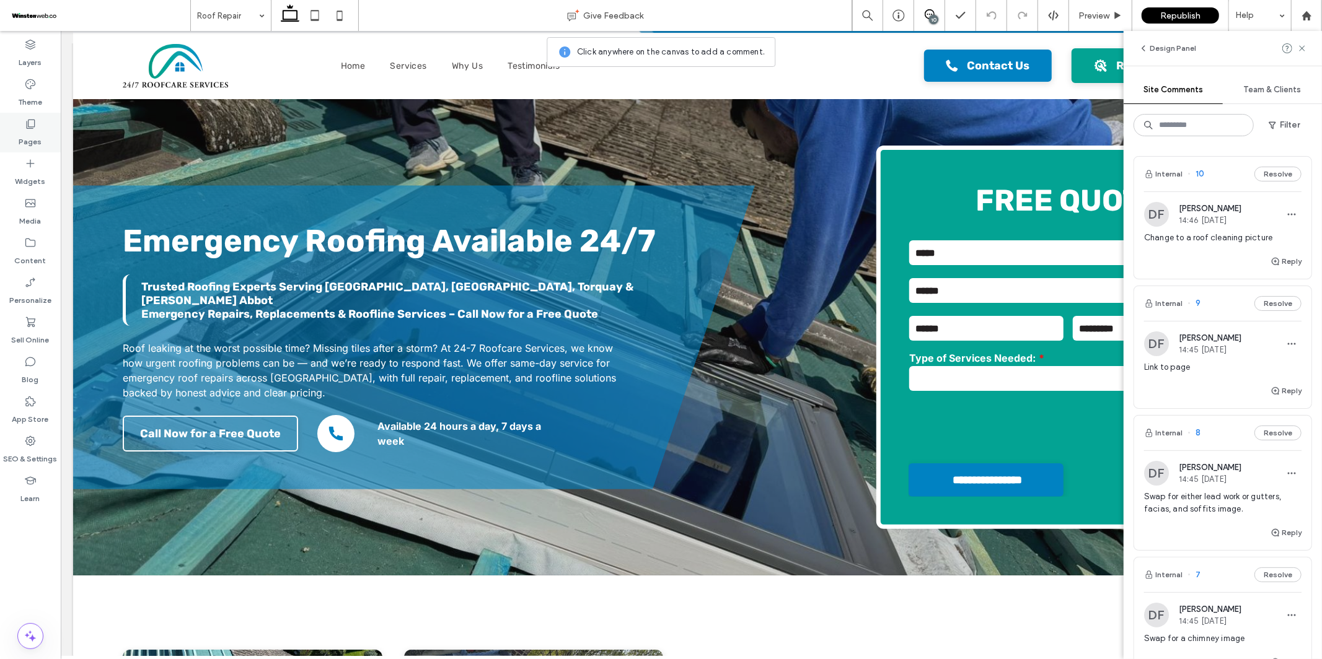
click at [27, 128] on use at bounding box center [31, 124] width 9 height 9
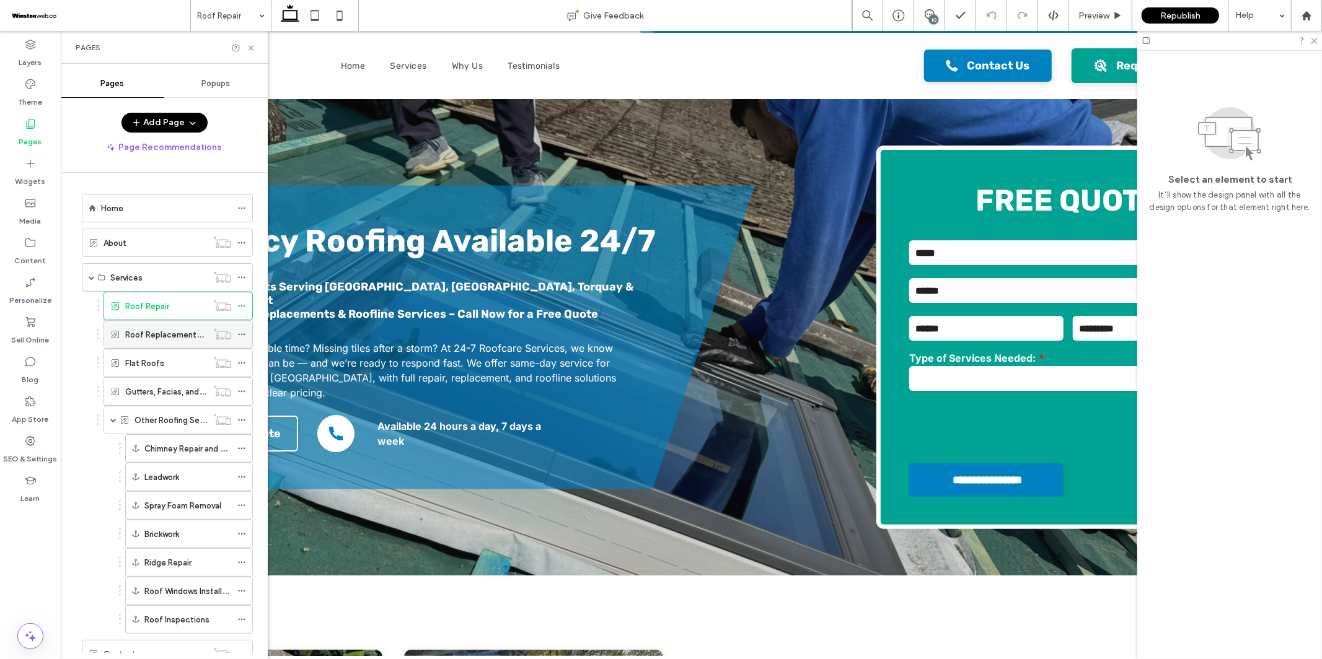
click at [169, 332] on label "Roof Replacements & New Roofs" at bounding box center [188, 335] width 126 height 22
click at [252, 46] on use at bounding box center [251, 47] width 5 height 5
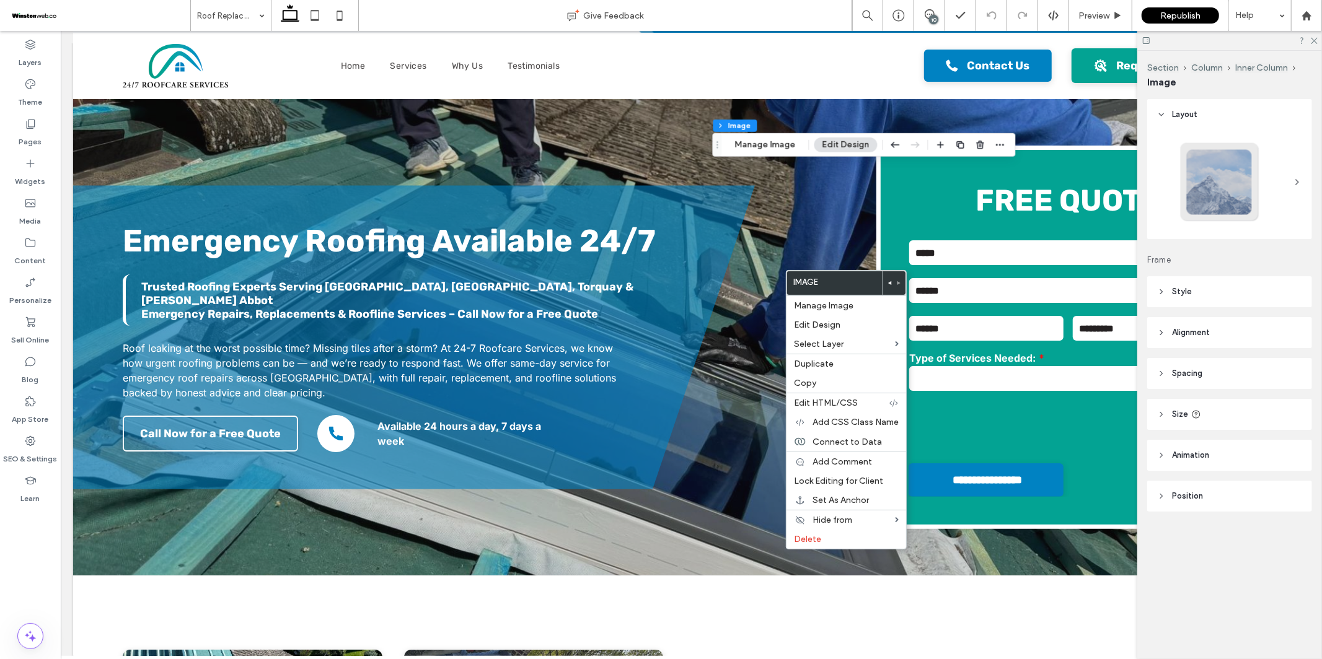
type input "**"
drag, startPoint x: 832, startPoint y: 462, endPoint x: 831, endPoint y: 388, distance: 73.8
click at [833, 461] on span "Add Comment" at bounding box center [843, 462] width 60 height 11
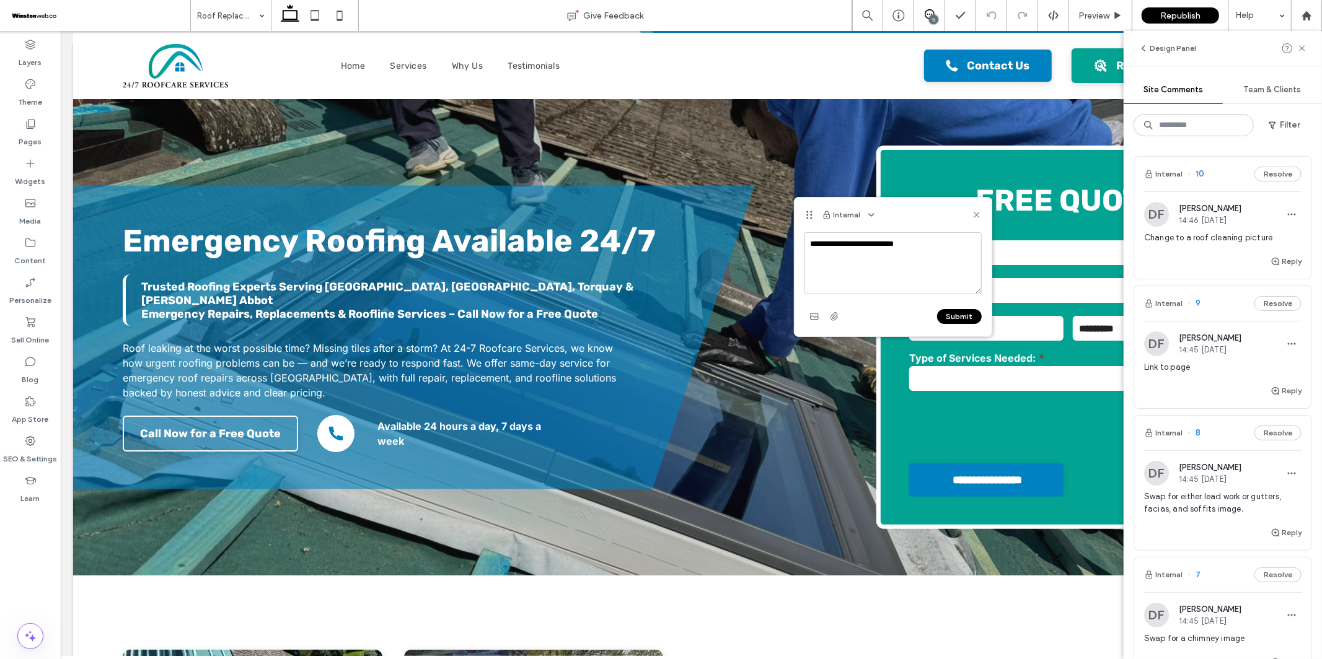
type textarea "**********"
click at [955, 313] on button "Submit" at bounding box center [959, 316] width 45 height 15
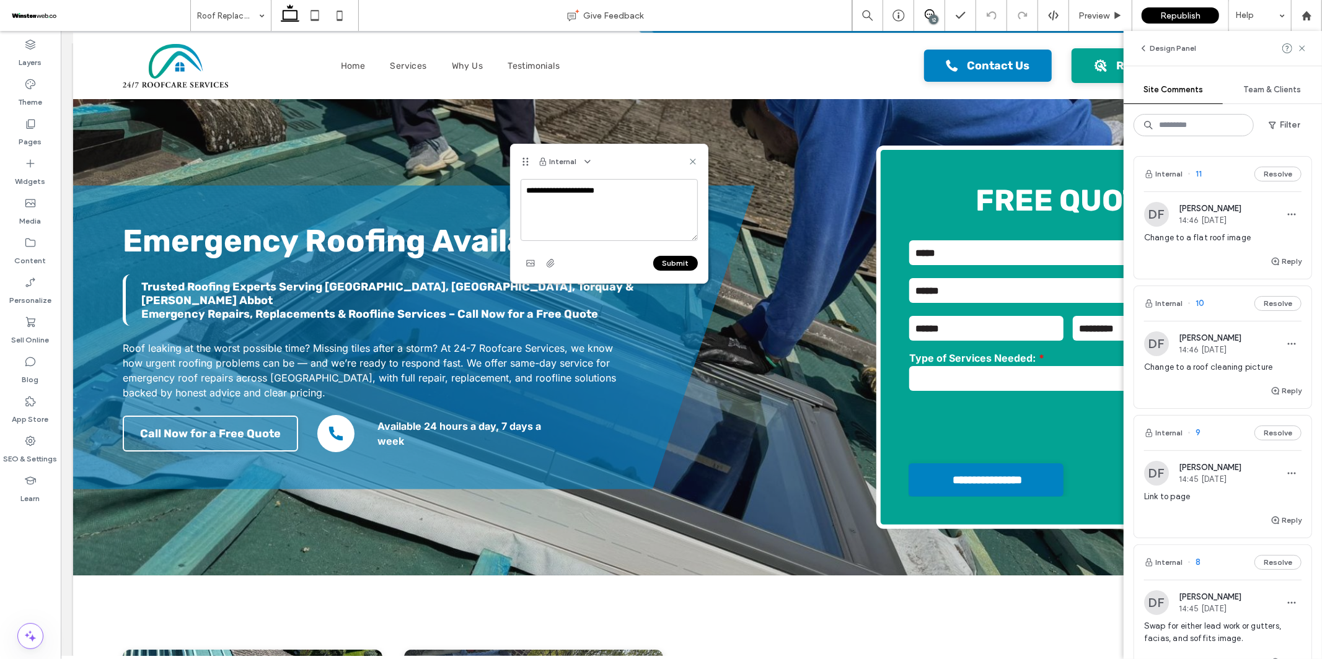
type textarea "**********"
click at [697, 263] on div "**********" at bounding box center [609, 231] width 197 height 104
click at [692, 264] on button "Submit" at bounding box center [675, 263] width 45 height 15
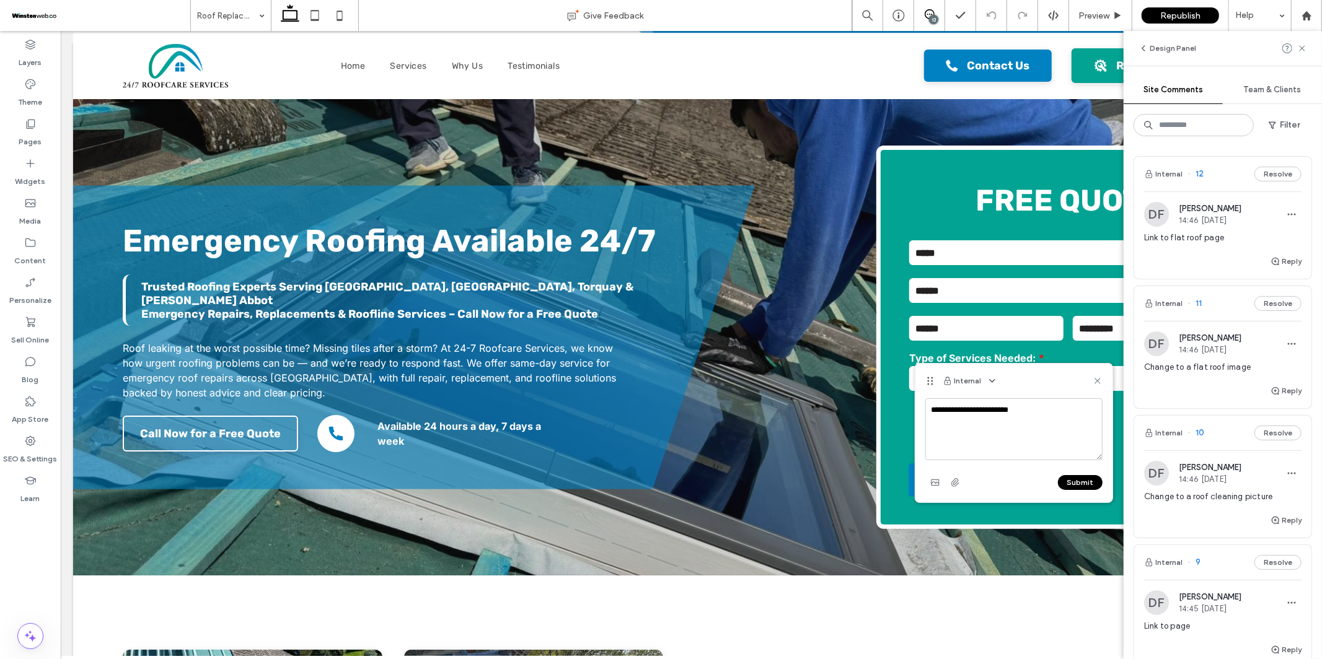
type textarea "**********"
click at [1068, 480] on button "Submit" at bounding box center [1080, 482] width 45 height 15
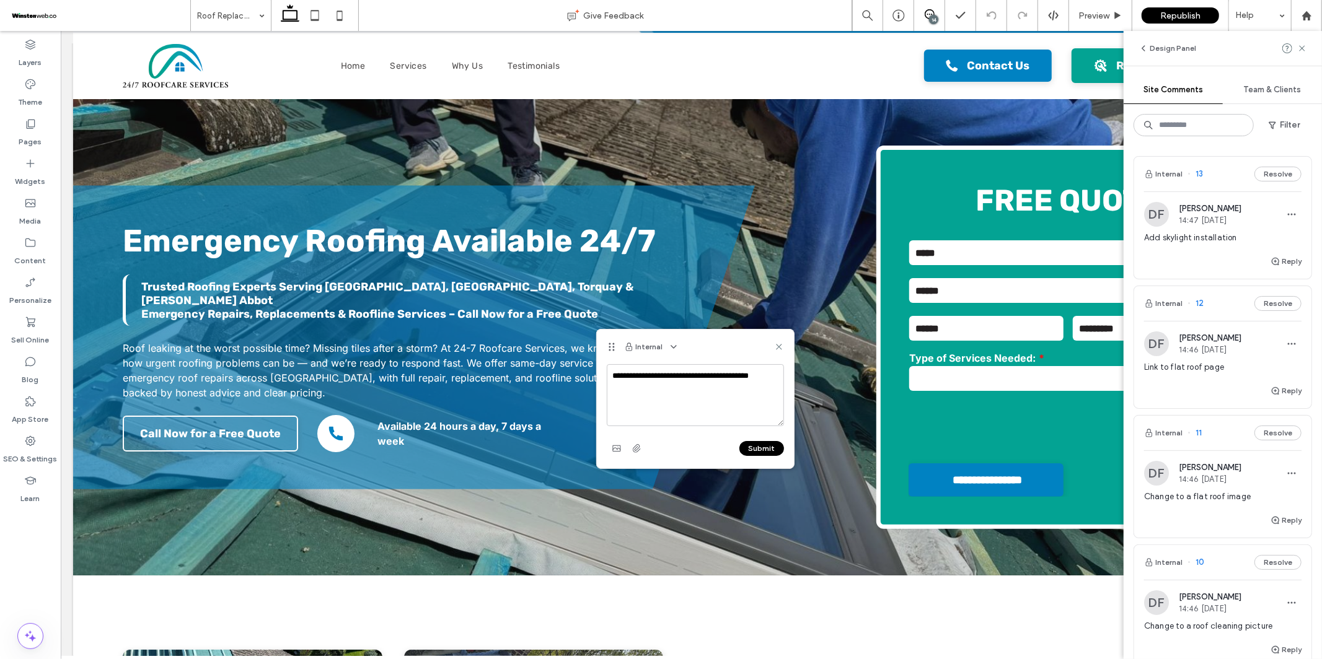
type textarea "**********"
click at [746, 447] on button "Submit" at bounding box center [761, 448] width 45 height 15
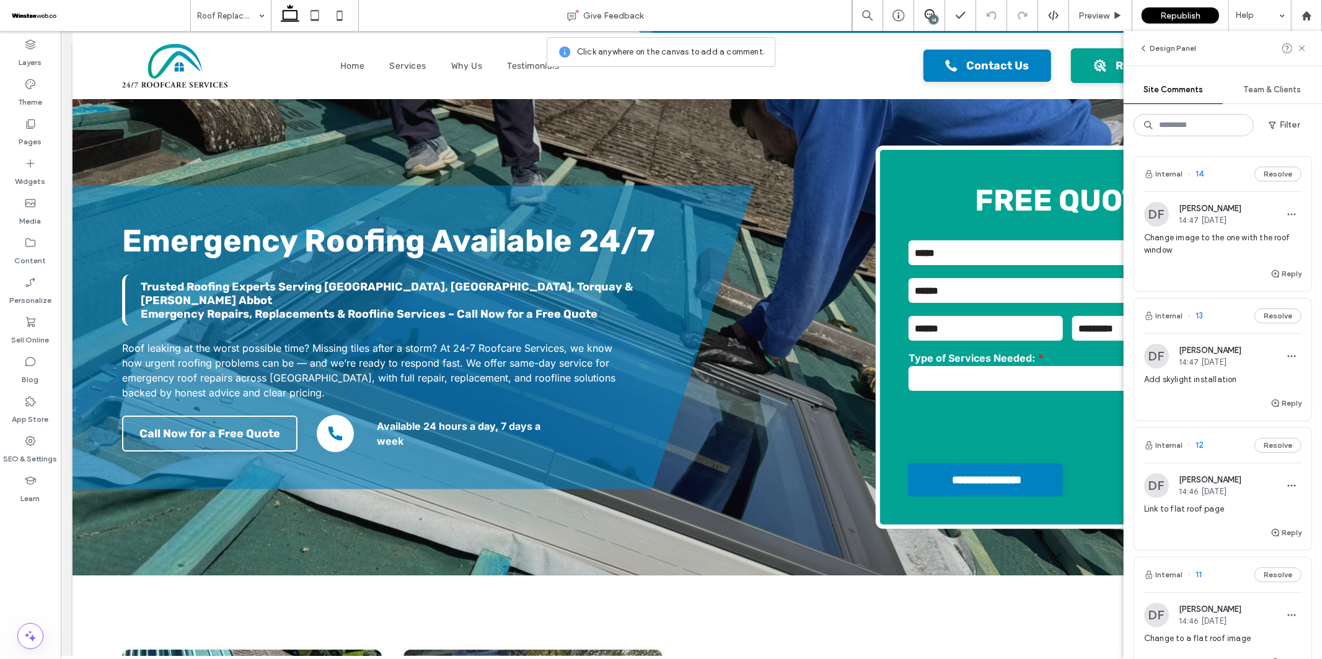
scroll to position [0, 7]
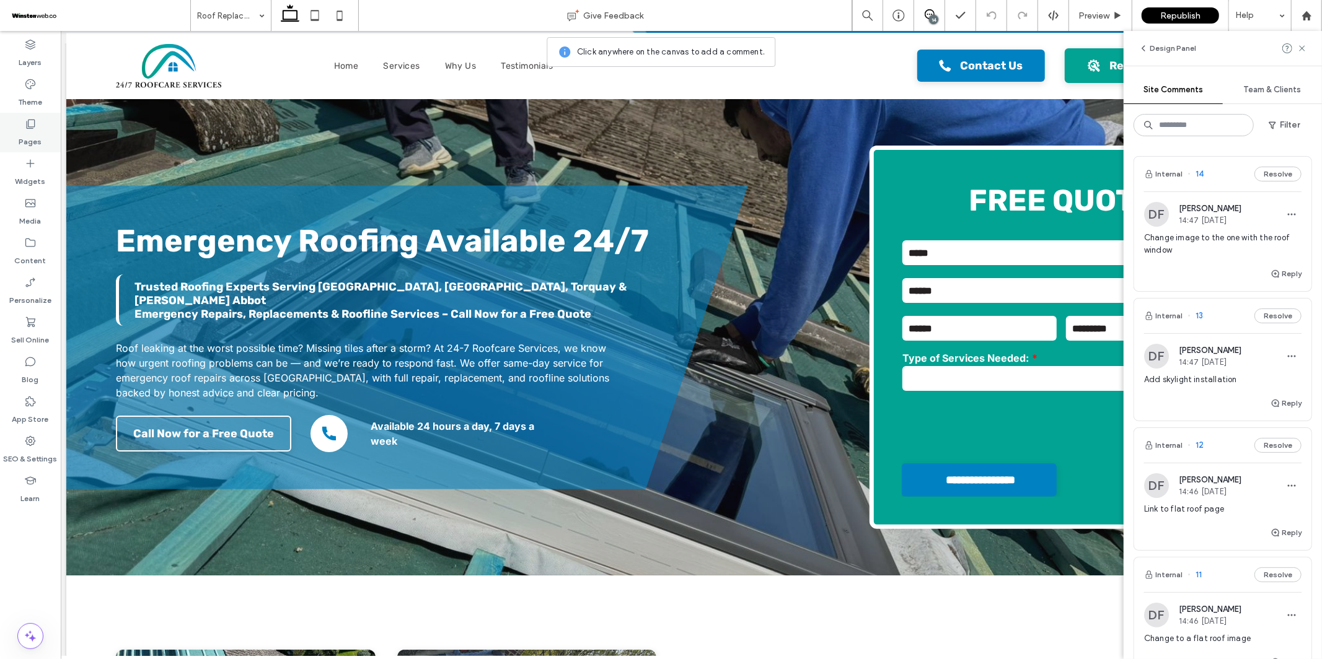
click at [37, 141] on label "Pages" at bounding box center [30, 138] width 23 height 17
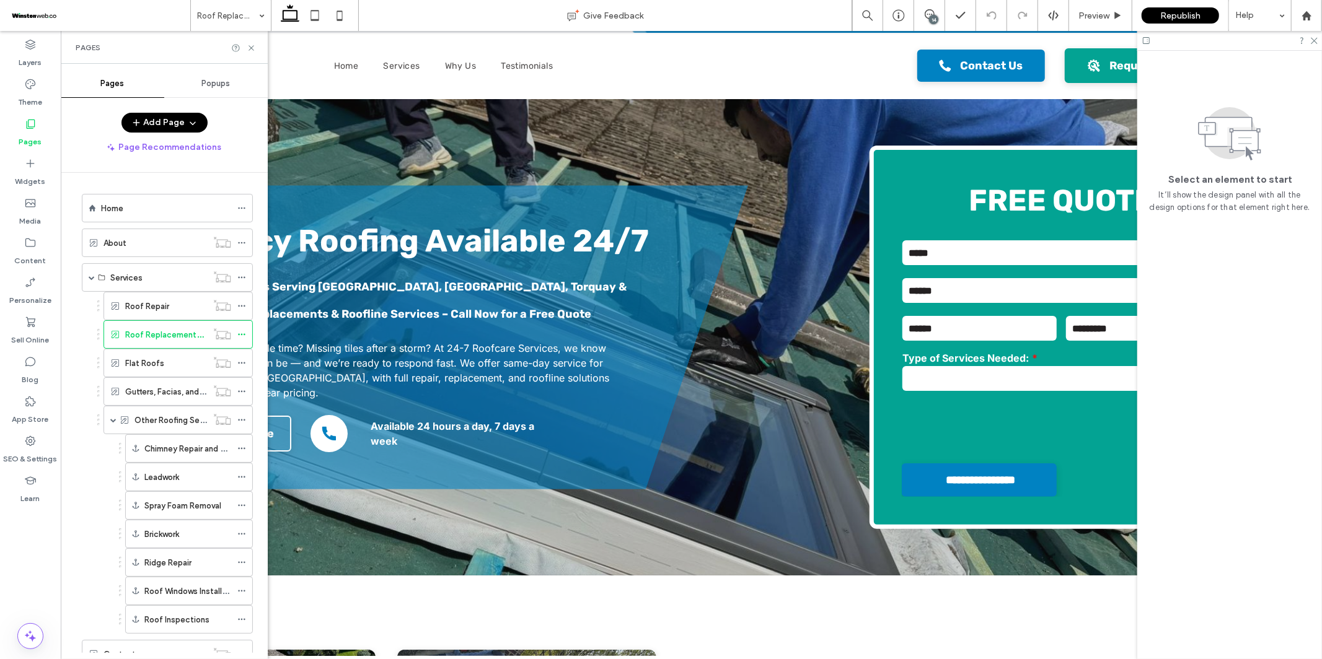
click at [167, 359] on div "Flat Roofs" at bounding box center [166, 363] width 82 height 13
click at [252, 49] on icon at bounding box center [251, 47] width 9 height 9
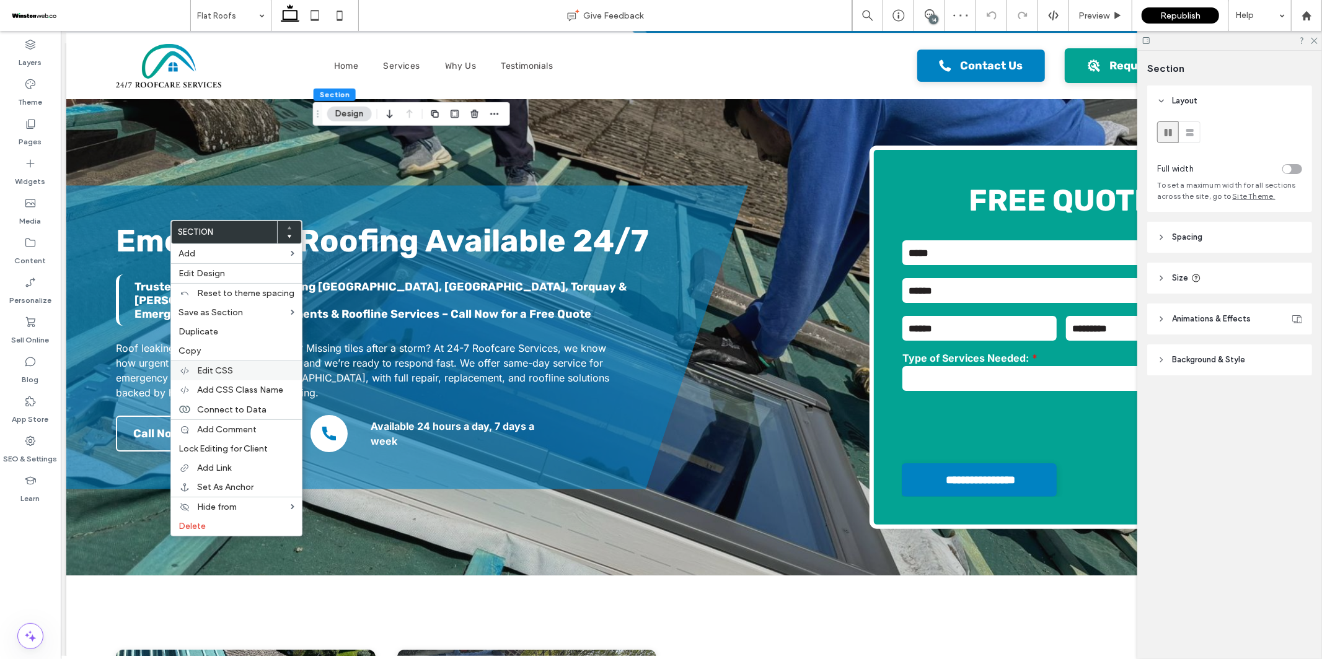
scroll to position [0, 7]
click at [219, 431] on span "Add Comment" at bounding box center [227, 430] width 60 height 11
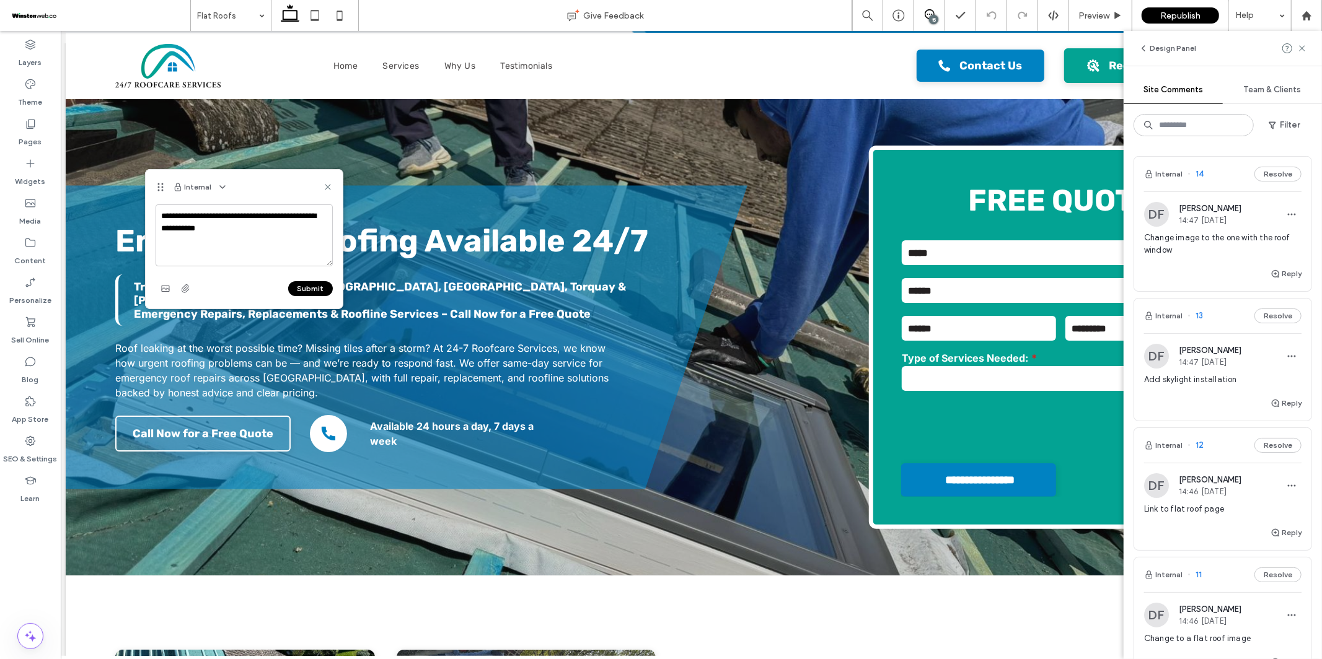
type textarea "**********"
click at [319, 282] on button "Submit" at bounding box center [310, 288] width 45 height 15
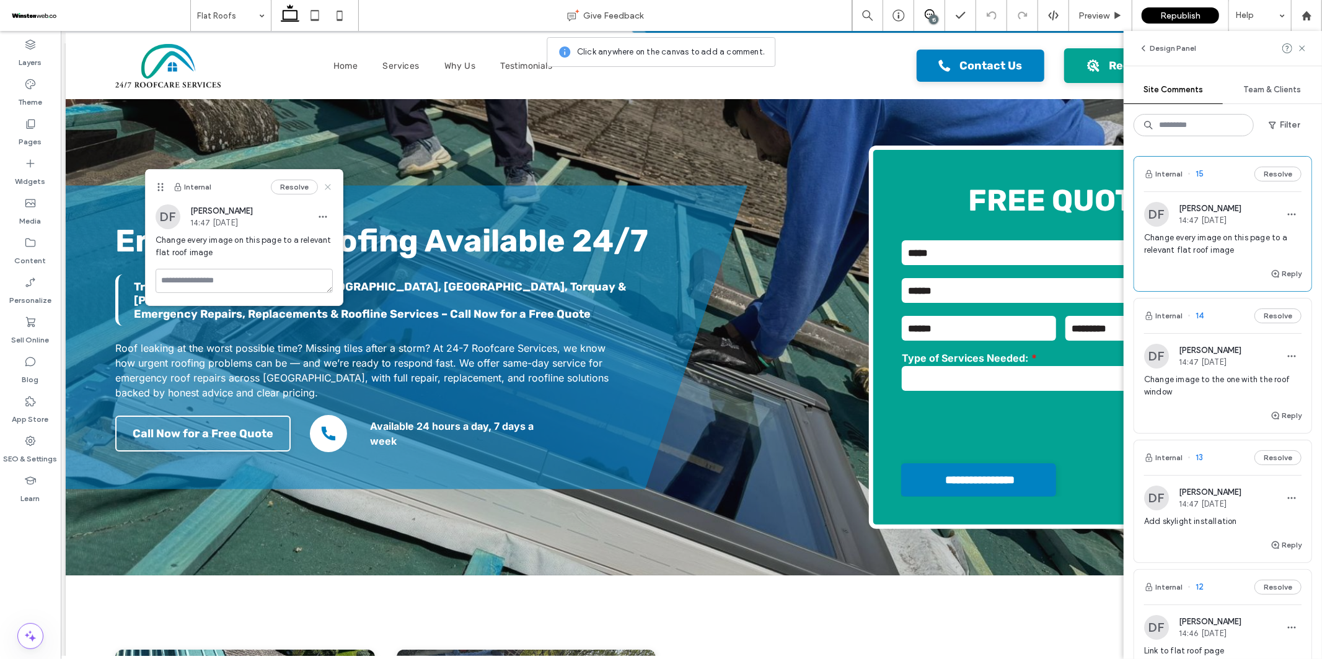
click at [328, 183] on icon at bounding box center [328, 187] width 10 height 10
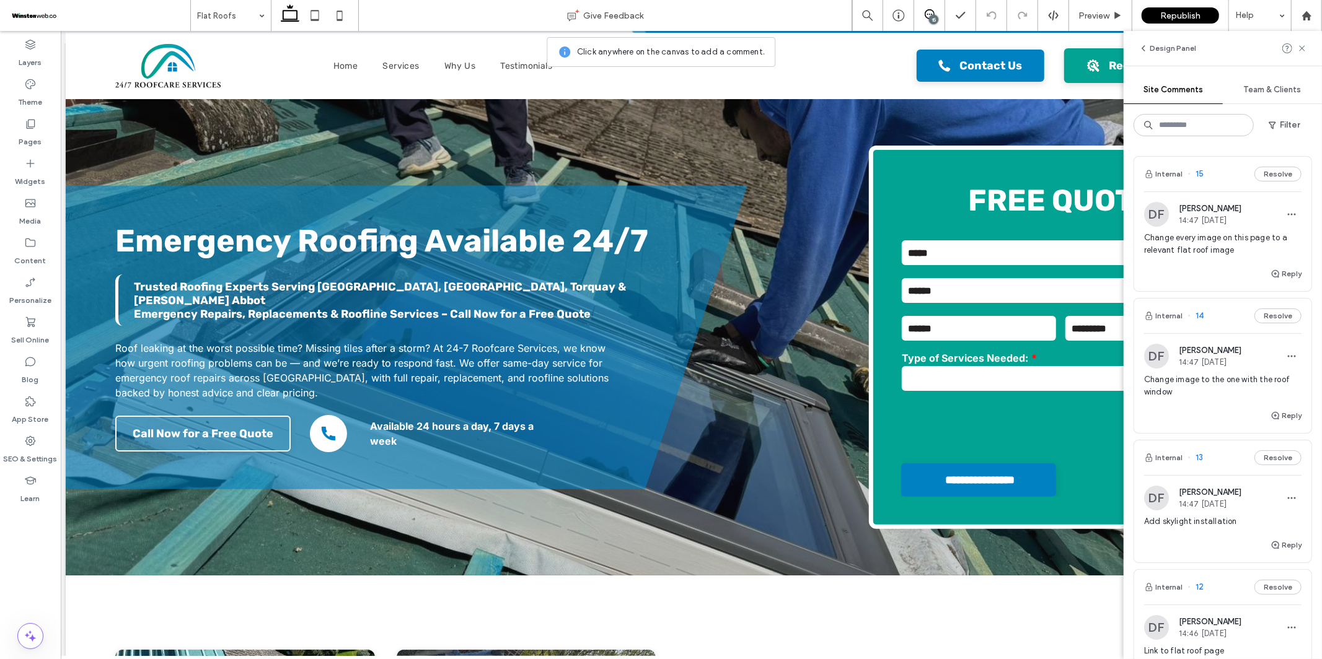
scroll to position [0, 7]
click at [46, 138] on div "Pages" at bounding box center [30, 133] width 61 height 40
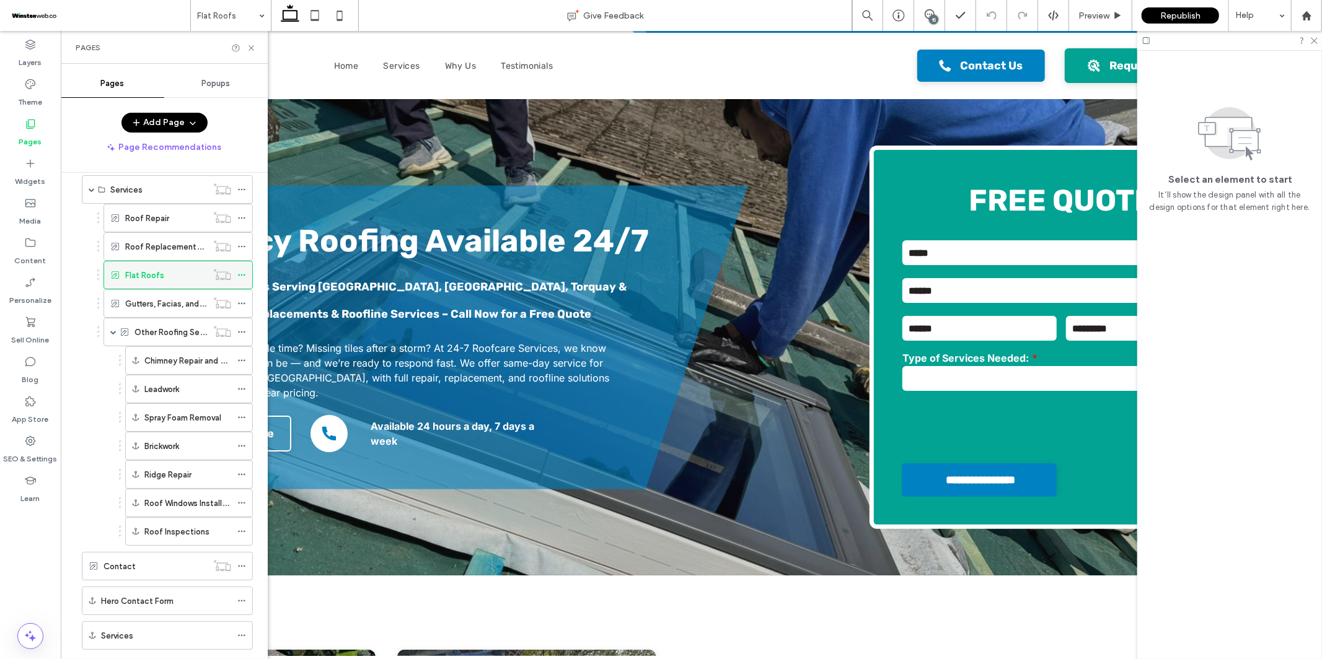
scroll to position [76, 0]
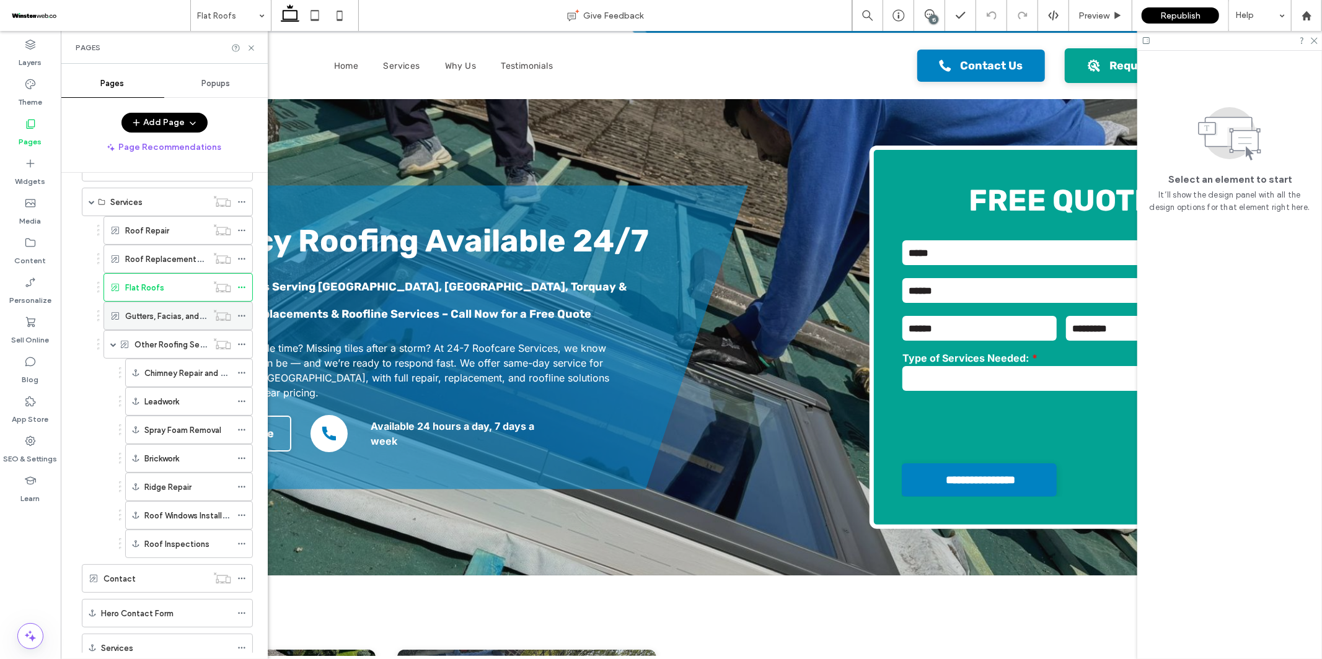
click at [132, 323] on label "Gutters, Facias, and Soffits" at bounding box center [175, 317] width 100 height 22
click at [252, 48] on icon at bounding box center [251, 47] width 9 height 9
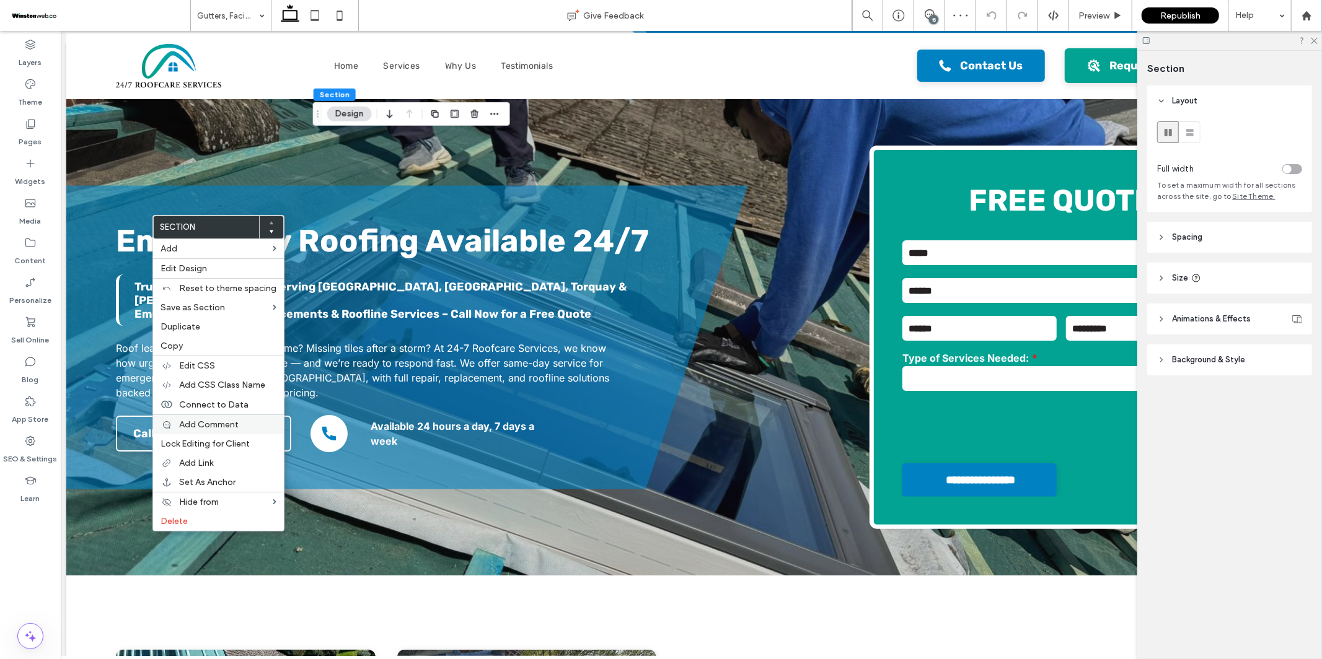
click at [220, 423] on span "Add Comment" at bounding box center [209, 425] width 60 height 11
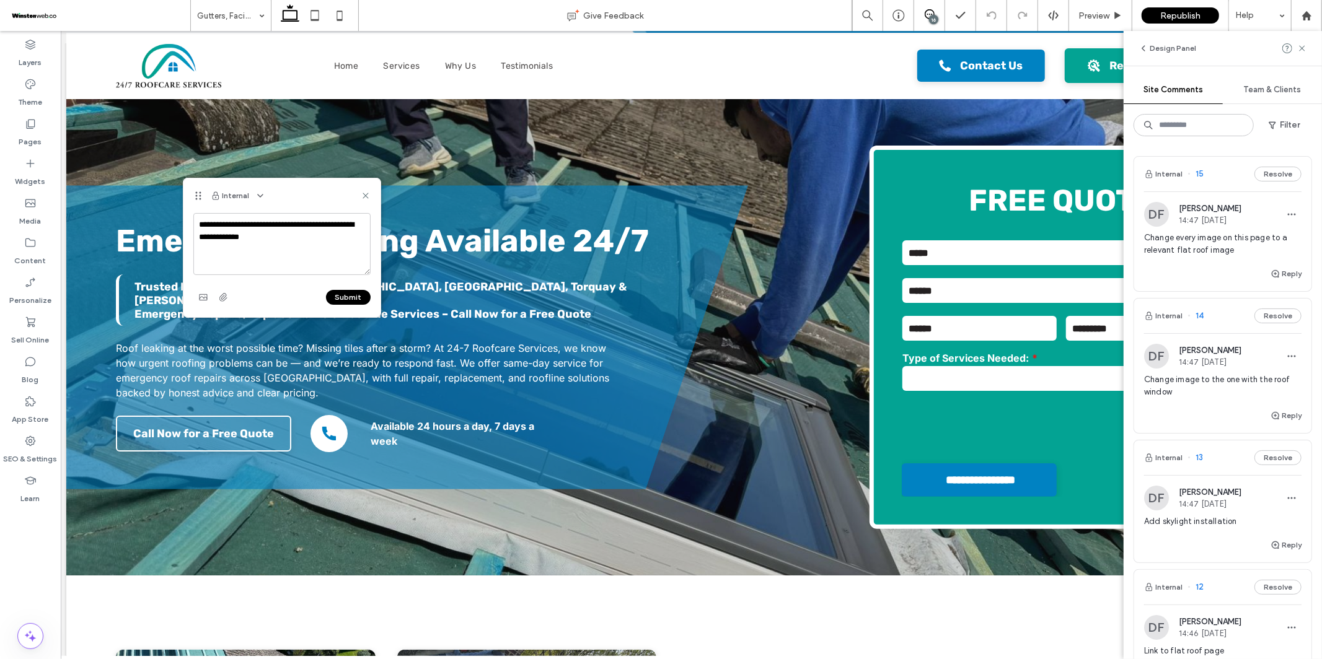
click at [277, 226] on textarea "**********" at bounding box center [281, 244] width 177 height 62
type textarea "**********"
click at [349, 298] on button "Submit" at bounding box center [348, 297] width 45 height 15
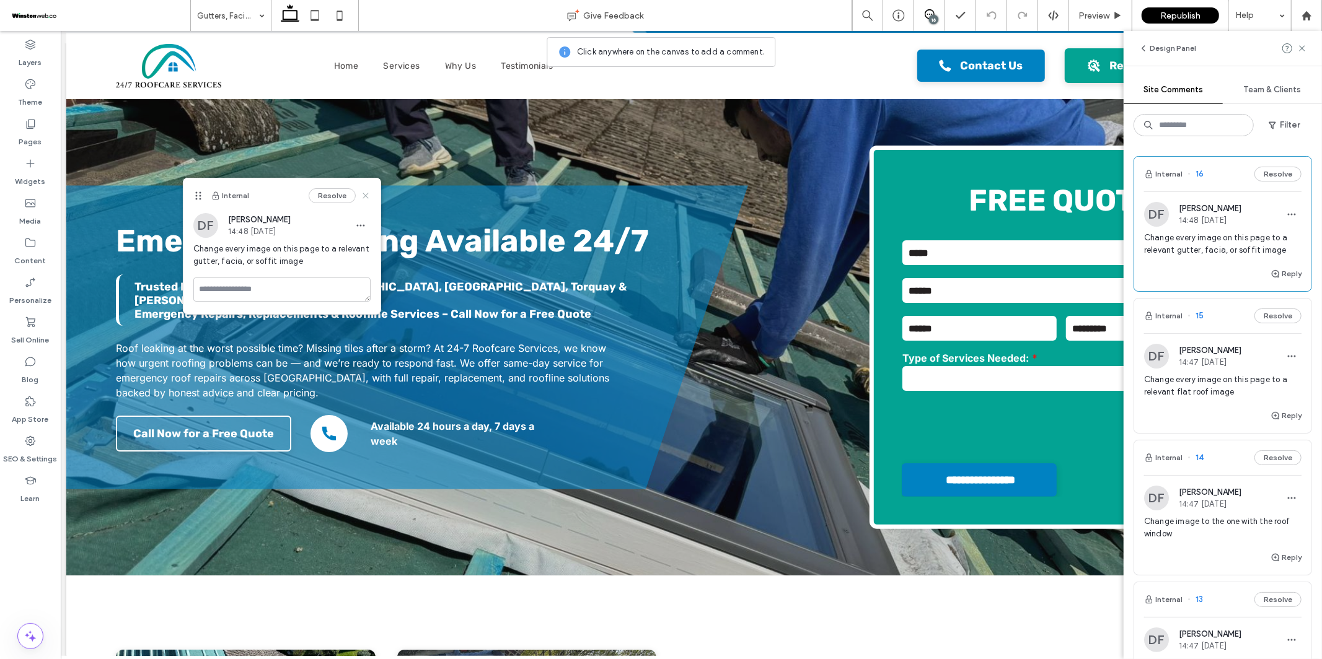
click at [370, 191] on icon at bounding box center [366, 196] width 10 height 10
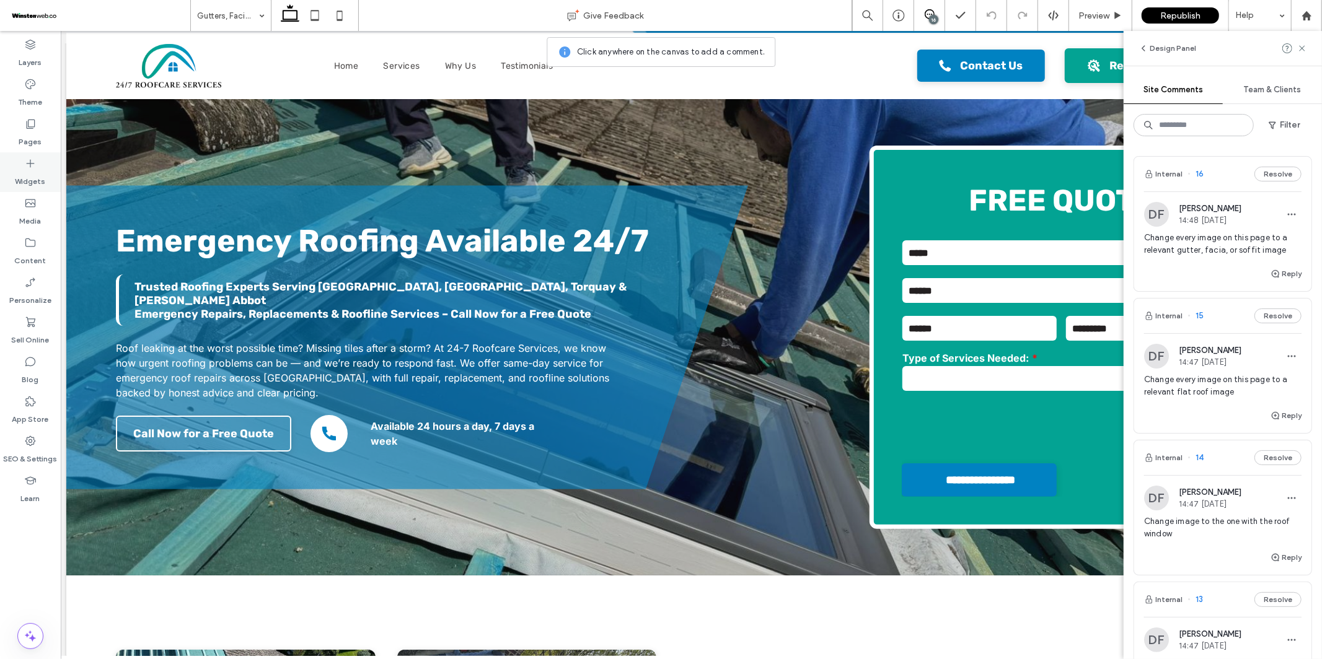
drag, startPoint x: 29, startPoint y: 118, endPoint x: 51, endPoint y: 159, distance: 46.3
click at [30, 118] on icon at bounding box center [30, 124] width 12 height 12
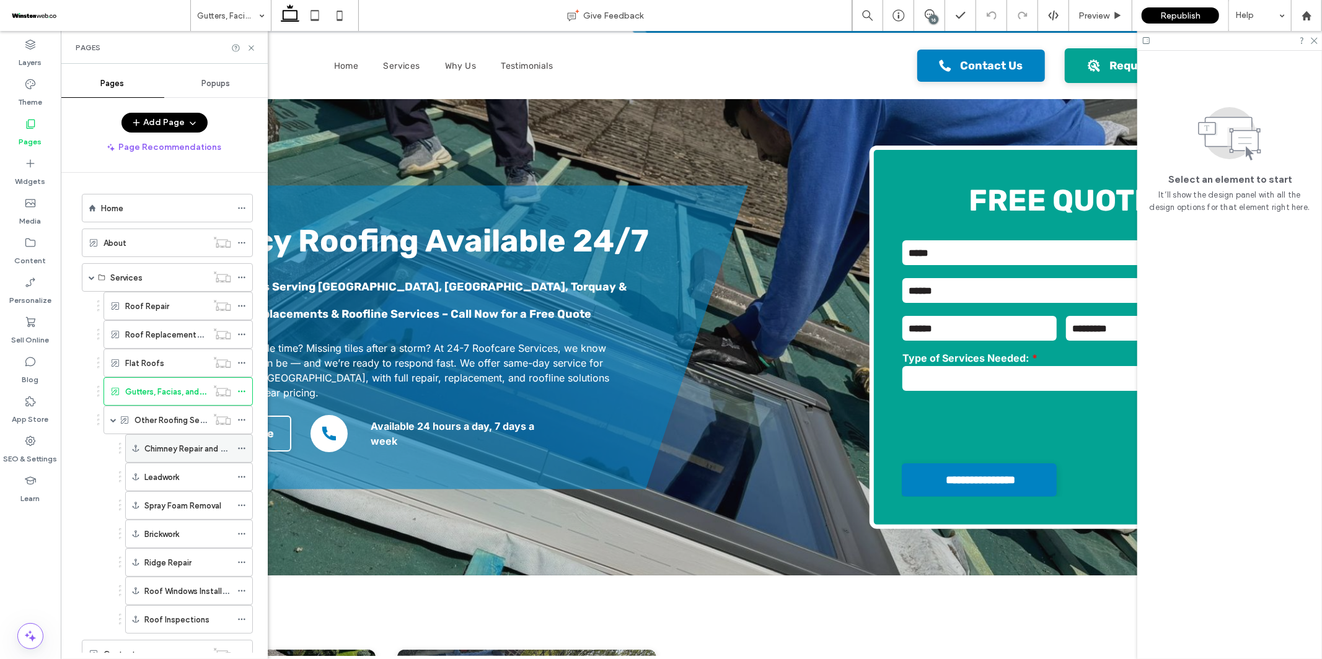
scroll to position [187, 0]
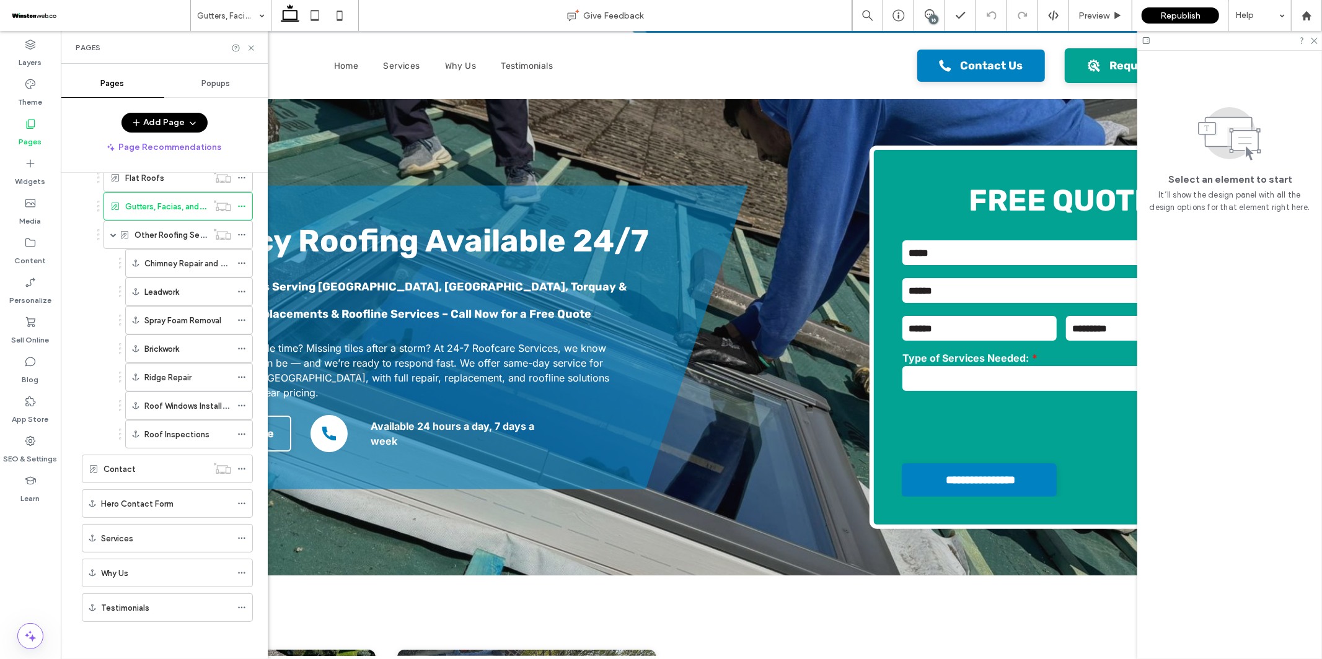
click at [154, 467] on div "Contact" at bounding box center [156, 469] width 104 height 13
click at [252, 48] on icon at bounding box center [251, 47] width 9 height 9
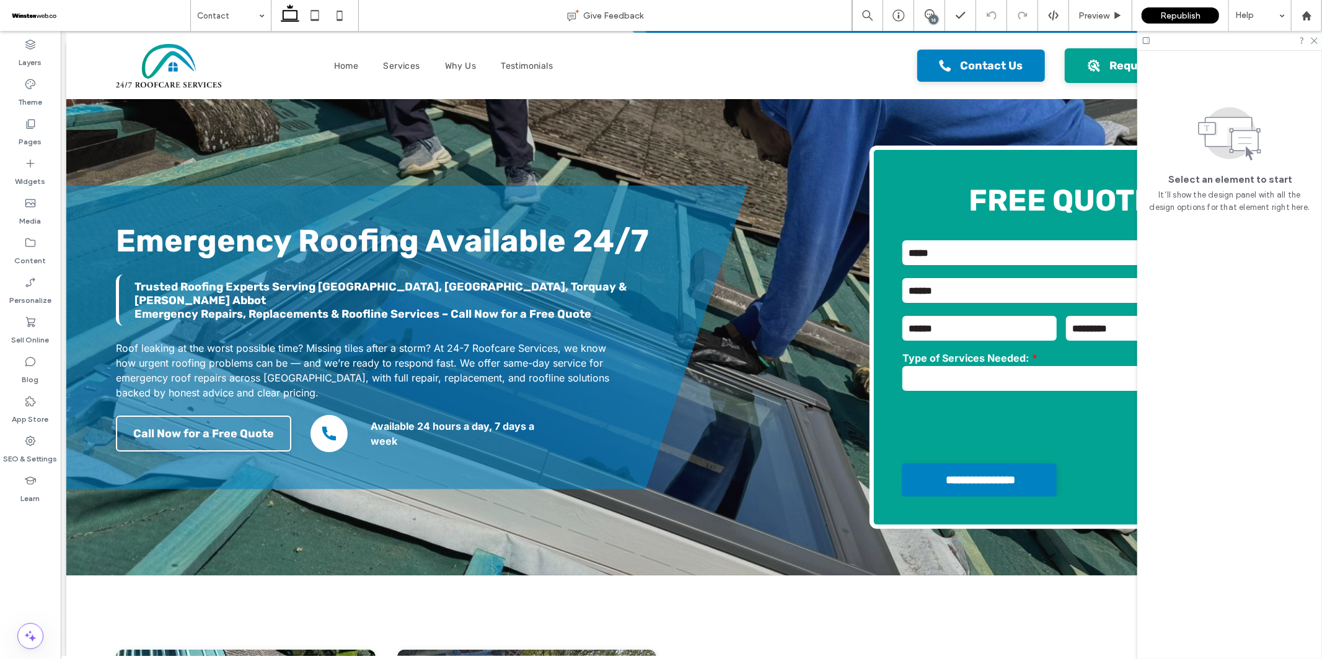
scroll to position [0, 7]
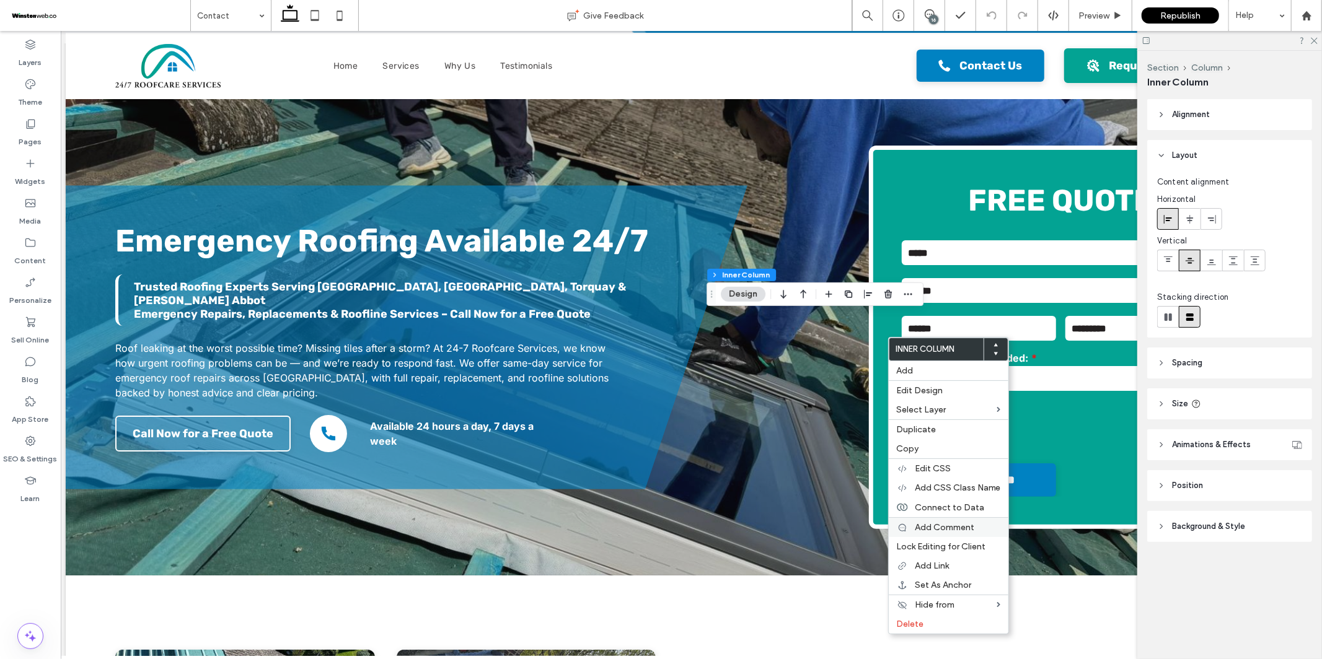
click at [935, 522] on span "Add Comment" at bounding box center [945, 527] width 60 height 11
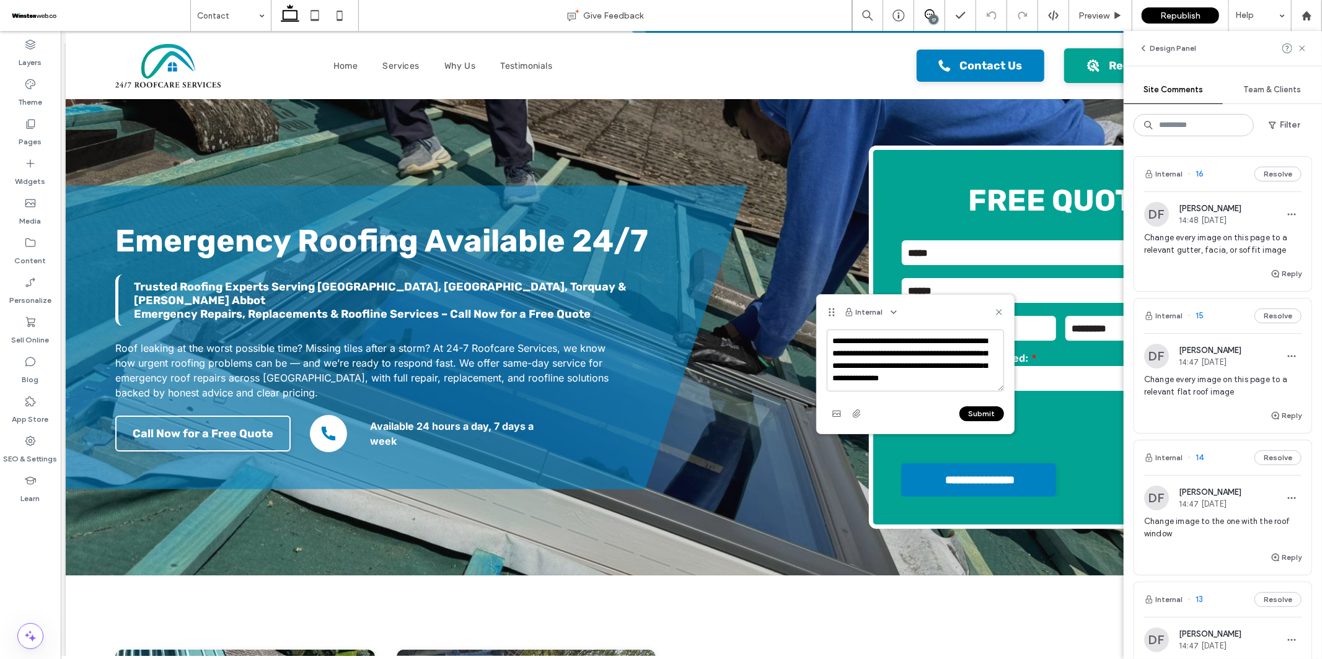
scroll to position [5, 0]
type textarea "**********"
click at [980, 412] on button "Submit" at bounding box center [981, 414] width 45 height 15
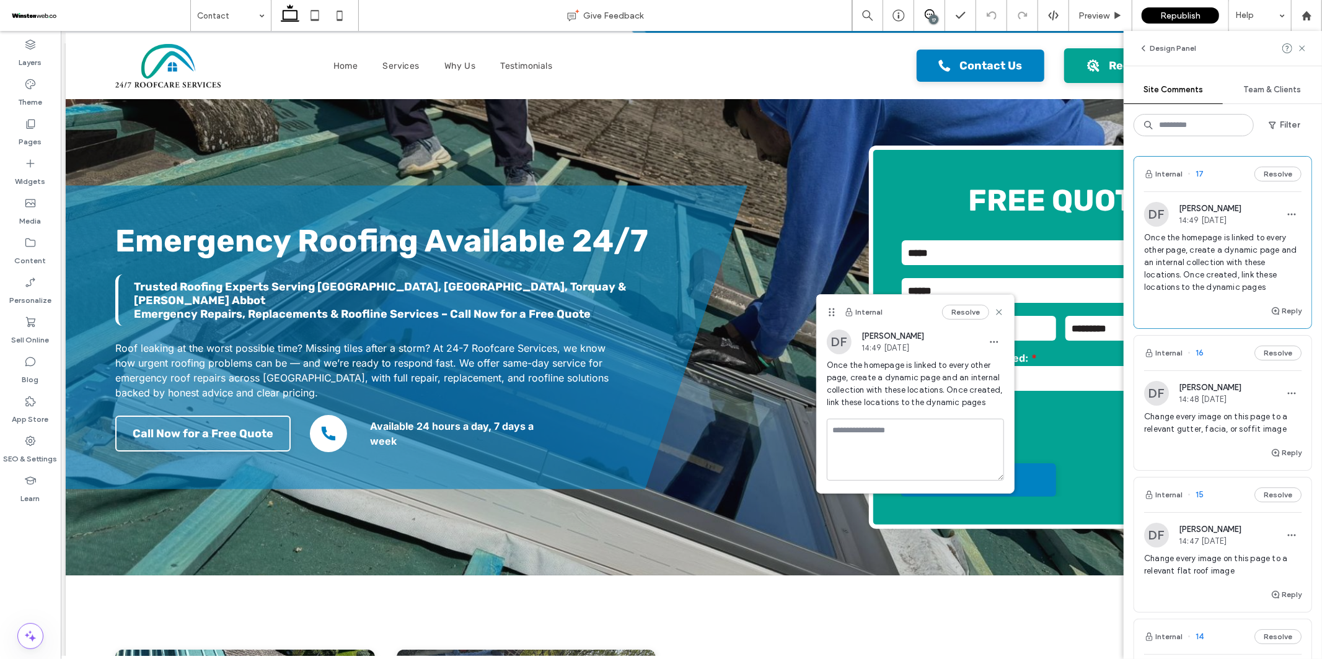
scroll to position [0, 0]
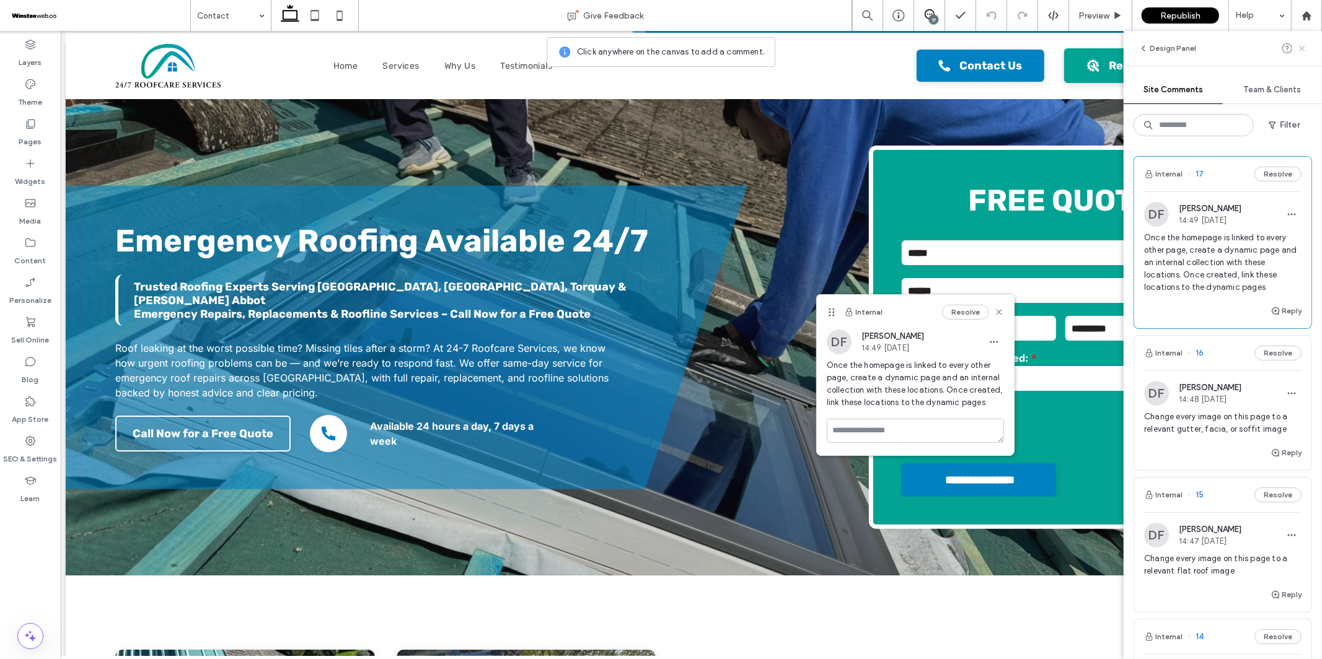
click at [1302, 48] on use at bounding box center [1302, 48] width 6 height 6
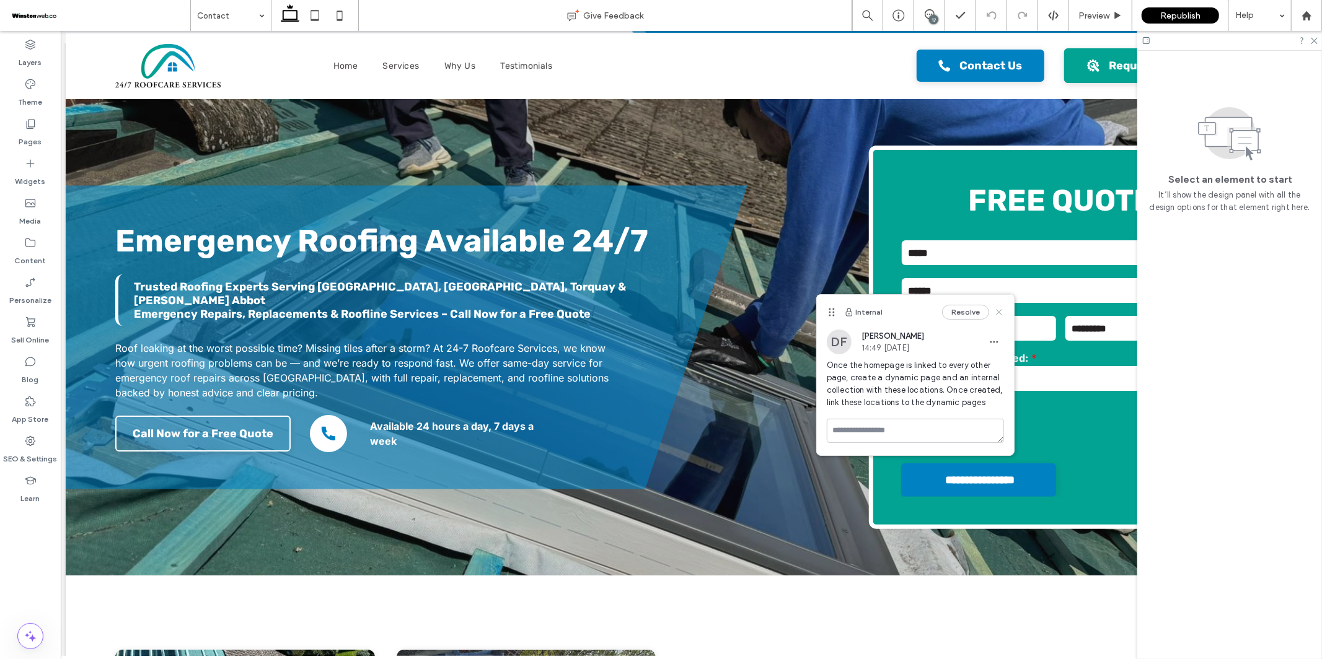
click at [1003, 312] on icon at bounding box center [999, 312] width 10 height 10
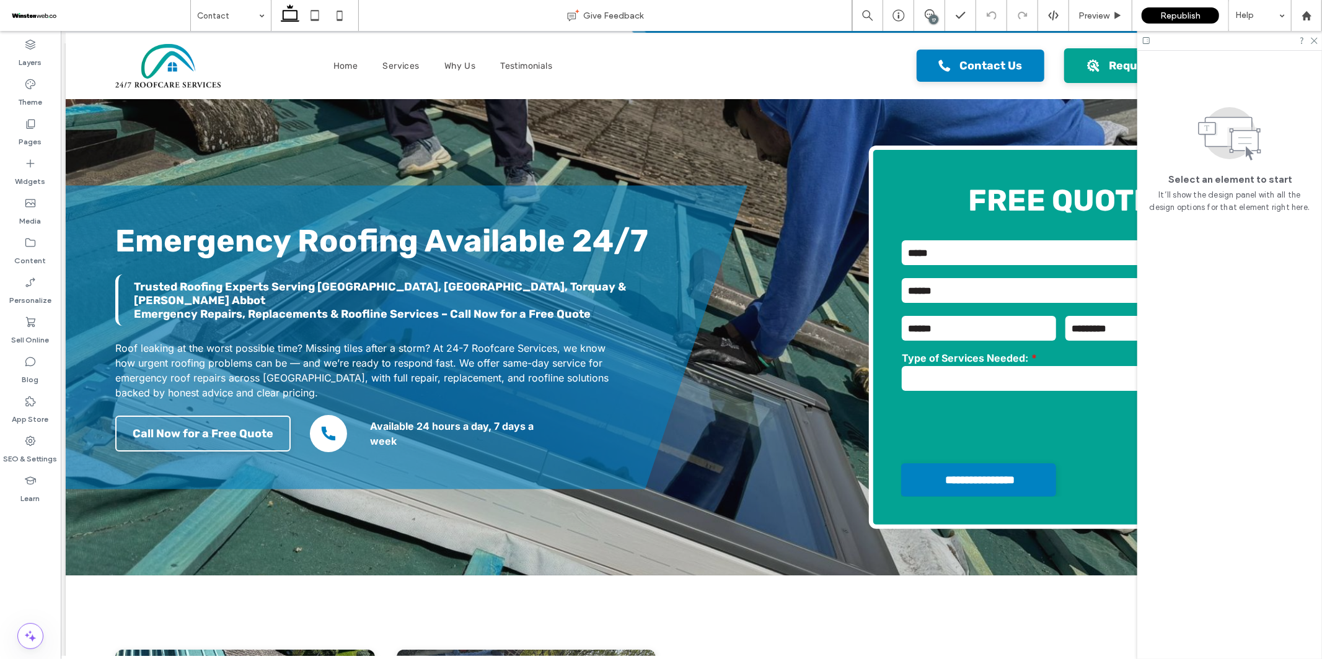
scroll to position [0, 4]
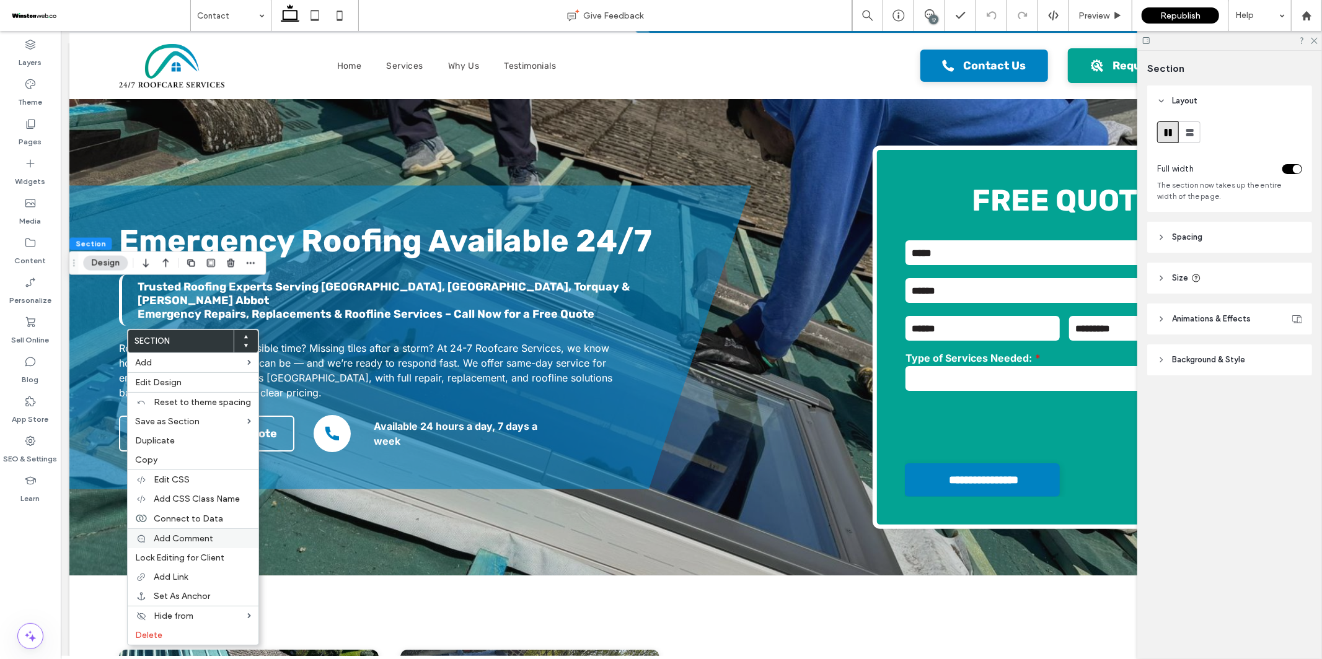
click at [188, 539] on span "Add Comment" at bounding box center [184, 539] width 60 height 11
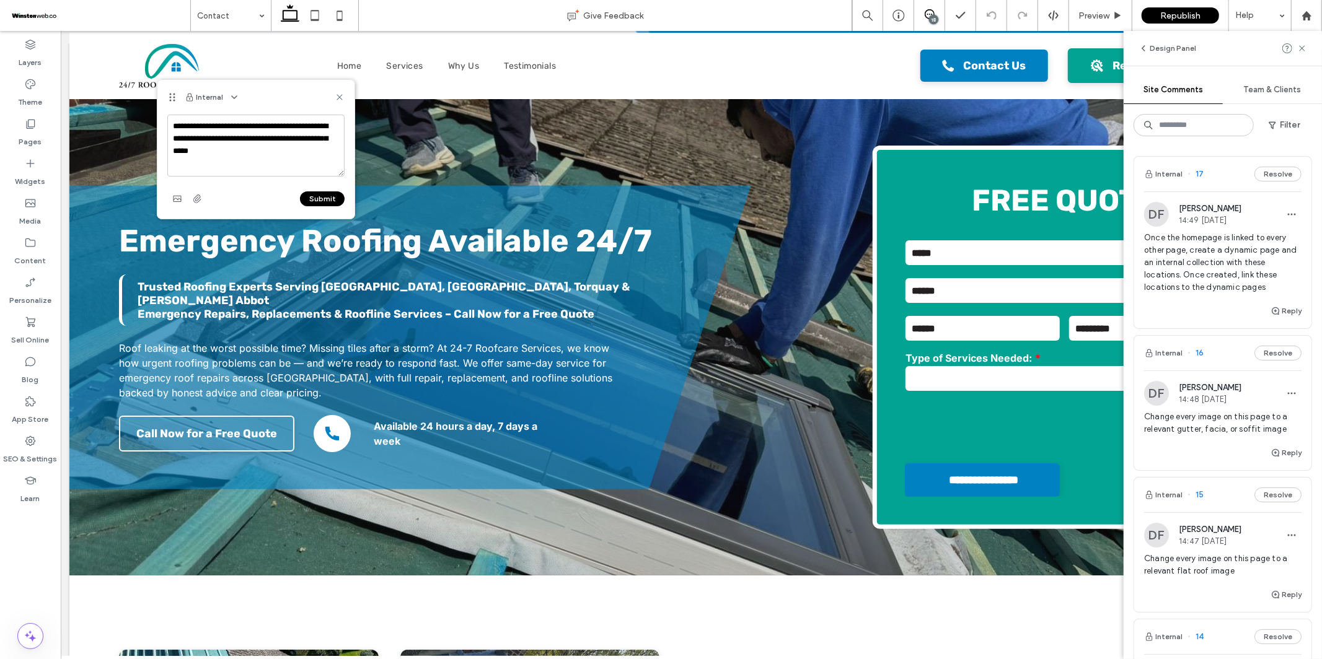
type textarea "**********"
drag, startPoint x: 314, startPoint y: 190, endPoint x: 321, endPoint y: 195, distance: 8.4
click at [315, 191] on div "Submit" at bounding box center [255, 199] width 177 height 20
click at [321, 196] on button "Submit" at bounding box center [322, 199] width 45 height 15
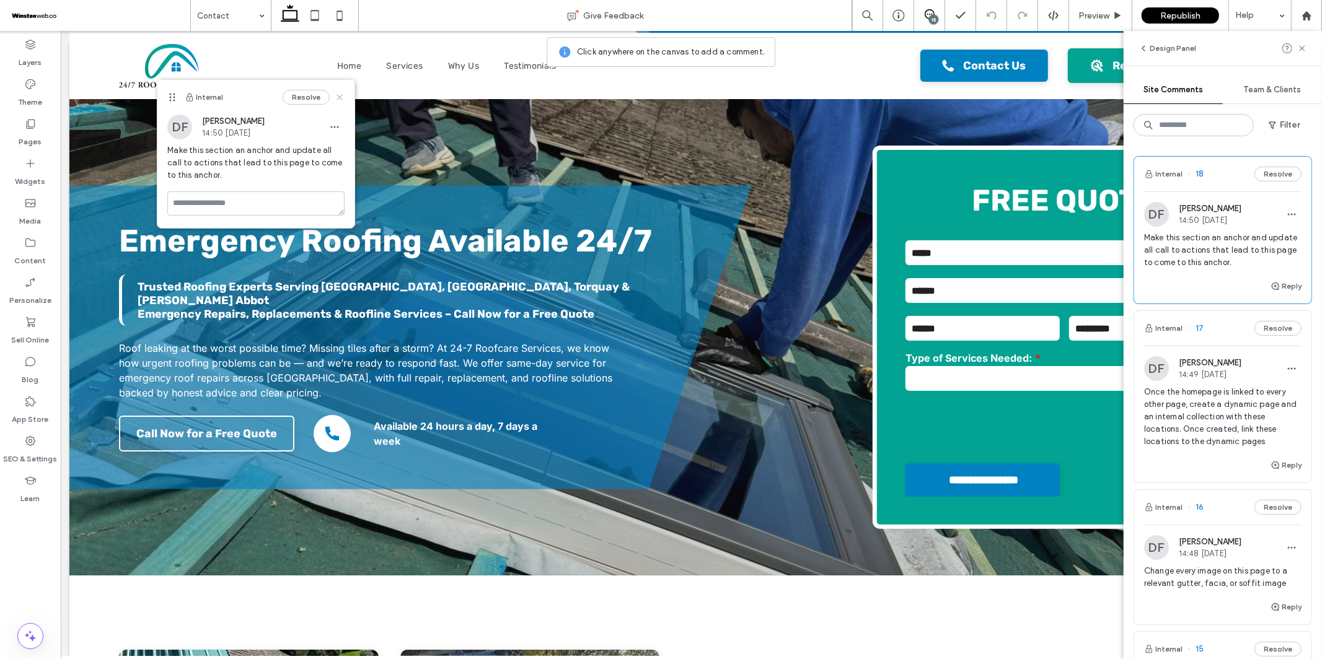
click at [339, 97] on use at bounding box center [340, 98] width 6 height 6
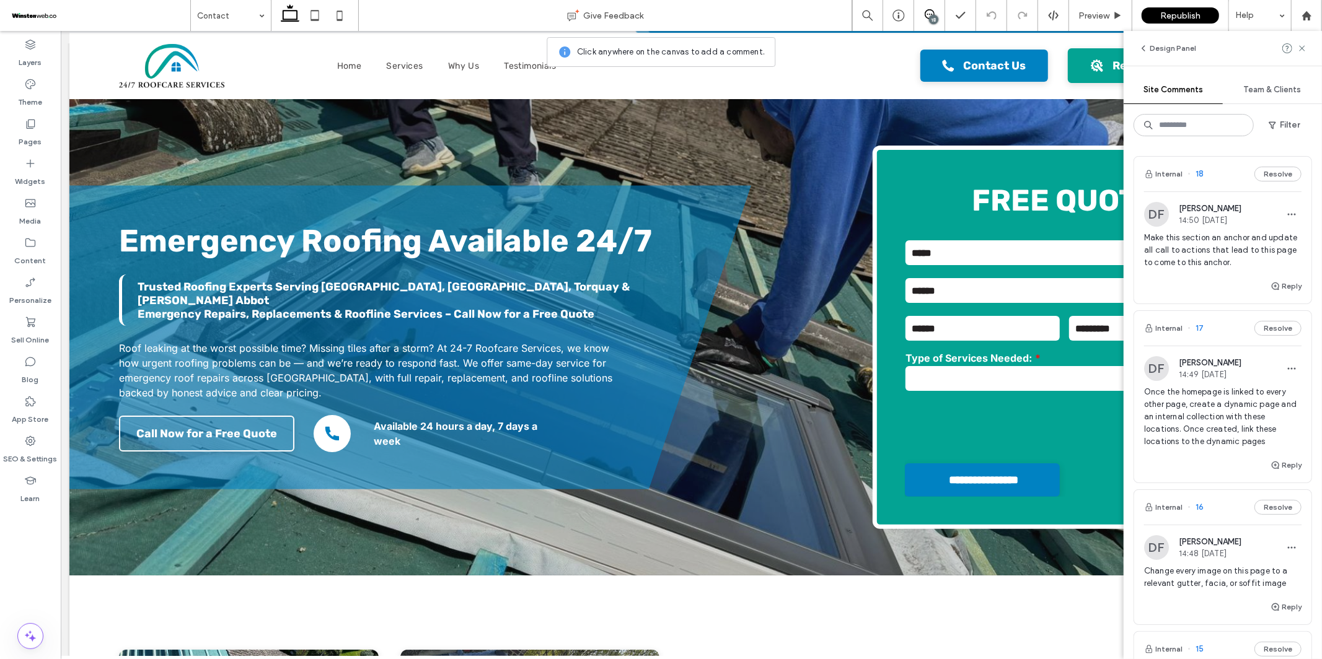
drag, startPoint x: 1305, startPoint y: 50, endPoint x: 1310, endPoint y: 36, distance: 14.5
click at [1305, 48] on icon at bounding box center [1302, 48] width 10 height 10
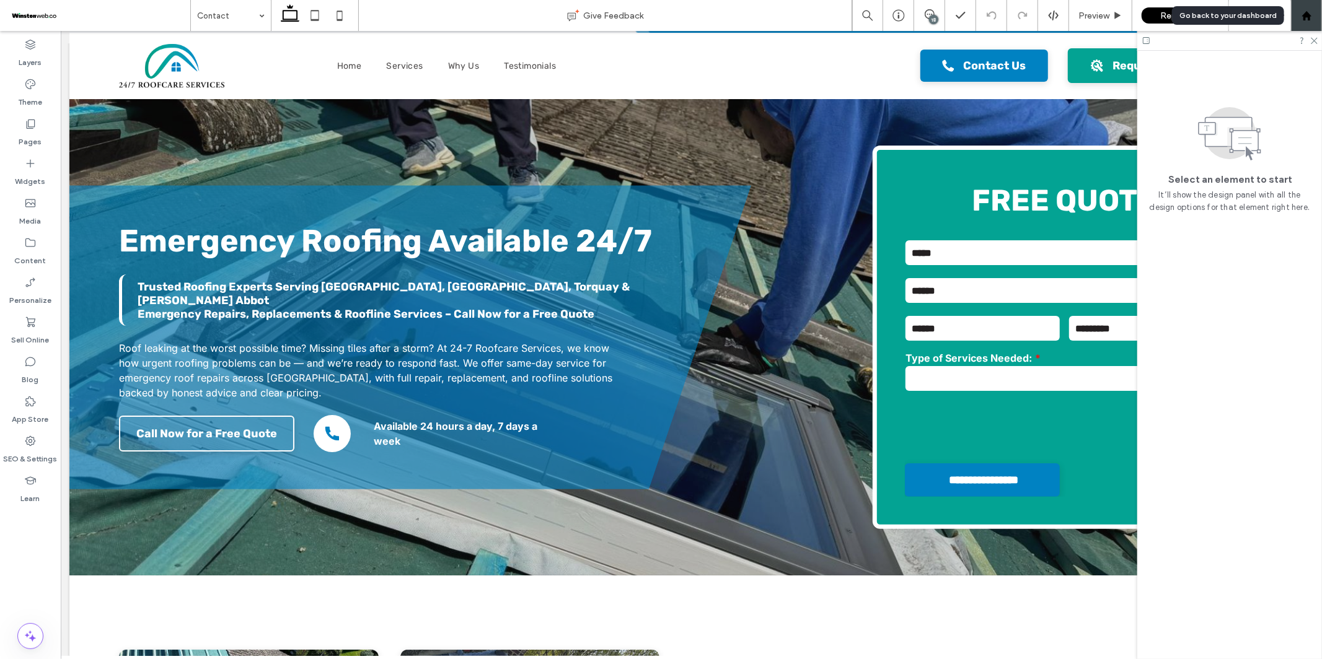
click at [1310, 19] on icon at bounding box center [1307, 16] width 11 height 11
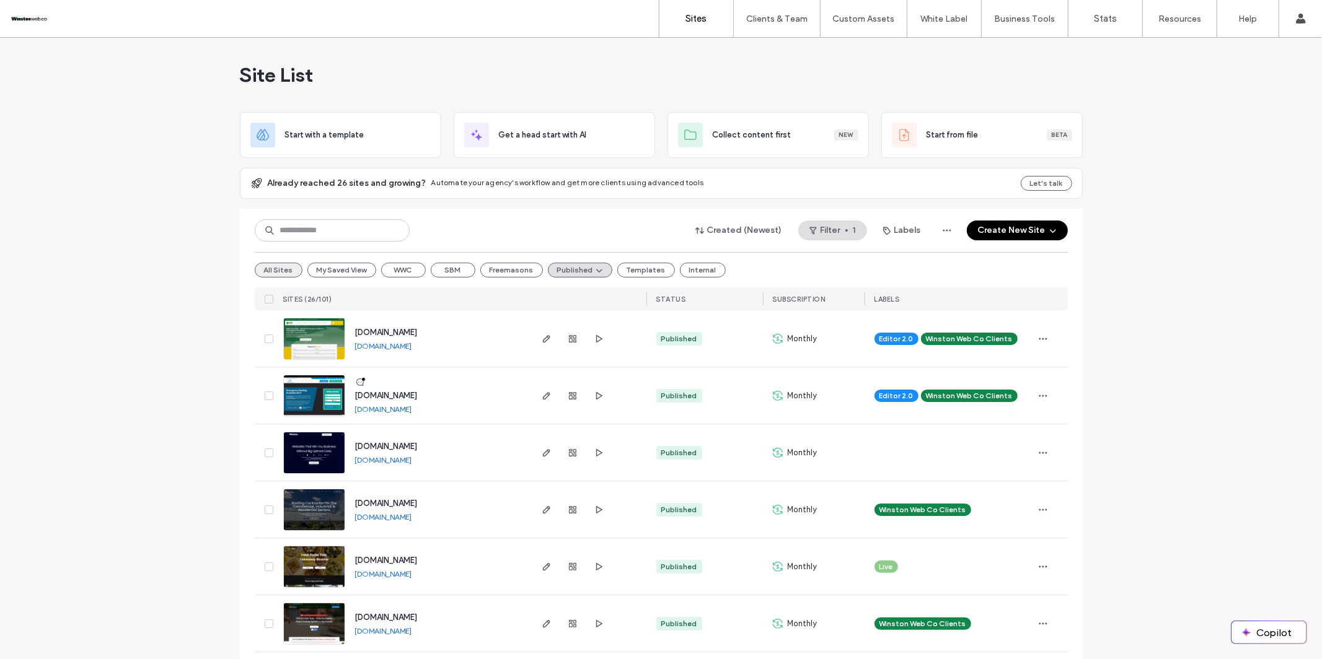
click at [270, 268] on button "All Sites" at bounding box center [279, 270] width 48 height 15
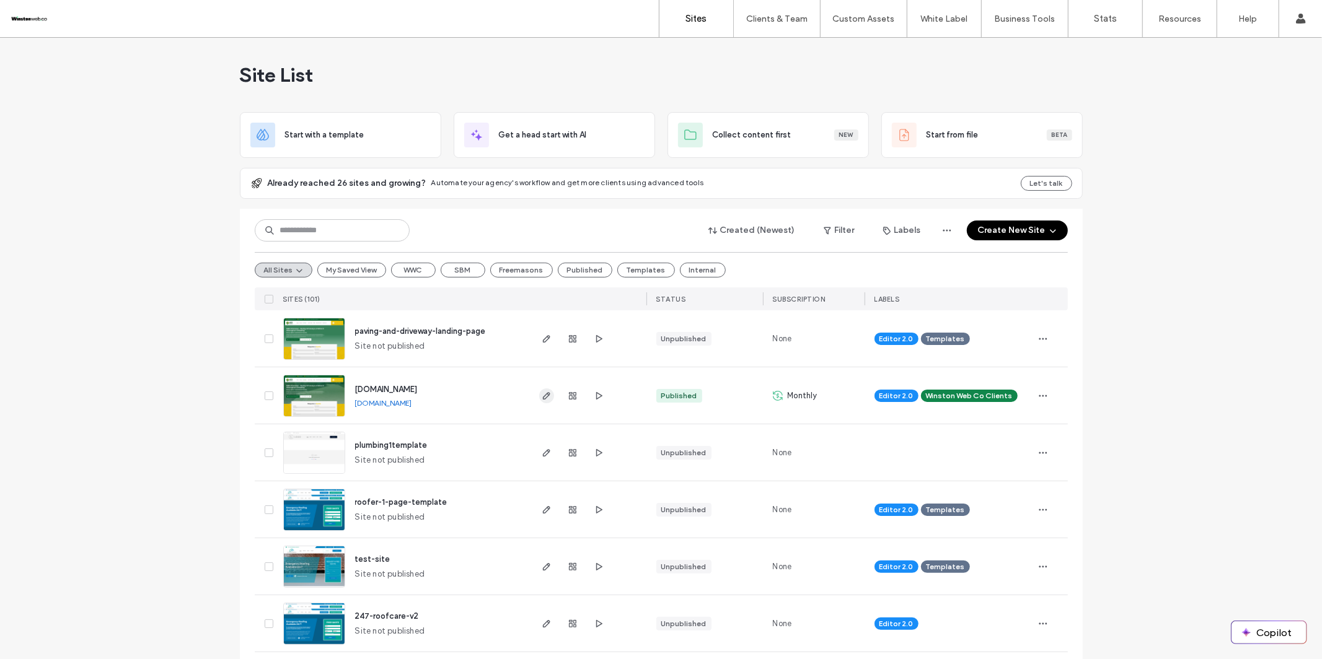
click at [542, 395] on icon "button" at bounding box center [547, 396] width 10 height 10
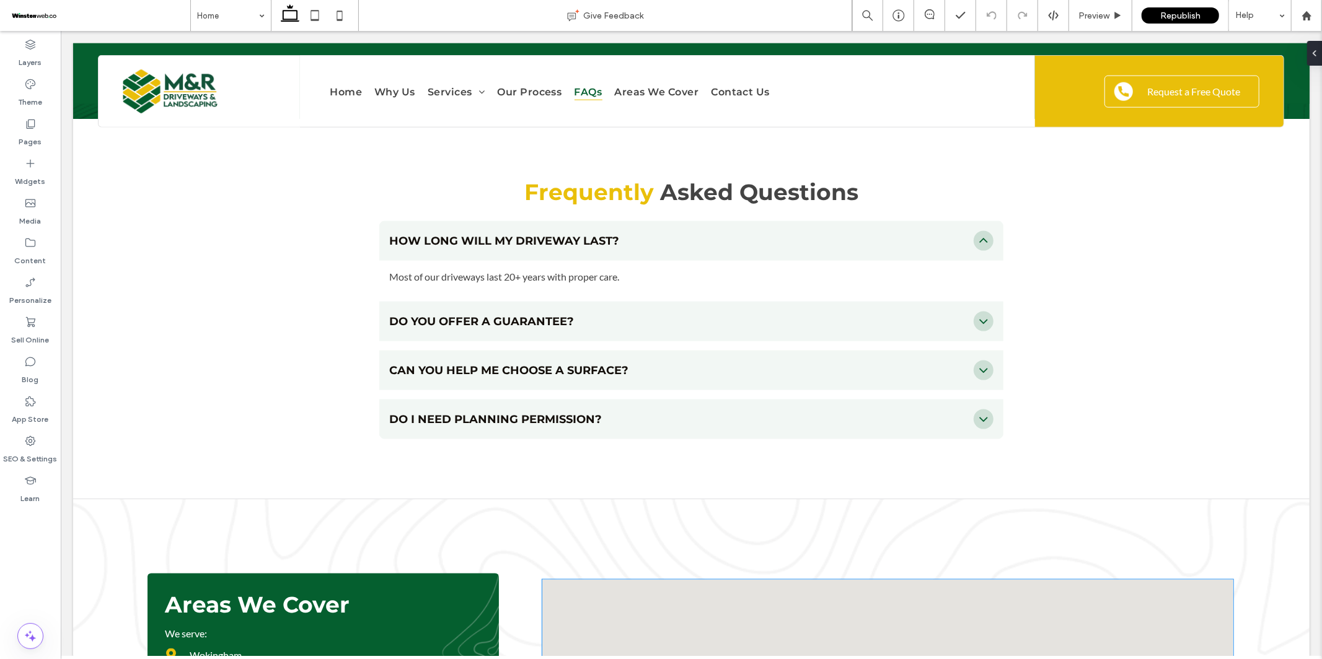
scroll to position [6245, 0]
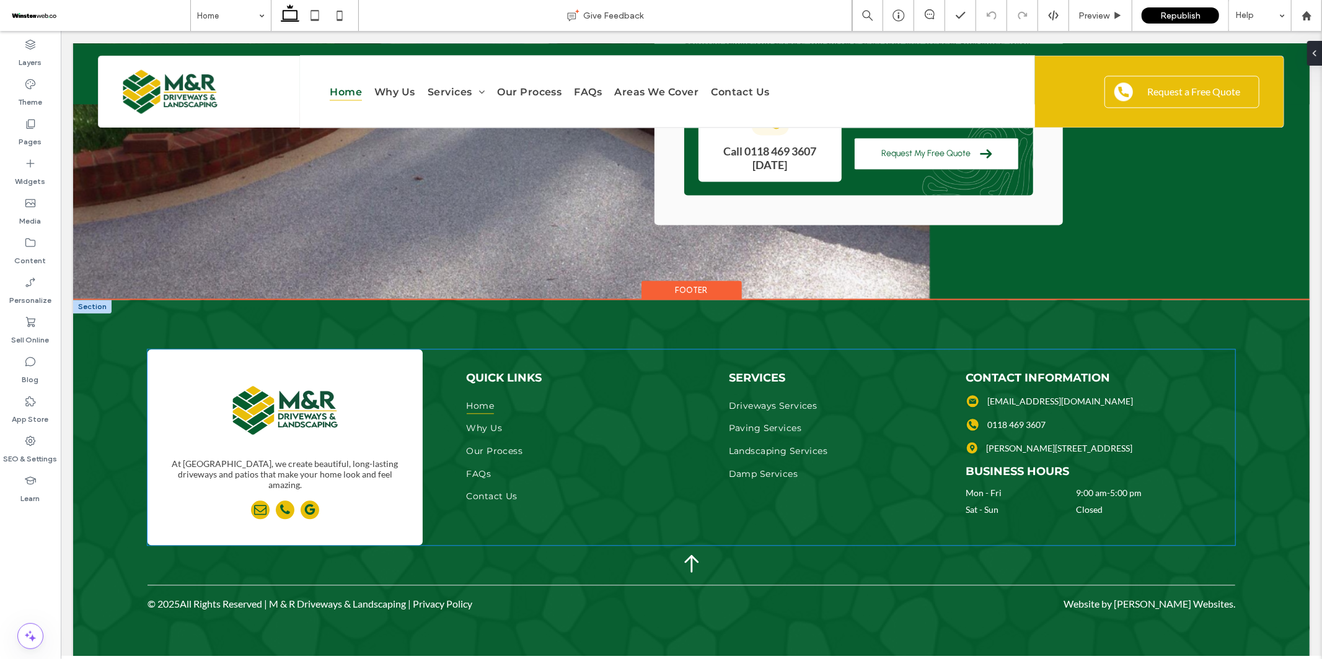
click at [989, 508] on dt "Sat - Sun" at bounding box center [1019, 509] width 108 height 11
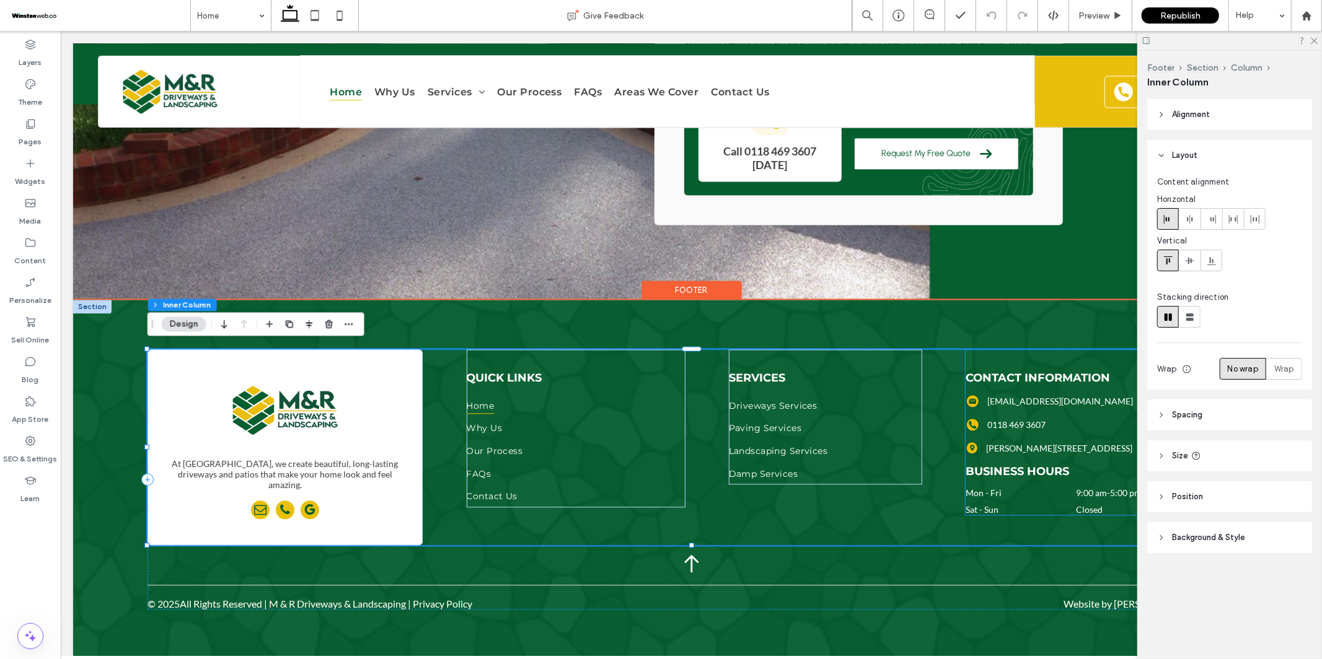
click at [1070, 488] on div "Contact Information Black closed envelope icon. [EMAIL_ADDRESS][DOMAIN_NAME] Bl…" at bounding box center [1100, 431] width 270 height 165
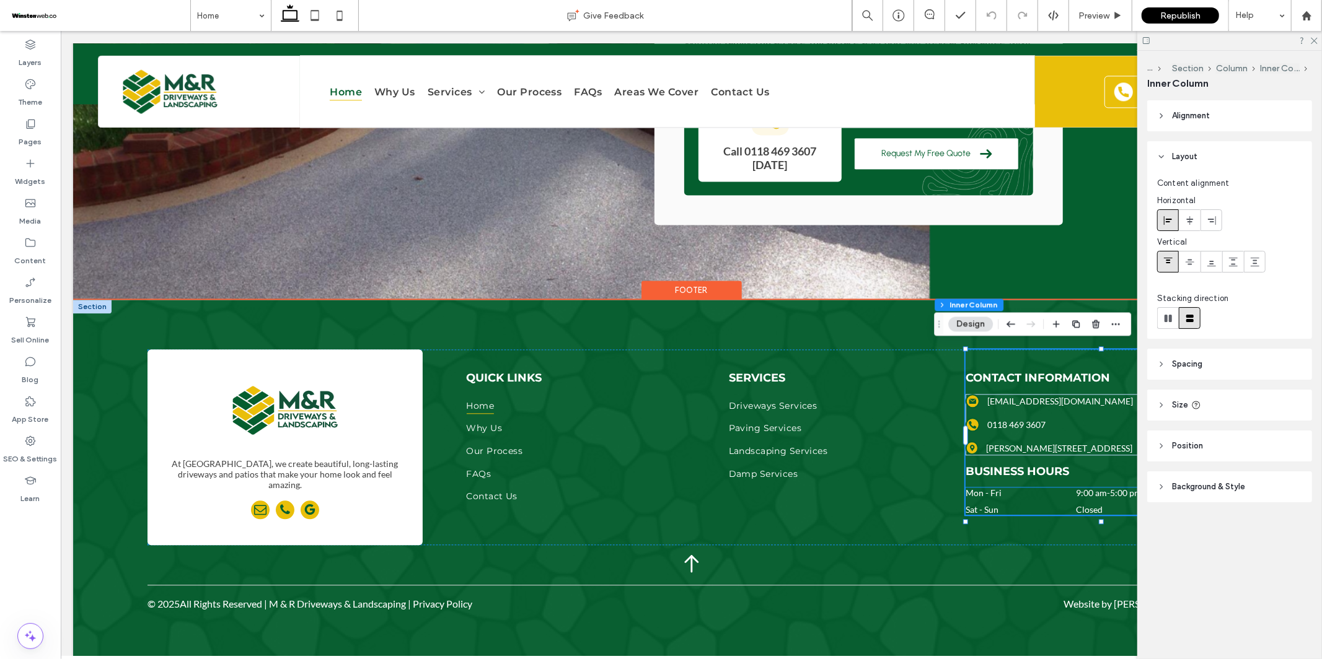
click at [1074, 500] on div "Mon - Fri 9:00 am - 5:00 pm" at bounding box center [1100, 495] width 270 height 17
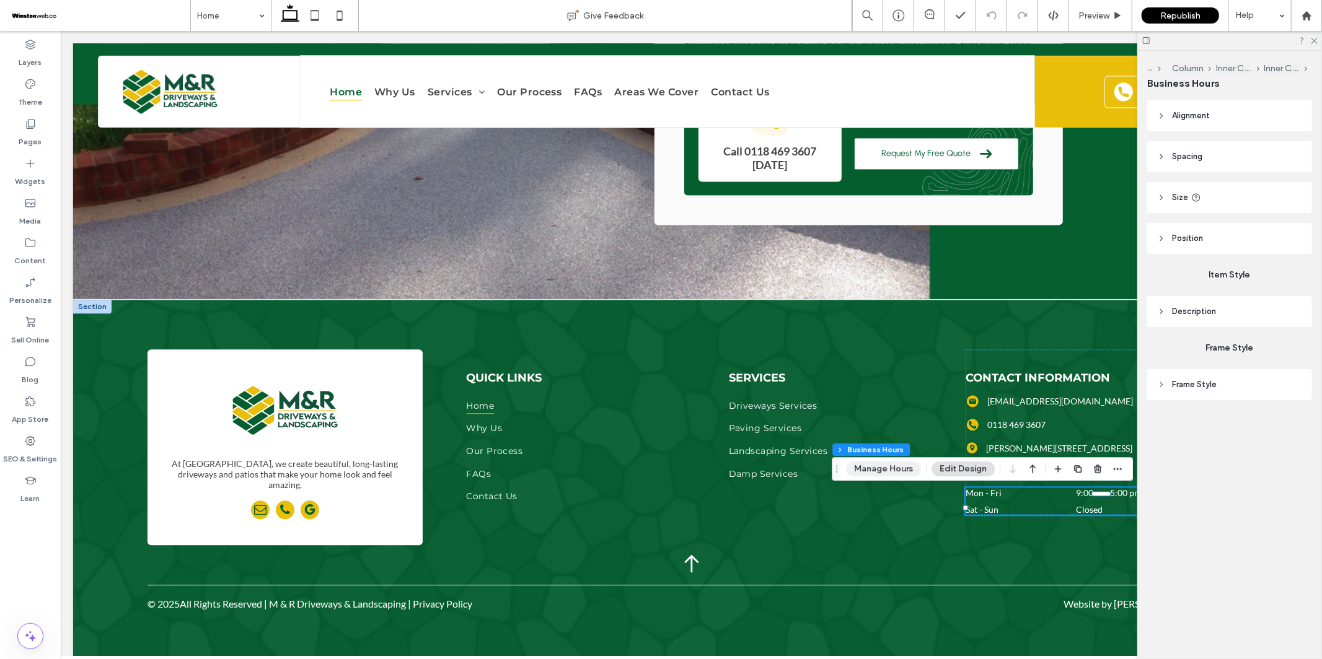
click at [894, 467] on button "Manage Hours" at bounding box center [883, 469] width 75 height 15
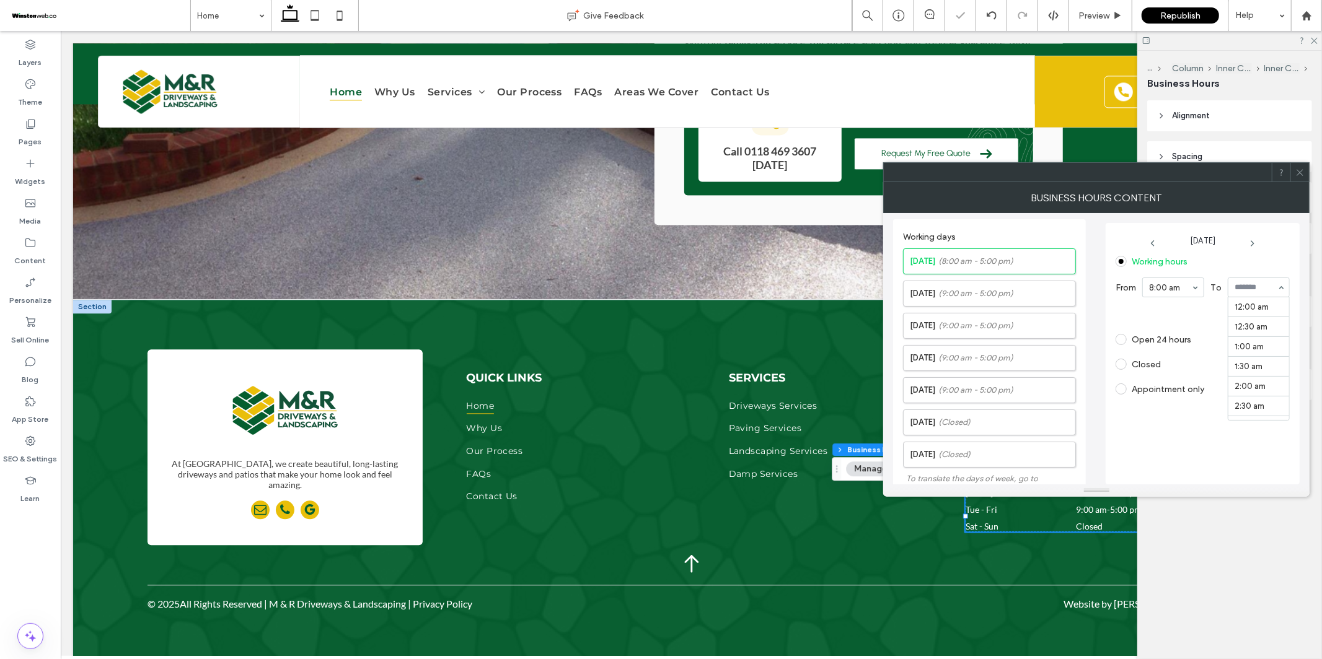
scroll to position [688, 0]
click at [1253, 240] on icon at bounding box center [1253, 244] width 10 height 10
drag, startPoint x: 1270, startPoint y: 279, endPoint x: 1273, endPoint y: 288, distance: 9.2
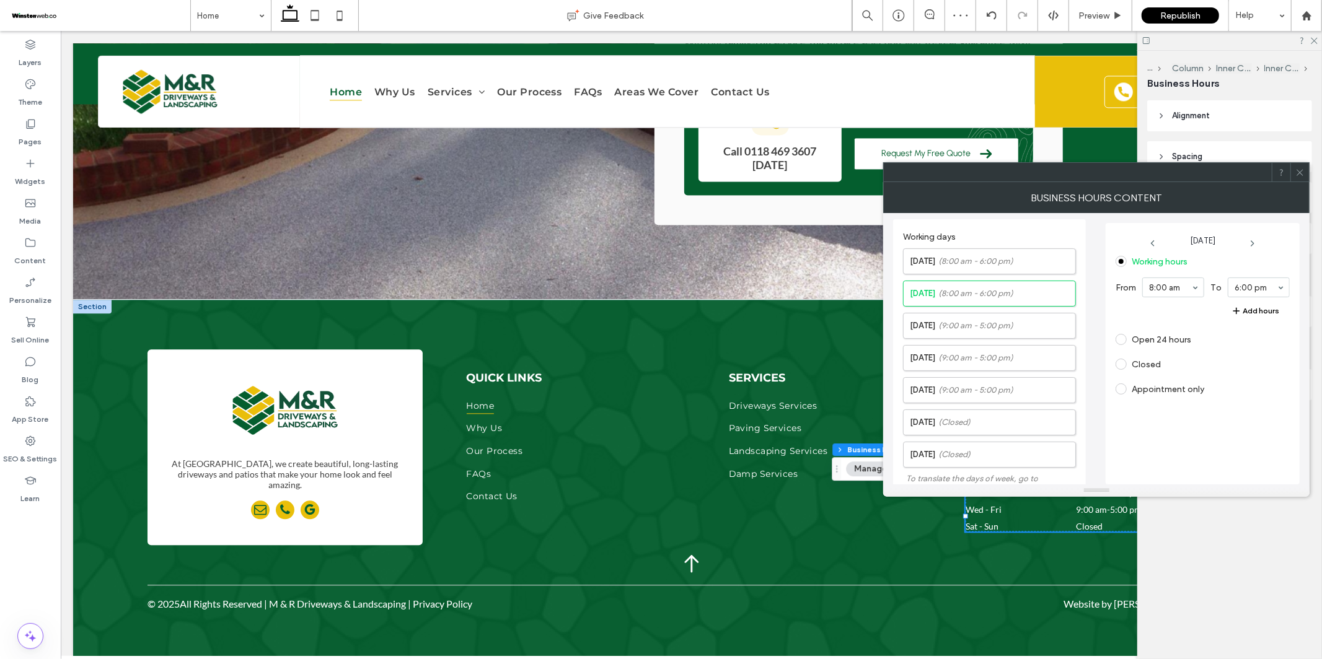
click at [1252, 245] on icon at bounding box center [1253, 244] width 10 height 10
click at [1258, 241] on icon at bounding box center [1253, 244] width 10 height 10
drag, startPoint x: 1166, startPoint y: 333, endPoint x: 1188, endPoint y: 323, distance: 23.3
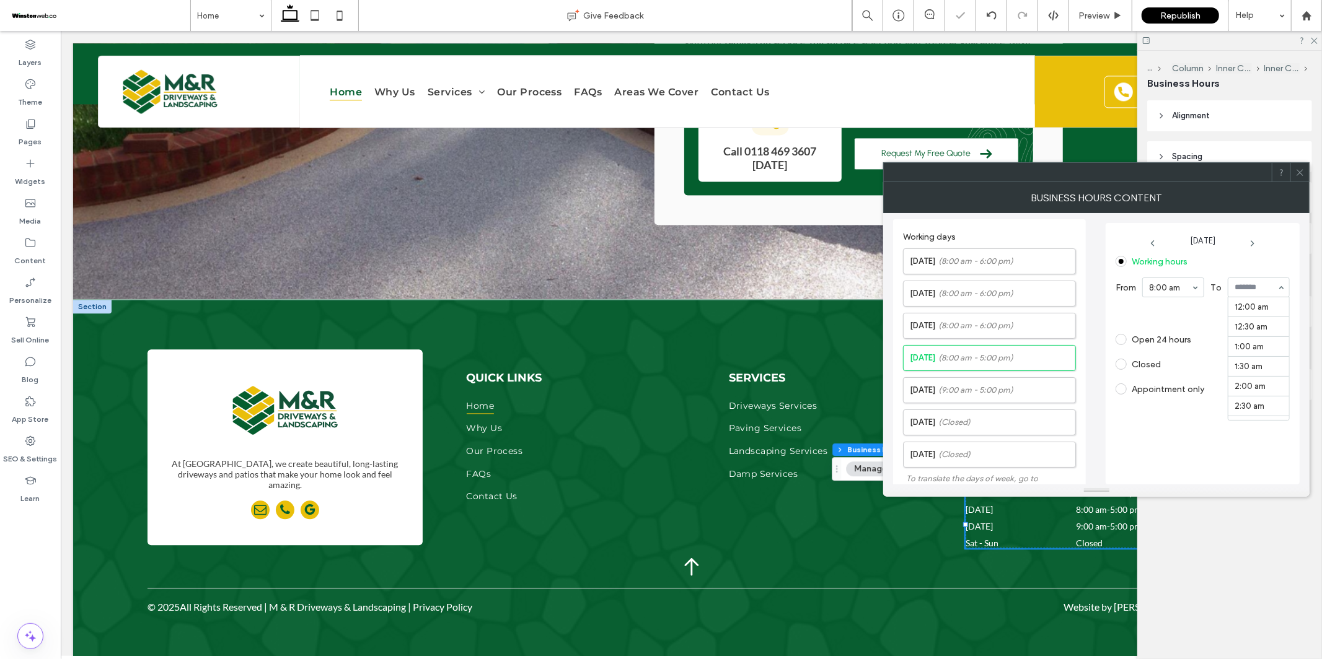
drag, startPoint x: 1272, startPoint y: 280, endPoint x: 1275, endPoint y: 291, distance: 10.8
click at [1258, 242] on icon at bounding box center [1253, 244] width 10 height 10
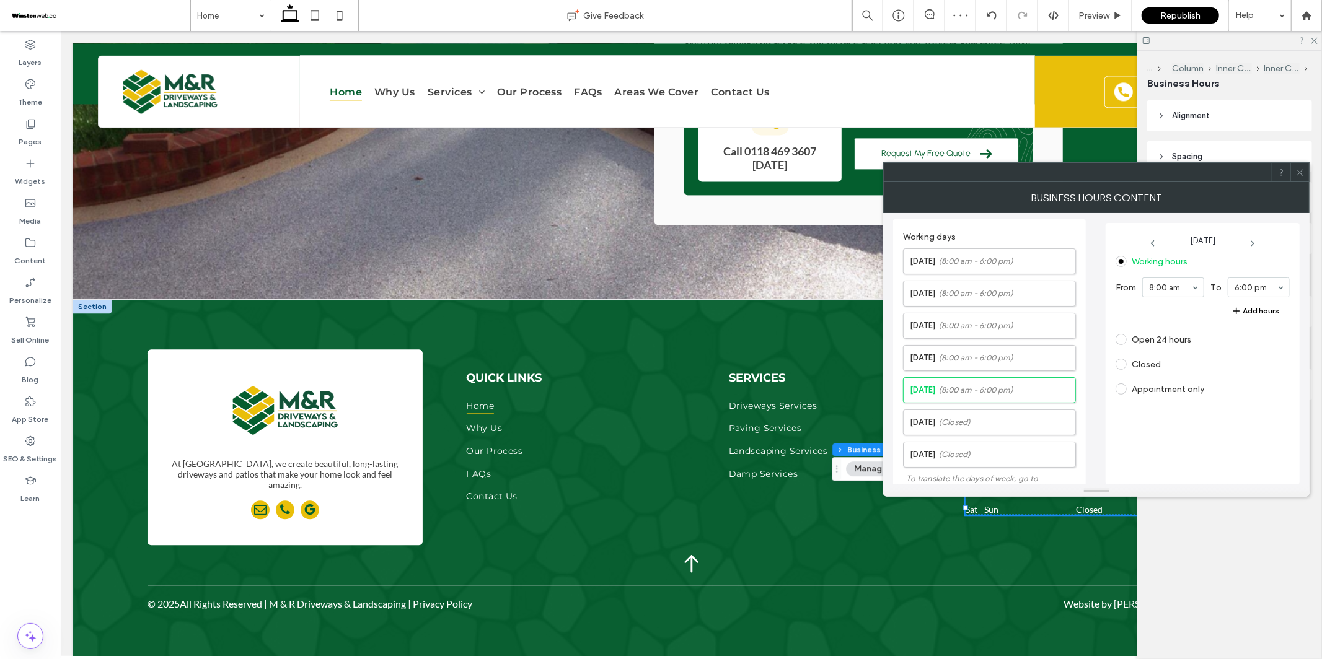
click at [1254, 242] on icon at bounding box center [1253, 244] width 10 height 10
drag, startPoint x: 1148, startPoint y: 264, endPoint x: 1154, endPoint y: 268, distance: 7.6
click at [1149, 264] on label "Working hours" at bounding box center [1160, 262] width 56 height 11
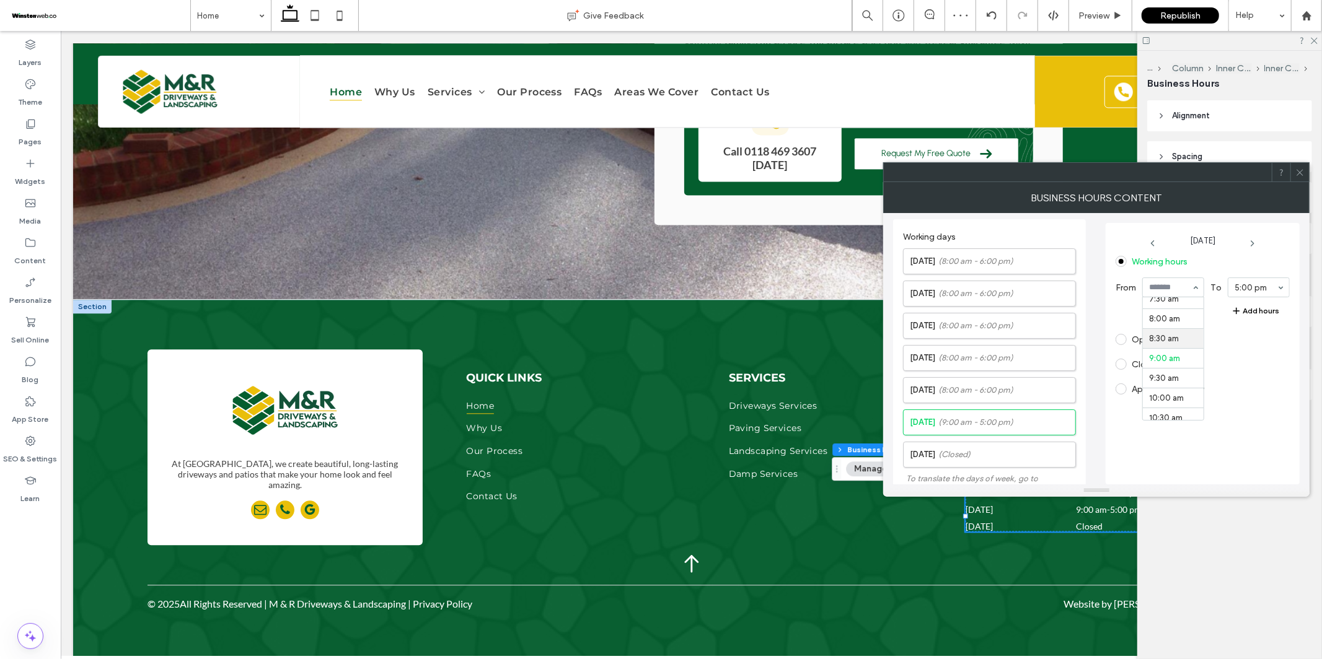
scroll to position [299, 0]
drag, startPoint x: 1186, startPoint y: 331, endPoint x: 1229, endPoint y: 304, distance: 50.4
drag, startPoint x: 1271, startPoint y: 290, endPoint x: 1271, endPoint y: 299, distance: 8.7
click at [1301, 175] on icon at bounding box center [1299, 172] width 9 height 9
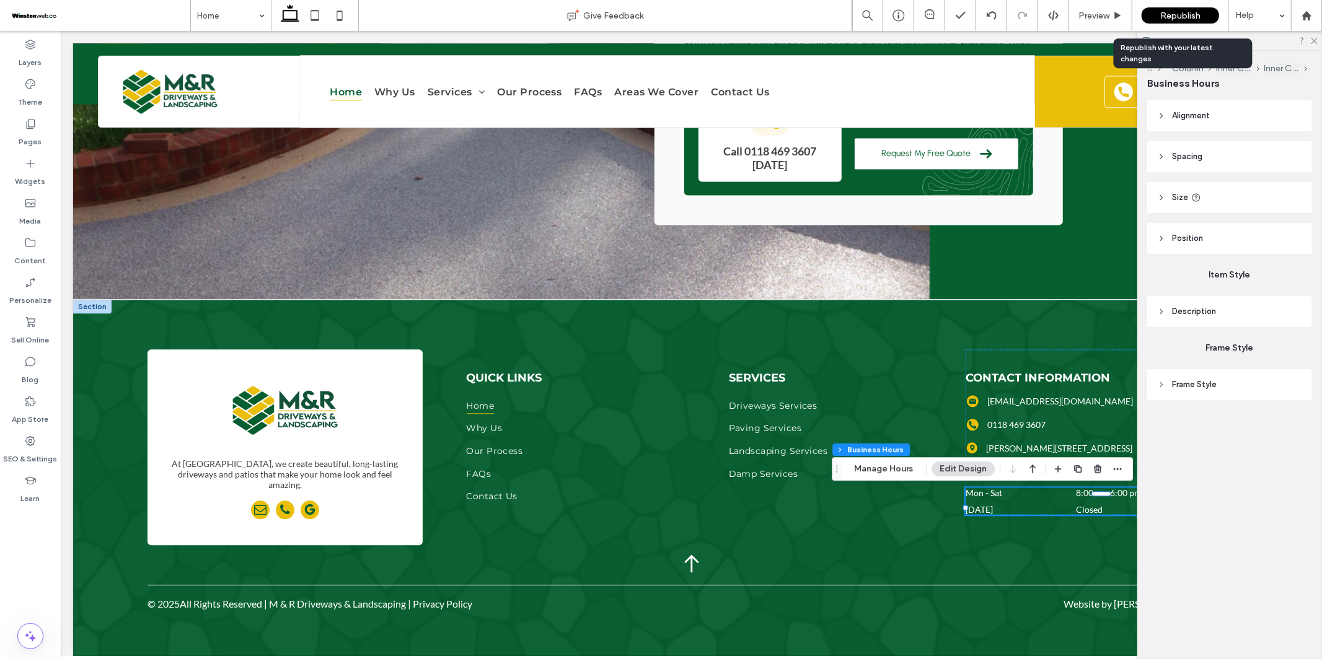
drag, startPoint x: 1164, startPoint y: 6, endPoint x: 1173, endPoint y: 14, distance: 12.3
click at [1168, 9] on div "Republish" at bounding box center [1180, 15] width 77 height 31
click at [1173, 14] on span "Republish" at bounding box center [1180, 16] width 40 height 11
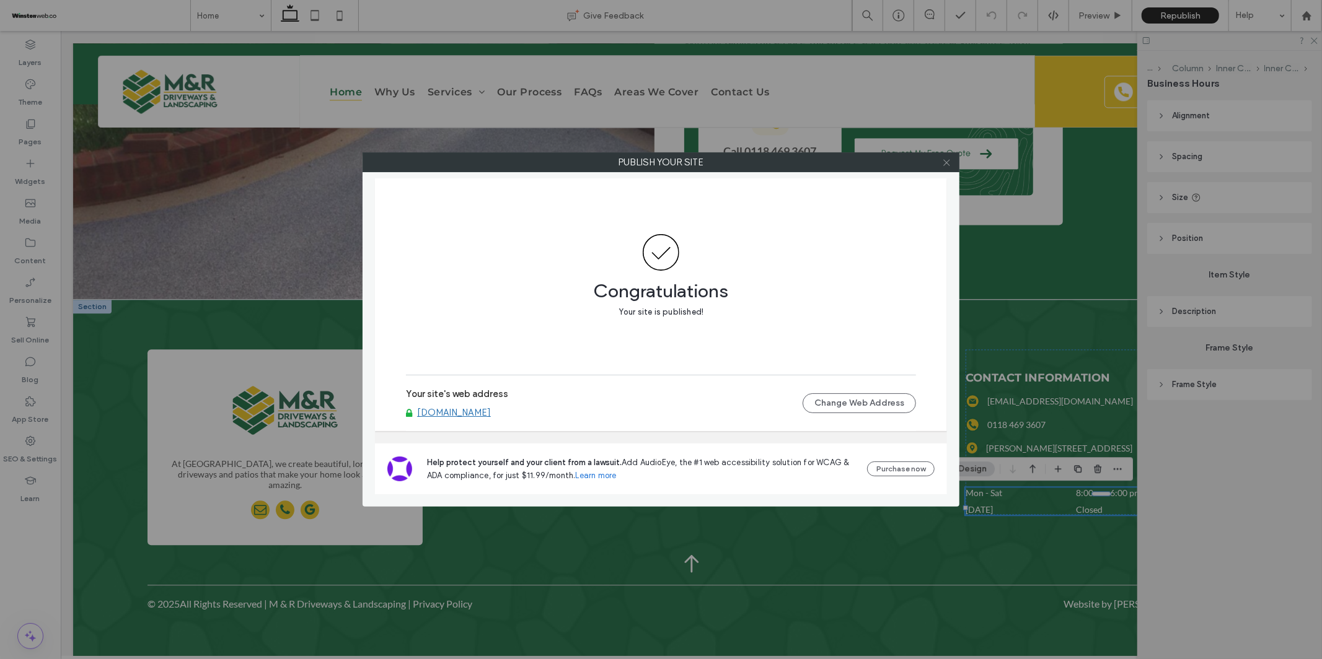
click at [948, 161] on use at bounding box center [946, 162] width 6 height 6
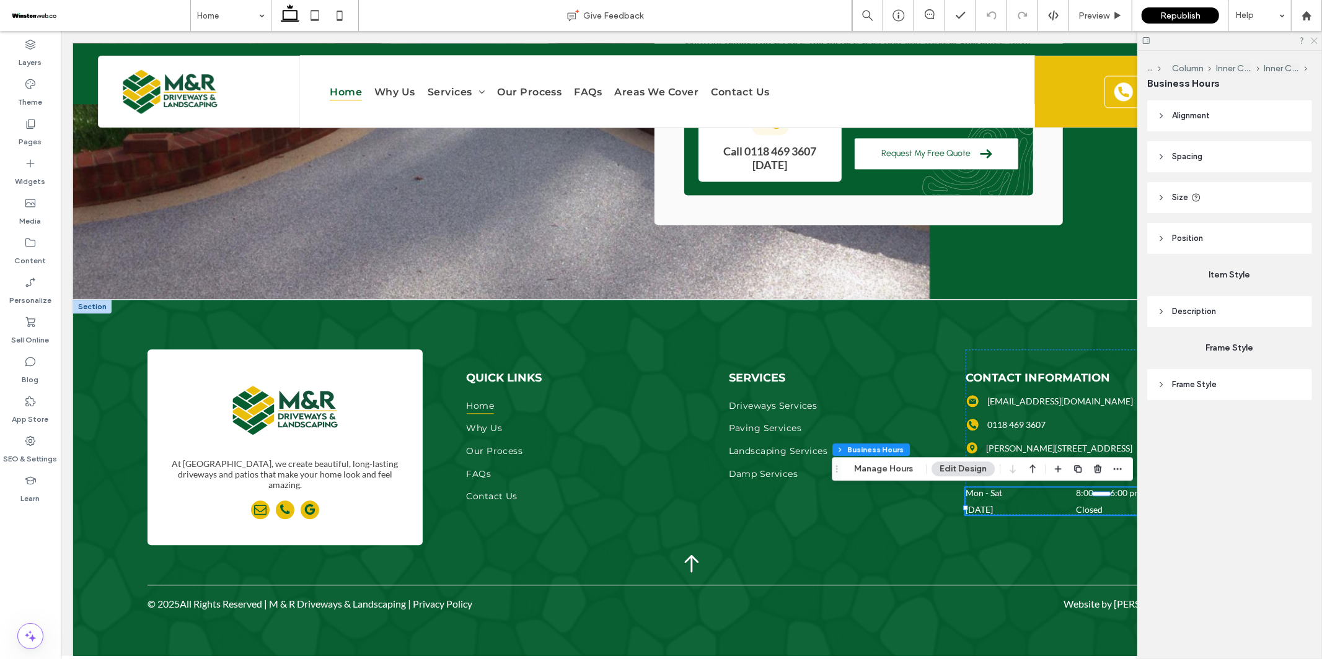
click at [1313, 37] on icon at bounding box center [1314, 40] width 8 height 8
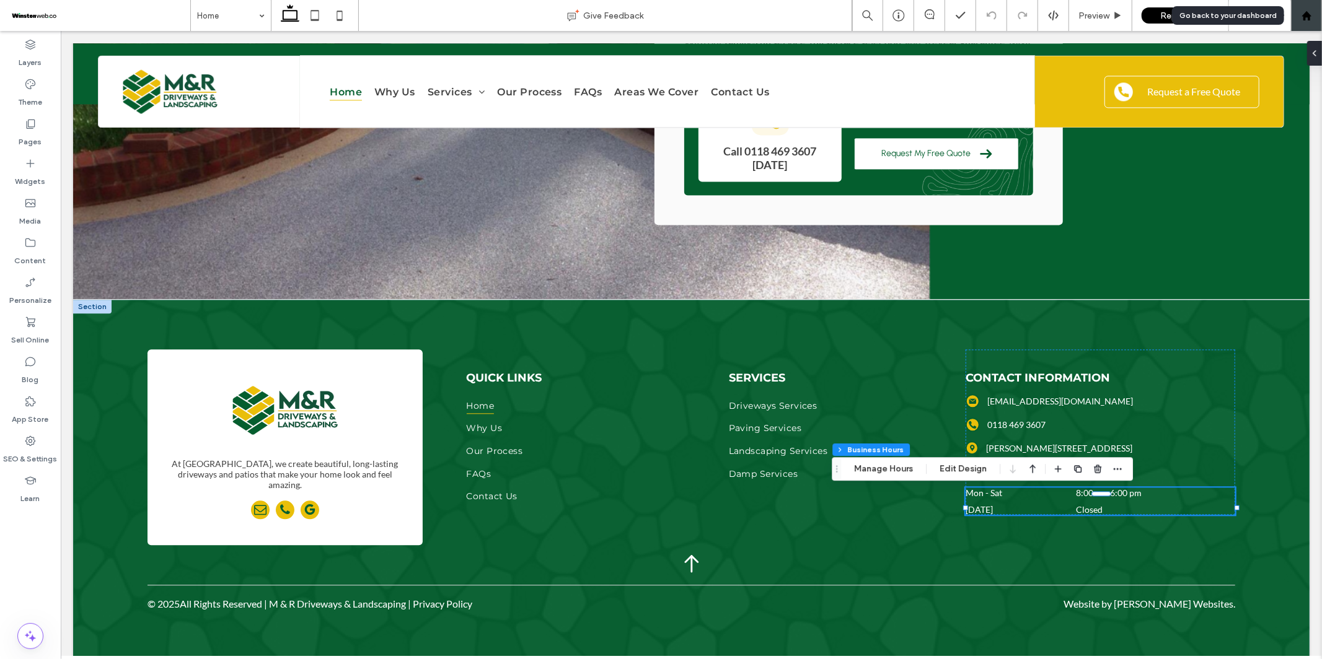
click at [1307, 7] on div at bounding box center [1306, 15] width 31 height 31
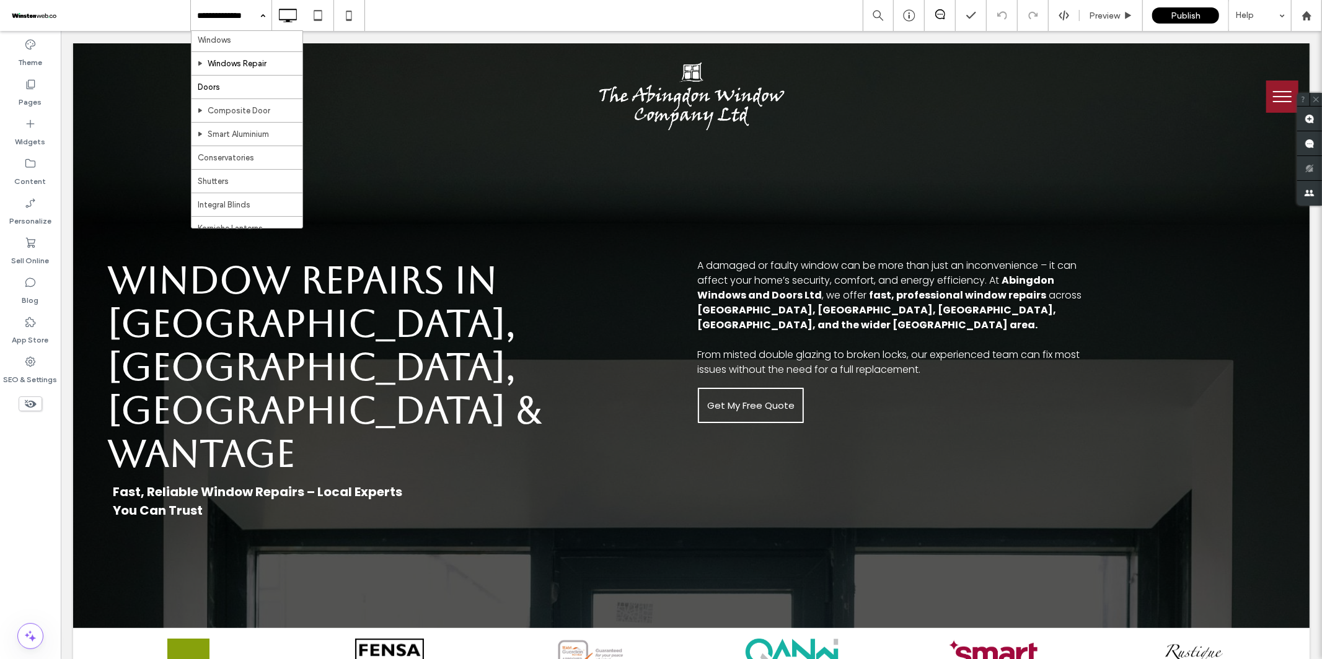
scroll to position [190, 0]
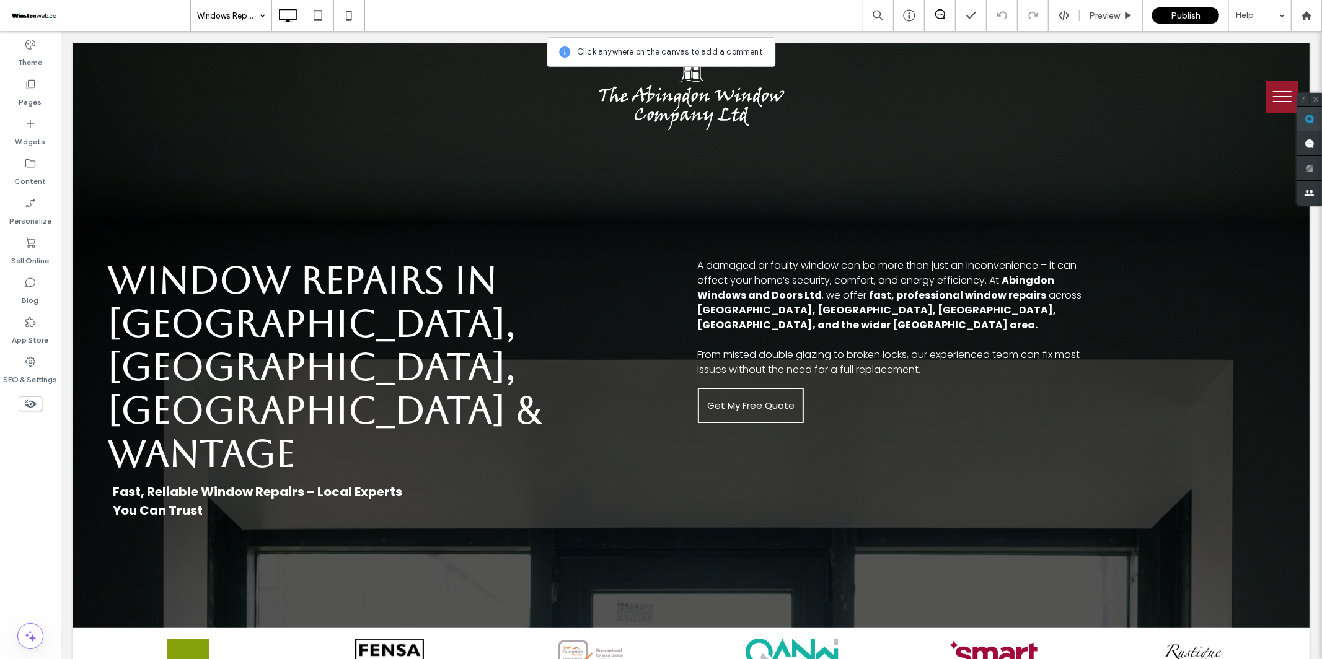
click at [1309, 115] on use at bounding box center [1310, 119] width 10 height 10
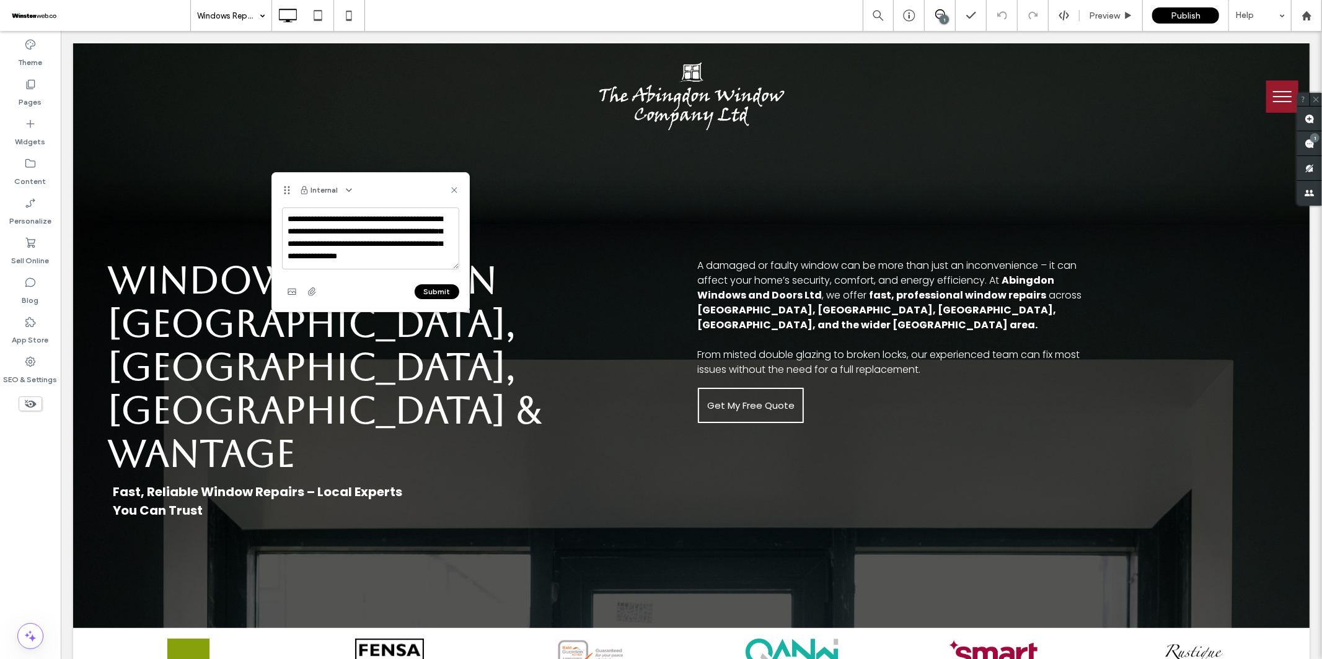
type textarea "**********"
click at [421, 289] on button "Submit" at bounding box center [437, 291] width 45 height 15
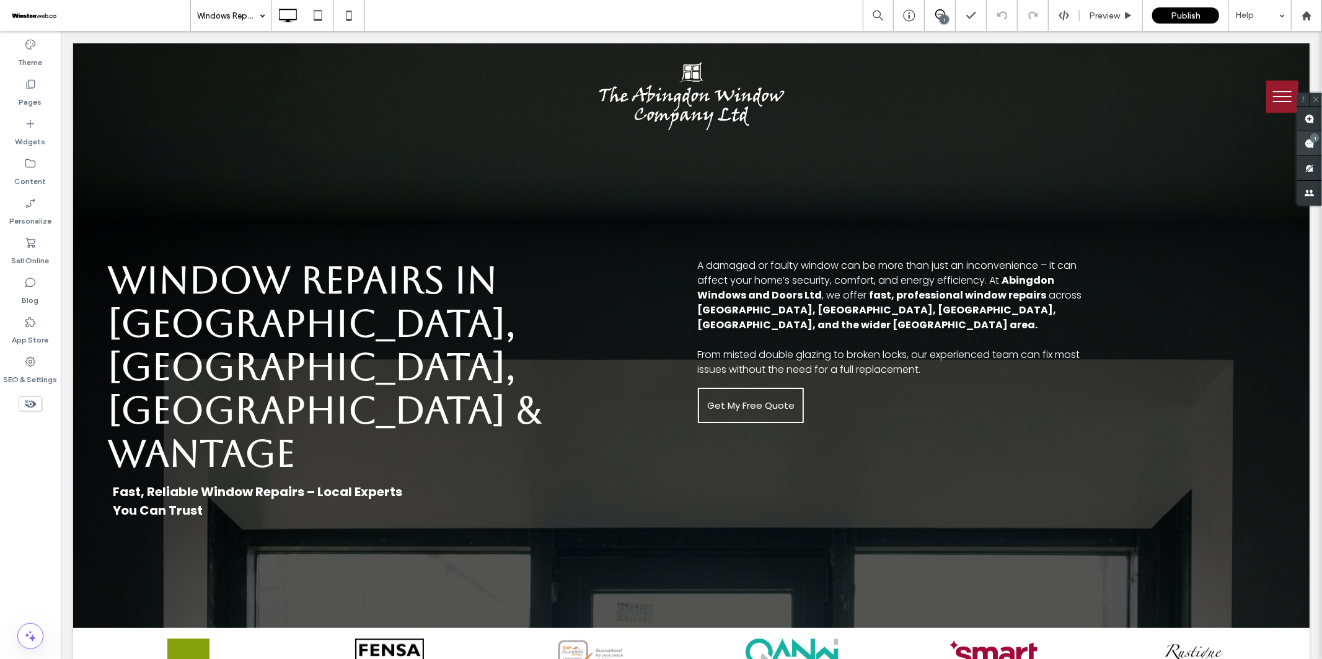
click at [1303, 144] on span at bounding box center [1309, 143] width 25 height 24
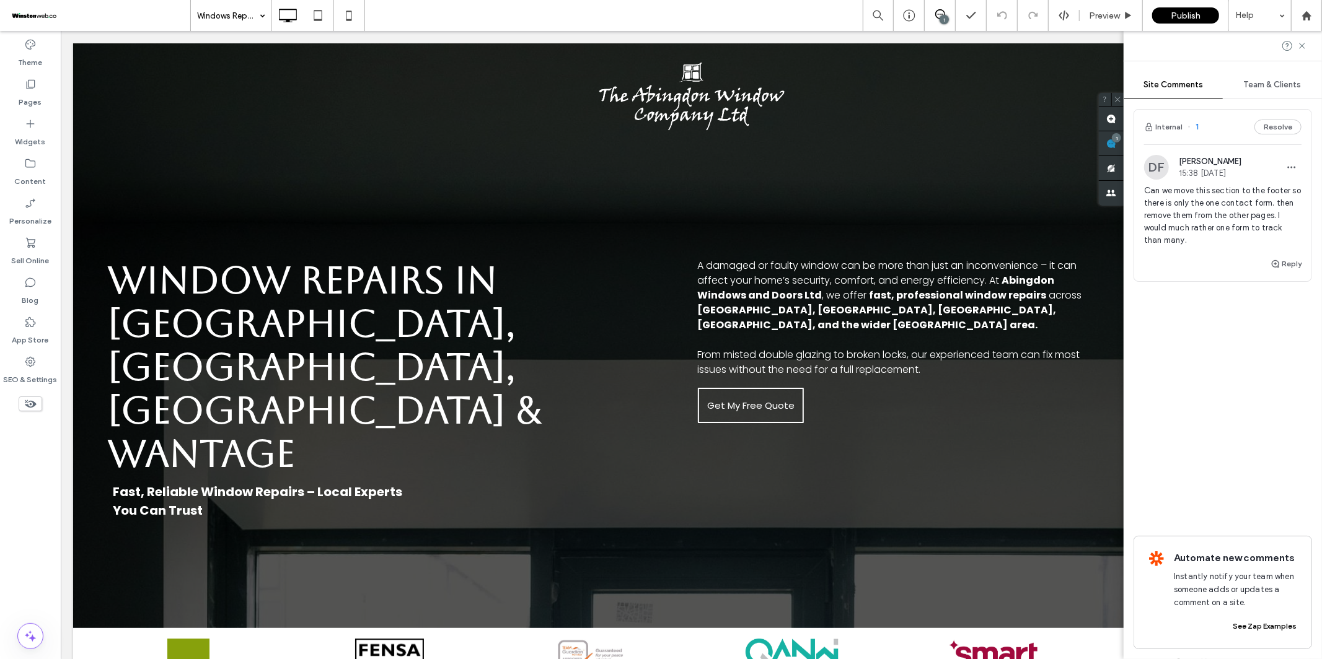
click at [1266, 86] on span "Team & Clients" at bounding box center [1273, 85] width 58 height 10
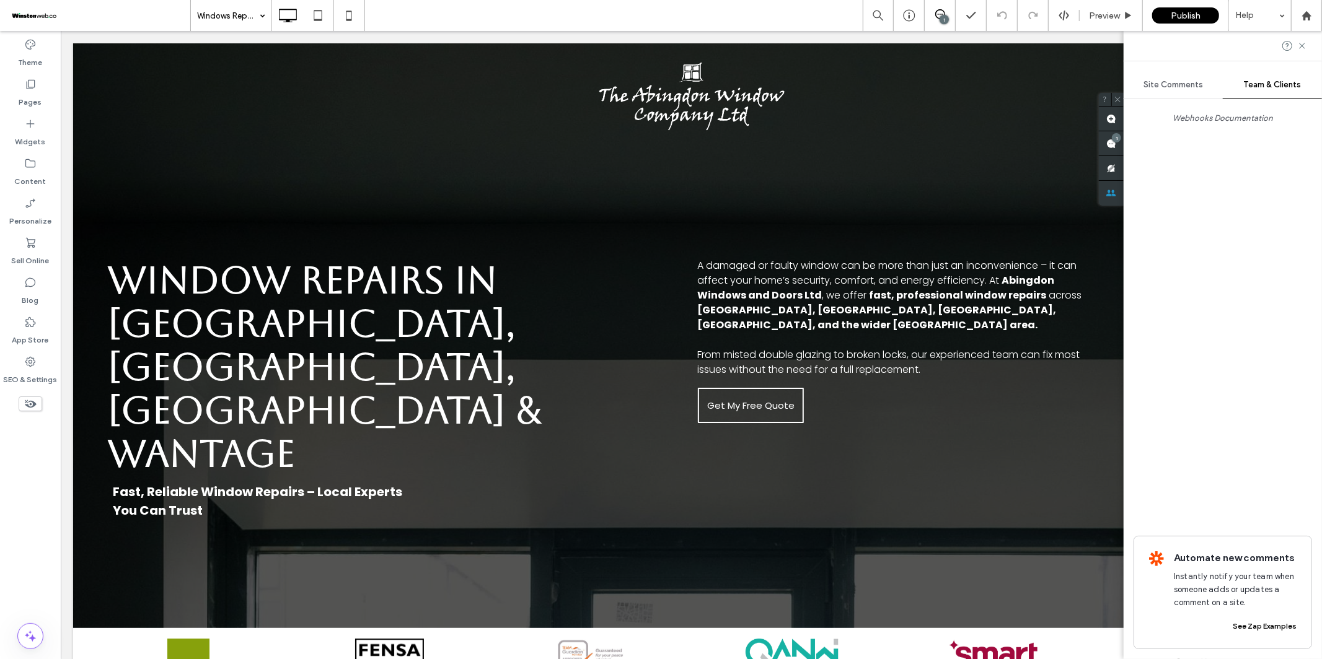
click at [1186, 80] on span "Site Comments" at bounding box center [1174, 85] width 60 height 10
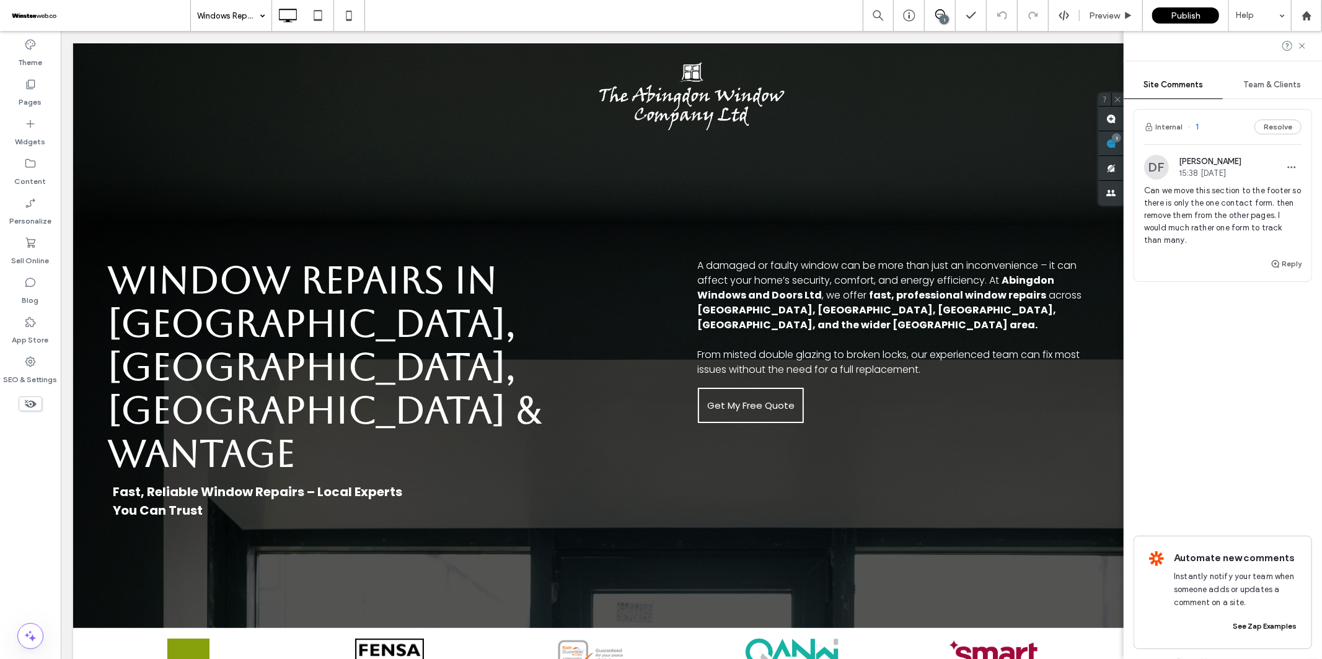
click at [1272, 84] on span "Team & Clients" at bounding box center [1273, 85] width 58 height 10
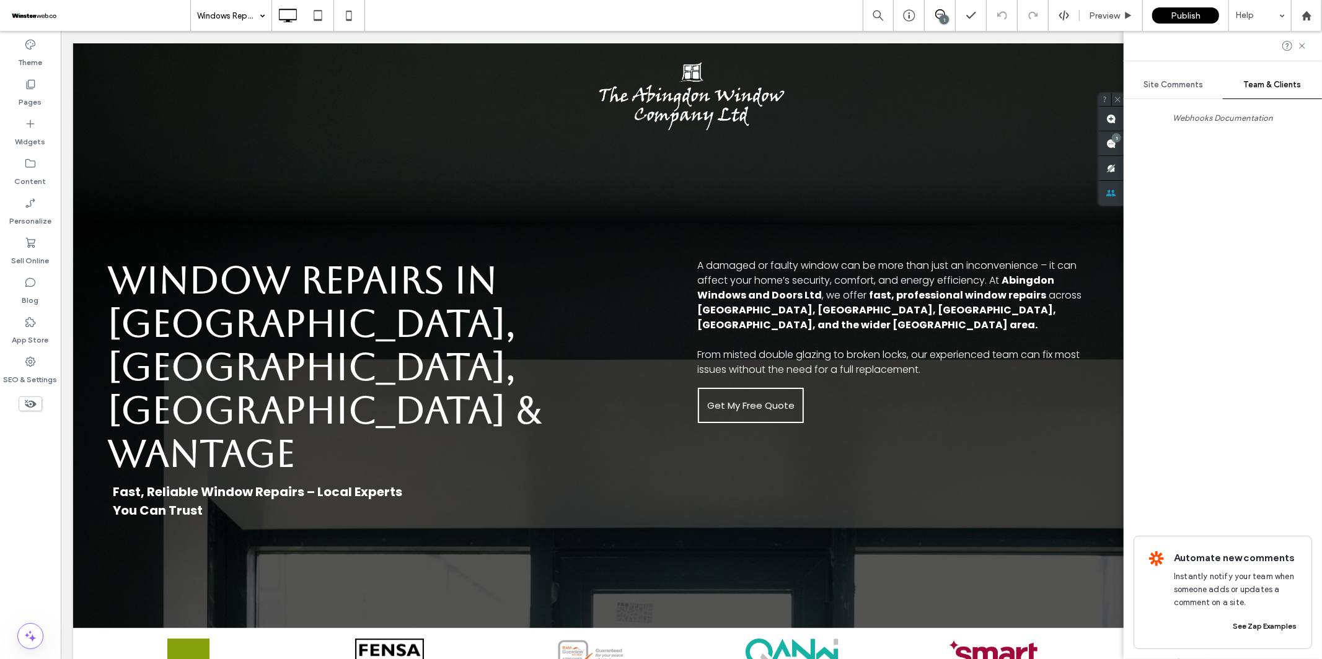
click at [1250, 177] on div "Webhooks Documentation" at bounding box center [1223, 144] width 179 height 71
click at [1302, 45] on use at bounding box center [1302, 46] width 6 height 6
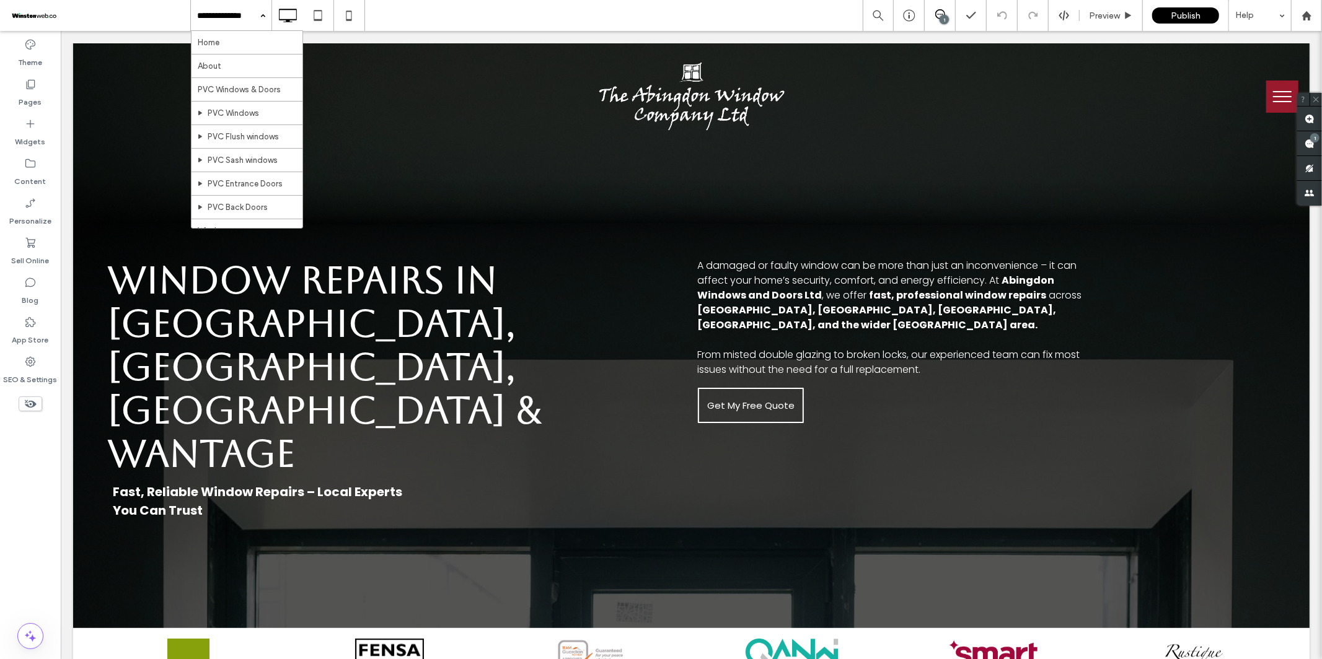
drag, startPoint x: 220, startPoint y: 11, endPoint x: 240, endPoint y: 28, distance: 26.4
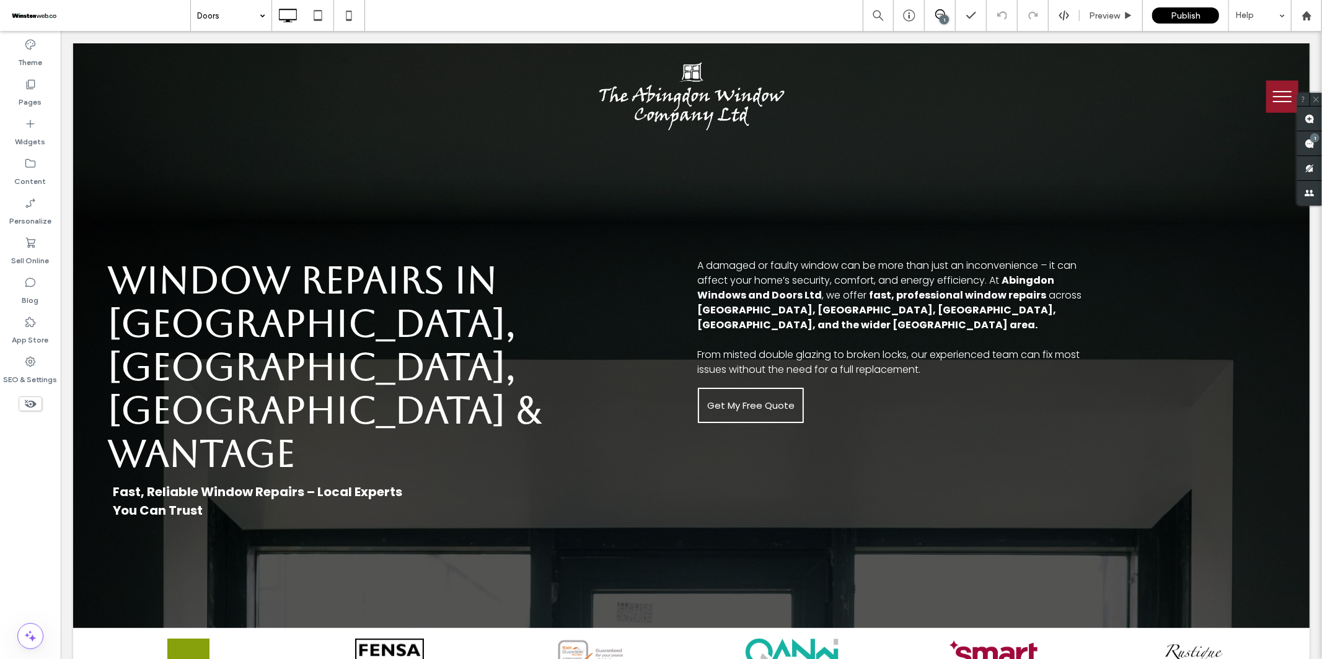
click at [224, 14] on input at bounding box center [228, 15] width 62 height 31
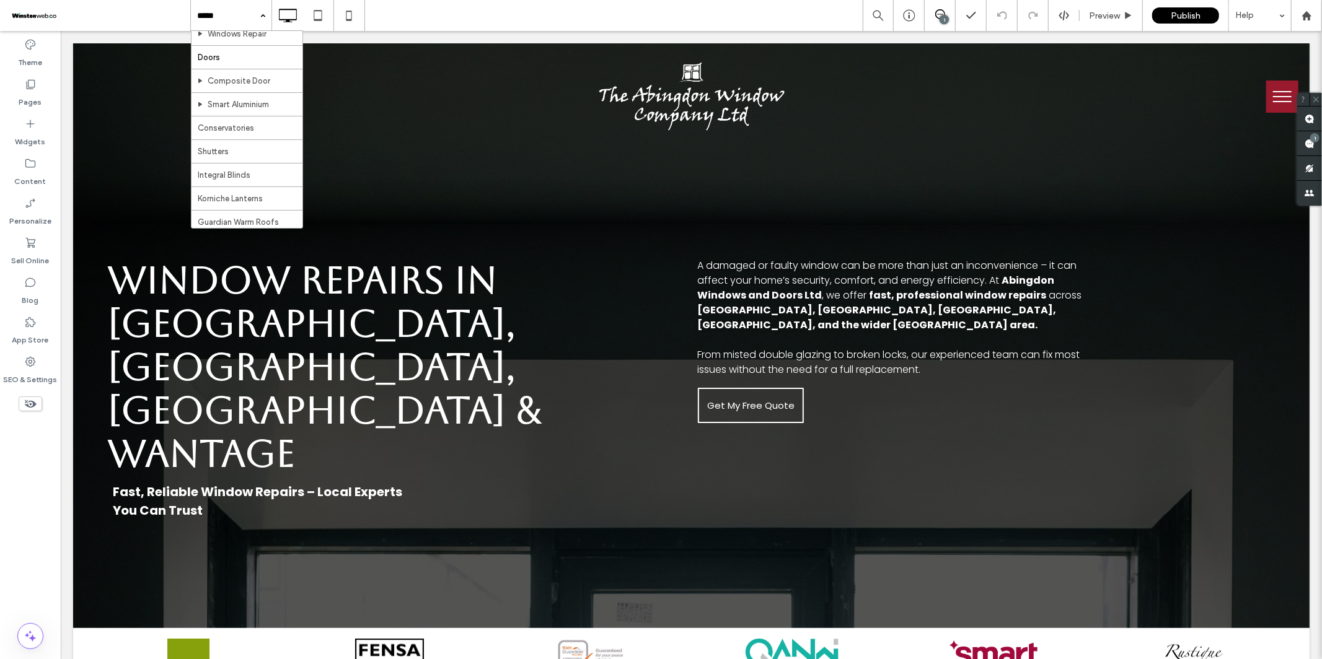
scroll to position [211, 0]
click at [244, 22] on input at bounding box center [228, 15] width 62 height 31
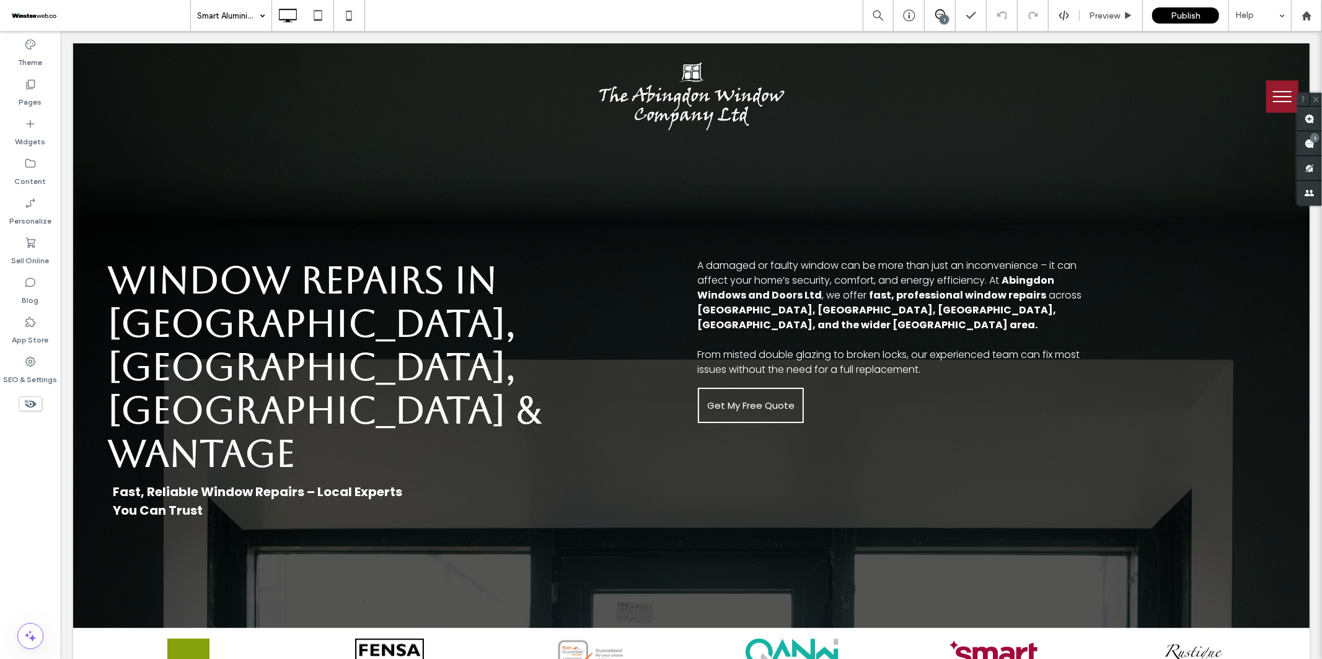
click at [243, 16] on input at bounding box center [228, 15] width 62 height 31
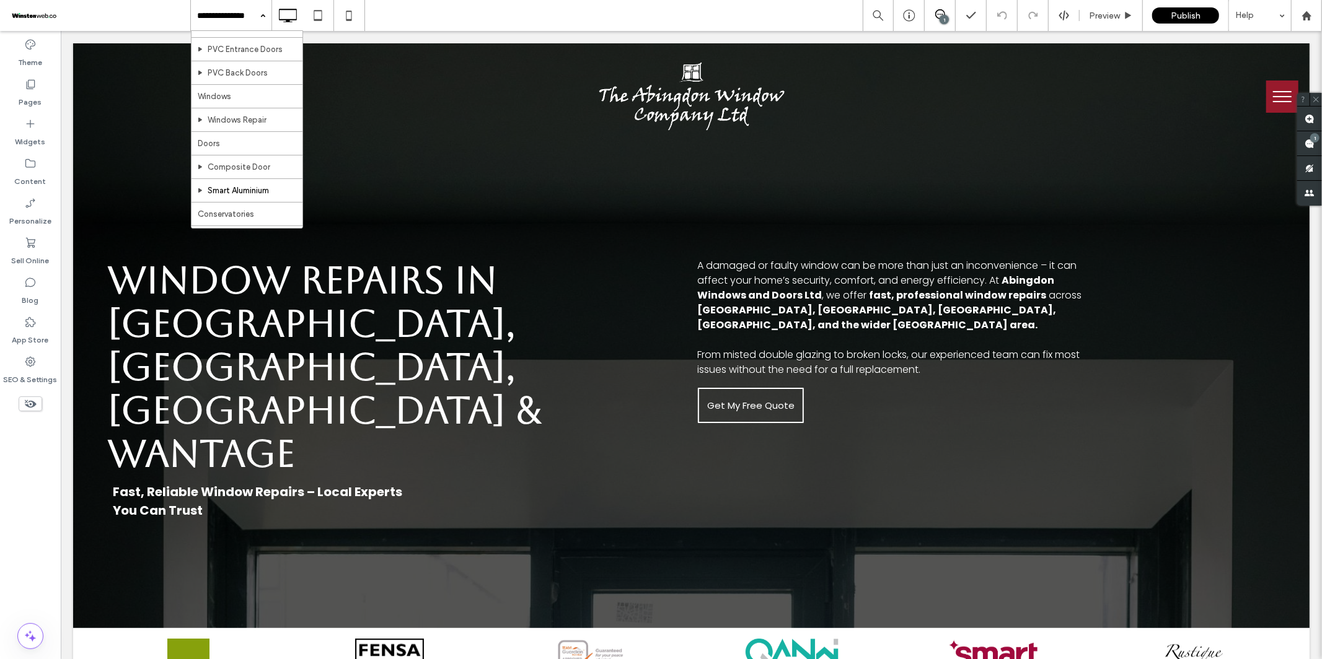
scroll to position [168, 0]
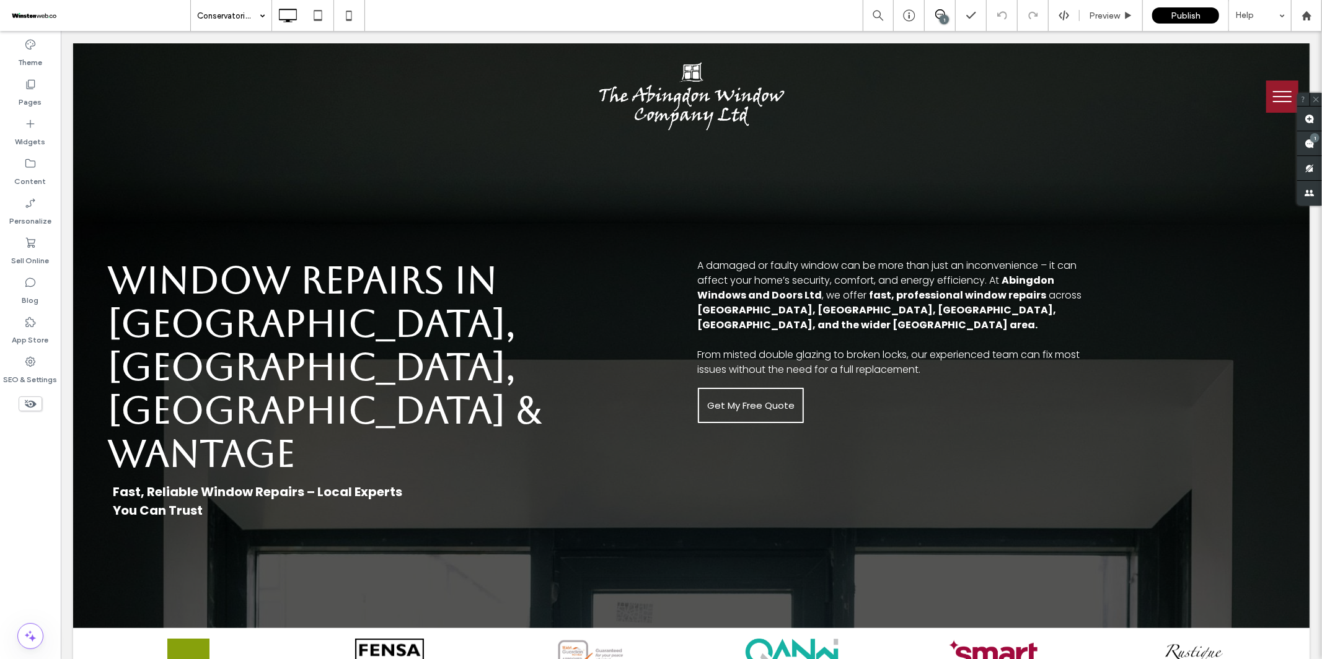
click at [234, 15] on input at bounding box center [228, 15] width 62 height 31
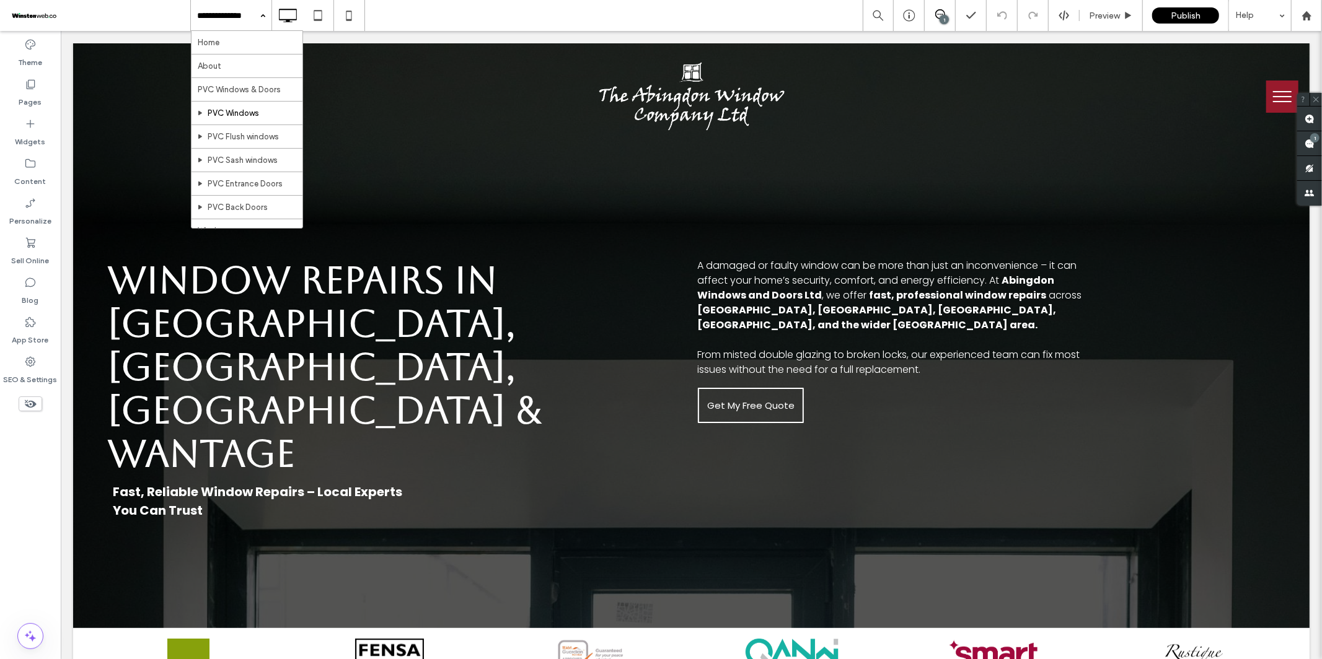
scroll to position [218, 0]
click at [234, 11] on input at bounding box center [228, 15] width 62 height 31
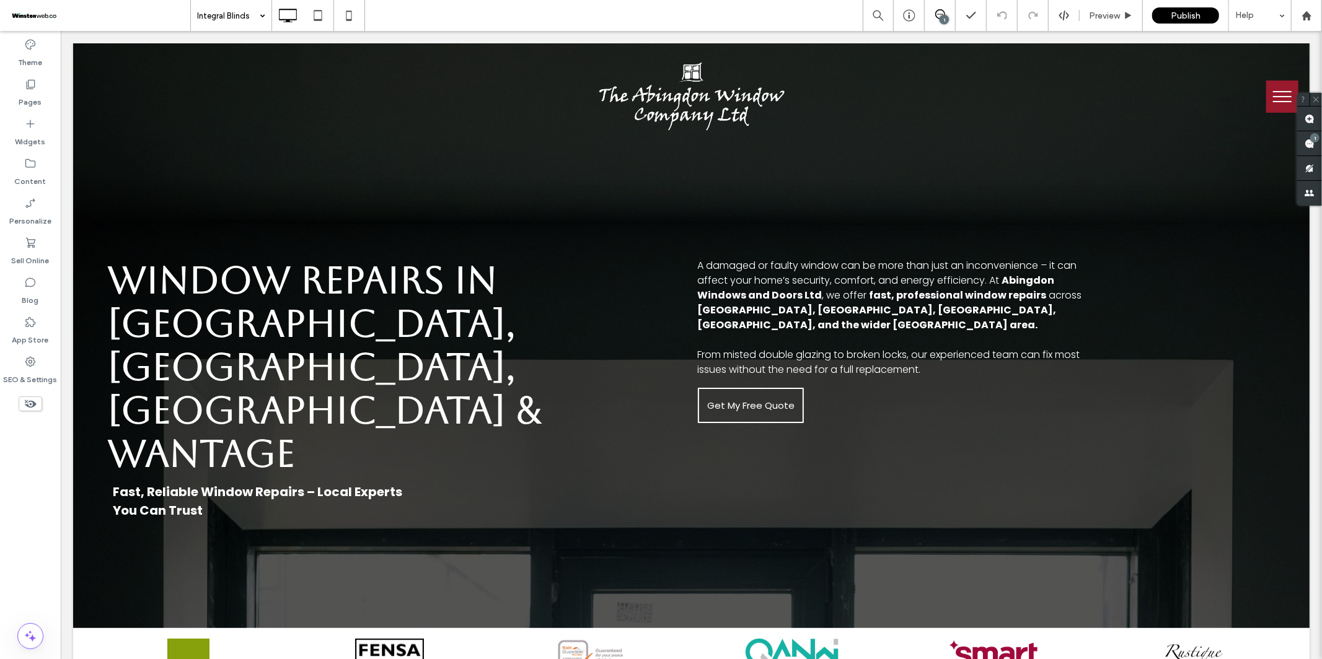
click at [258, 15] on div "Integral Blinds" at bounding box center [231, 15] width 81 height 31
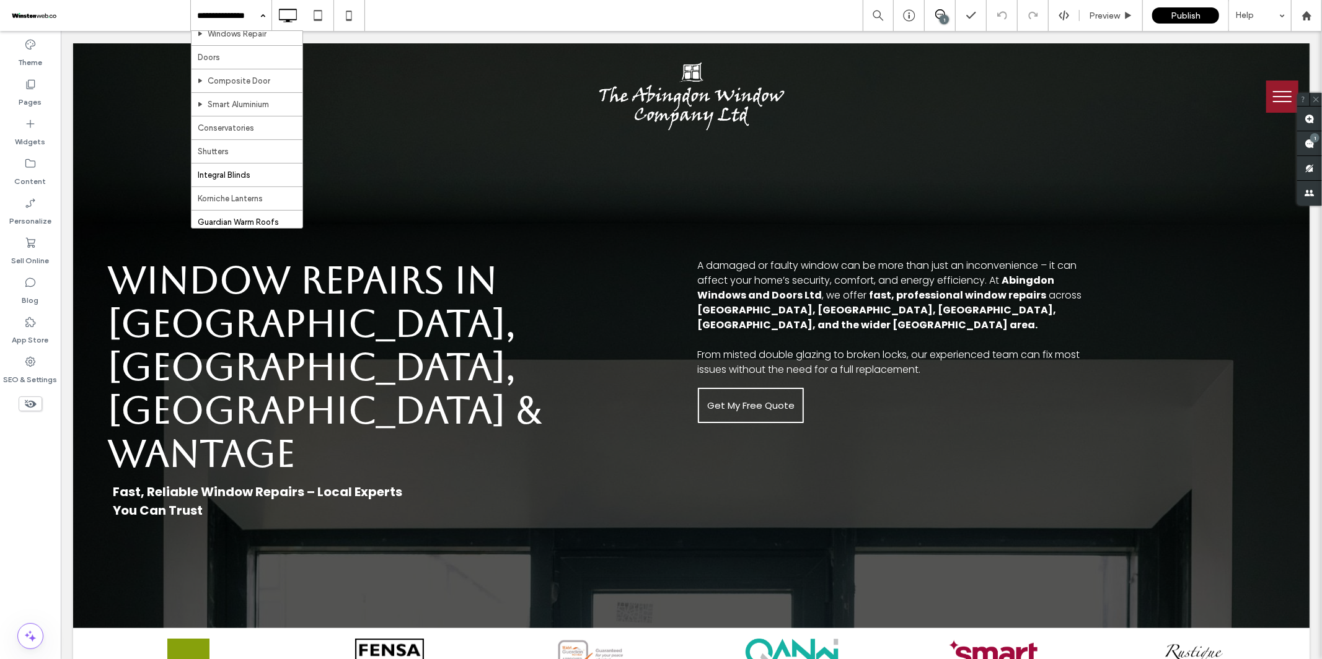
scroll to position [245, 0]
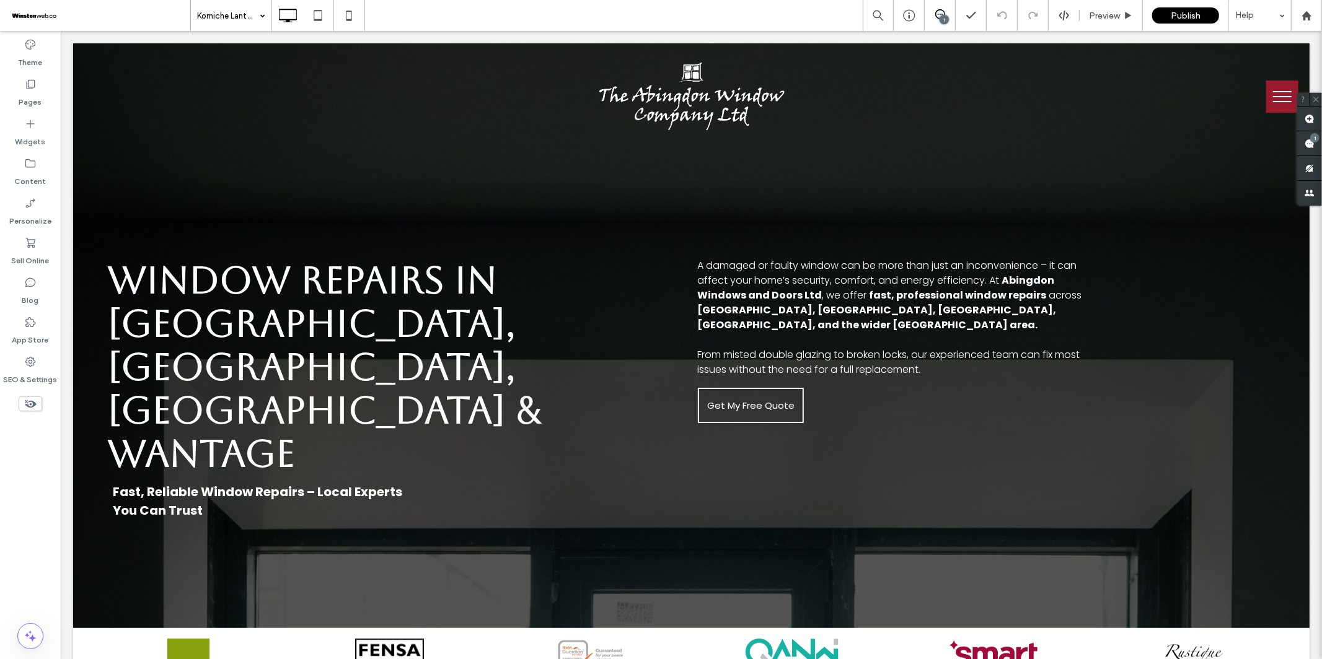
click at [234, 14] on input at bounding box center [228, 15] width 62 height 31
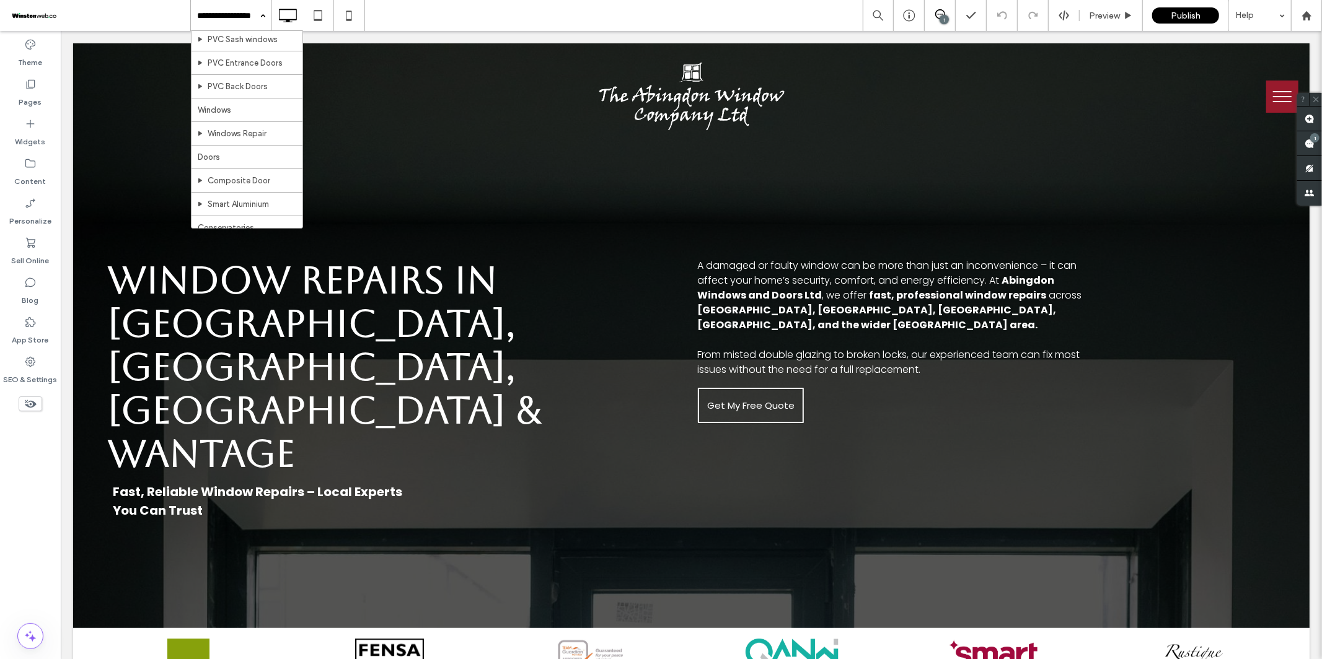
scroll to position [271, 0]
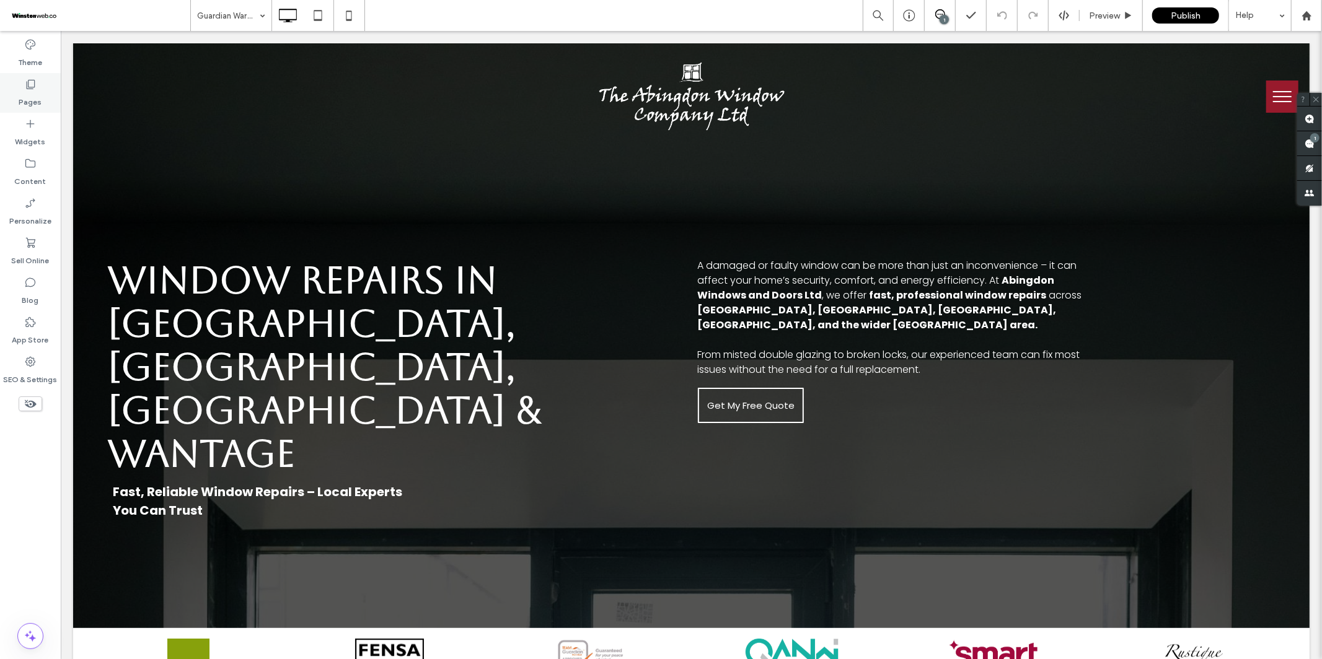
click at [35, 92] on label "Pages" at bounding box center [30, 98] width 23 height 17
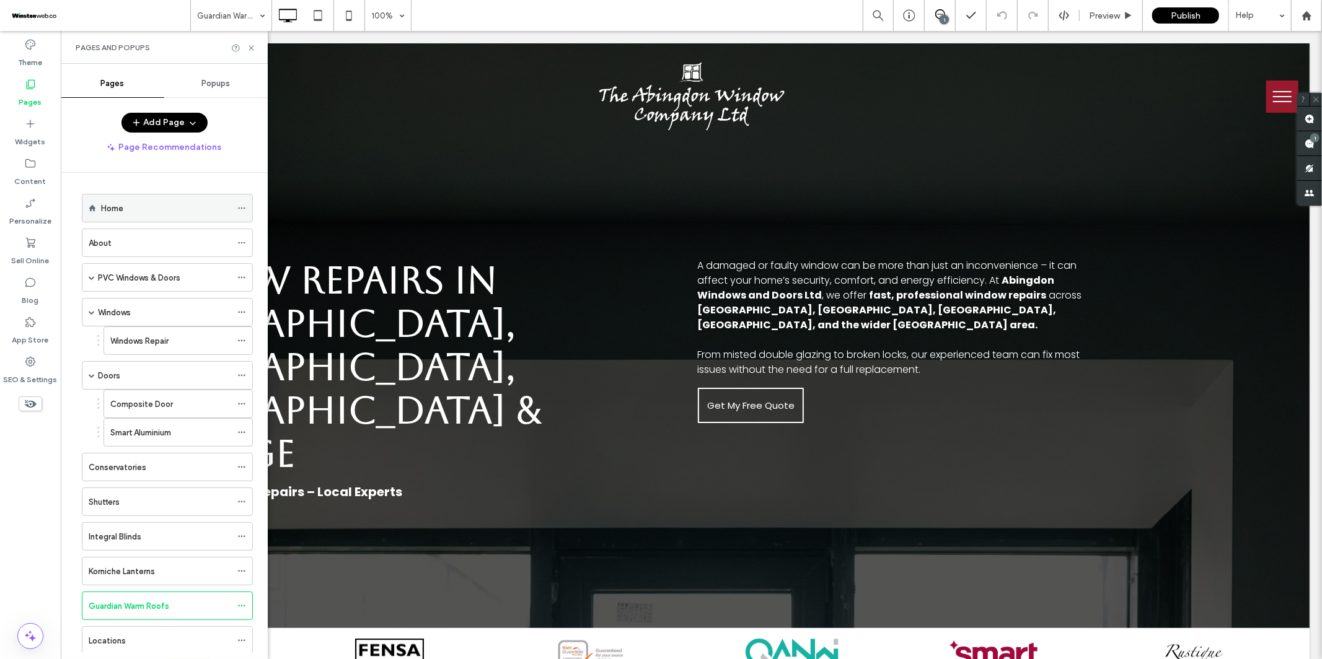
click at [131, 211] on div "Home" at bounding box center [166, 208] width 130 height 13
click at [251, 50] on icon at bounding box center [251, 47] width 9 height 9
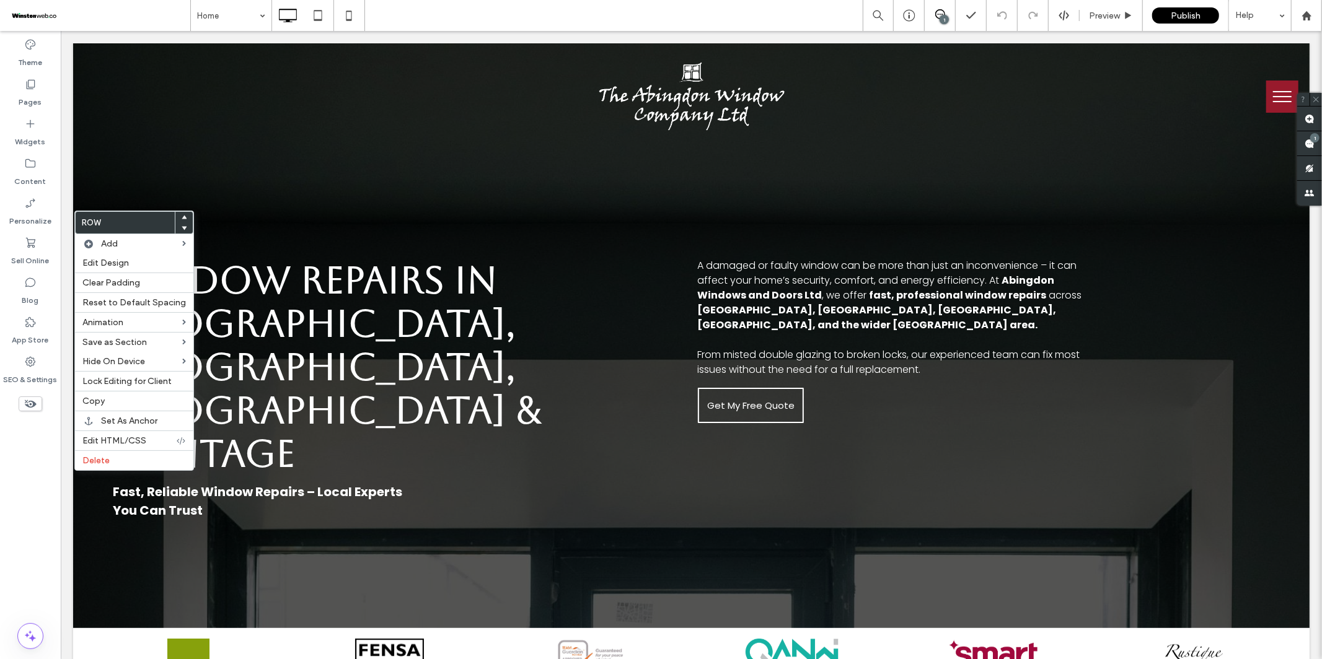
click at [182, 229] on use at bounding box center [185, 229] width 6 height 4
click at [182, 230] on icon at bounding box center [184, 228] width 5 height 5
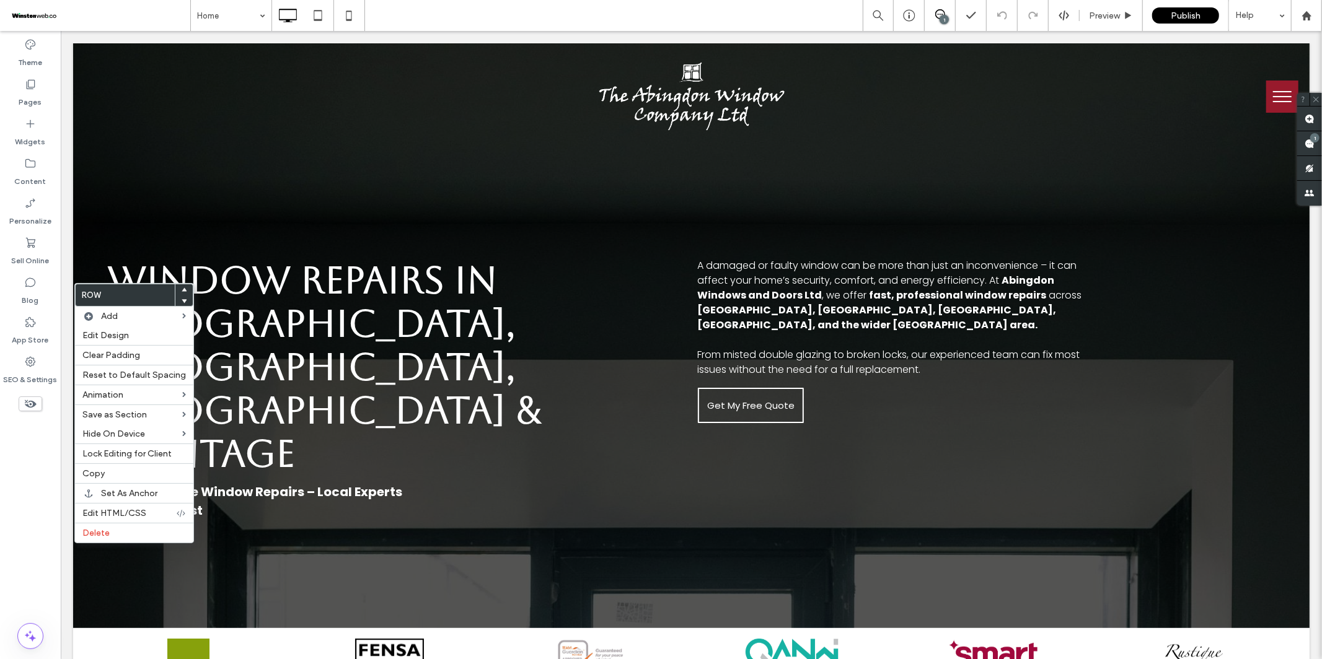
click at [182, 301] on use at bounding box center [185, 301] width 6 height 4
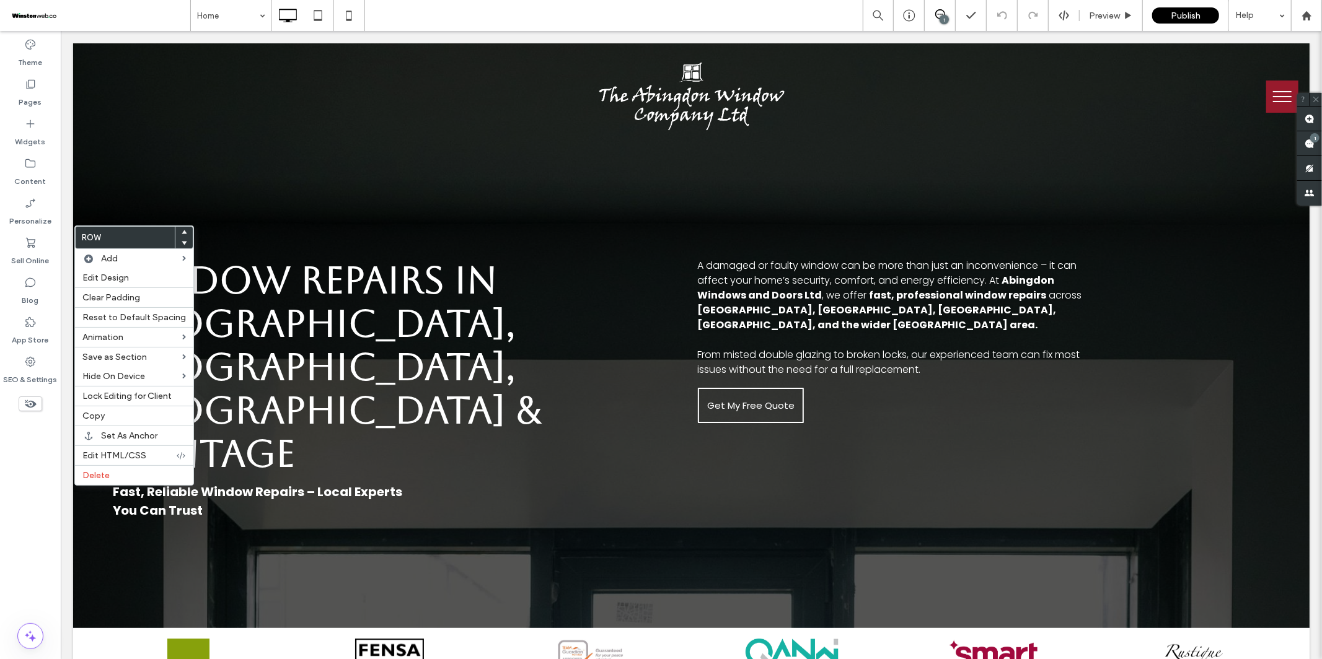
click at [182, 231] on icon at bounding box center [184, 232] width 5 height 5
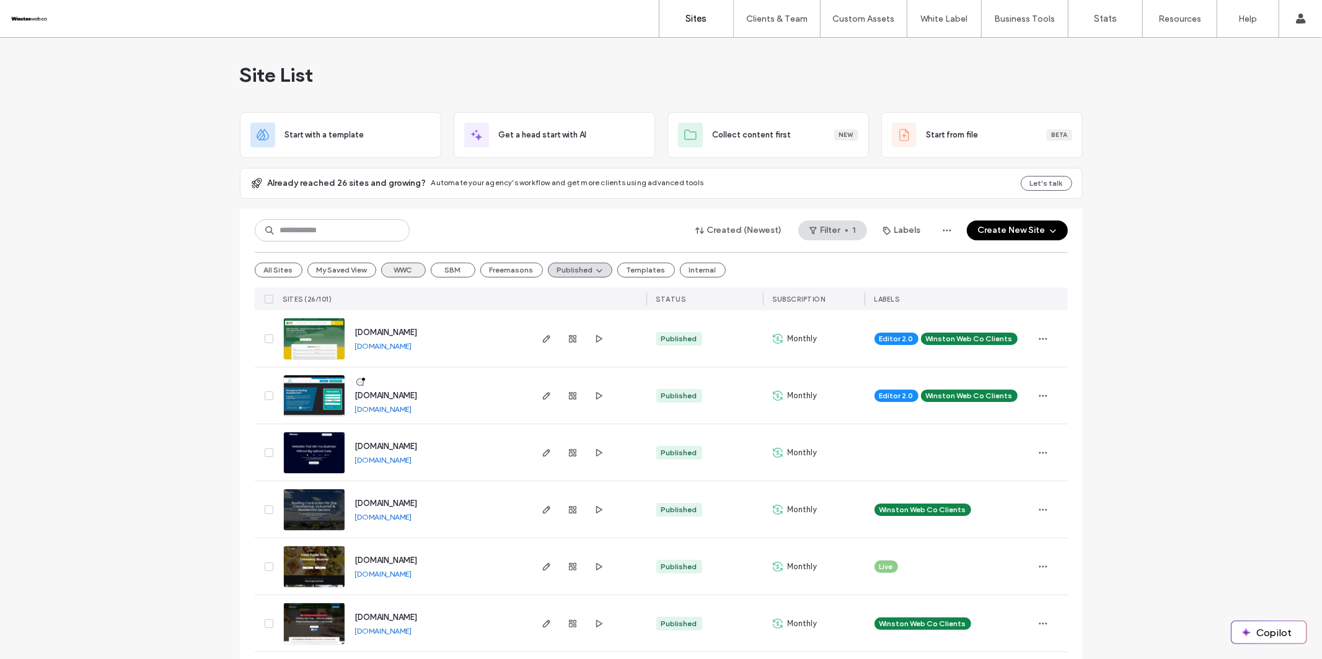
click at [404, 269] on button "WWC" at bounding box center [403, 270] width 45 height 15
